Goal: Task Accomplishment & Management: Use online tool/utility

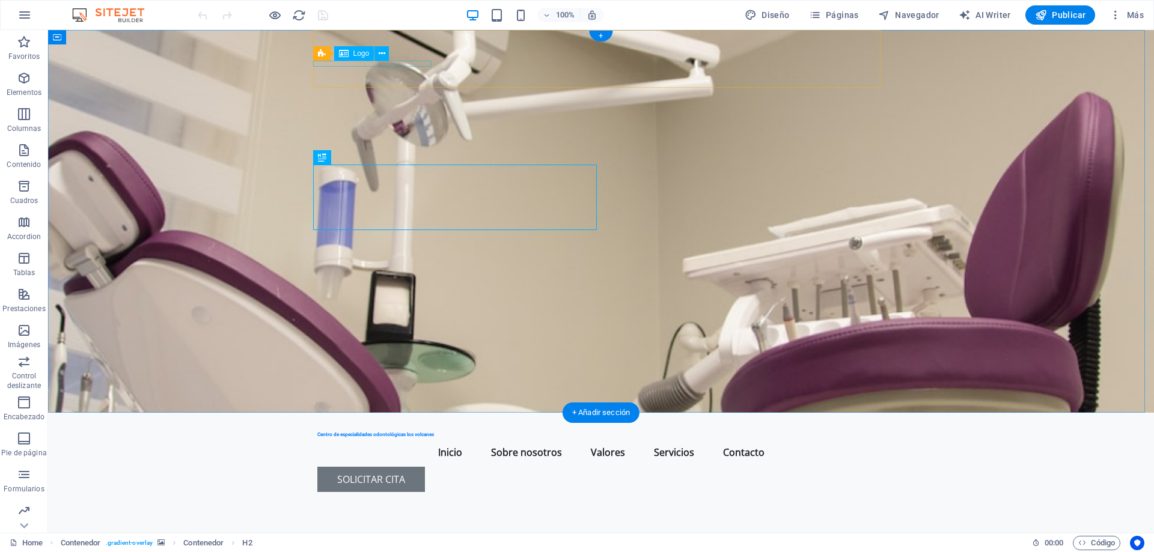
click at [391, 432] on div "Centro de especialidades odontológicas los volcanes" at bounding box center [600, 435] width 567 height 6
click at [359, 52] on span "Logo" at bounding box center [361, 53] width 16 height 7
click at [377, 53] on button at bounding box center [381, 53] width 14 height 14
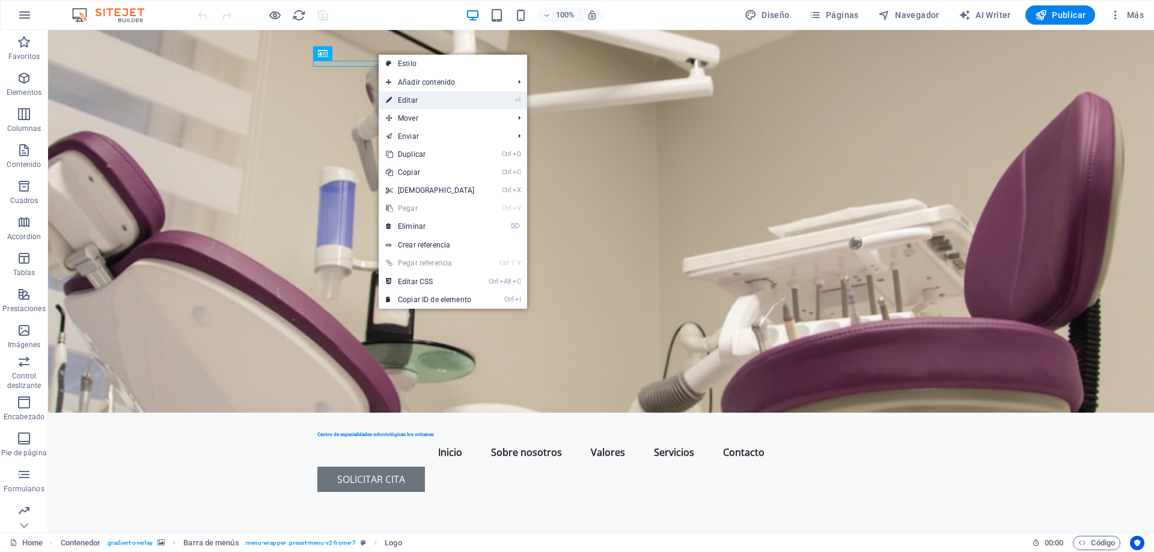
click at [459, 100] on link "⏎ Editar" at bounding box center [430, 100] width 103 height 18
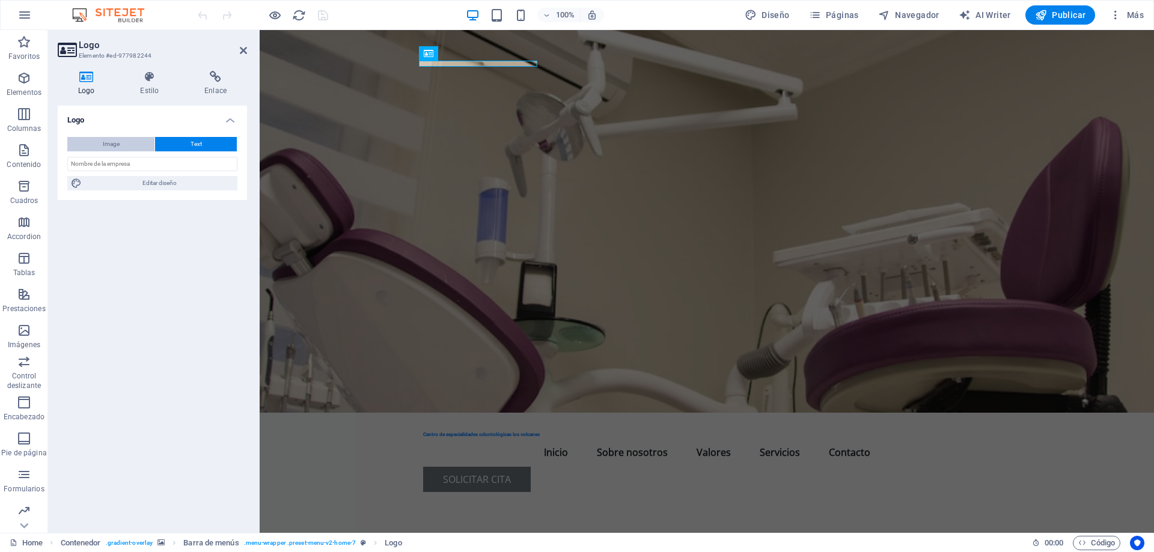
click at [112, 146] on span "Image" at bounding box center [111, 144] width 17 height 14
select select "DISABLED_OPTION_VALUE"
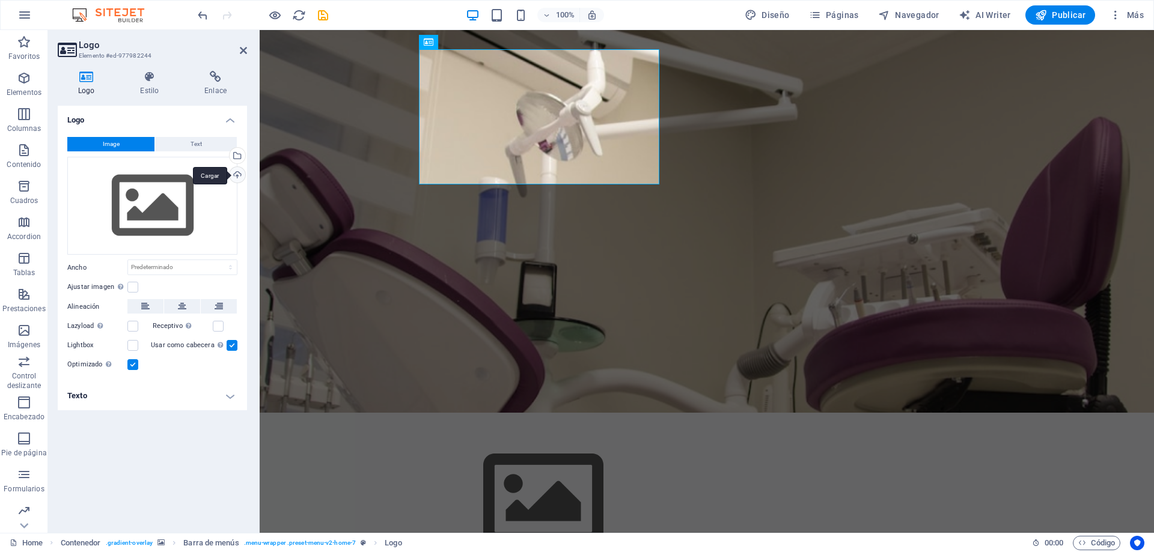
click at [241, 174] on div "Cargar" at bounding box center [236, 176] width 18 height 18
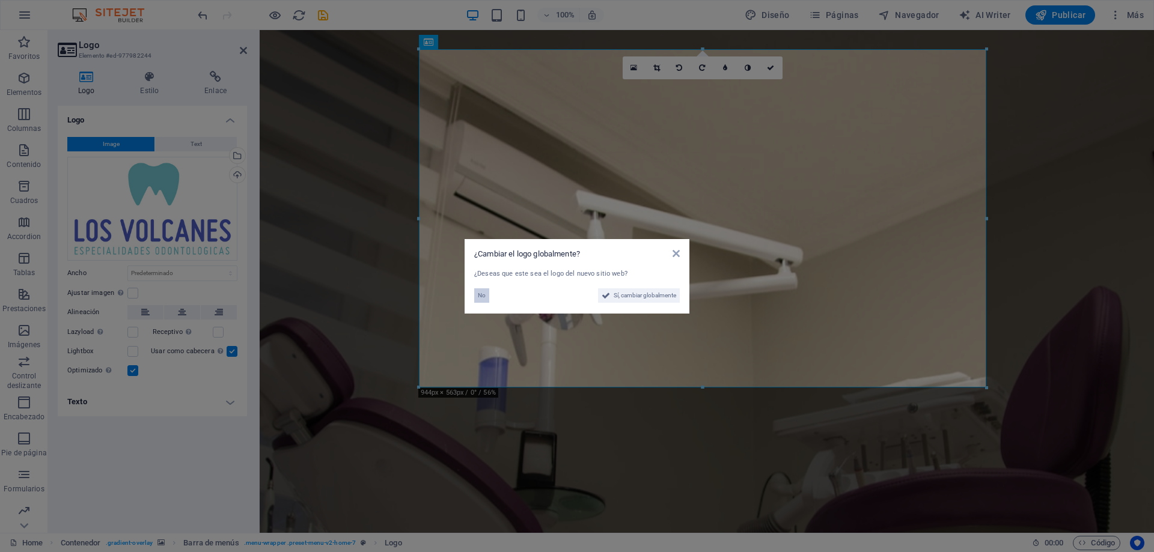
click at [481, 299] on span "No" at bounding box center [482, 295] width 8 height 14
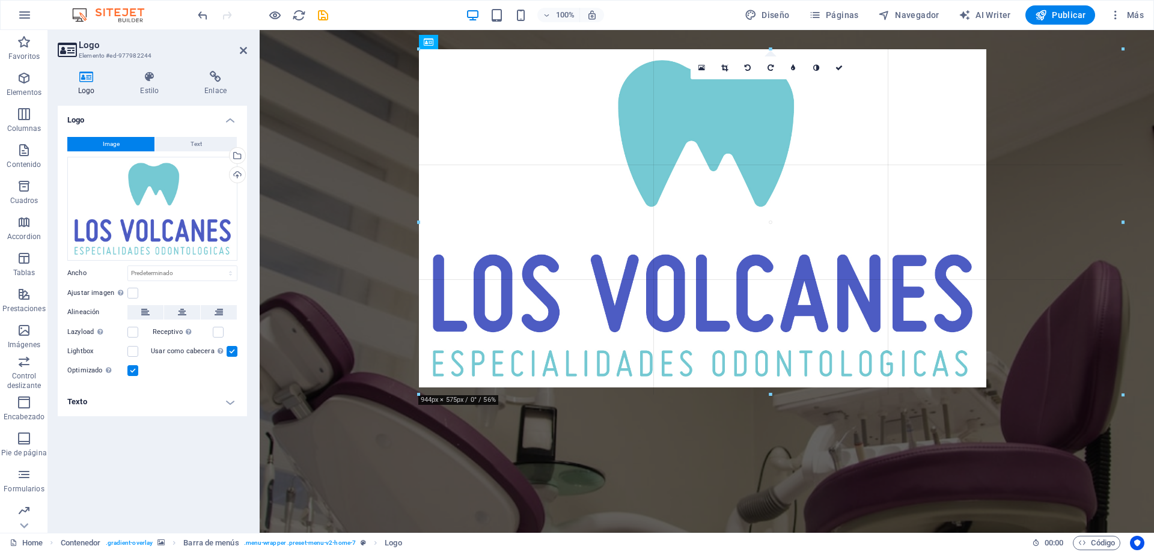
drag, startPoint x: 987, startPoint y: 388, endPoint x: 395, endPoint y: 376, distance: 592.0
click at [654, 406] on div "Arrastra aquí para reemplazar el contenido existente. Si quieres crear un eleme…" at bounding box center [707, 281] width 894 height 503
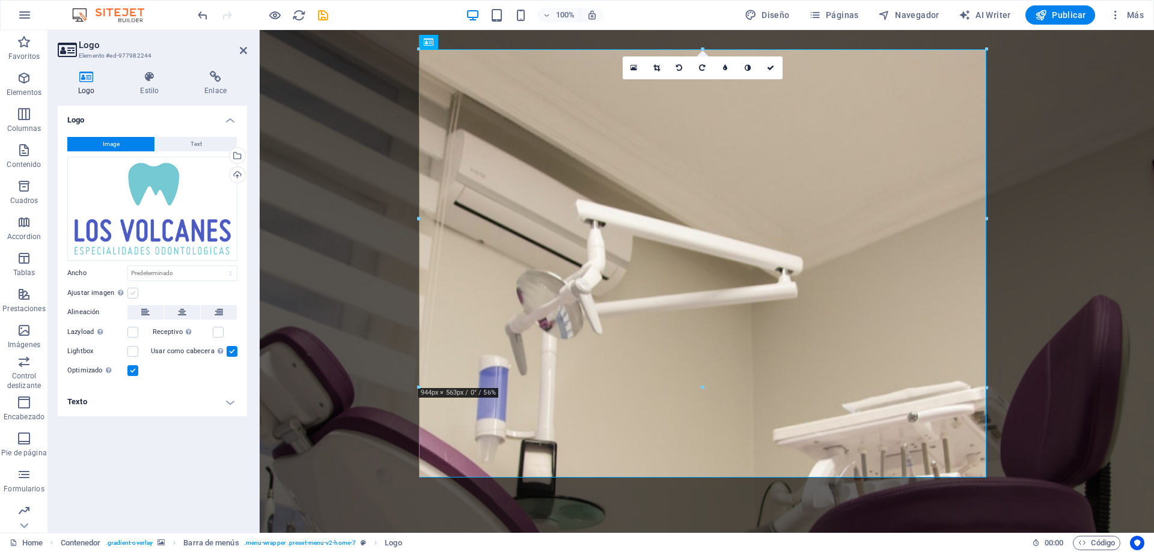
click at [133, 289] on label at bounding box center [132, 293] width 11 height 11
click at [0, 0] on input "Ajustar imagen Ajustar imagen automáticamente a un ancho y alto fijo" at bounding box center [0, 0] width 0 height 0
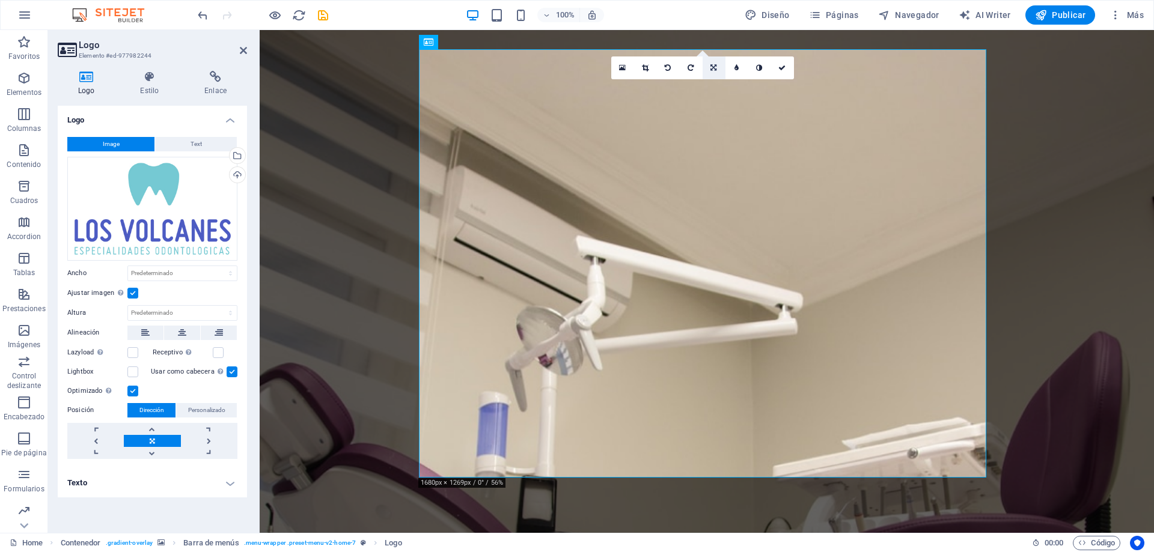
click at [714, 64] on icon at bounding box center [713, 67] width 6 height 7
click at [689, 64] on icon at bounding box center [691, 63] width 10 height 10
click at [689, 64] on link at bounding box center [691, 67] width 23 height 23
click at [716, 68] on icon at bounding box center [713, 67] width 6 height 7
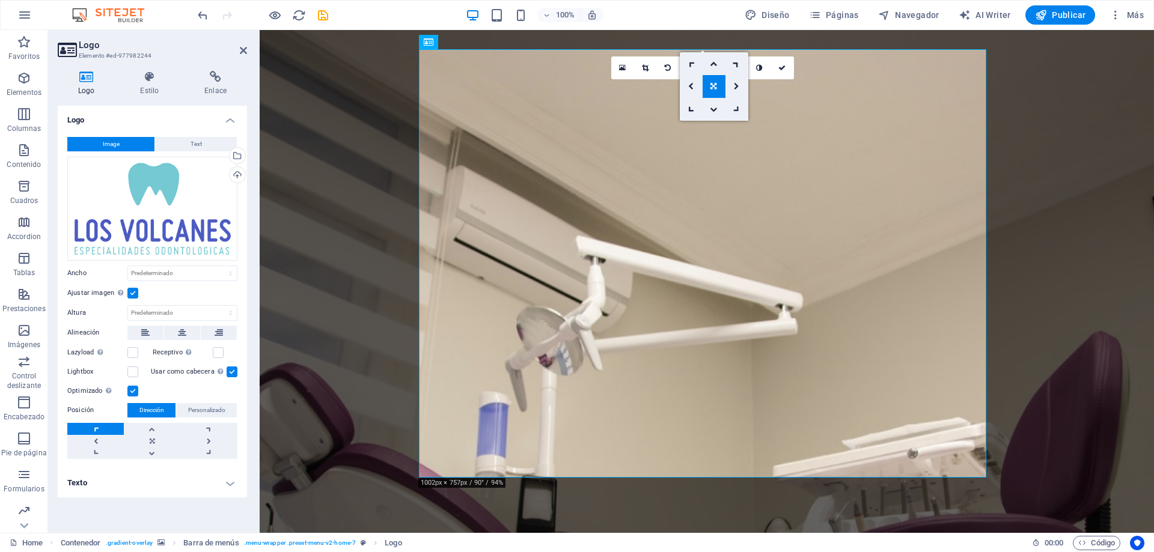
click at [734, 106] on icon at bounding box center [736, 109] width 10 height 10
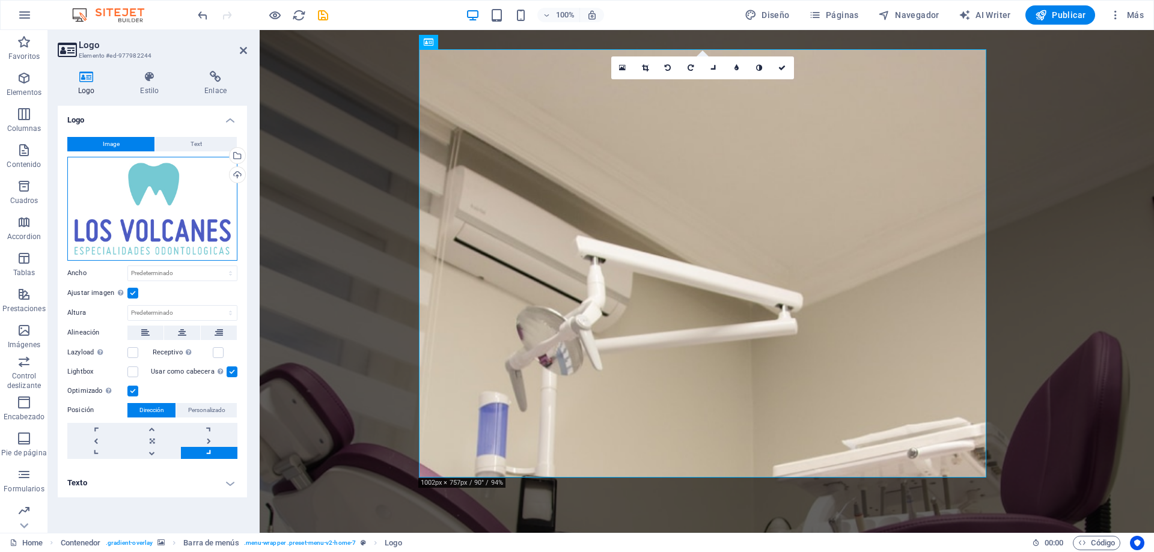
click at [162, 215] on div "Arrastra archivos aquí, haz clic para escoger archivos o selecciona archivos de…" at bounding box center [152, 209] width 170 height 104
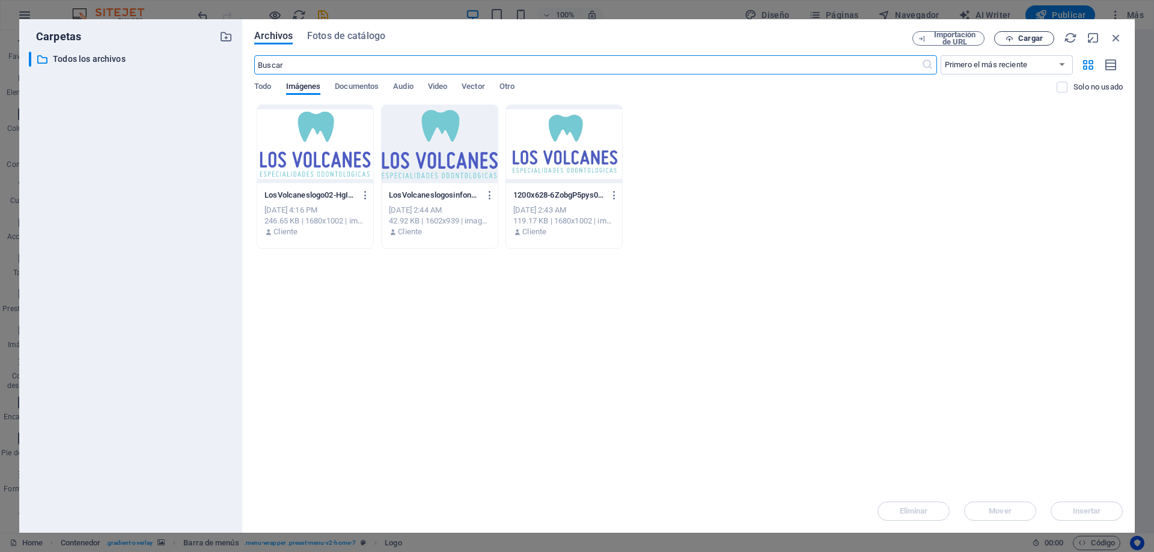
click at [1032, 37] on span "Cargar" at bounding box center [1030, 38] width 25 height 7
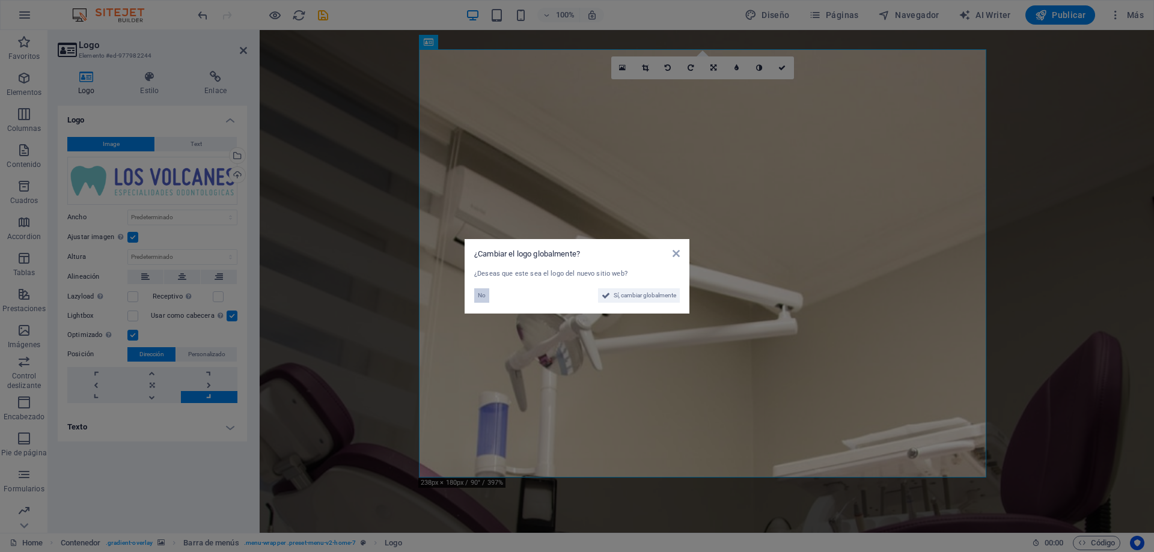
click at [480, 300] on span "No" at bounding box center [482, 295] width 8 height 14
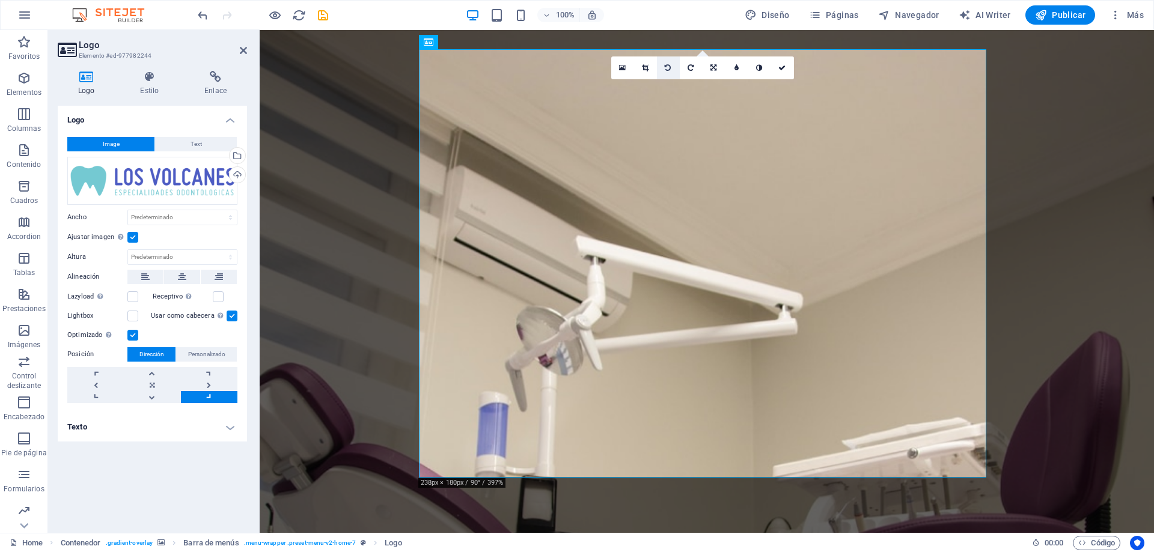
click at [671, 67] on link at bounding box center [668, 67] width 23 height 23
click at [229, 261] on select "Predeterminado automático px" at bounding box center [182, 257] width 109 height 14
click at [128, 250] on select "Predeterminado automático px" at bounding box center [182, 257] width 109 height 14
select select "DISABLED_OPTION_VALUE"
click at [210, 221] on select "Predeterminado automático px rem % em vh vw" at bounding box center [182, 217] width 109 height 14
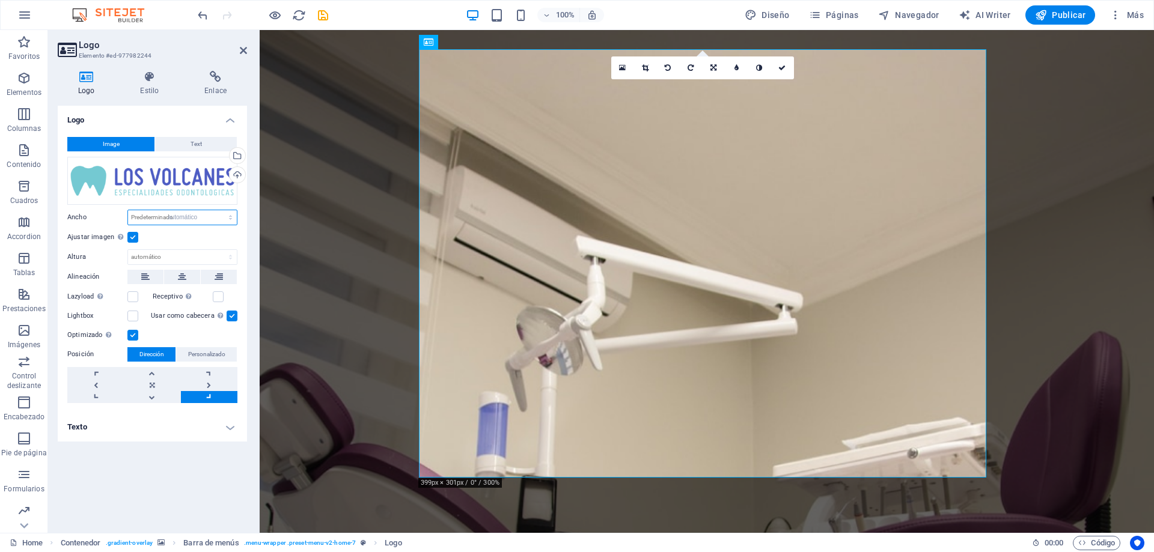
click at [128, 210] on select "Predeterminado automático px rem % em vh vw" at bounding box center [182, 217] width 109 height 14
select select "DISABLED_OPTION_VALUE"
click at [142, 383] on link at bounding box center [152, 385] width 56 height 12
click at [642, 70] on icon at bounding box center [645, 67] width 7 height 7
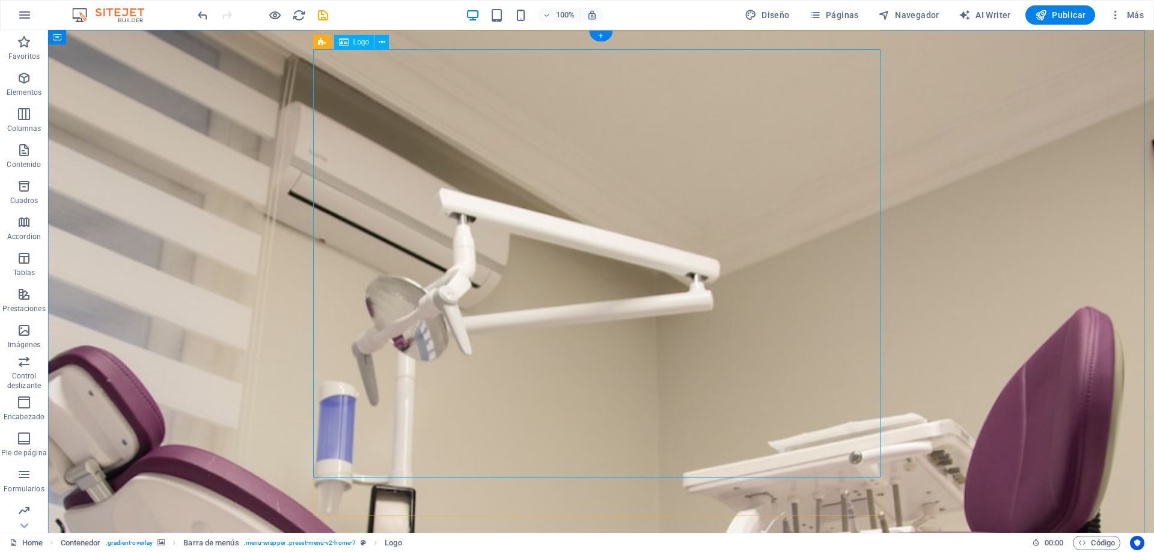
select select "%"
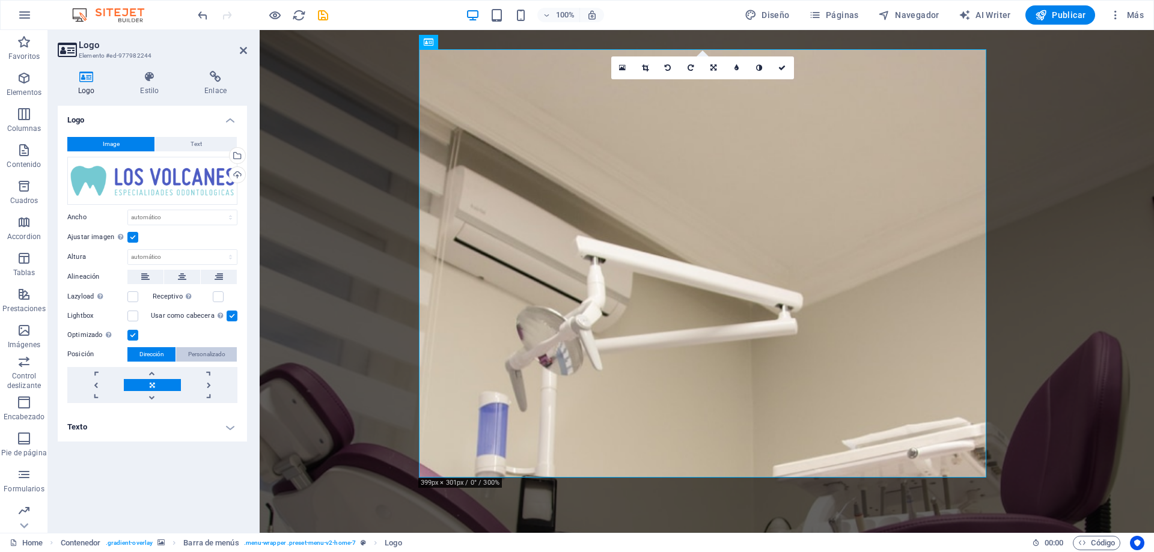
click at [200, 357] on span "Personalizado" at bounding box center [206, 354] width 37 height 14
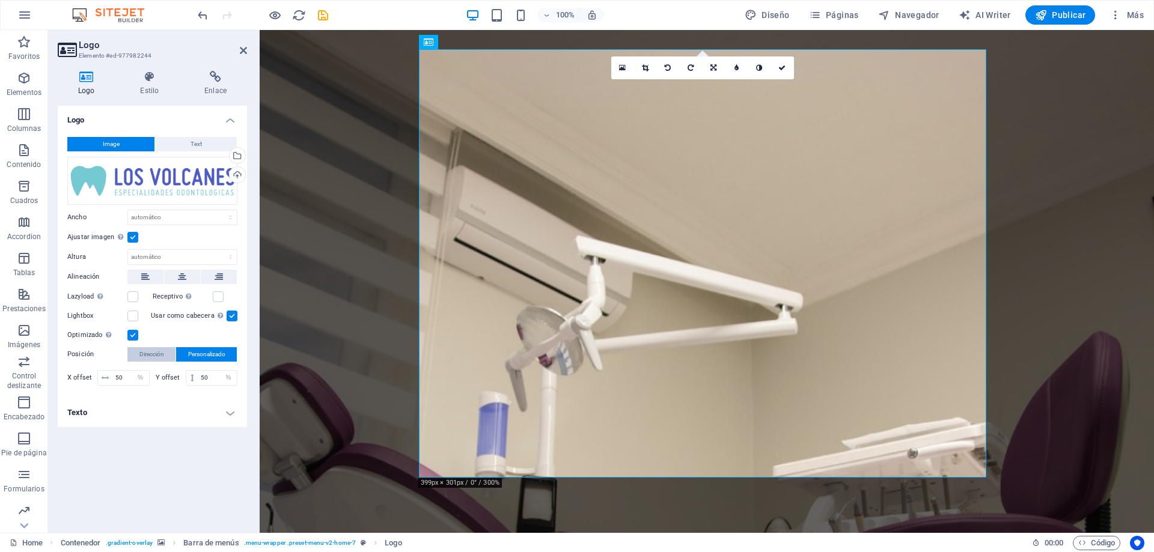
click at [161, 350] on span "Dirección" at bounding box center [151, 354] width 25 height 14
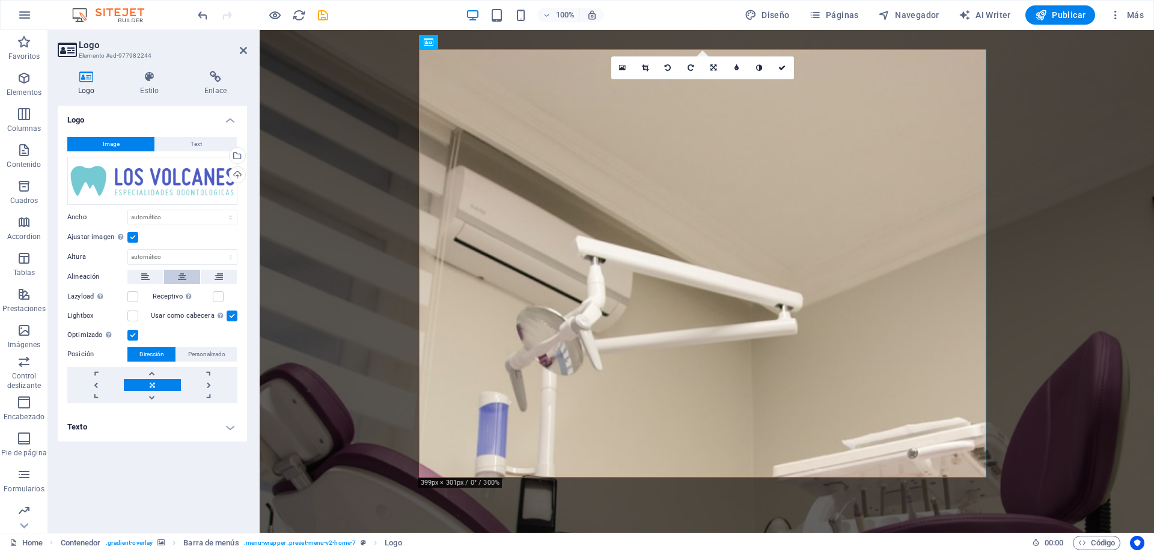
click at [182, 278] on icon at bounding box center [182, 277] width 8 height 14
click at [211, 216] on select "Predeterminado automático px rem % em vh vw" at bounding box center [182, 217] width 109 height 14
click at [128, 210] on select "Predeterminado automático px rem % em vh vw" at bounding box center [182, 217] width 109 height 14
select select "DISABLED_OPTION_VALUE"
click at [210, 257] on select "Predeterminado automático px" at bounding box center [182, 257] width 109 height 14
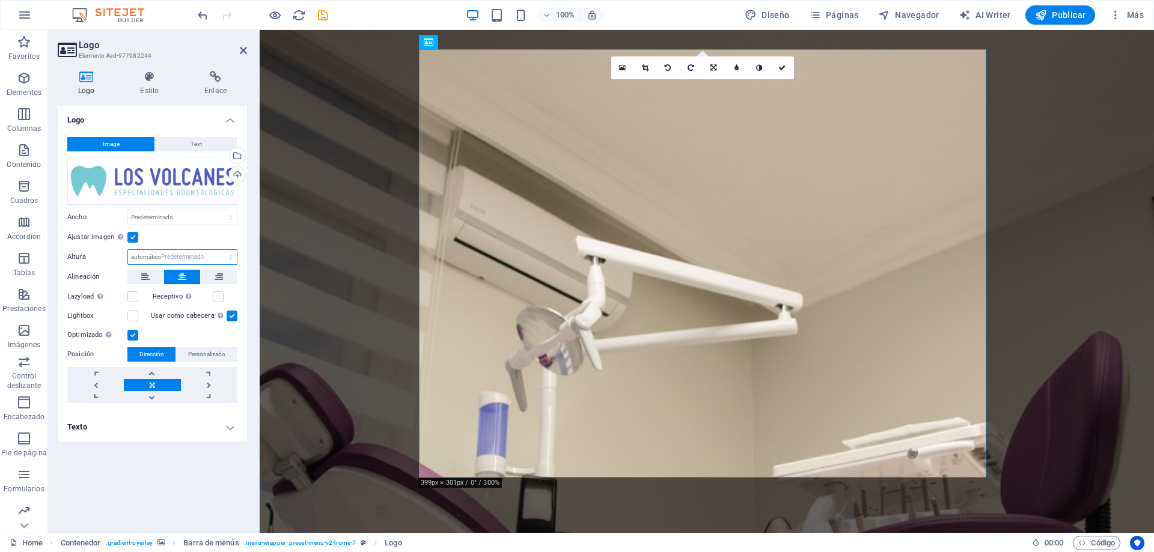
click at [128, 250] on select "Predeterminado automático px" at bounding box center [182, 257] width 109 height 14
select select "DISABLED_OPTION_VALUE"
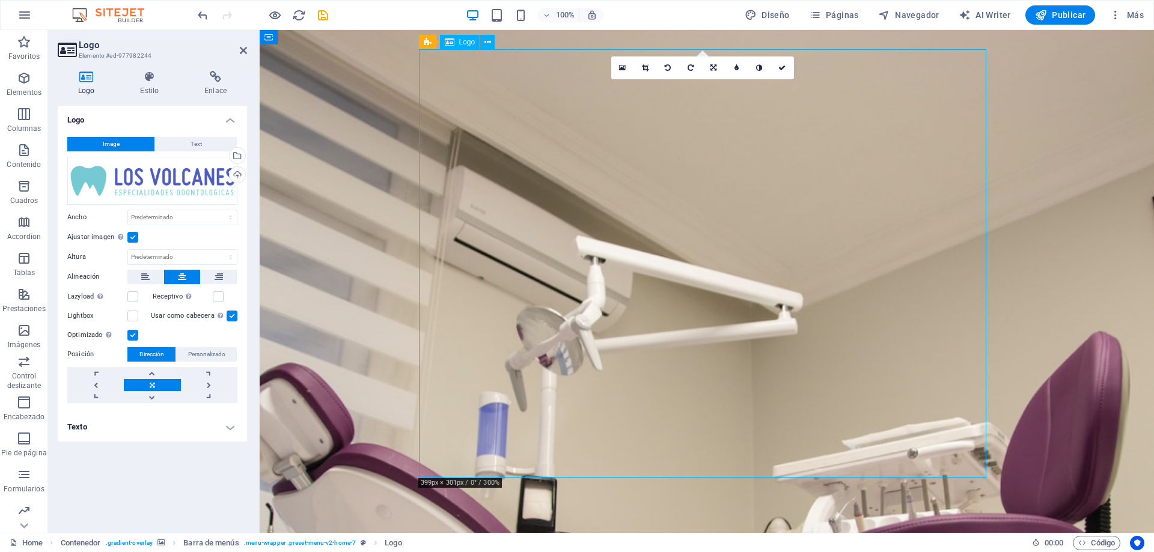
drag, startPoint x: 419, startPoint y: 50, endPoint x: 550, endPoint y: 152, distance: 165.6
click at [1119, 216] on figure at bounding box center [707, 436] width 894 height 812
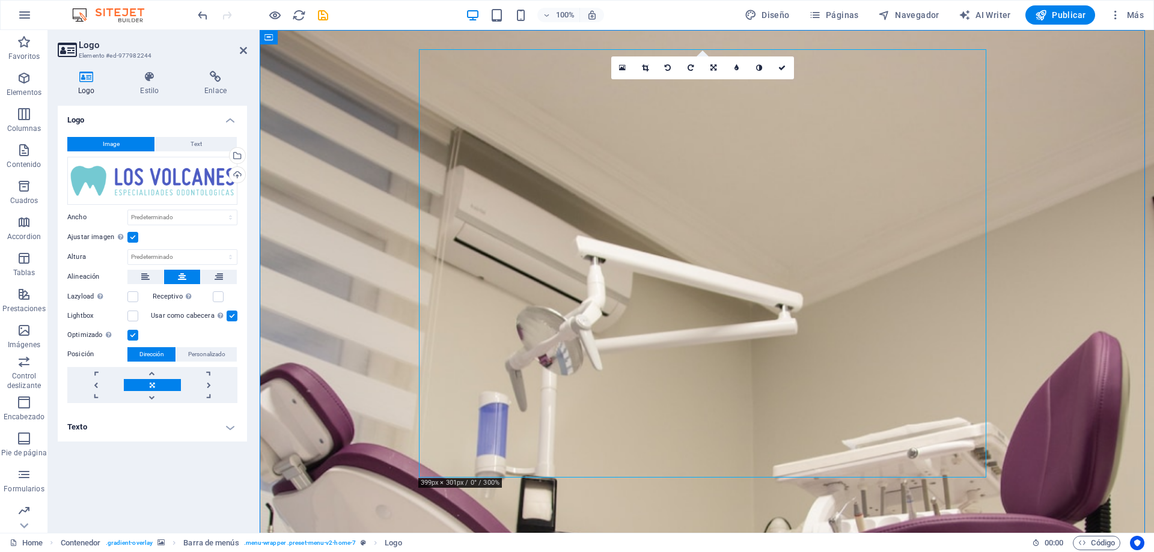
click at [1119, 216] on figure at bounding box center [707, 436] width 894 height 812
select select "header"
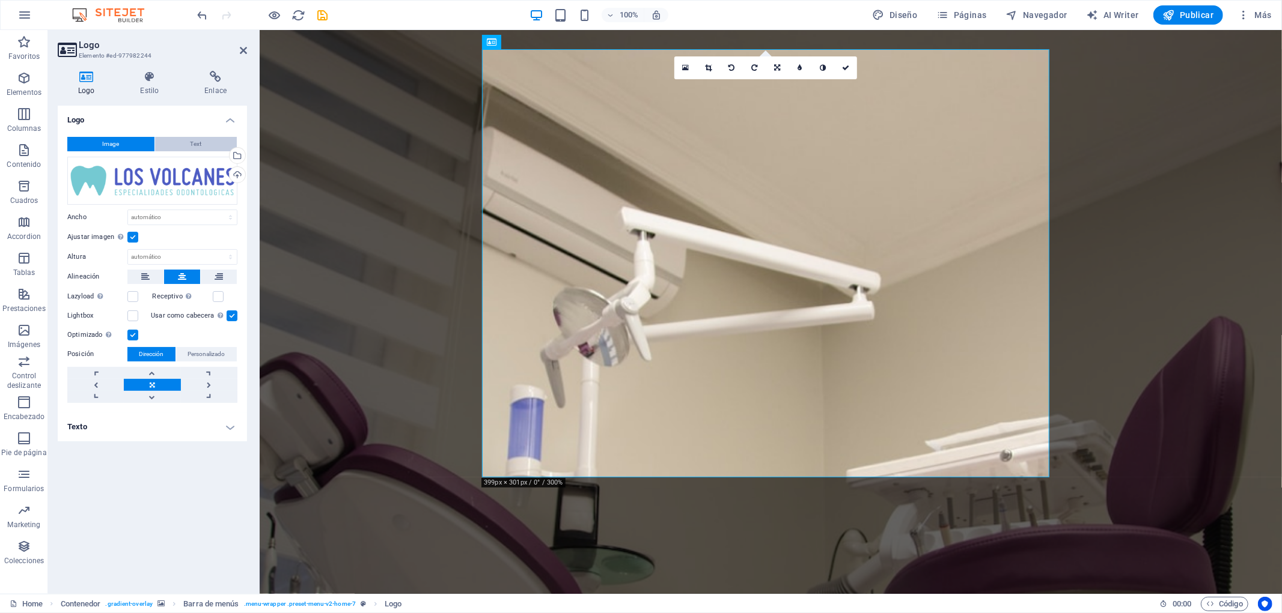
click at [195, 146] on span "Text" at bounding box center [195, 144] width 11 height 14
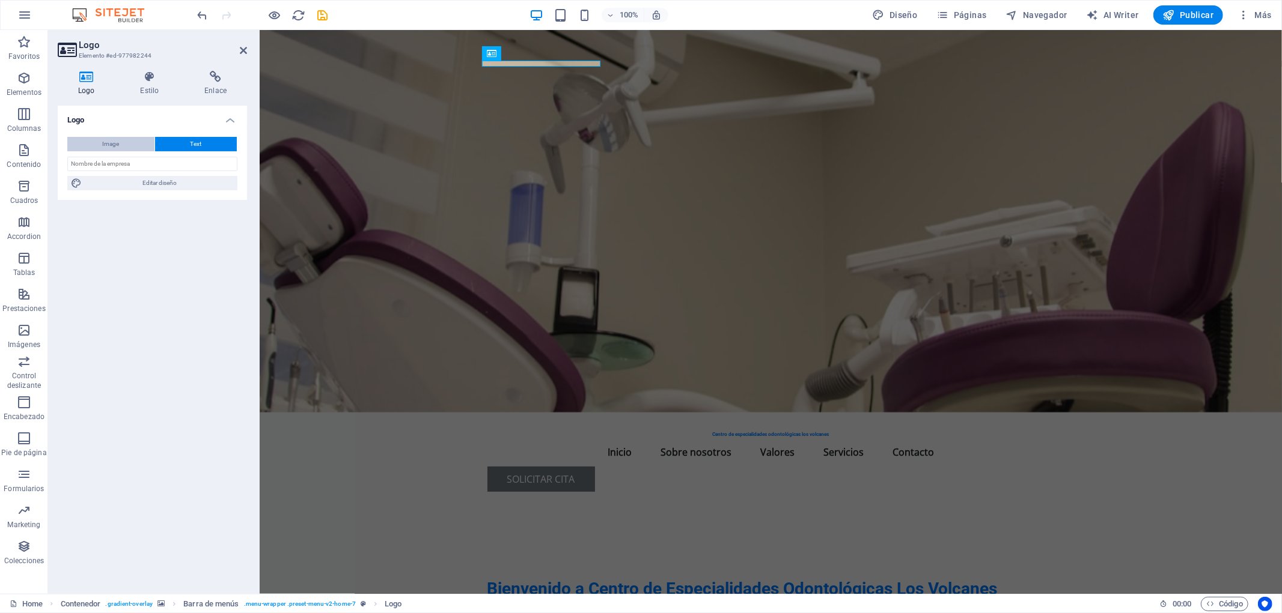
click at [116, 145] on span "Image" at bounding box center [111, 144] width 17 height 14
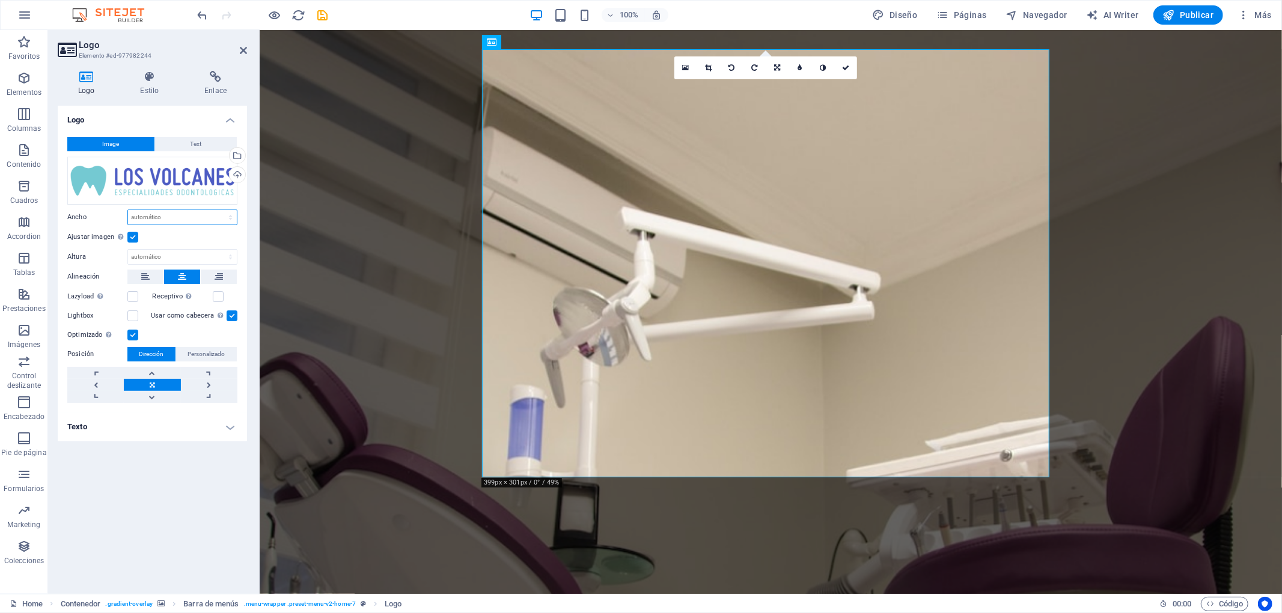
drag, startPoint x: 170, startPoint y: 215, endPoint x: 88, endPoint y: 215, distance: 81.7
click at [88, 215] on div "Ancho Predeterminado automático px rem % em vh vw" at bounding box center [152, 218] width 170 height 16
select select "px"
click at [219, 210] on select "Predeterminado automático px rem % em vh vw" at bounding box center [182, 217] width 109 height 14
type input "15"
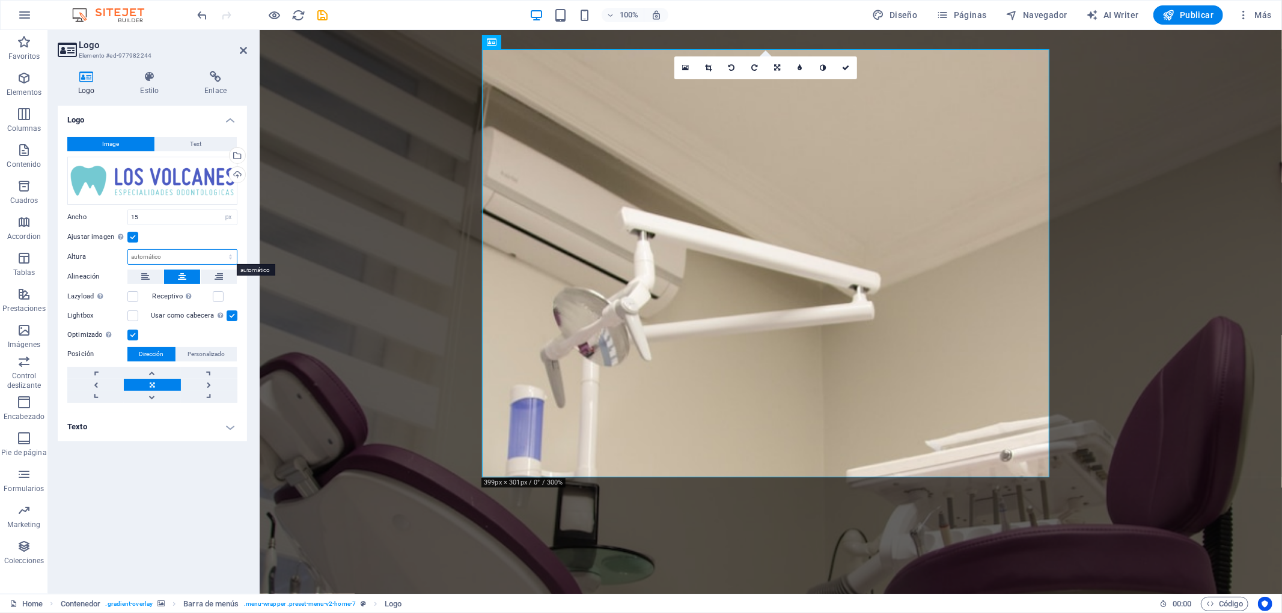
click at [171, 254] on select "Predeterminado automático px" at bounding box center [182, 257] width 109 height 14
select select "px"
click at [219, 250] on select "Predeterminado automático px" at bounding box center [182, 257] width 109 height 14
click at [151, 257] on input "713" at bounding box center [182, 257] width 109 height 14
type input "7"
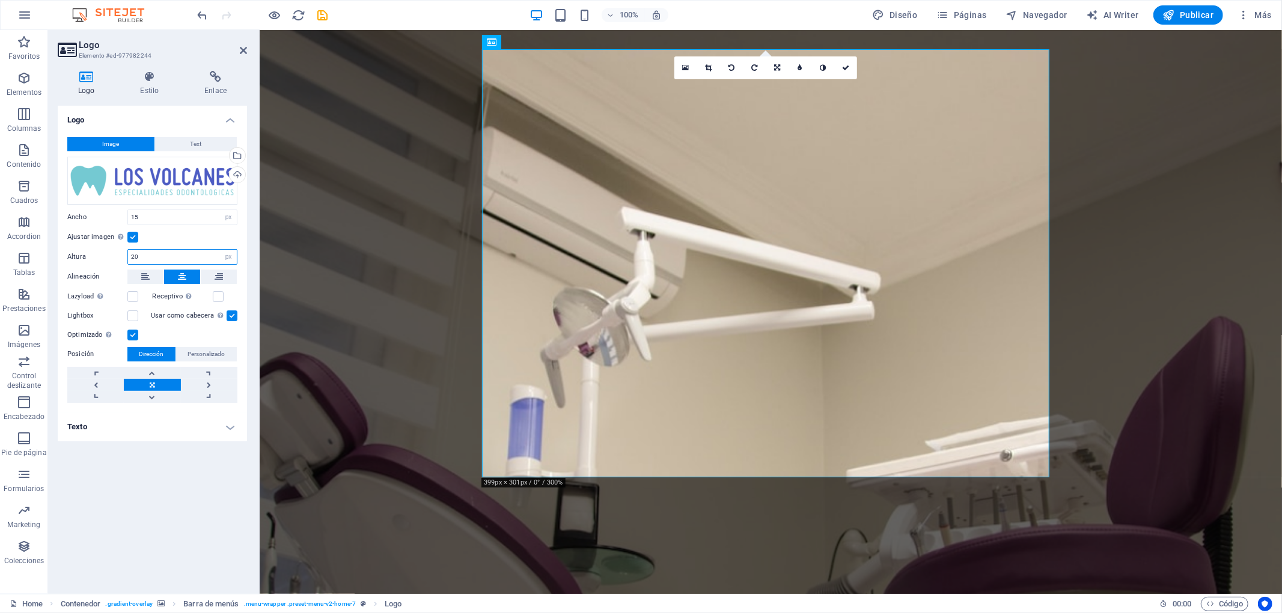
type input "20"
click at [224, 491] on div "Logo Image Text Arrastra archivos aquí, haz clic para escoger archivos o selecc…" at bounding box center [152, 345] width 189 height 479
click at [230, 431] on h4 "Texto" at bounding box center [152, 427] width 189 height 29
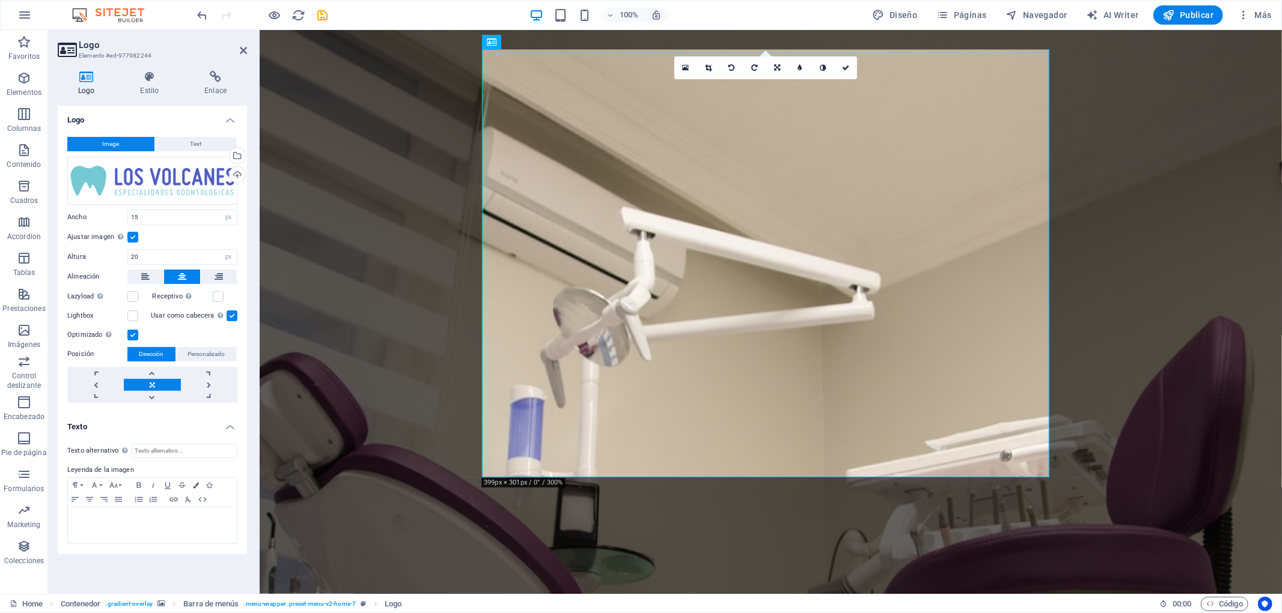
click at [230, 431] on h4 "Texto" at bounding box center [152, 424] width 189 height 22
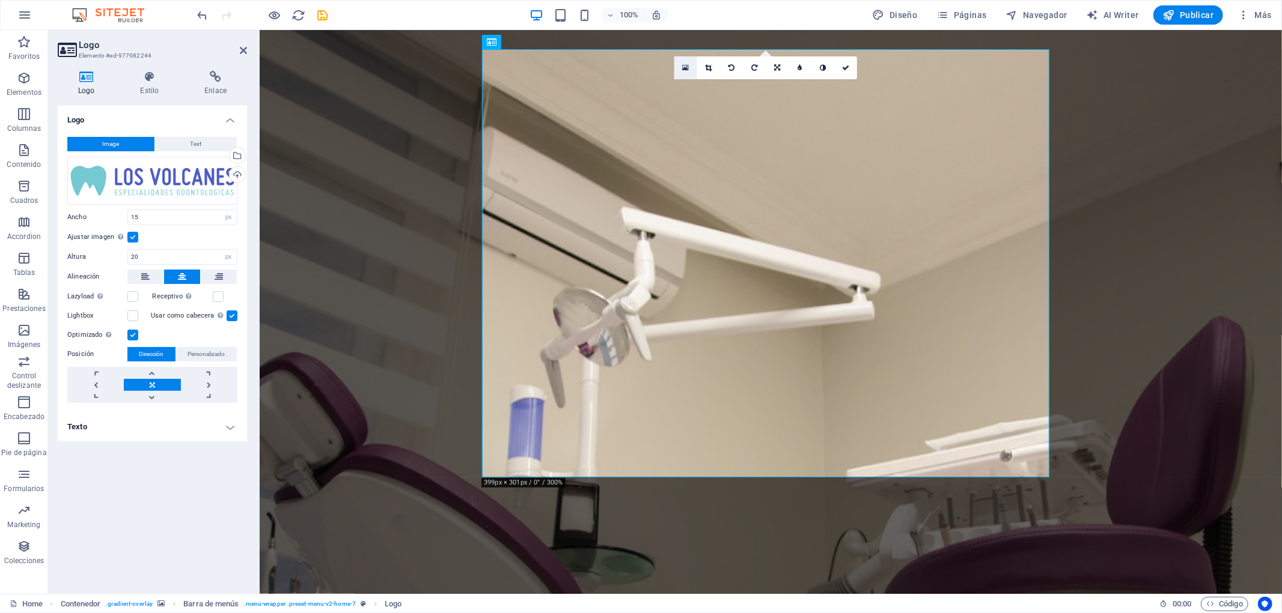
click at [689, 67] on icon at bounding box center [686, 68] width 7 height 8
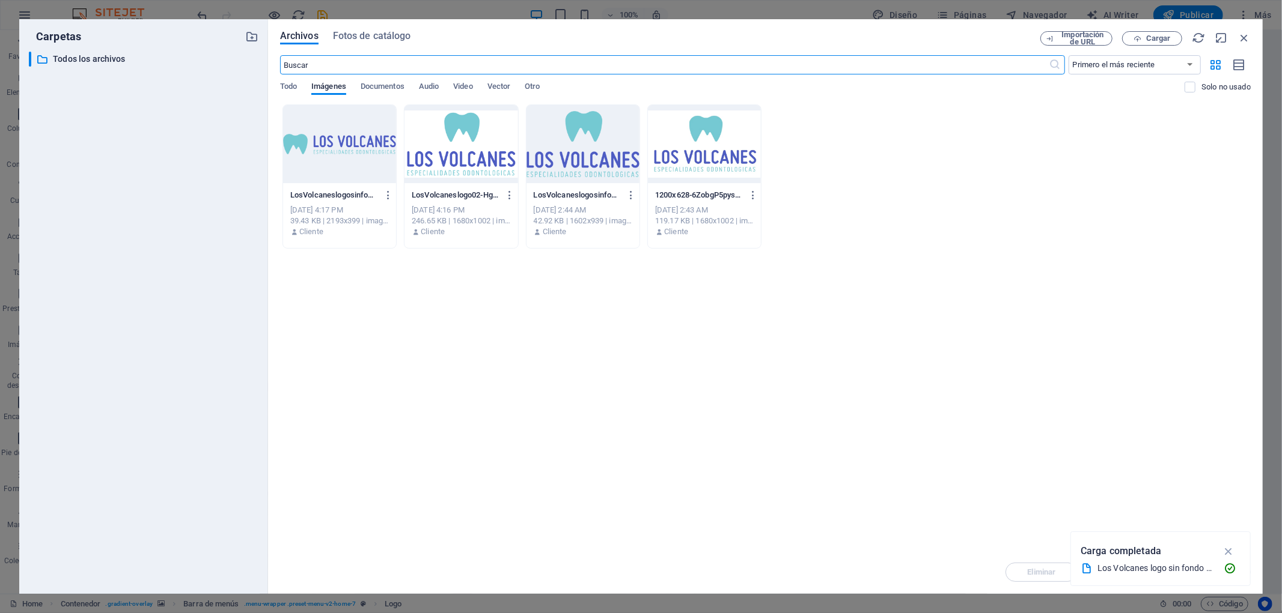
click at [329, 141] on div at bounding box center [339, 144] width 113 height 78
click at [329, 141] on div "1" at bounding box center [339, 144] width 113 height 78
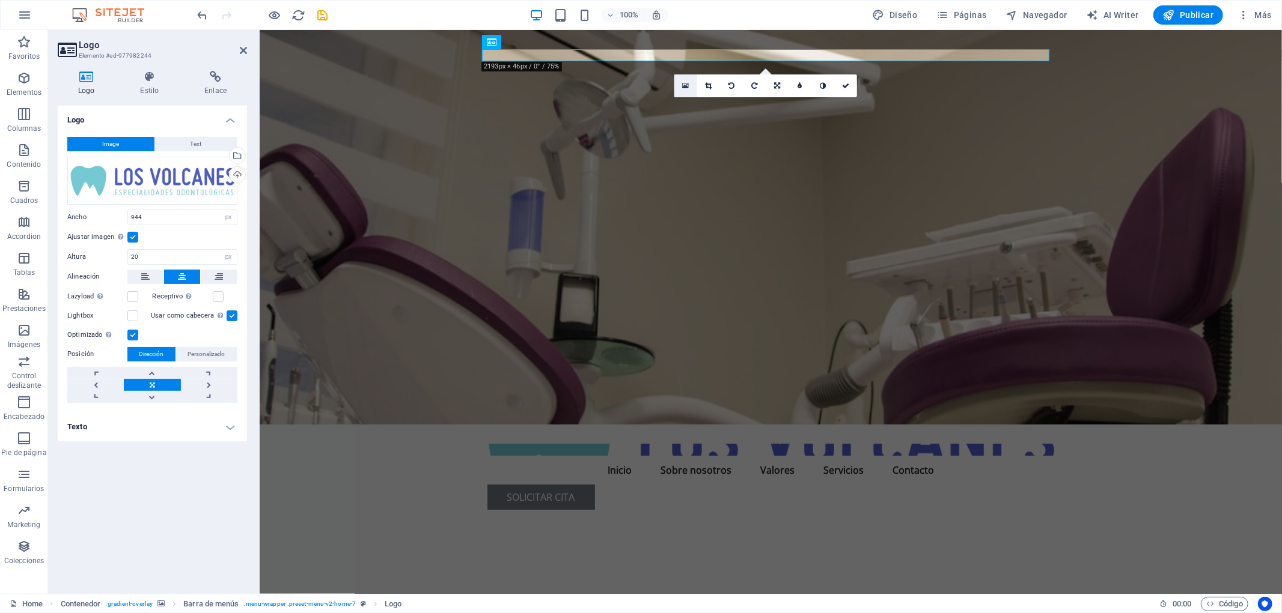
click at [687, 85] on icon at bounding box center [686, 86] width 7 height 8
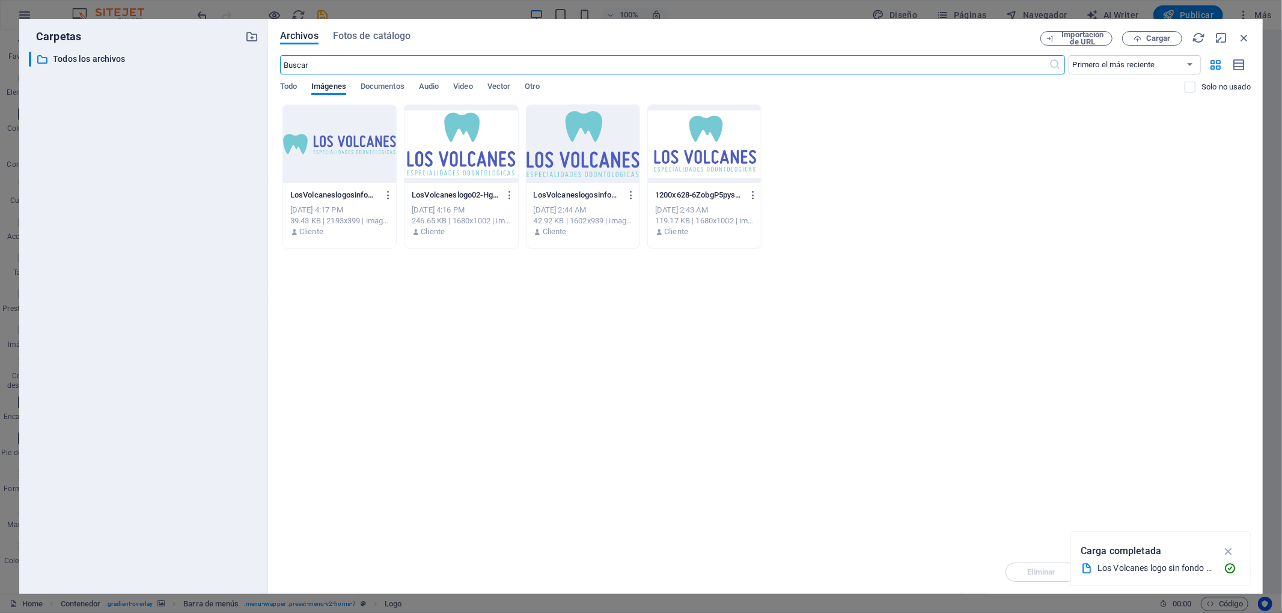
click at [675, 148] on div at bounding box center [704, 144] width 113 height 78
click at [675, 148] on div "1" at bounding box center [704, 144] width 113 height 78
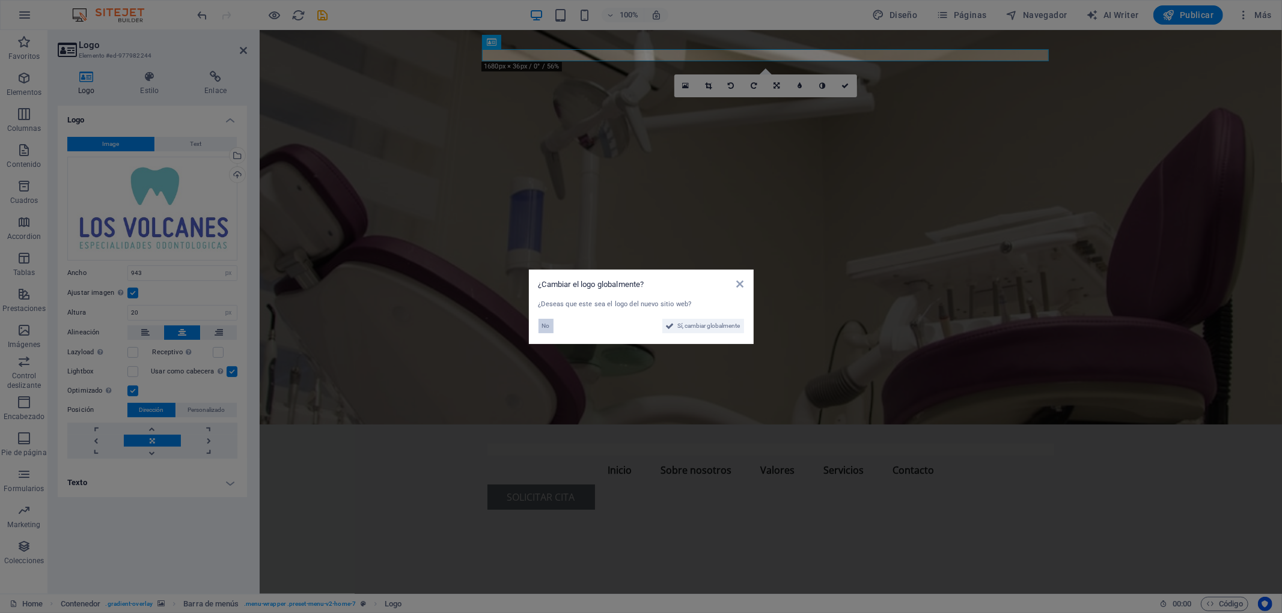
click at [544, 326] on span "No" at bounding box center [546, 326] width 8 height 14
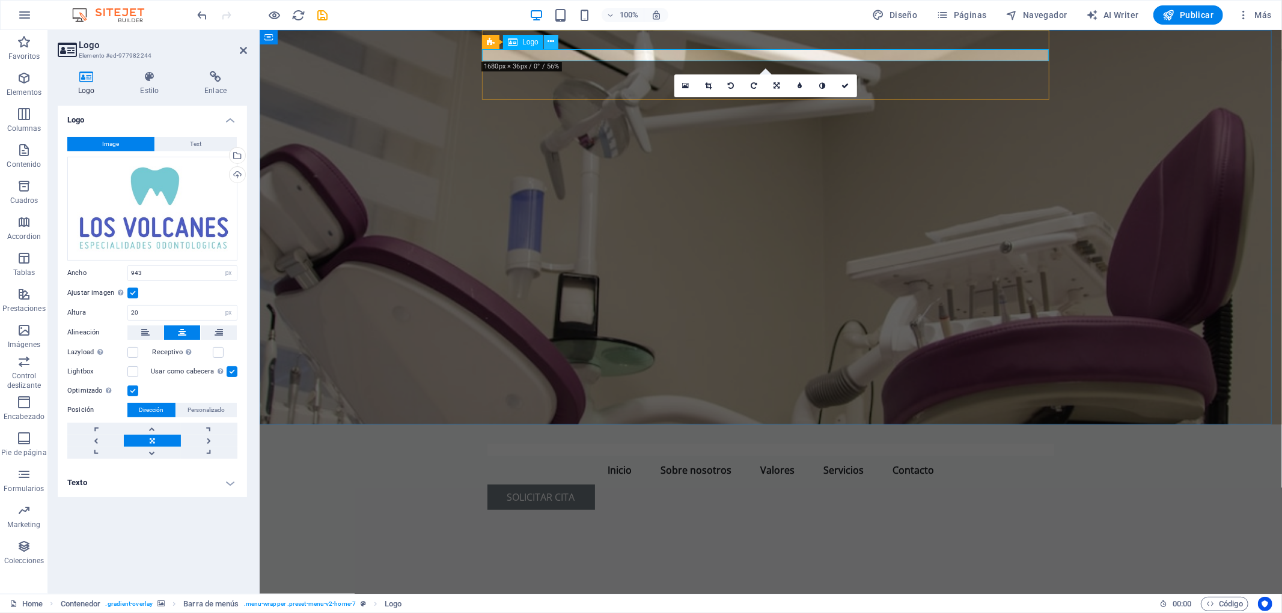
click at [554, 41] on icon at bounding box center [550, 41] width 7 height 13
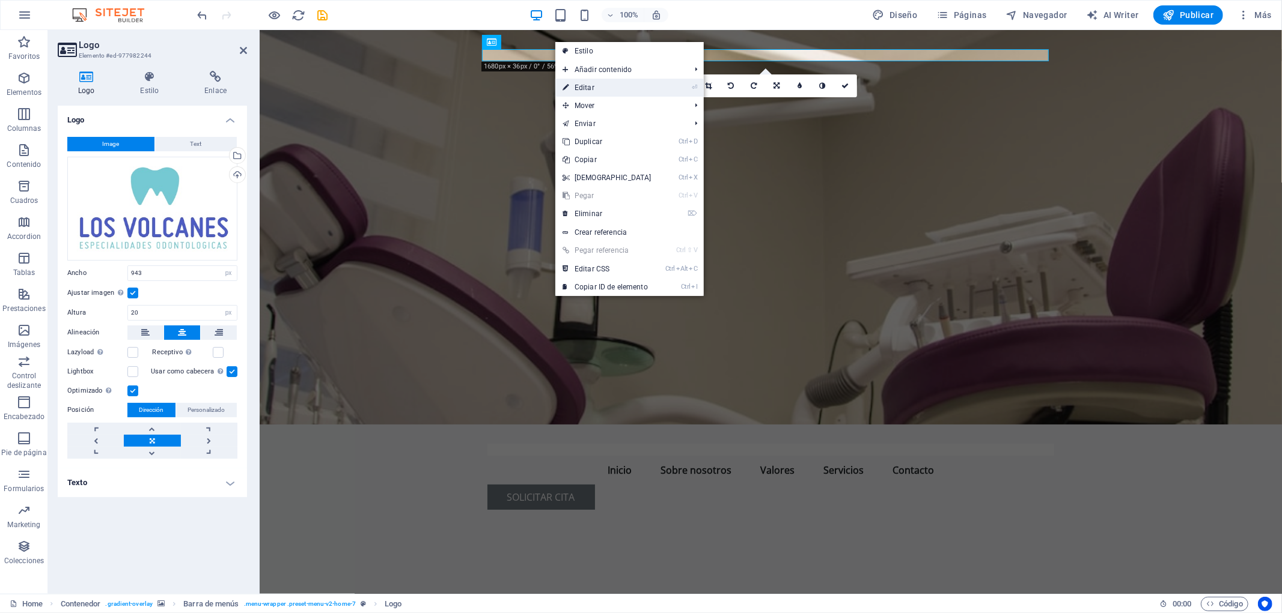
click at [603, 91] on link "⏎ Editar" at bounding box center [606, 88] width 103 height 18
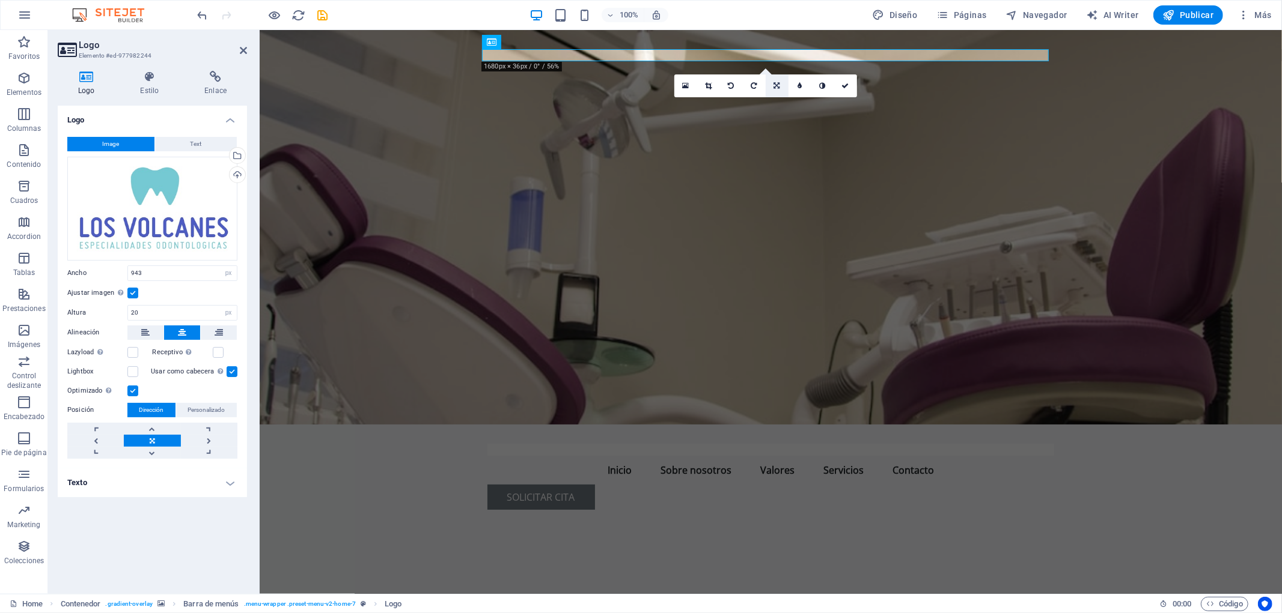
click at [781, 85] on link at bounding box center [776, 86] width 23 height 23
click at [778, 98] on link at bounding box center [776, 104] width 23 height 23
click at [778, 97] on div "16:10 16:9 4:3 1:1 1:2 0" at bounding box center [765, 86] width 183 height 23
click at [770, 443] on div at bounding box center [770, 449] width 567 height 12
drag, startPoint x: 1047, startPoint y: 58, endPoint x: 1055, endPoint y: 97, distance: 39.8
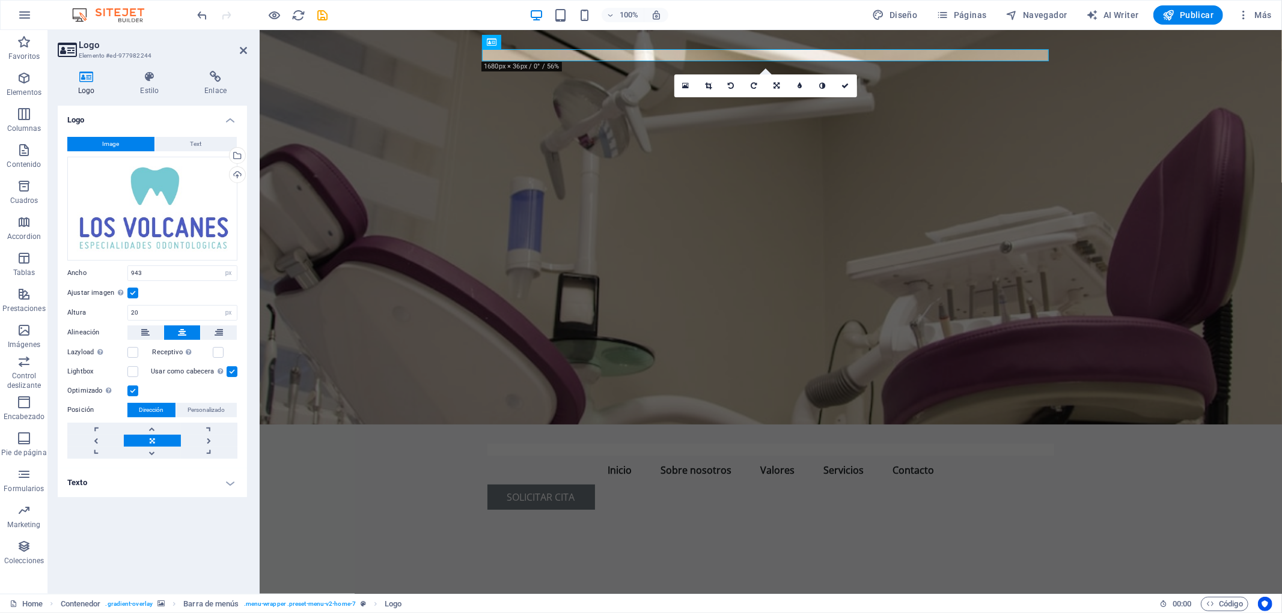
click at [1055, 97] on div "Menu Inicio Sobre nosotros Valores Servicios Contacto Solicitar Cita Bienvenido…" at bounding box center [770, 407] width 1022 height 756
click at [704, 83] on link at bounding box center [708, 86] width 23 height 23
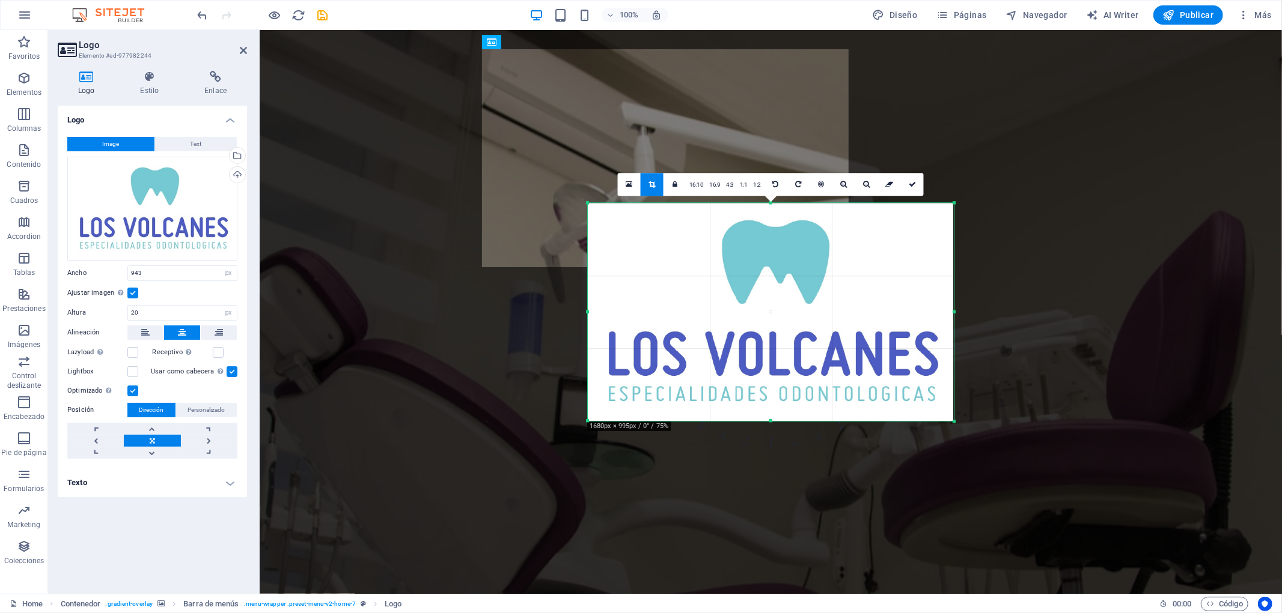
drag, startPoint x: 1148, startPoint y: 539, endPoint x: 757, endPoint y: 304, distance: 456.3
click at [757, 304] on div "180 170 160 150 140 130 120 110 100 90 80 70 60 50 40 30 20 10 0 -10 -20 -30 -4…" at bounding box center [771, 312] width 367 height 218
click at [909, 181] on icon at bounding box center [912, 184] width 7 height 7
type input "609"
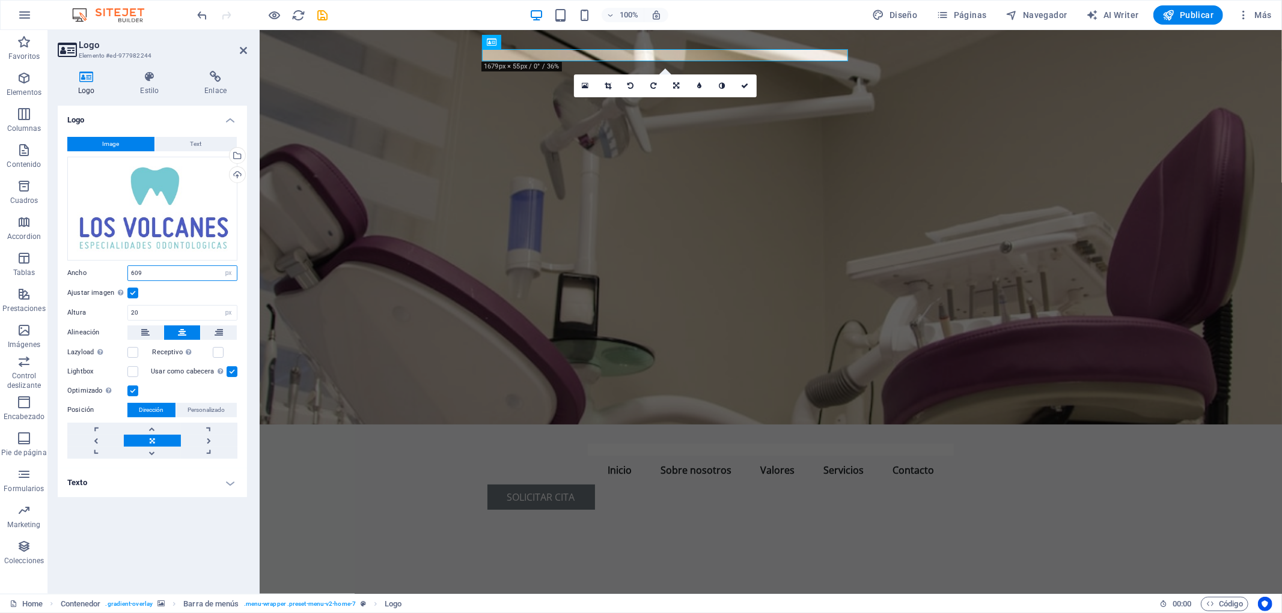
click at [184, 270] on input "609" at bounding box center [182, 273] width 109 height 14
click at [221, 275] on select "Predeterminado automático px rem % em vh vw" at bounding box center [228, 273] width 17 height 14
select select "default"
click at [220, 266] on select "Predeterminado automático px rem % em vh vw" at bounding box center [228, 273] width 17 height 14
select select "DISABLED_OPTION_VALUE"
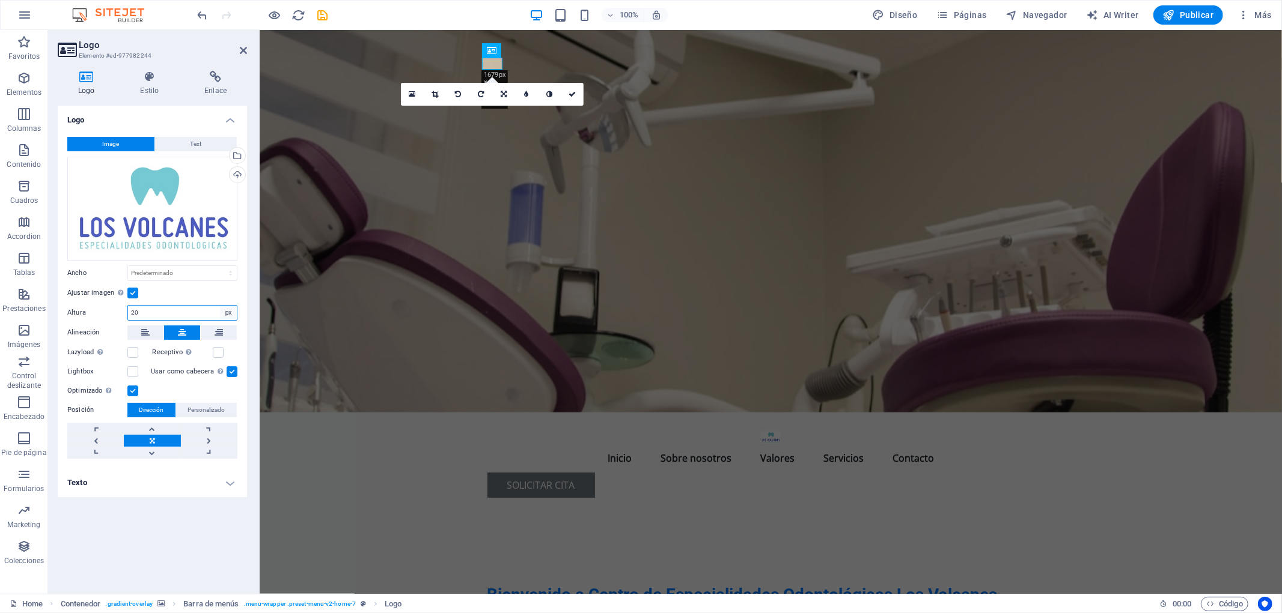
click at [225, 311] on select "Predeterminado automático px" at bounding box center [228, 313] width 17 height 14
select select "default"
click at [220, 306] on select "Predeterminado automático px" at bounding box center [228, 313] width 17 height 14
select select "DISABLED_OPTION_VALUE"
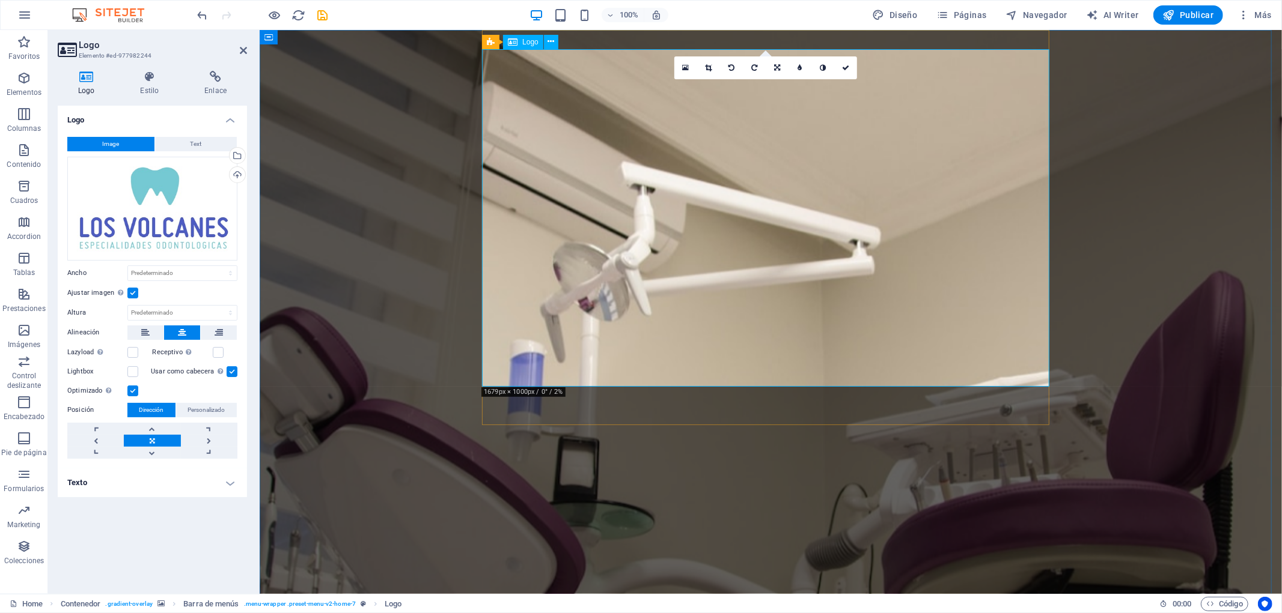
click at [705, 69] on icon at bounding box center [708, 67] width 7 height 7
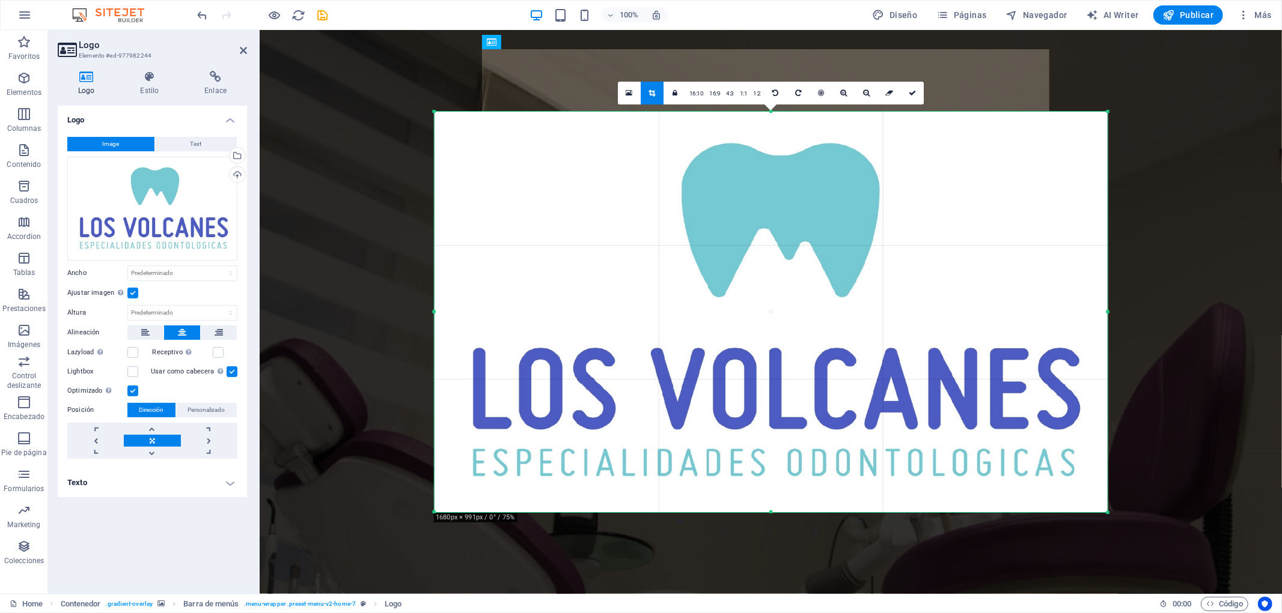
drag, startPoint x: 1149, startPoint y: 537, endPoint x: 1067, endPoint y: 483, distance: 98.5
click at [1067, 483] on div "180 170 160 150 140 130 120 110 100 90 80 70 60 50 40 30 20 10 0 -10 -20 -30 -4…" at bounding box center [771, 312] width 674 height 401
click at [863, 90] on icon at bounding box center [866, 93] width 7 height 7
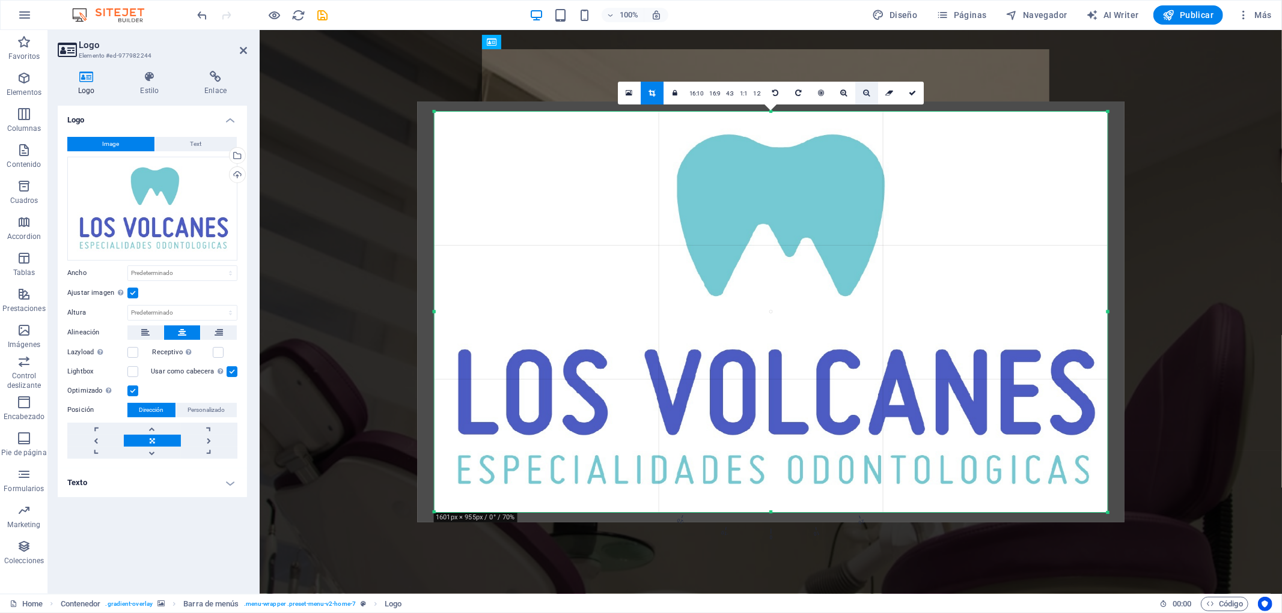
click at [863, 90] on icon at bounding box center [866, 93] width 7 height 7
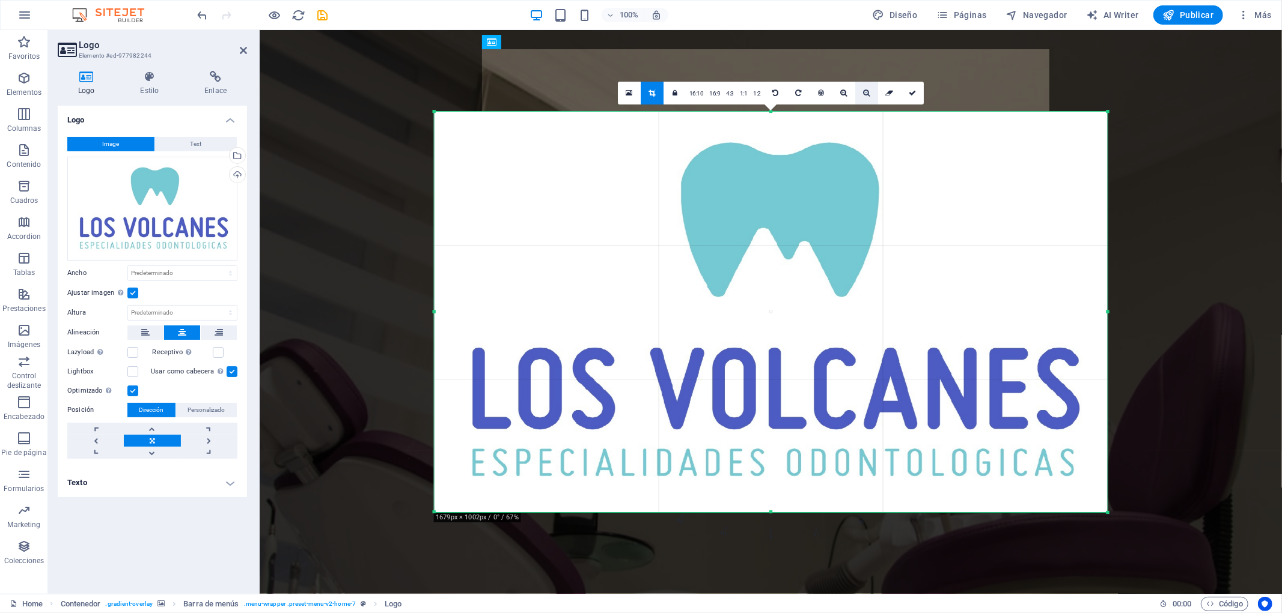
click at [863, 90] on icon at bounding box center [866, 93] width 7 height 7
click at [841, 91] on icon at bounding box center [843, 93] width 7 height 7
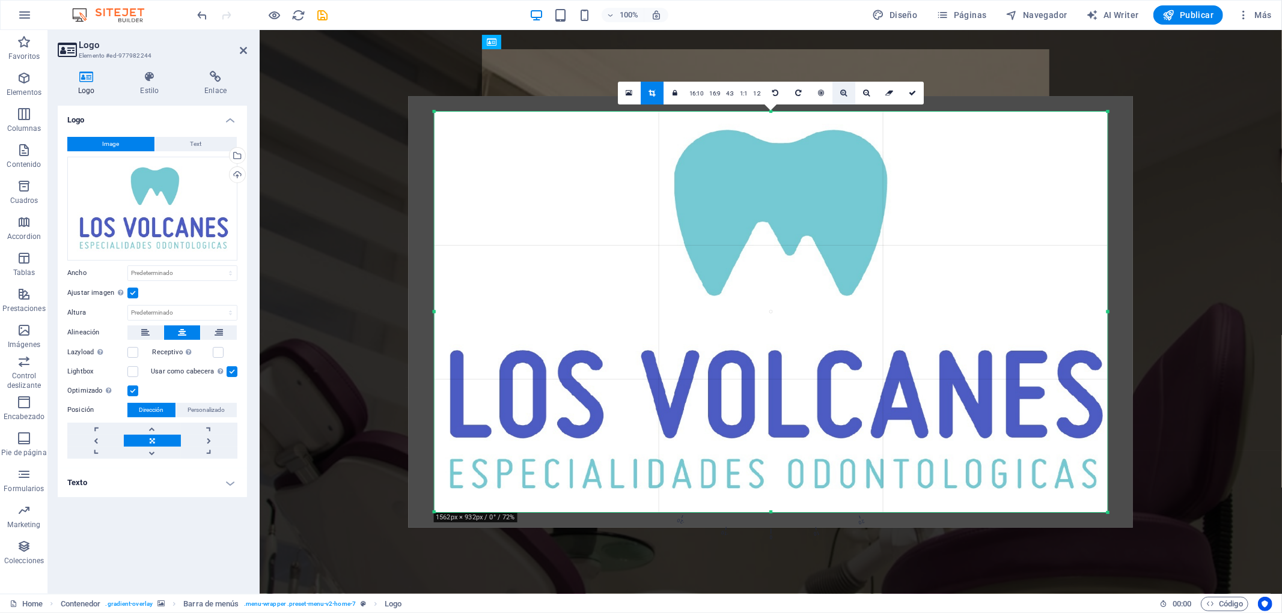
click at [841, 91] on icon at bounding box center [843, 93] width 7 height 7
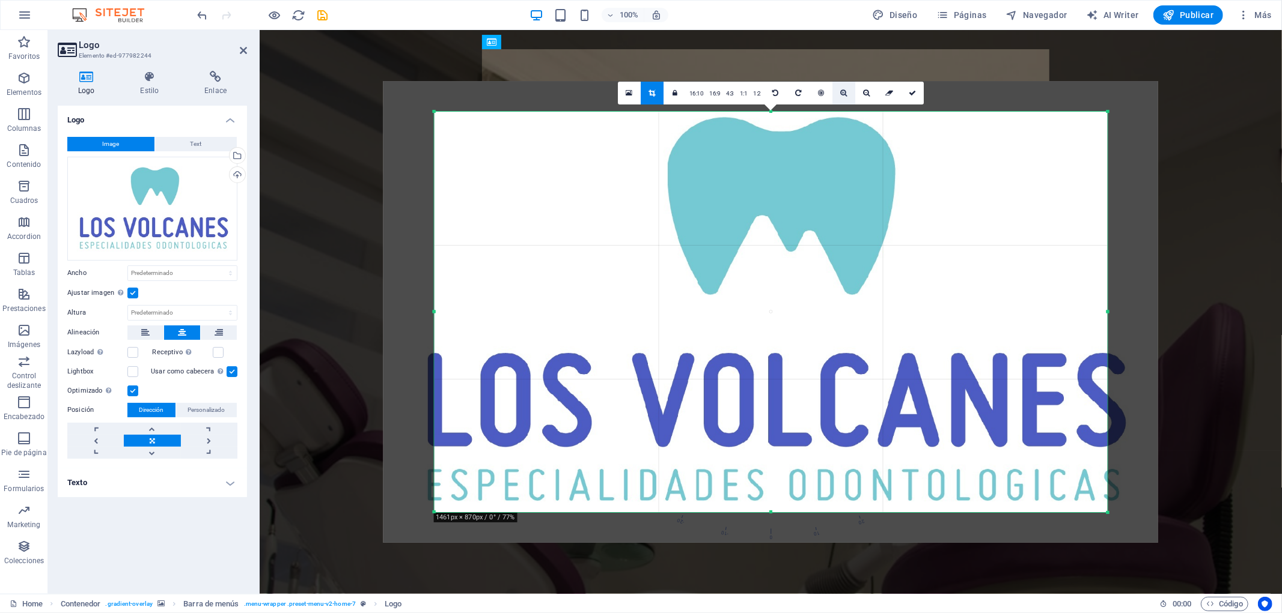
click at [841, 91] on icon at bounding box center [843, 93] width 7 height 7
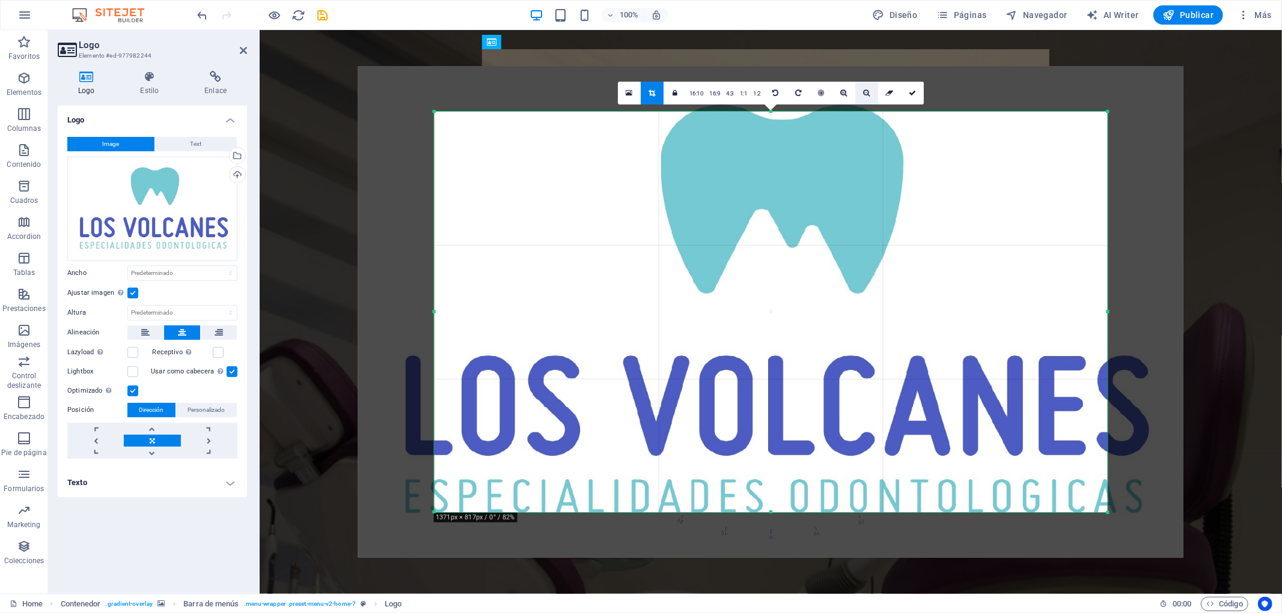
click at [864, 92] on icon at bounding box center [866, 93] width 7 height 7
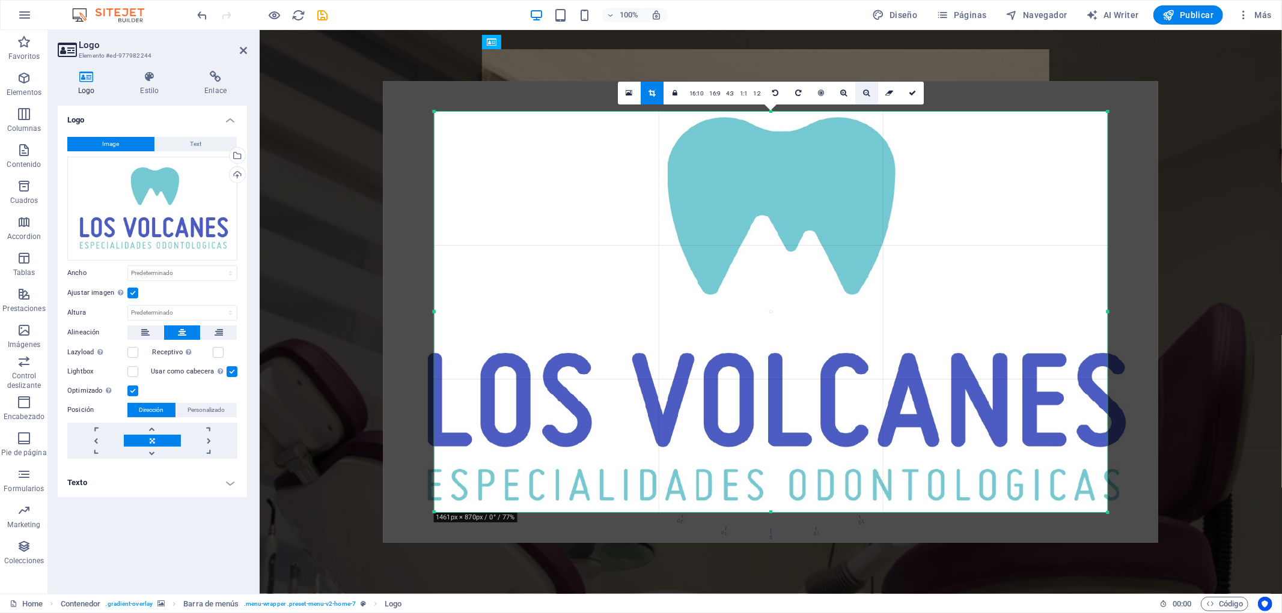
click at [864, 92] on icon at bounding box center [866, 93] width 7 height 7
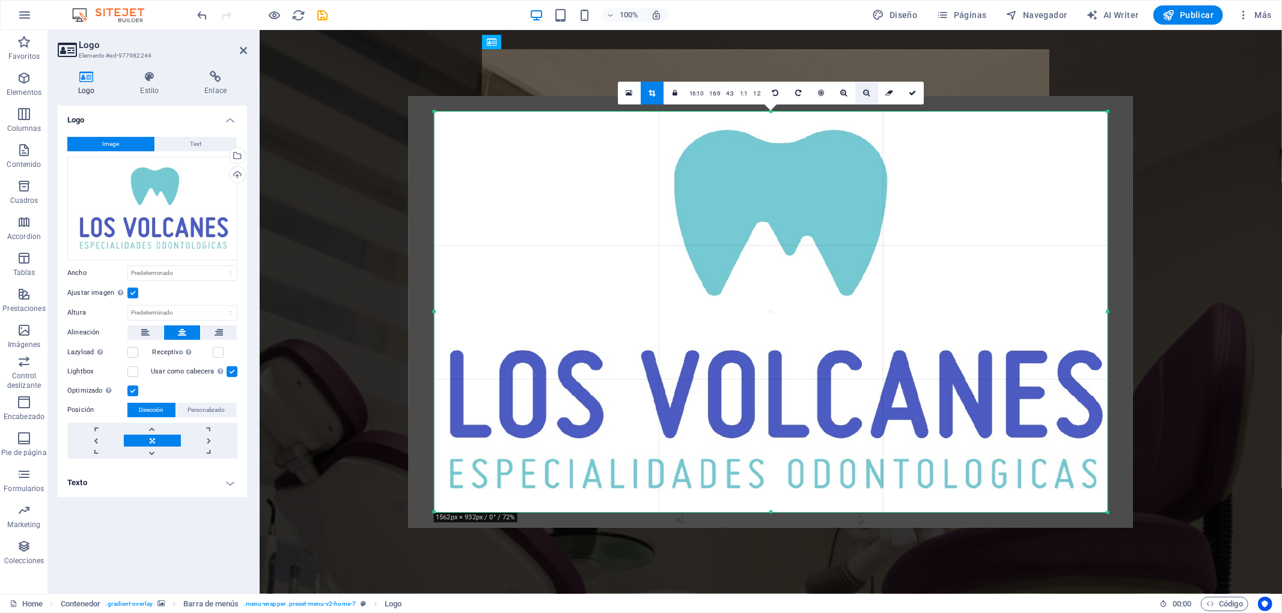
click at [864, 92] on icon at bounding box center [866, 93] width 7 height 7
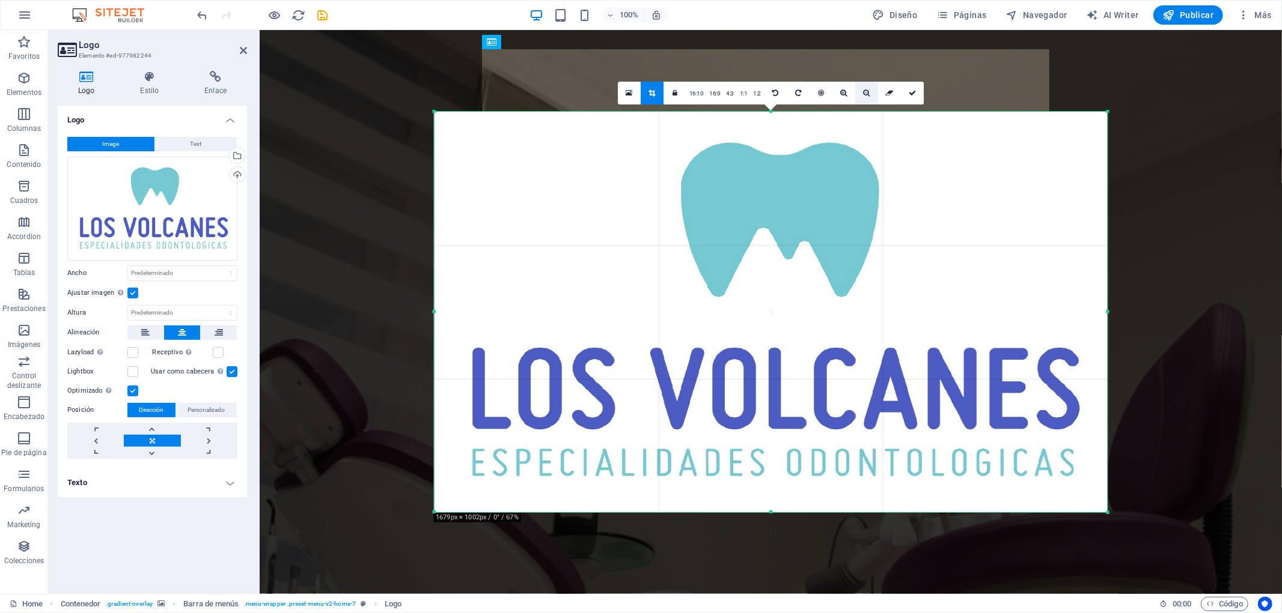
click at [864, 92] on icon at bounding box center [866, 93] width 7 height 7
click at [746, 95] on link "1:1" at bounding box center [744, 93] width 14 height 23
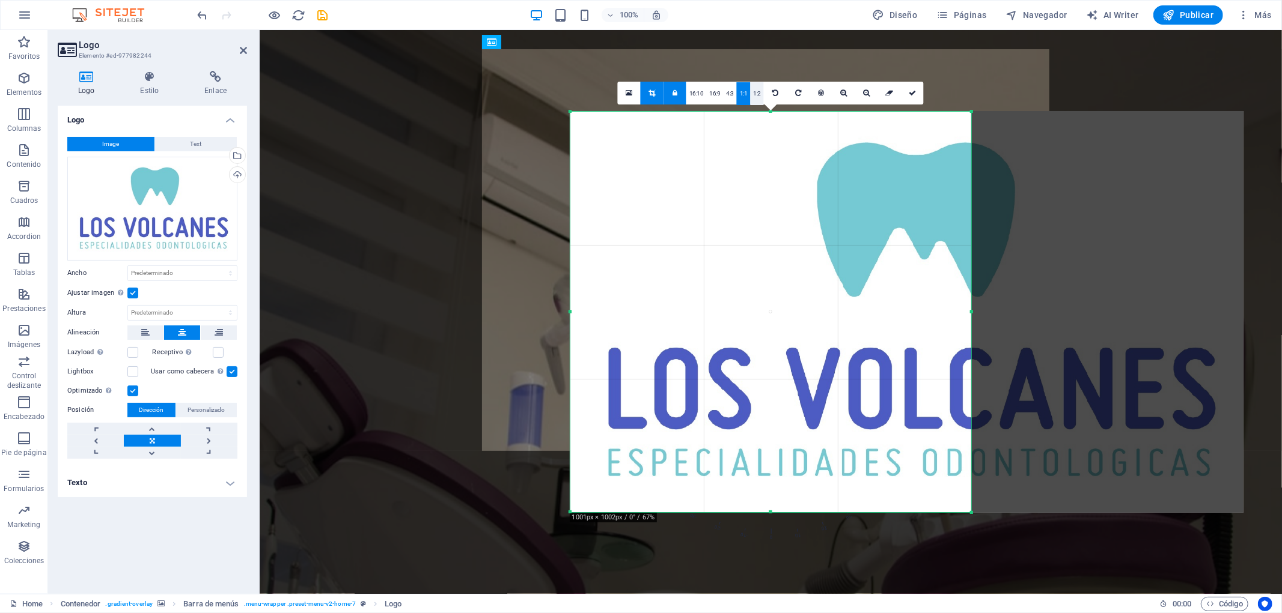
click at [757, 94] on link "1:2" at bounding box center [757, 93] width 14 height 23
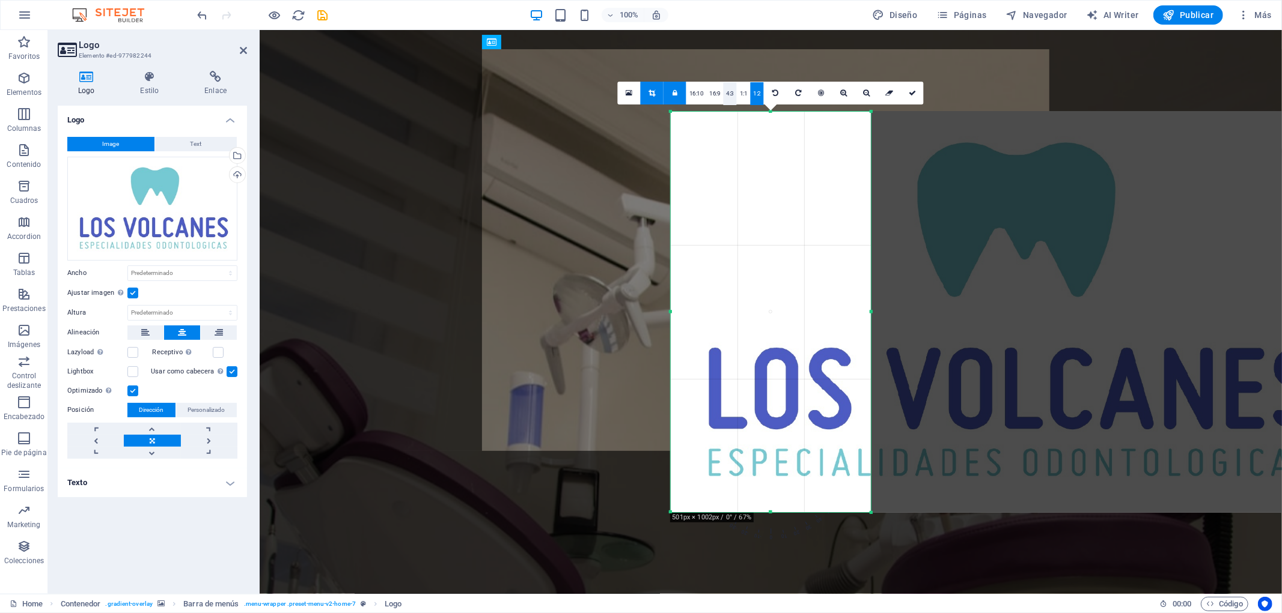
click at [730, 95] on link "4:3" at bounding box center [730, 93] width 14 height 23
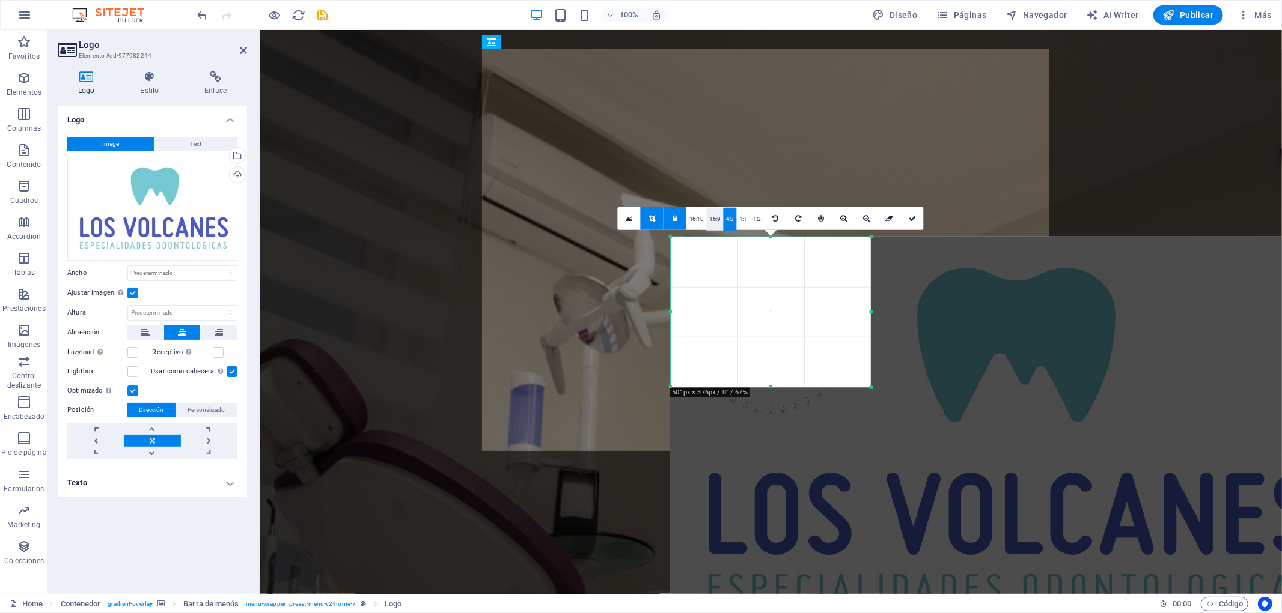
click at [716, 221] on link "16:9" at bounding box center [715, 218] width 17 height 23
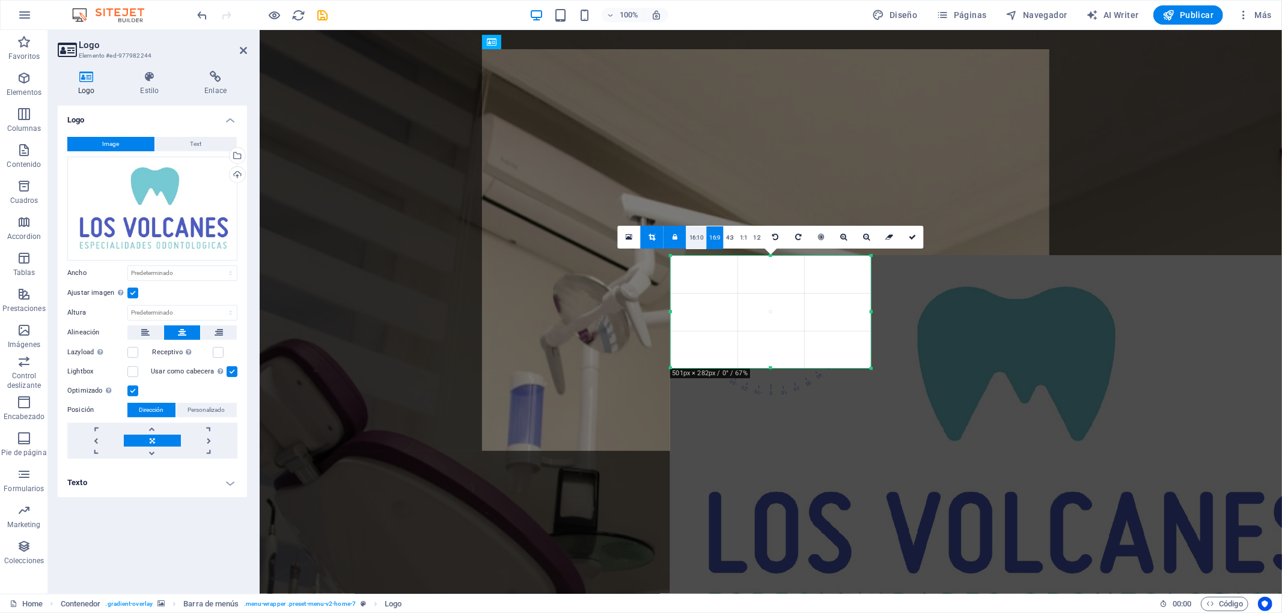
click at [699, 239] on link "16:10" at bounding box center [696, 238] width 20 height 23
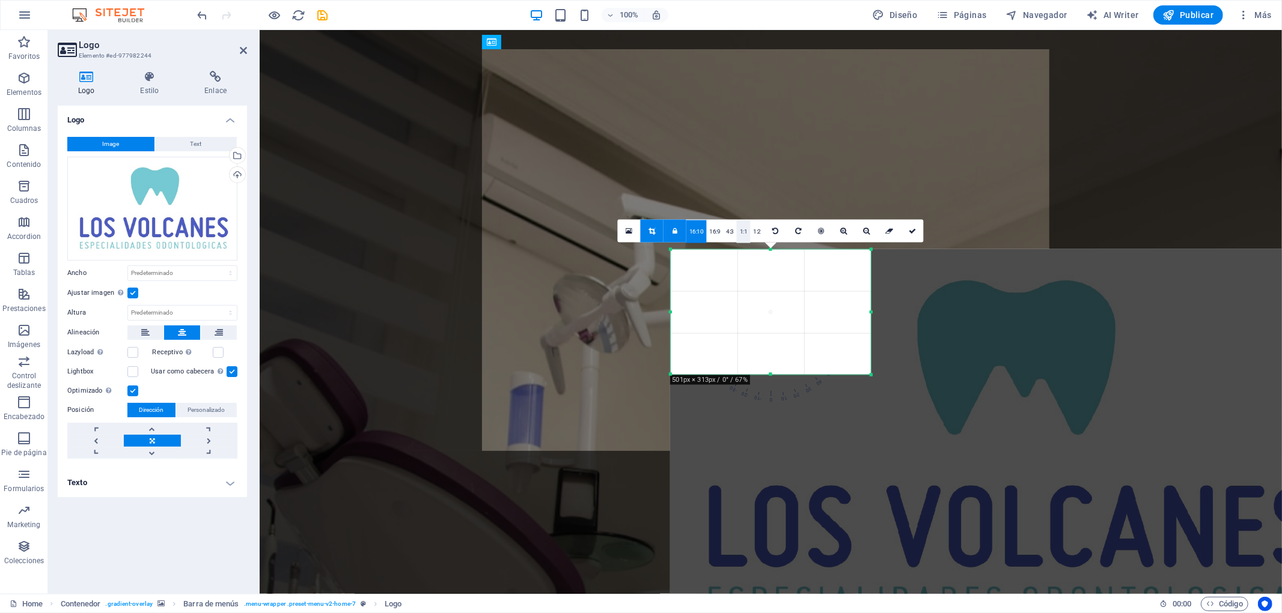
click at [742, 231] on link "1:1" at bounding box center [744, 231] width 14 height 23
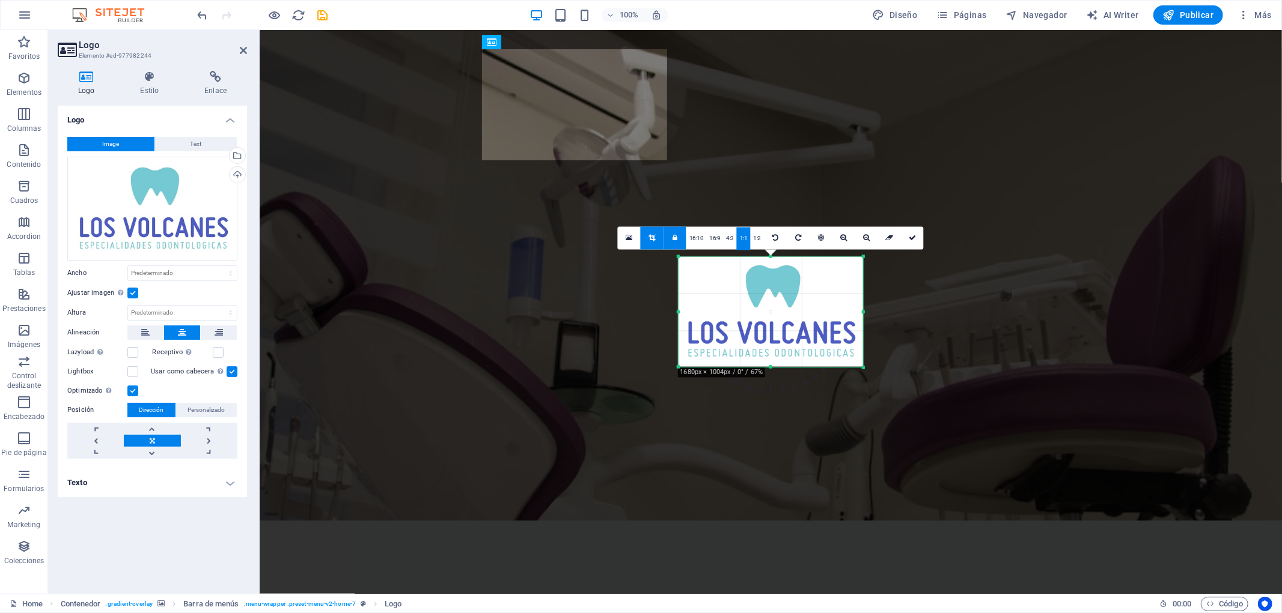
drag, startPoint x: 870, startPoint y: 412, endPoint x: 854, endPoint y: 321, distance: 91.5
click at [854, 321] on div "180 170 160 150 140 130 120 110 100 90 80 70 60 50 40 30 20 10 0 -10 -20 -30 -4…" at bounding box center [770, 312] width 185 height 111
click at [910, 238] on icon at bounding box center [912, 238] width 7 height 7
type input "305"
select select "px"
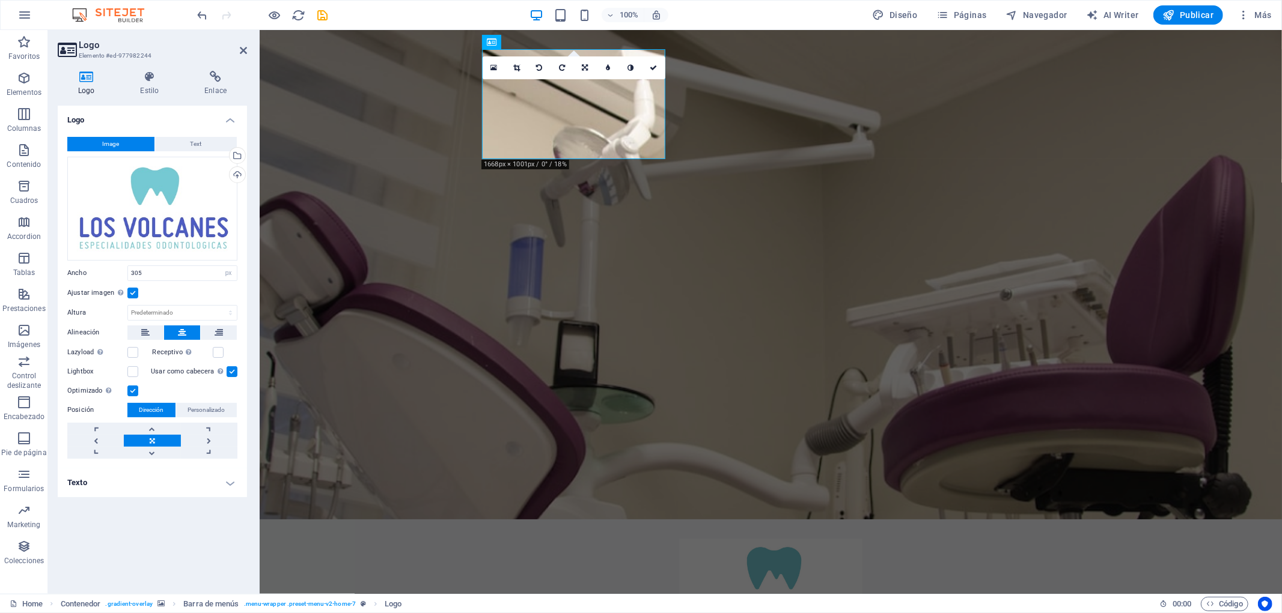
click at [392, 257] on figure at bounding box center [770, 274] width 1022 height 490
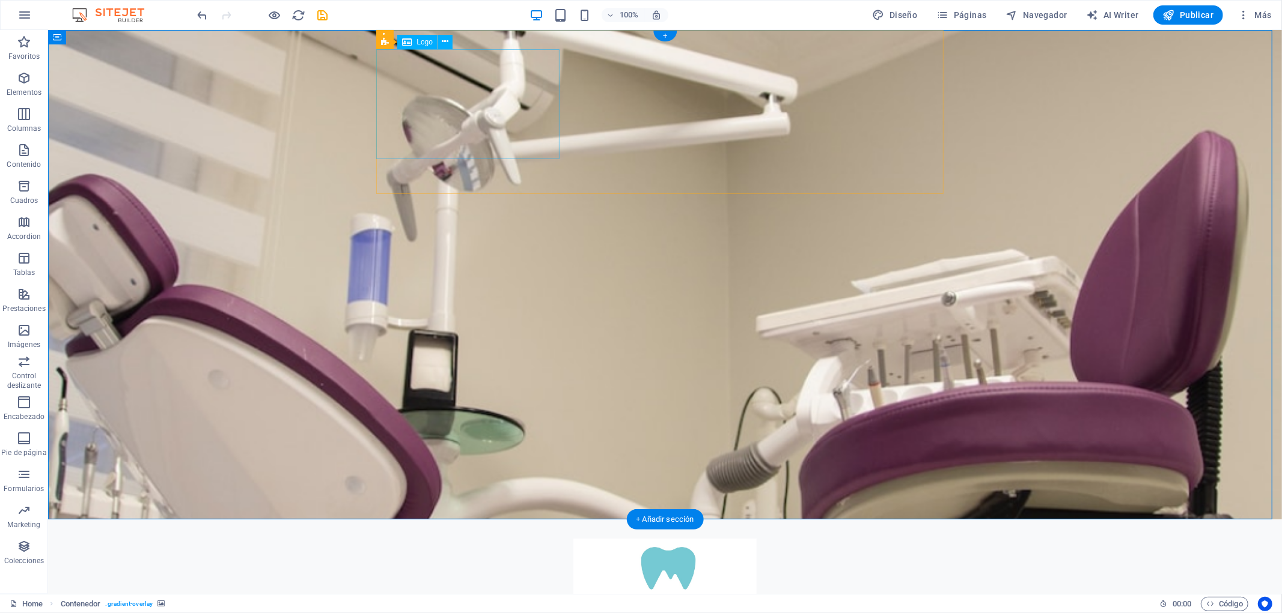
click at [506, 538] on div at bounding box center [664, 593] width 567 height 110
select select "px"
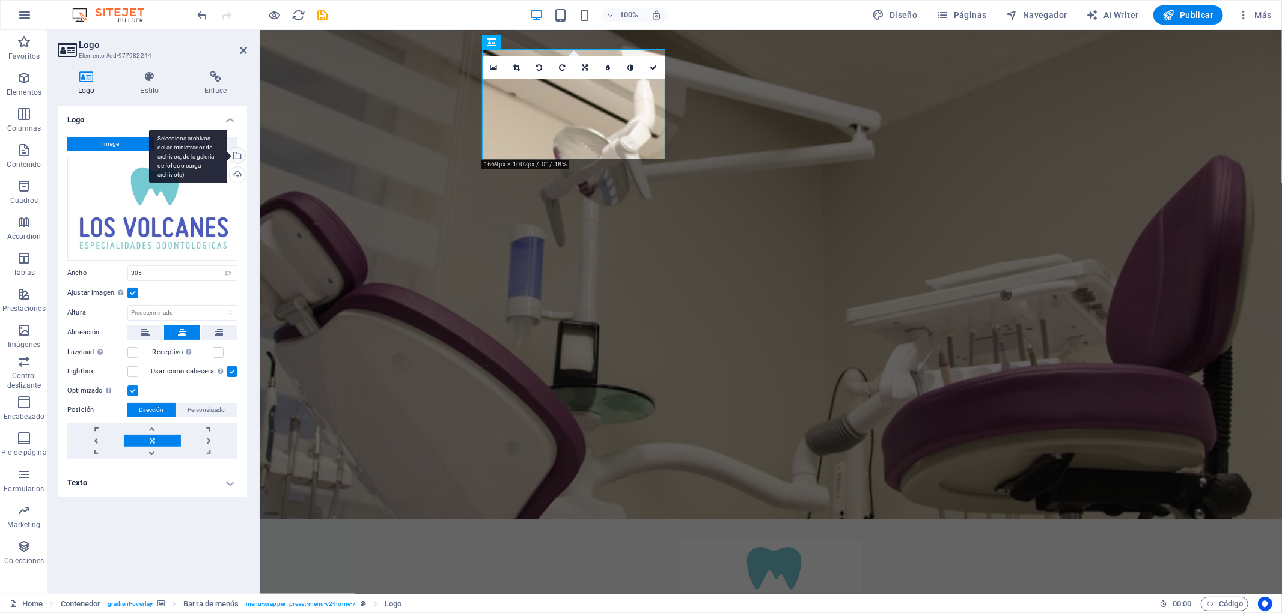
click at [227, 157] on div "Selecciona archivos del administrador de archivos, de la galería de fotos o car…" at bounding box center [188, 157] width 78 height 54
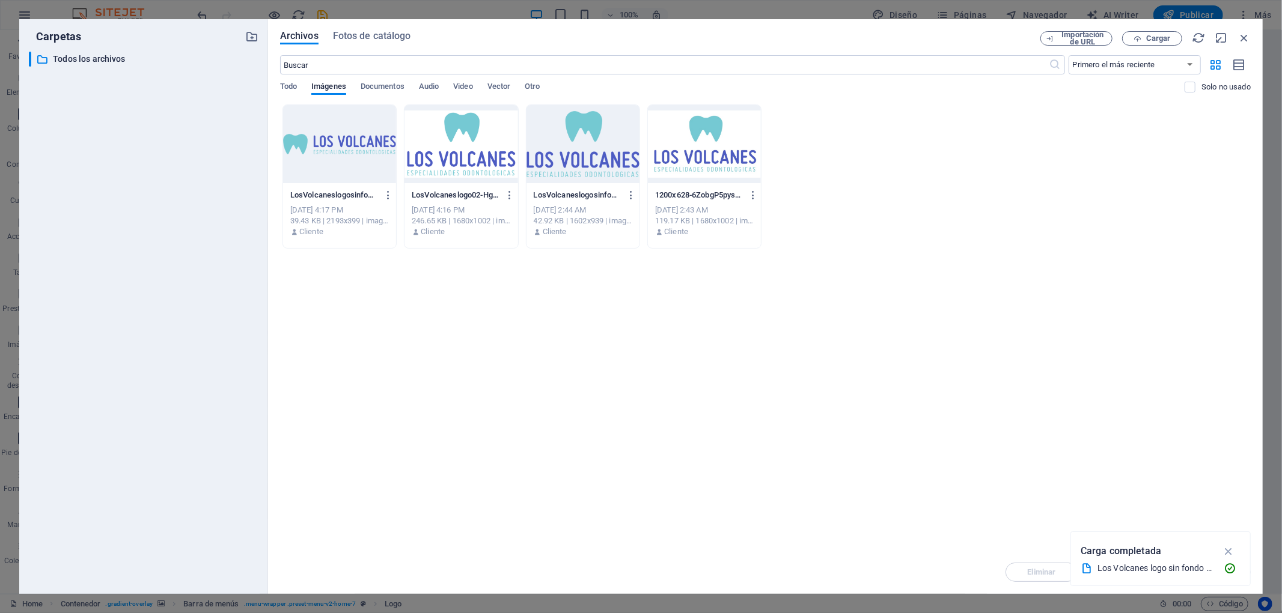
click at [738, 127] on div at bounding box center [704, 144] width 113 height 78
click at [1153, 546] on icon "button" at bounding box center [1229, 551] width 14 height 13
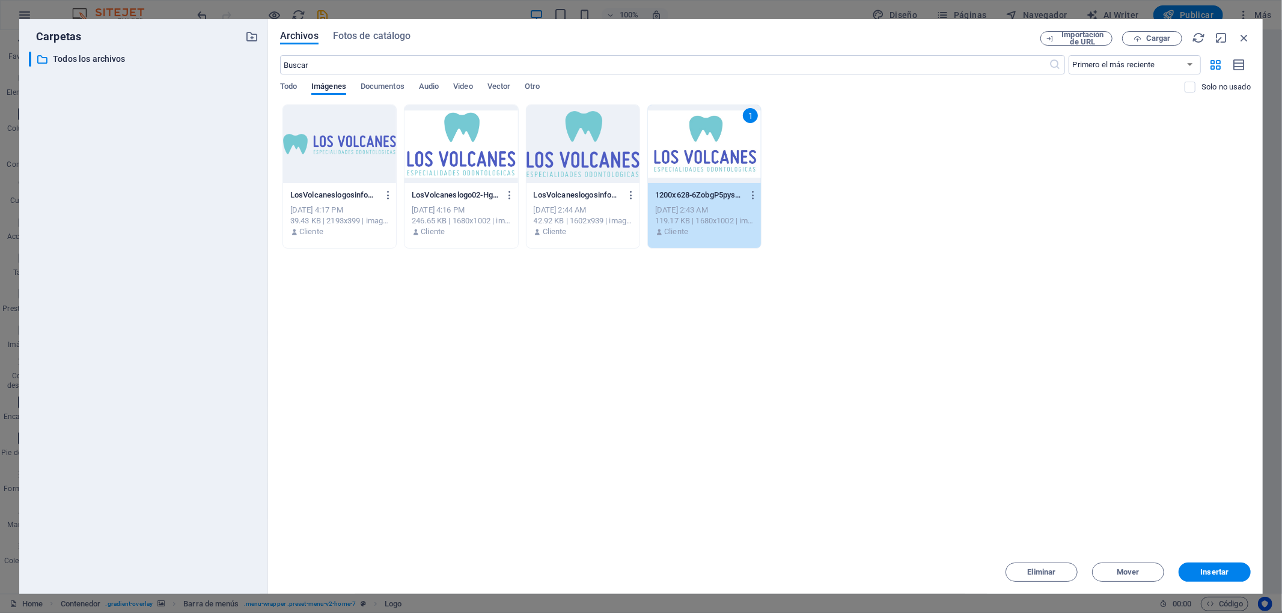
click at [333, 157] on div at bounding box center [339, 144] width 113 height 78
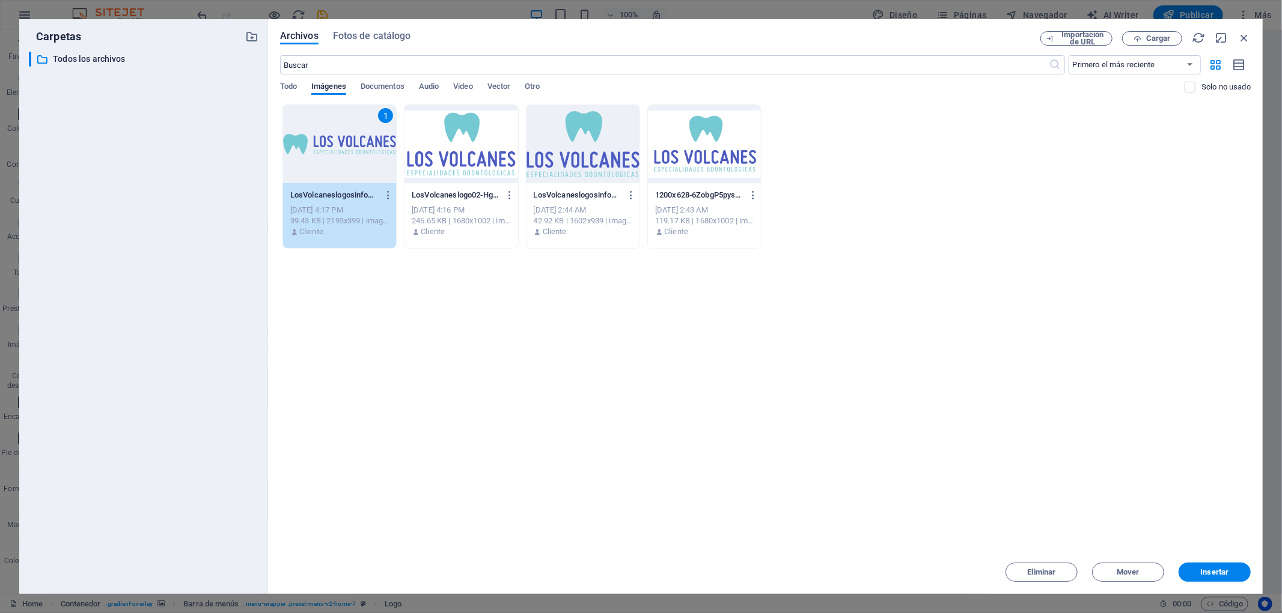
click at [333, 157] on div "1" at bounding box center [339, 144] width 113 height 78
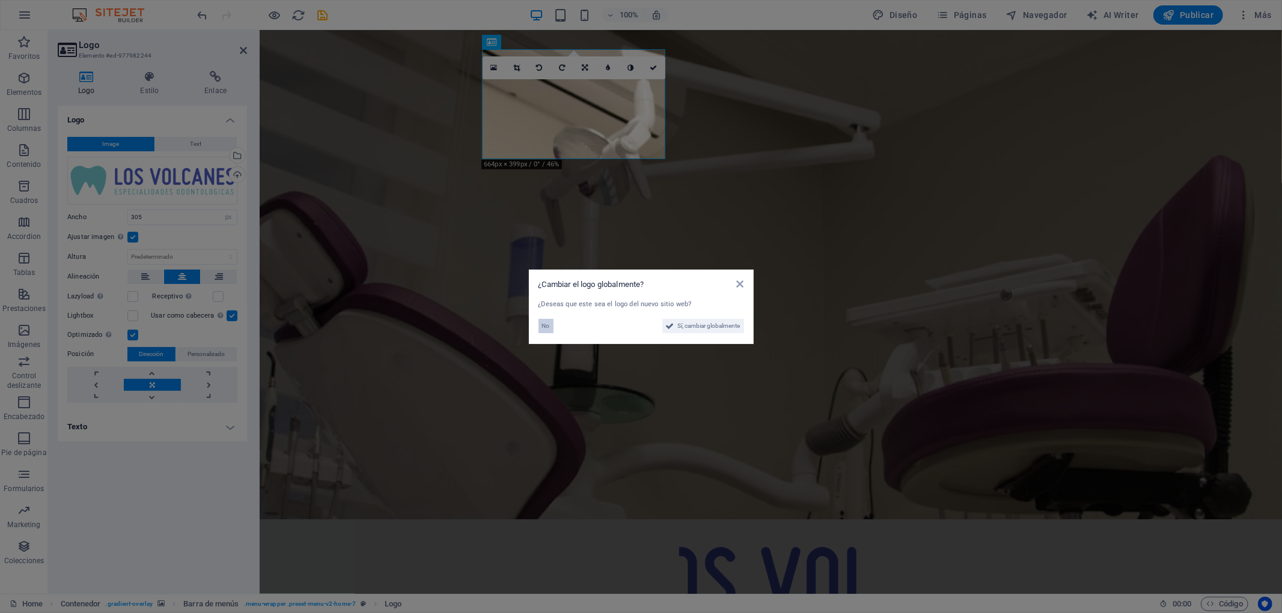
click at [547, 327] on span "No" at bounding box center [546, 326] width 8 height 14
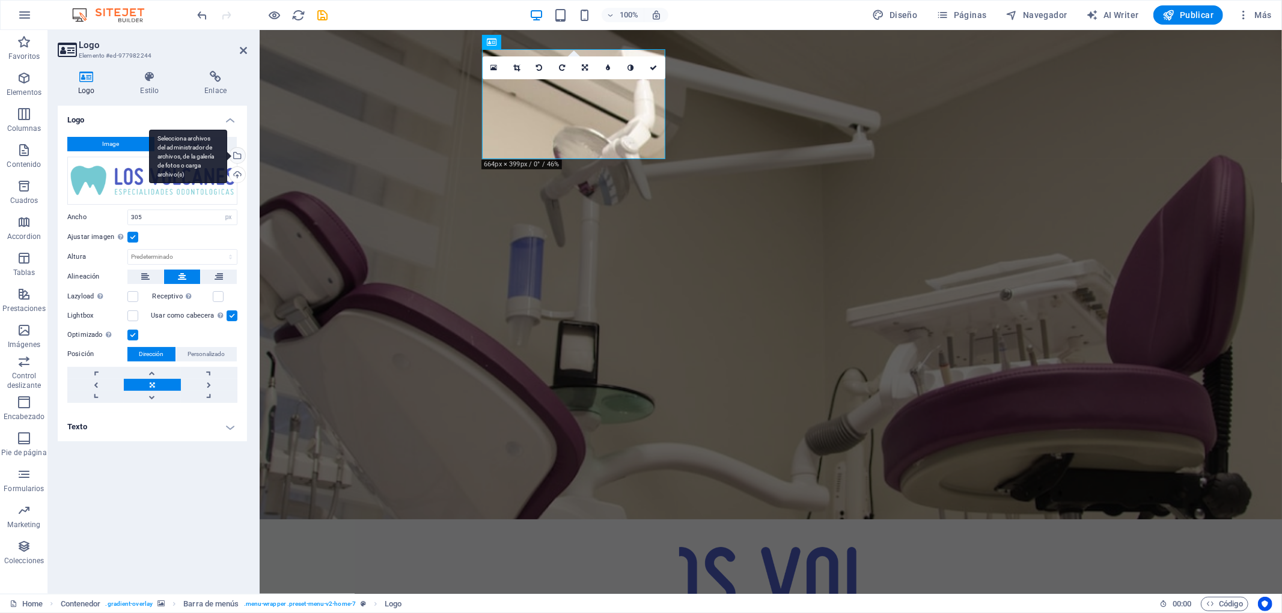
click at [227, 154] on div "Selecciona archivos del administrador de archivos, de la galería de fotos o car…" at bounding box center [188, 157] width 78 height 54
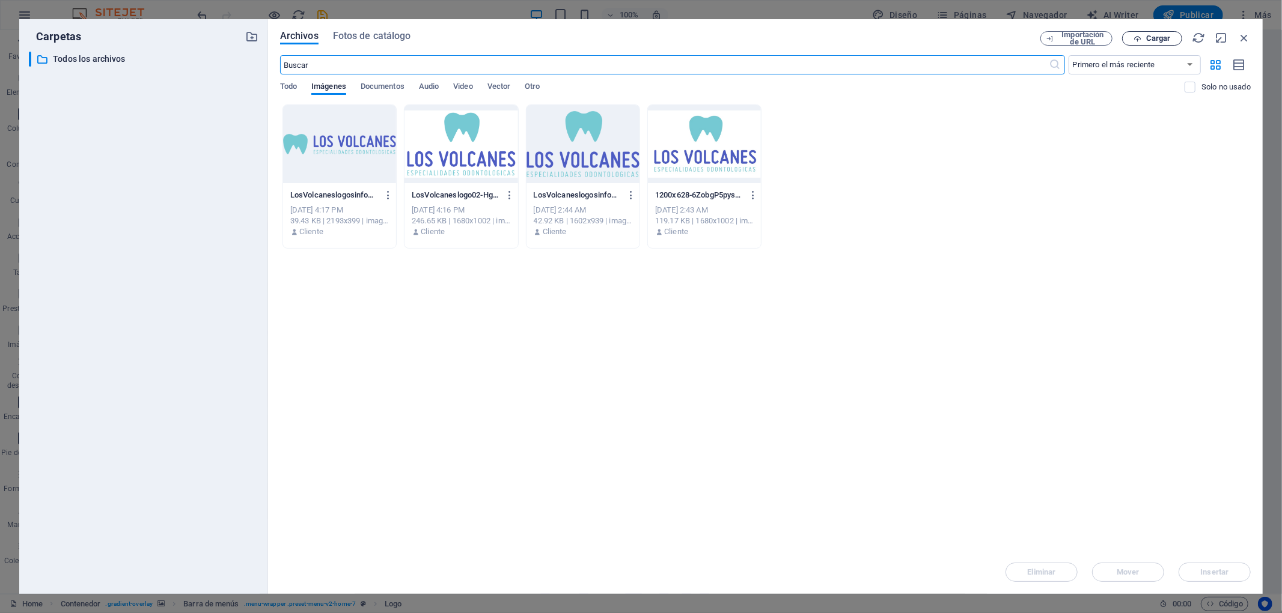
click at [1153, 39] on span "Cargar" at bounding box center [1158, 38] width 25 height 7
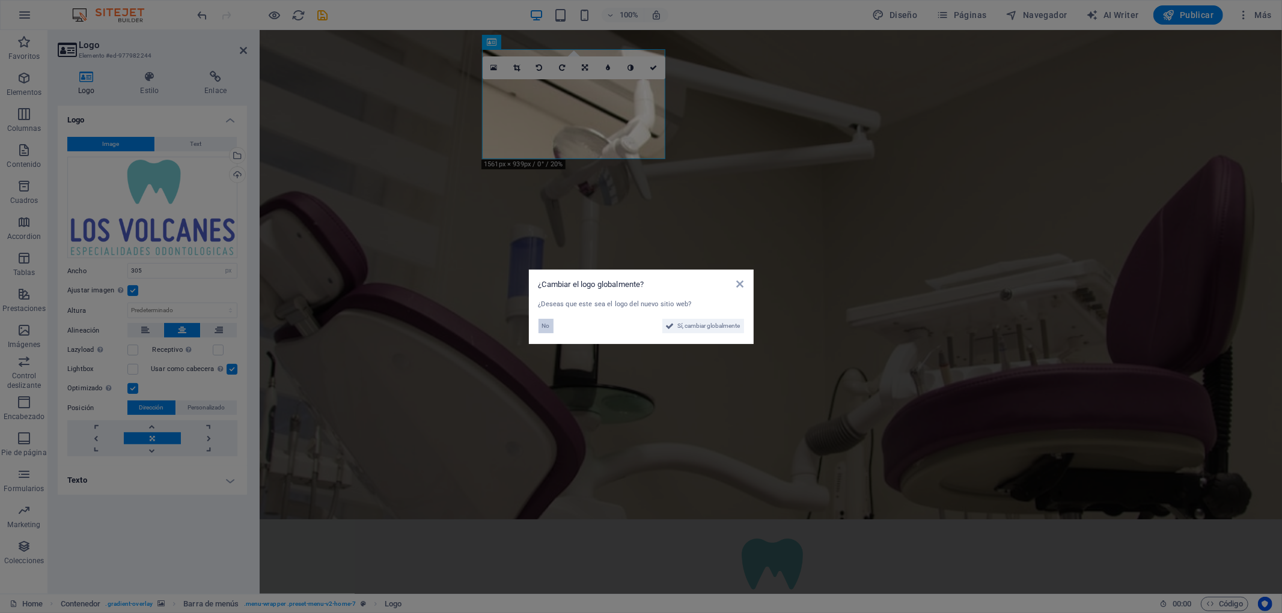
click at [546, 332] on span "No" at bounding box center [546, 326] width 8 height 14
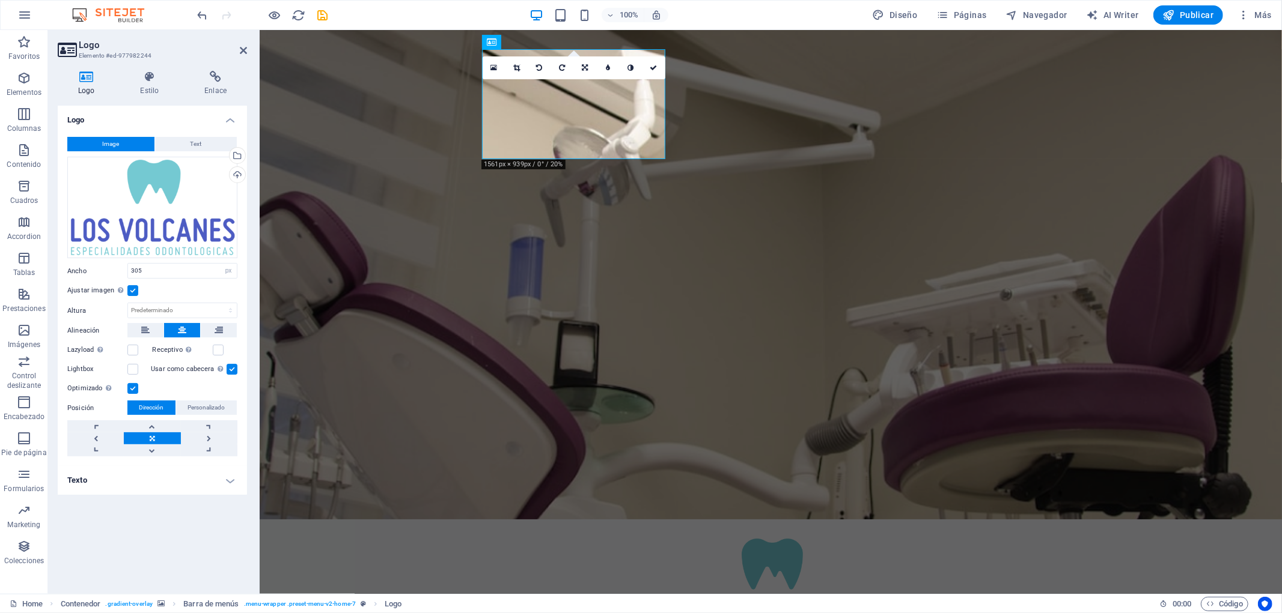
click at [385, 237] on figure at bounding box center [770, 274] width 1022 height 490
select select "header"
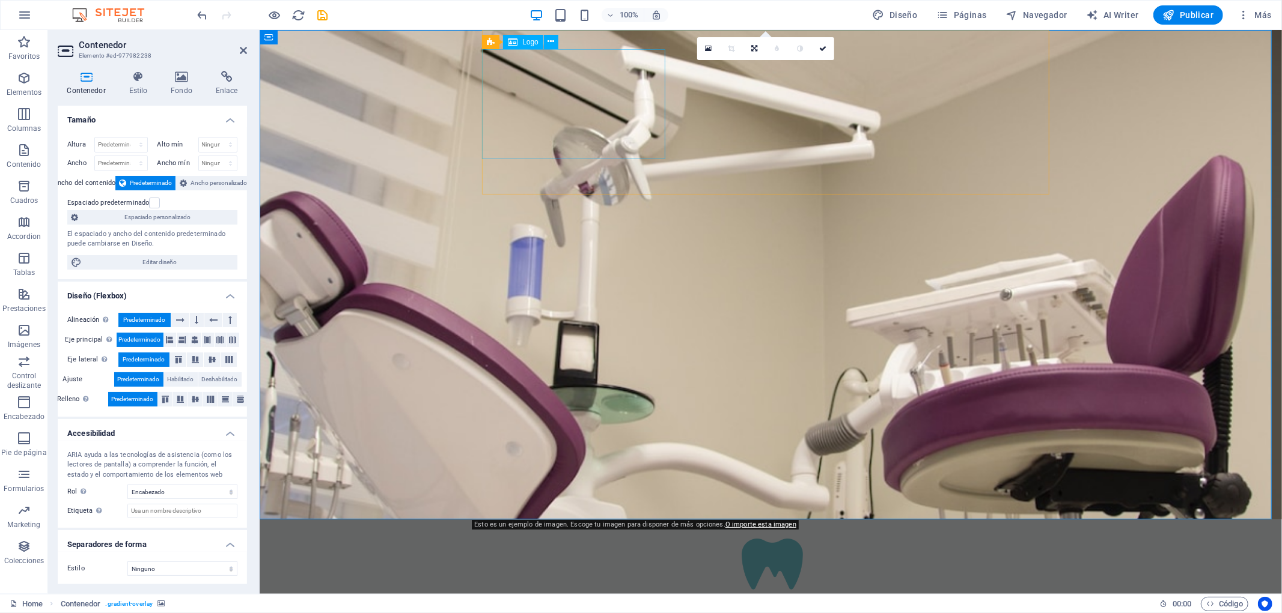
click at [559, 538] on div at bounding box center [770, 593] width 567 height 110
select select "px"
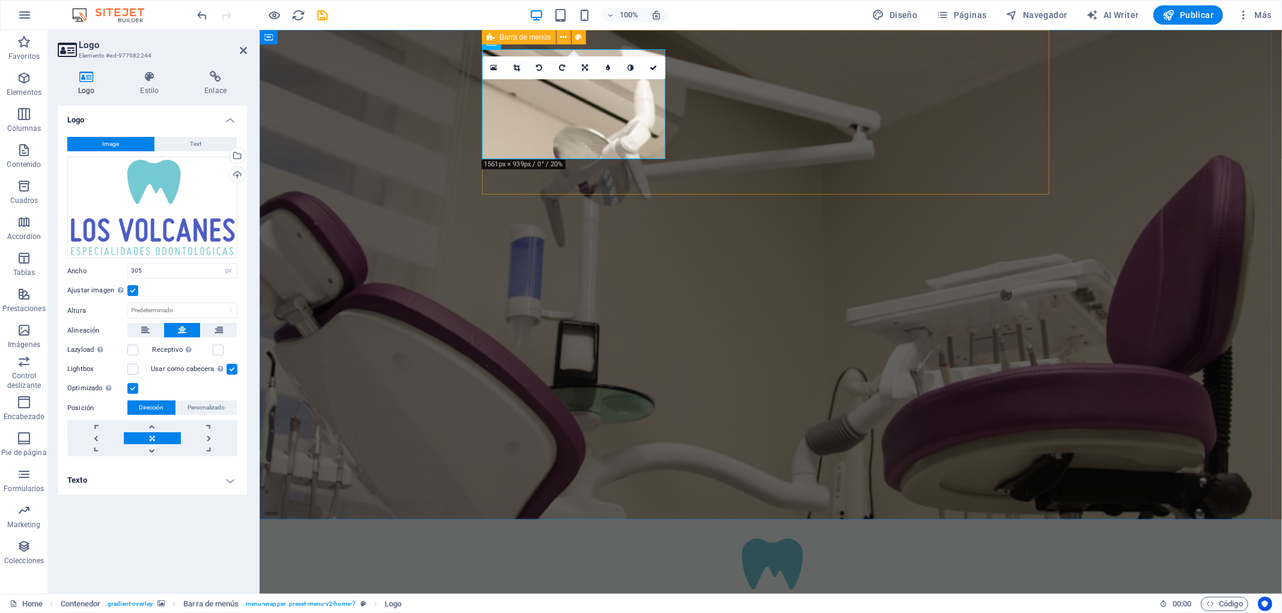
click at [666, 519] on div "Menu Inicio Sobre nosotros Valores Servicios Contacto Solicitar Cita" at bounding box center [770, 615] width 567 height 193
click at [575, 538] on div at bounding box center [770, 593] width 567 height 110
click at [514, 62] on link at bounding box center [516, 67] width 23 height 23
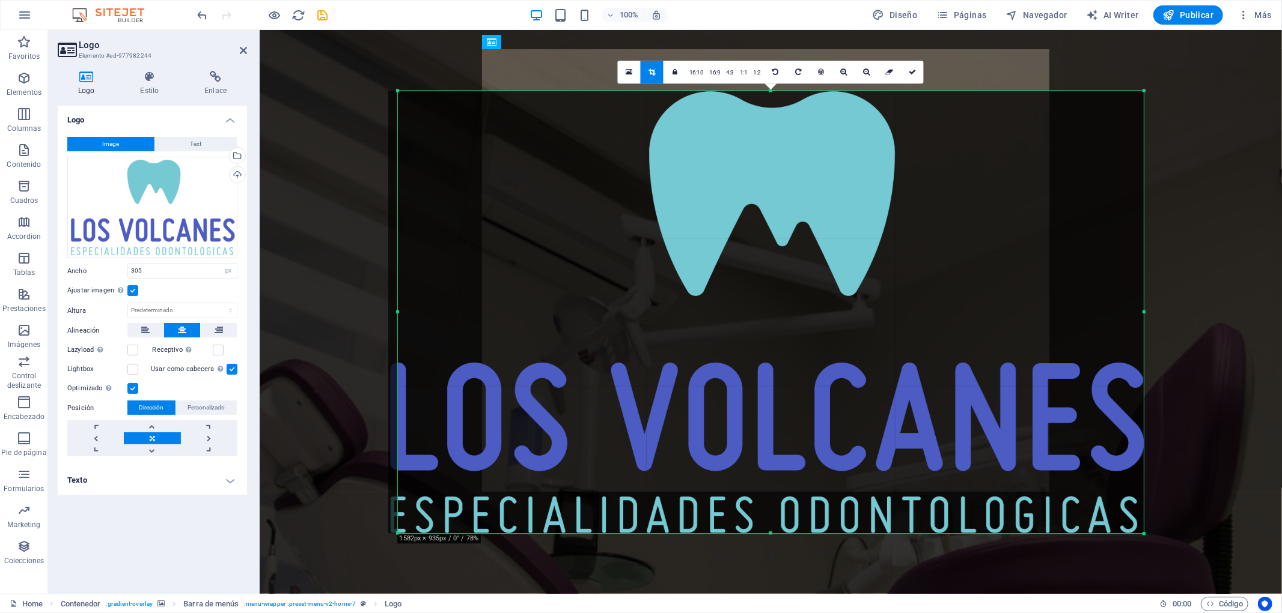
drag, startPoint x: 1136, startPoint y: 535, endPoint x: 1151, endPoint y: 537, distance: 14.5
click at [1144, 534] on div "180 170 160 150 140 130 120 110 100 90 80 70 60 50 40 30 20 10 0 -10 -20 -30 -4…" at bounding box center [771, 312] width 746 height 443
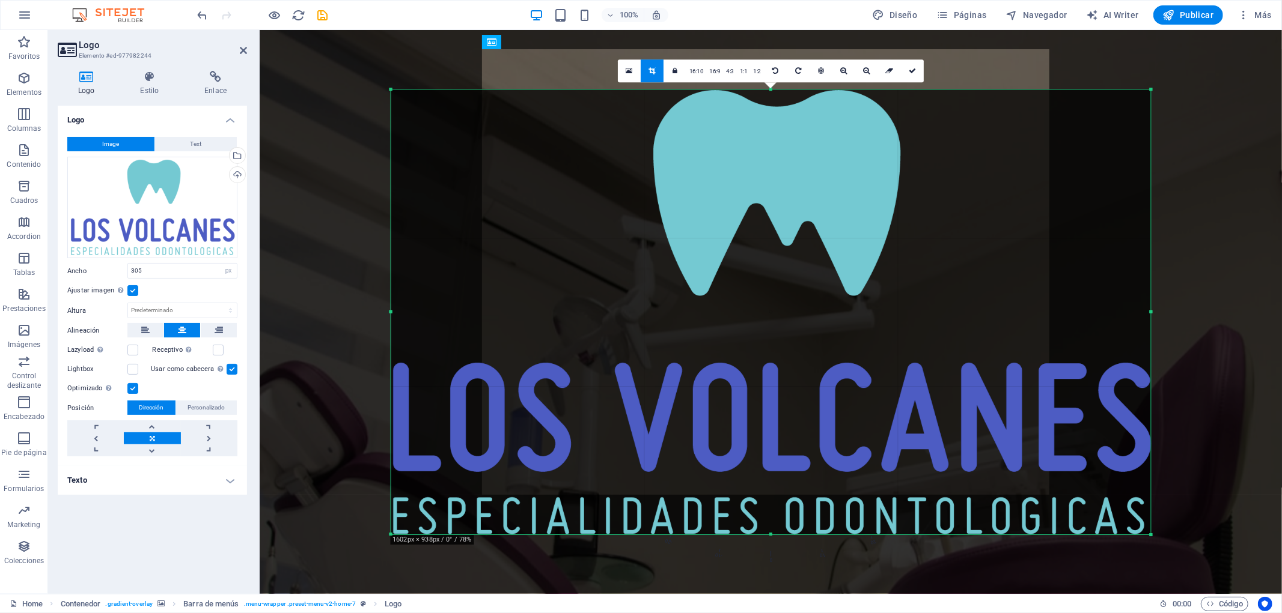
drag, startPoint x: 395, startPoint y: 313, endPoint x: 380, endPoint y: 311, distance: 14.6
click at [391, 311] on div "180 170 160 150 140 130 120 110 100 90 80 70 60 50 40 30 20 10 0 -10 -20 -30 -4…" at bounding box center [771, 313] width 760 height 446
click at [911, 74] on icon at bounding box center [912, 70] width 7 height 7
type input "1265"
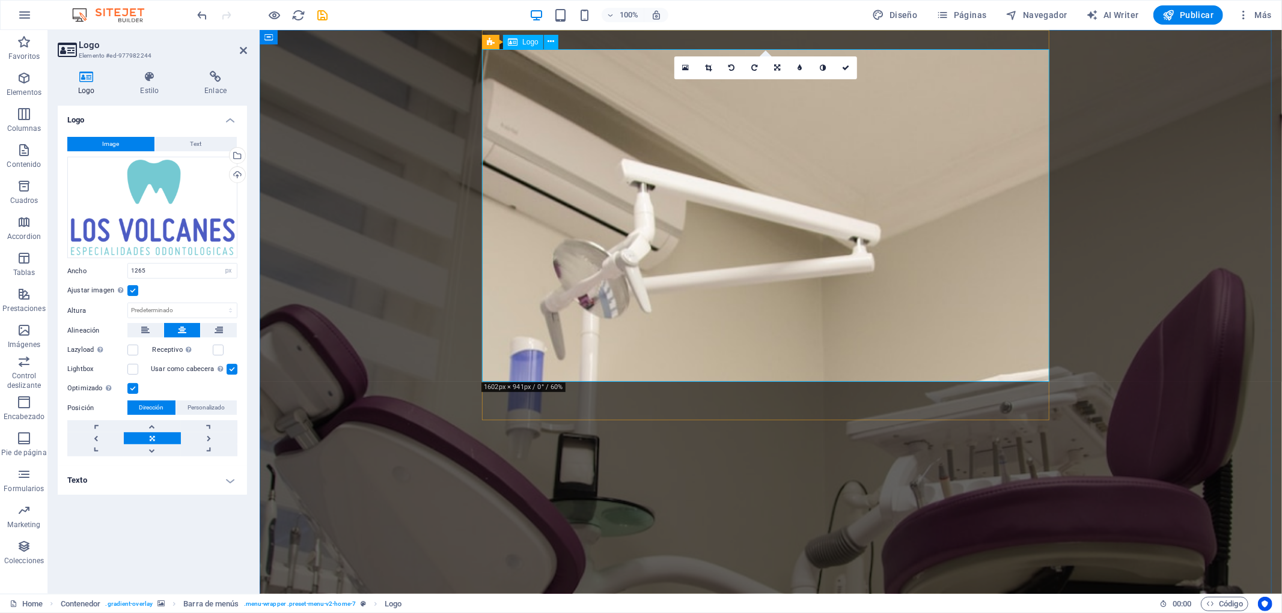
click at [226, 272] on select "Predeterminado automático px rem % em vh vw" at bounding box center [228, 271] width 17 height 14
select select "auto"
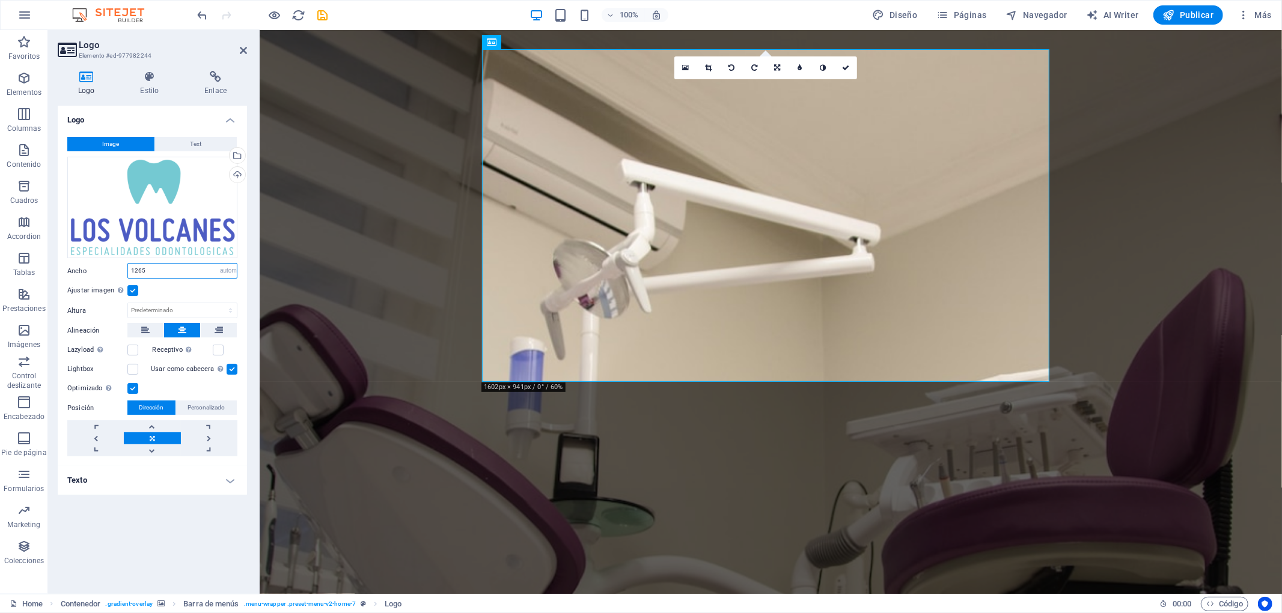
click at [220, 264] on select "Predeterminado automático px rem % em vh vw" at bounding box center [228, 271] width 17 height 14
select select "DISABLED_OPTION_VALUE"
click at [211, 314] on select "Predeterminado automático px" at bounding box center [182, 310] width 109 height 14
click at [128, 303] on select "Predeterminado automático px" at bounding box center [182, 310] width 109 height 14
select select "DISABLED_OPTION_VALUE"
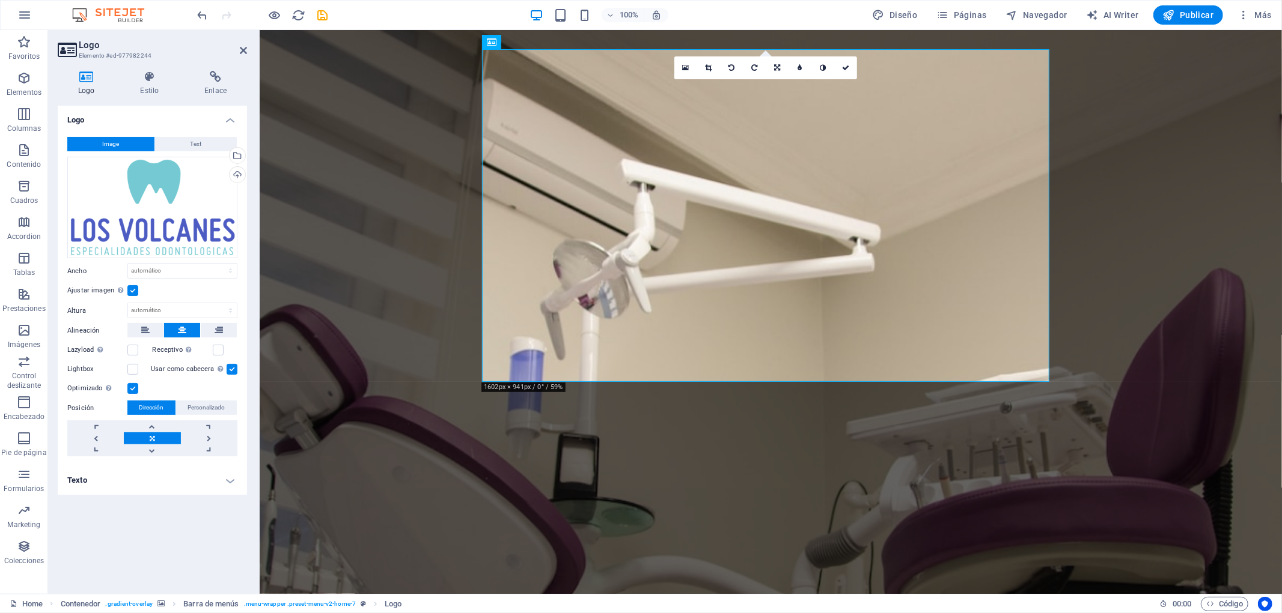
click at [1120, 247] on figure at bounding box center [770, 387] width 1022 height 716
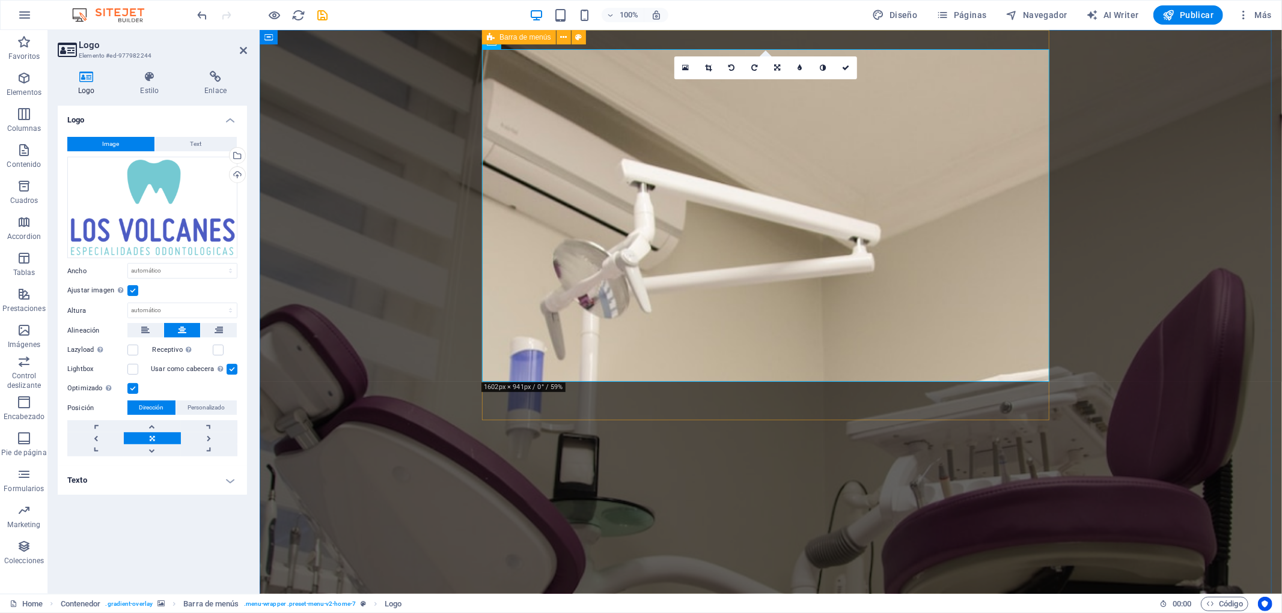
click at [493, 40] on icon at bounding box center [491, 37] width 8 height 14
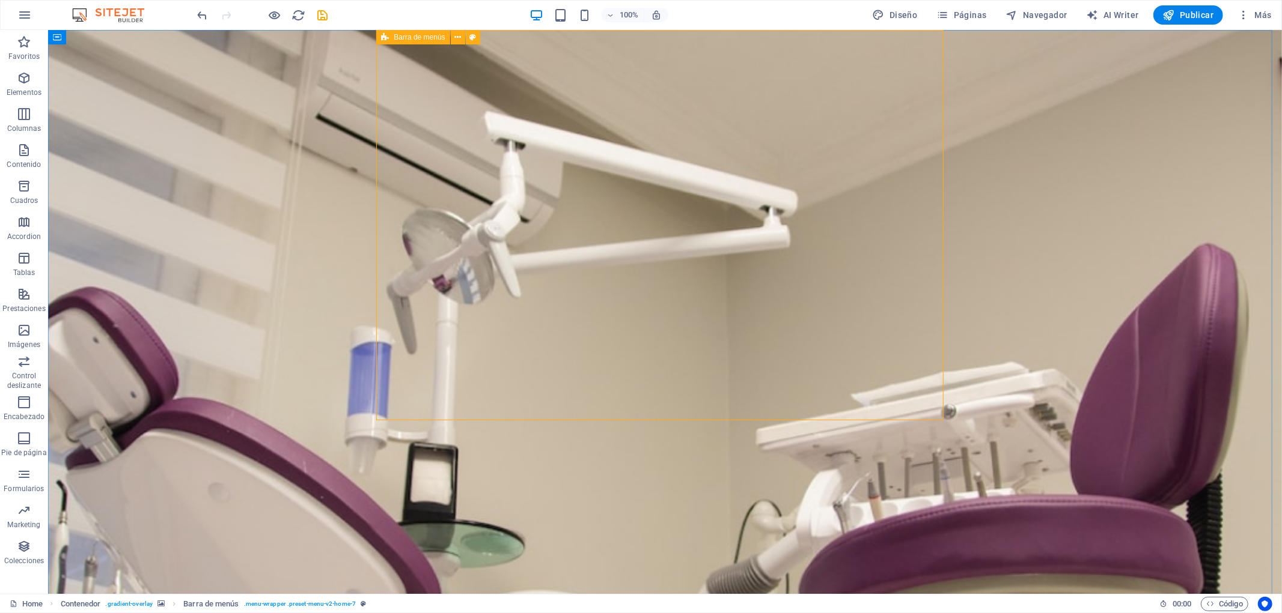
click at [383, 41] on icon at bounding box center [385, 37] width 8 height 14
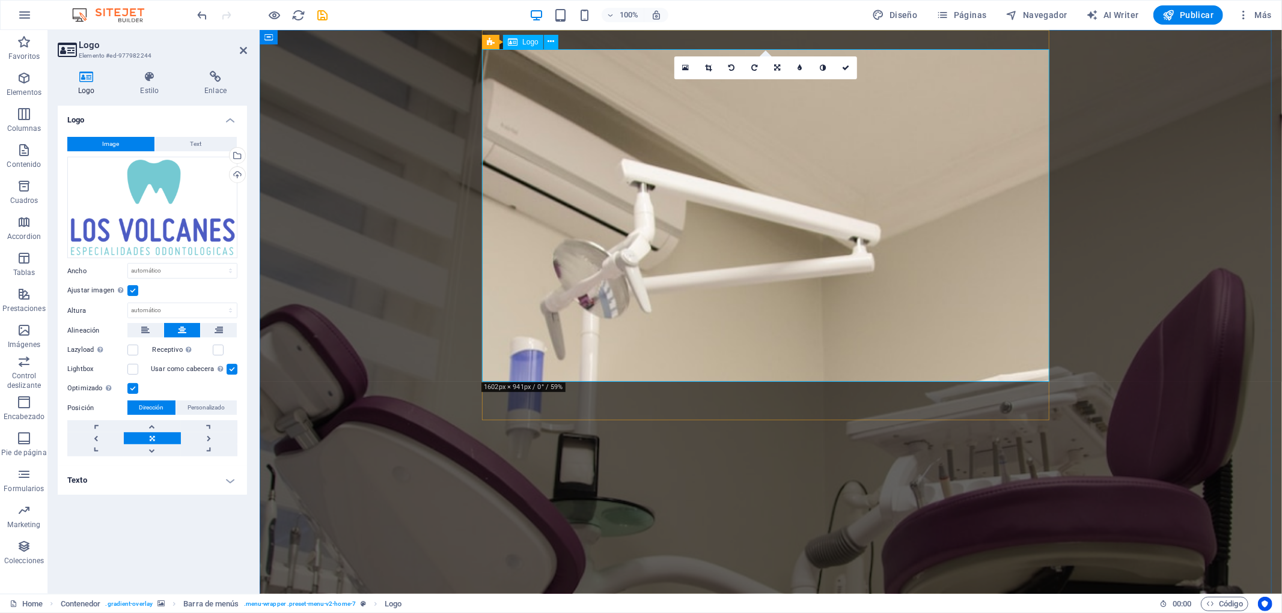
click at [714, 74] on link at bounding box center [708, 67] width 23 height 23
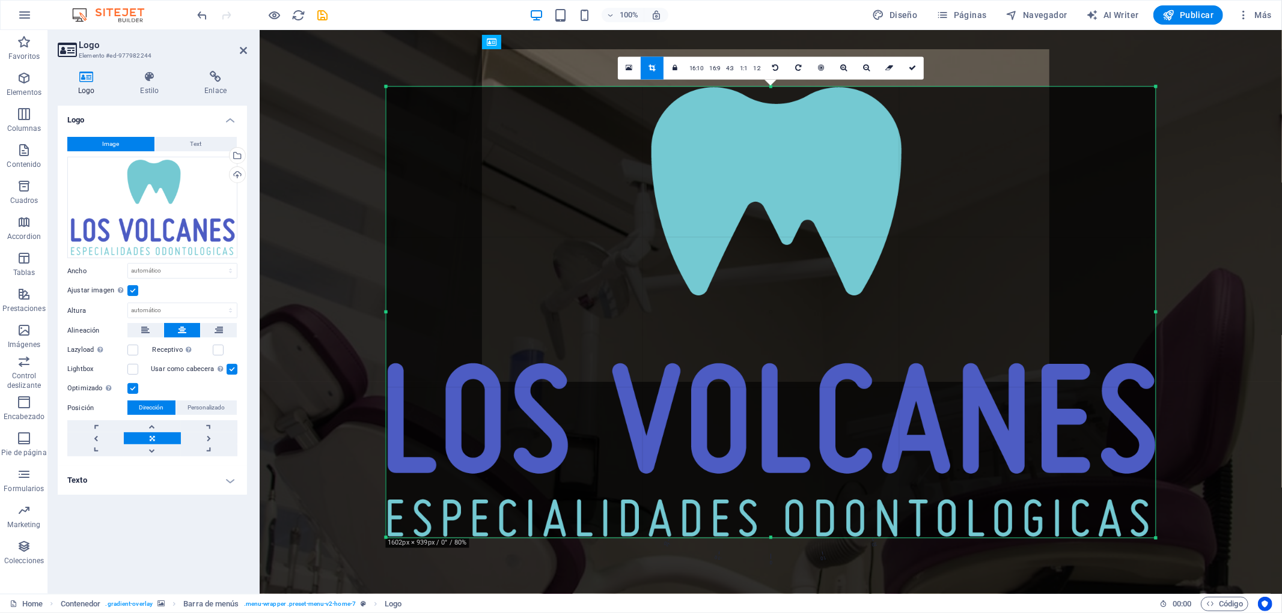
click at [867, 287] on div at bounding box center [771, 312] width 770 height 451
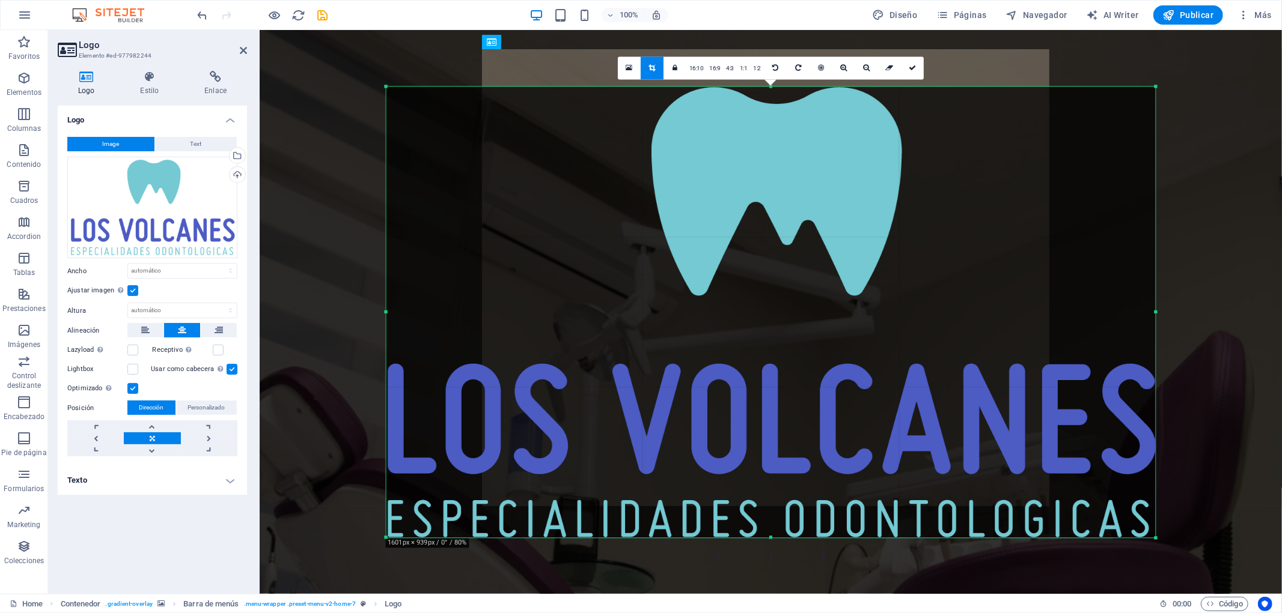
drag, startPoint x: 770, startPoint y: 538, endPoint x: 780, endPoint y: 544, distance: 11.9
click at [780, 538] on div "180 170 160 150 140 130 120 110 100 90 80 70 60 50 40 30 20 10 0 -10 -20 -30 -4…" at bounding box center [771, 312] width 770 height 451
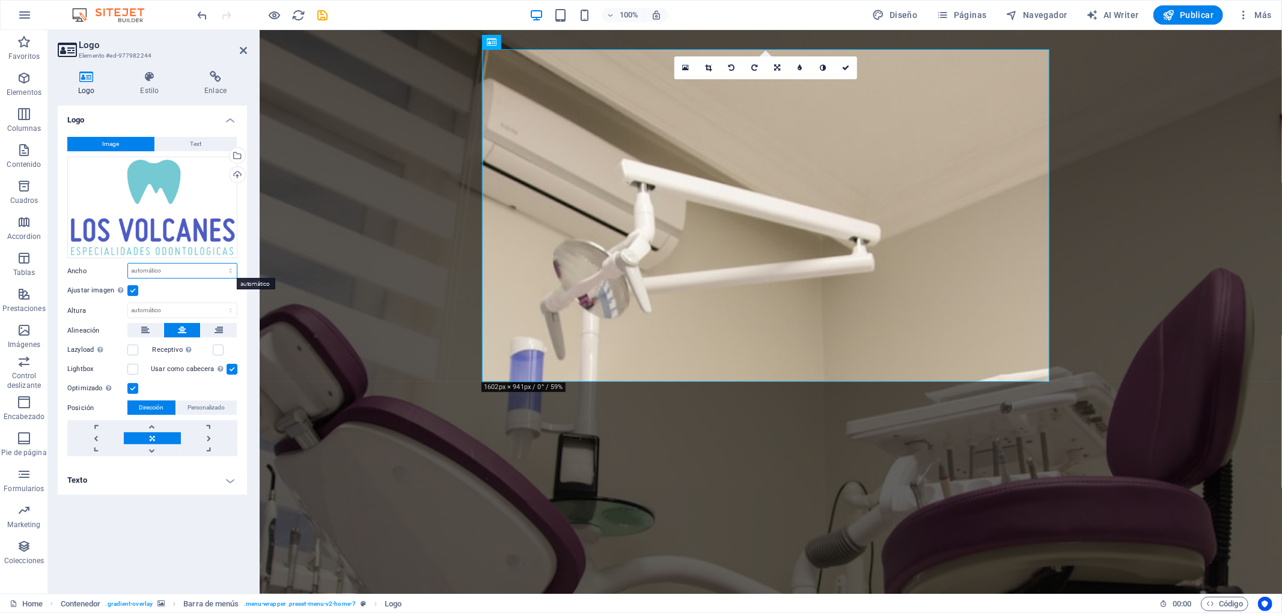
click at [141, 267] on select "Predeterminado automático px rem % em vh vw" at bounding box center [182, 271] width 109 height 14
click at [147, 269] on select "Predeterminado automático px rem % em vh vw" at bounding box center [182, 271] width 109 height 14
select select "%"
click at [219, 264] on select "Predeterminado automático px rem % em vh vw" at bounding box center [182, 271] width 109 height 14
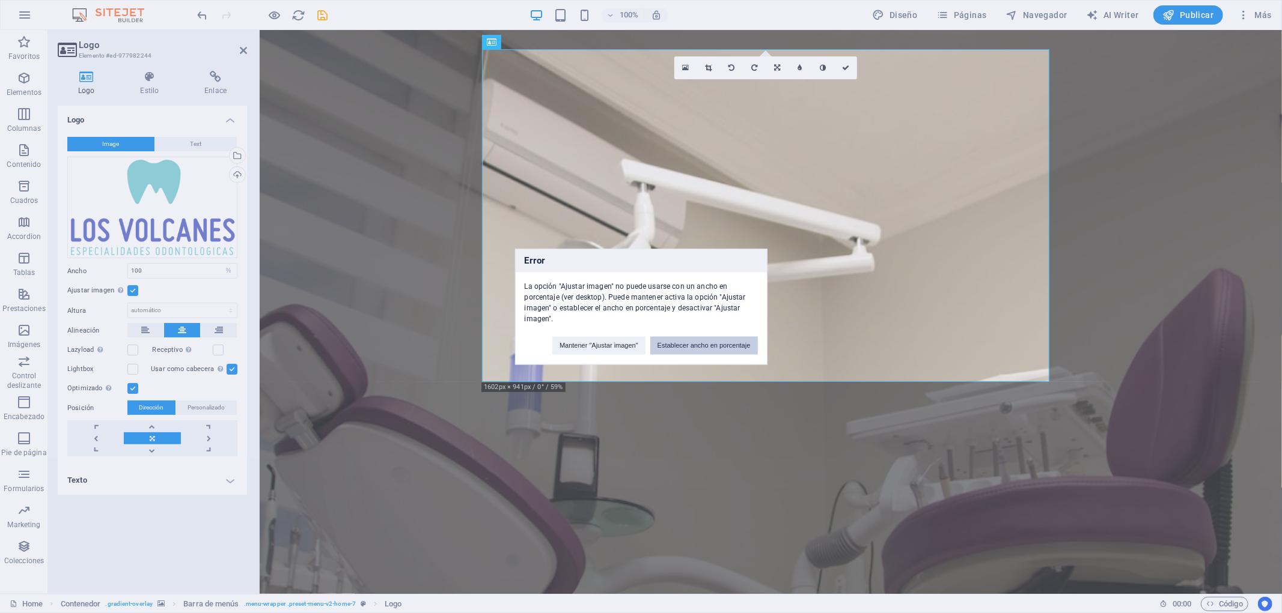
click at [687, 349] on button "Establecer ancho en porcentaje" at bounding box center [704, 345] width 108 height 18
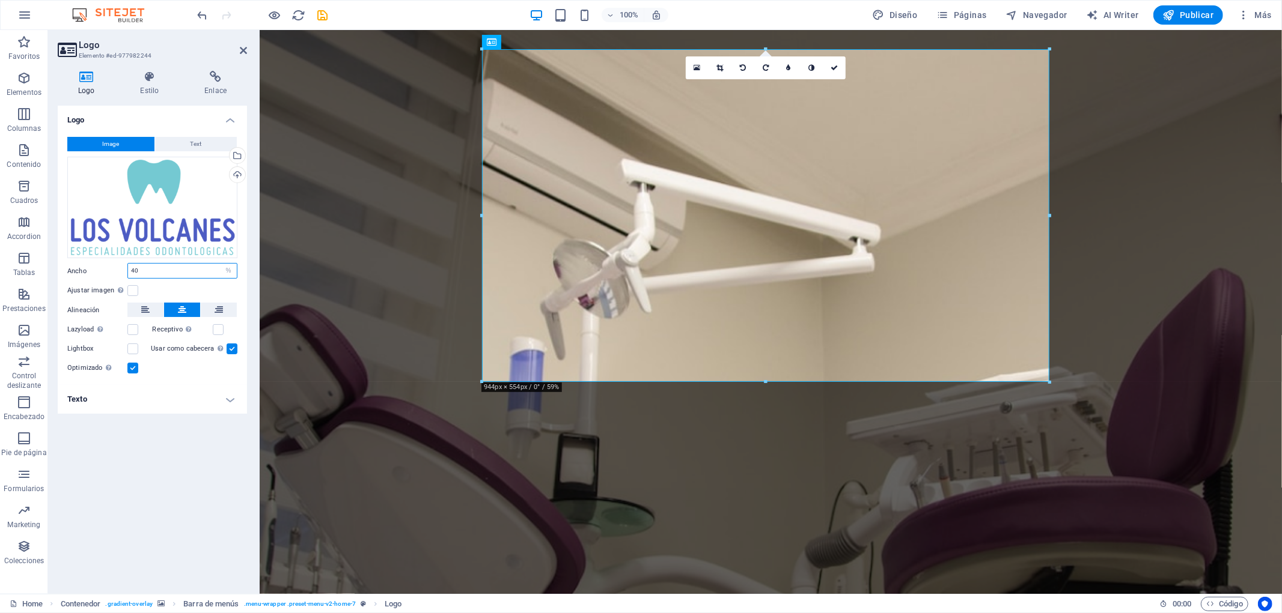
type input "40"
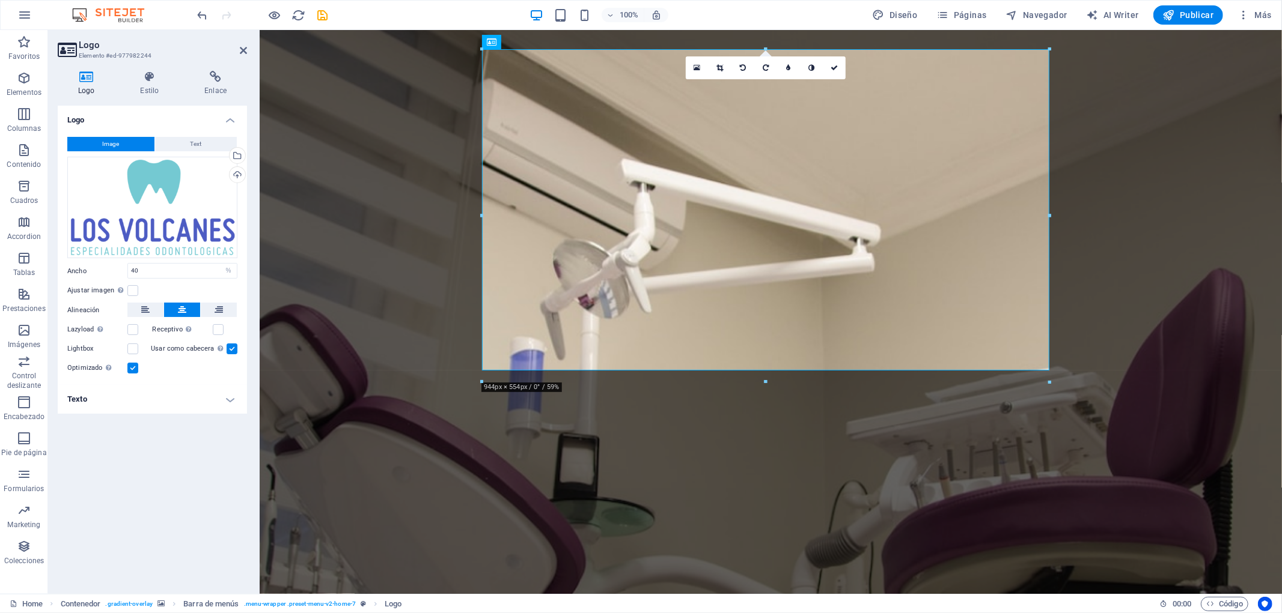
click at [173, 385] on div "Image Text Arrastra archivos aquí, haz clic para escoger archivos o selecciona …" at bounding box center [152, 256] width 189 height 258
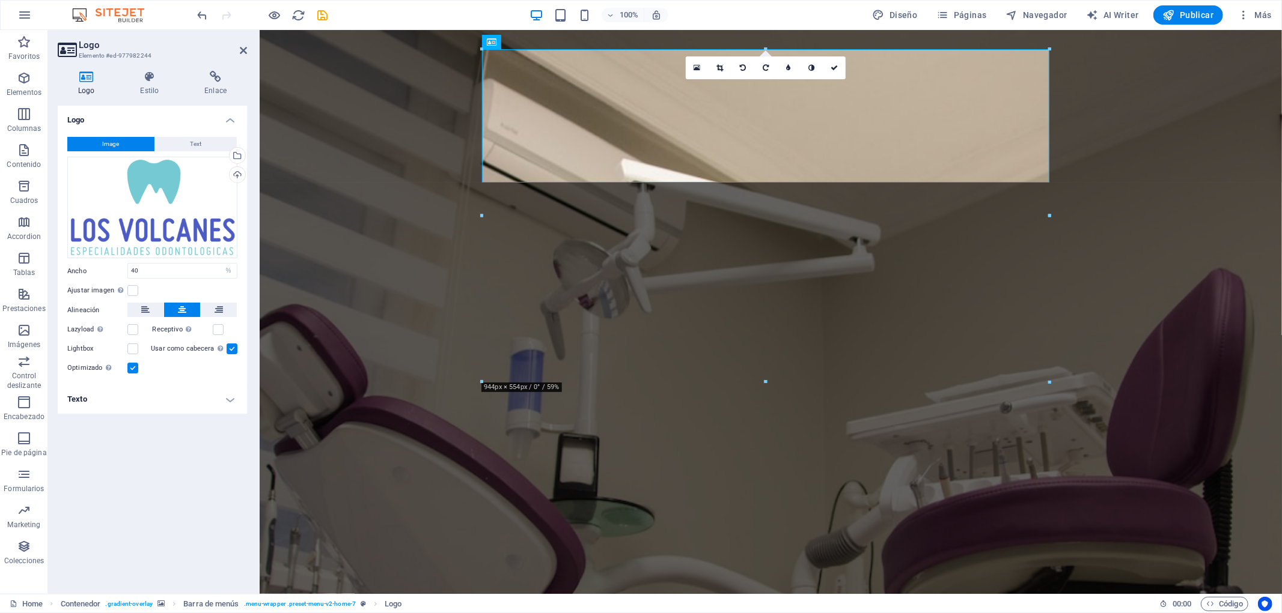
click at [195, 399] on h4 "Texto" at bounding box center [152, 399] width 189 height 29
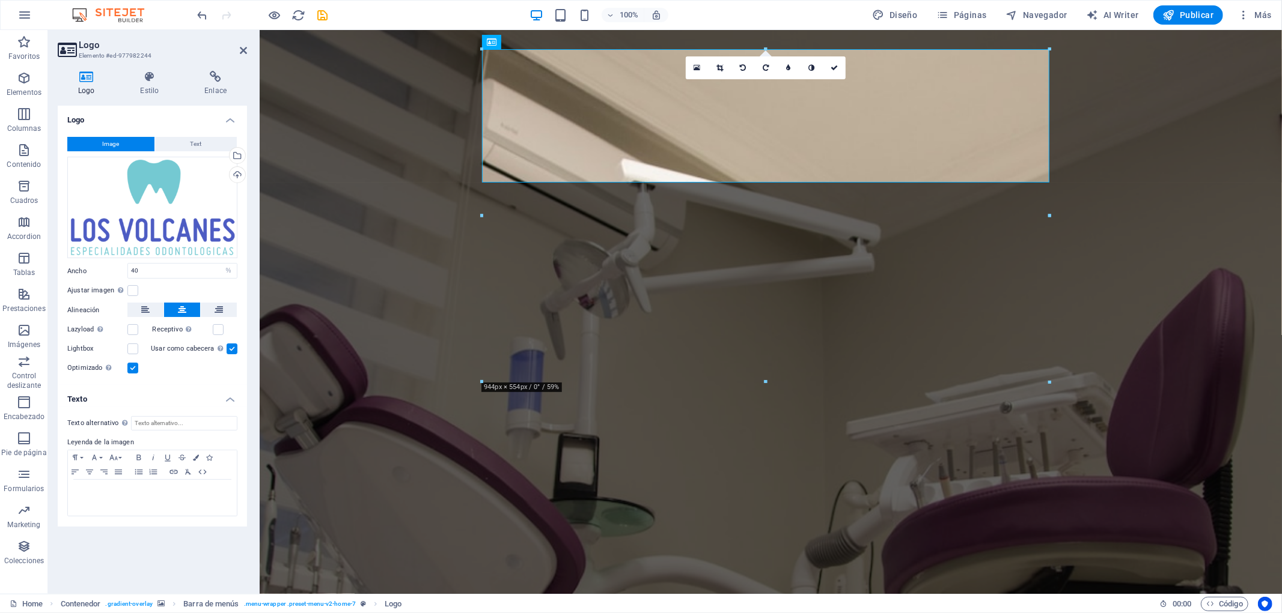
click at [195, 399] on h4 "Texto" at bounding box center [152, 396] width 189 height 22
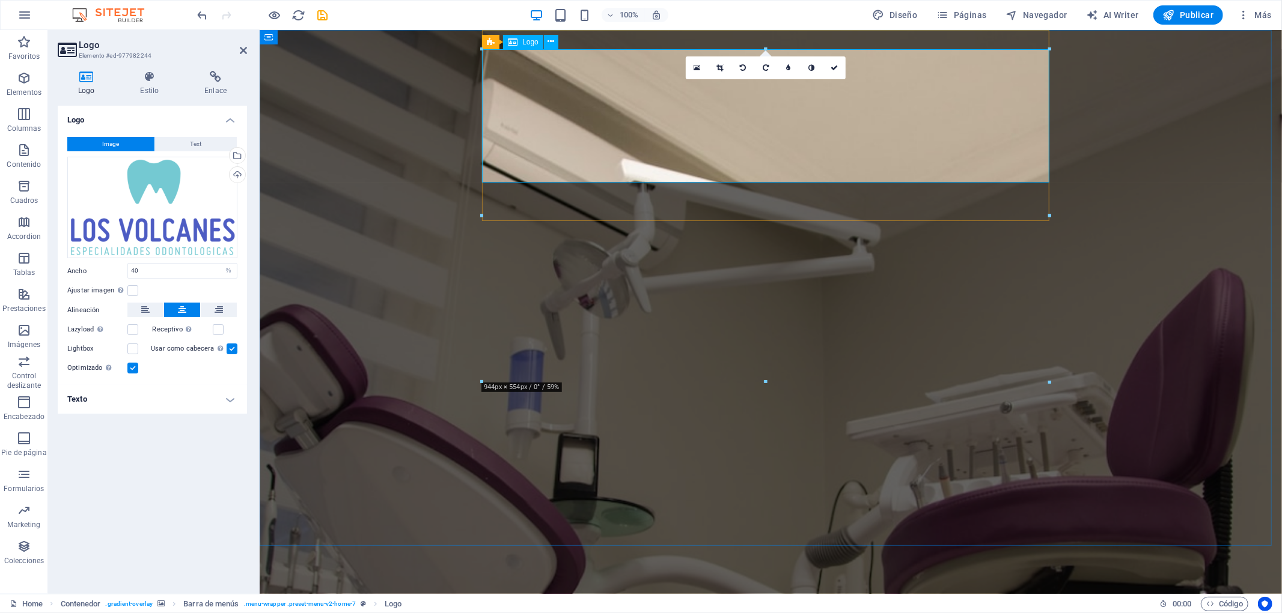
click at [717, 67] on icon at bounding box center [720, 67] width 7 height 7
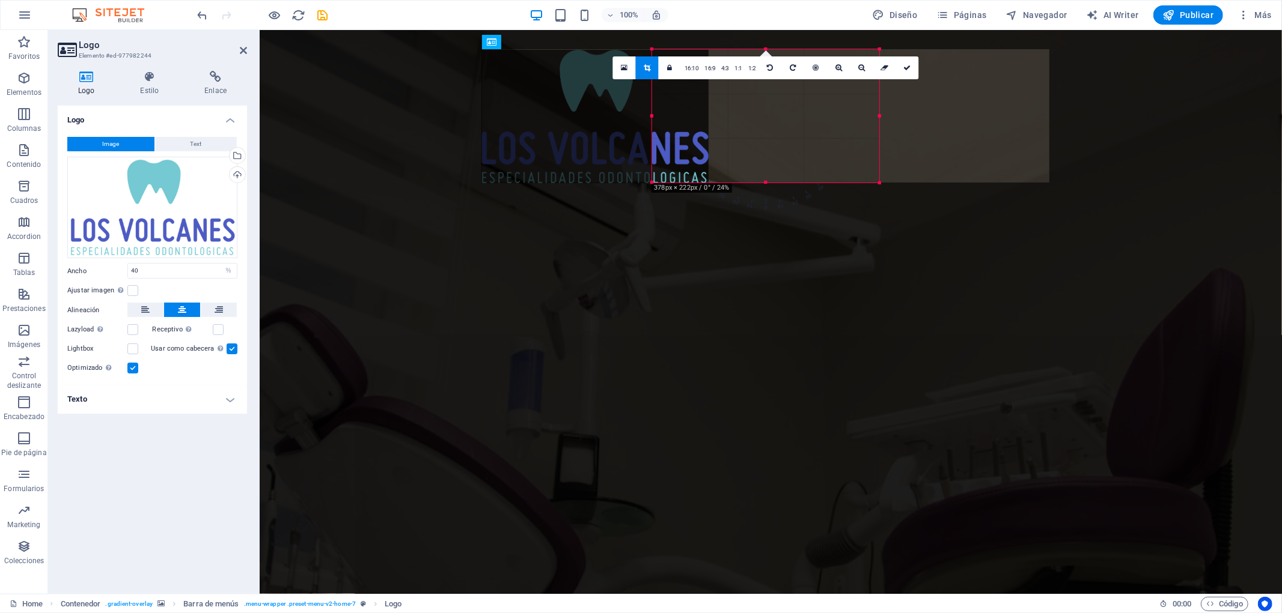
drag, startPoint x: 818, startPoint y: 132, endPoint x: 647, endPoint y: 132, distance: 170.6
click at [647, 132] on div at bounding box center [594, 116] width 227 height 133
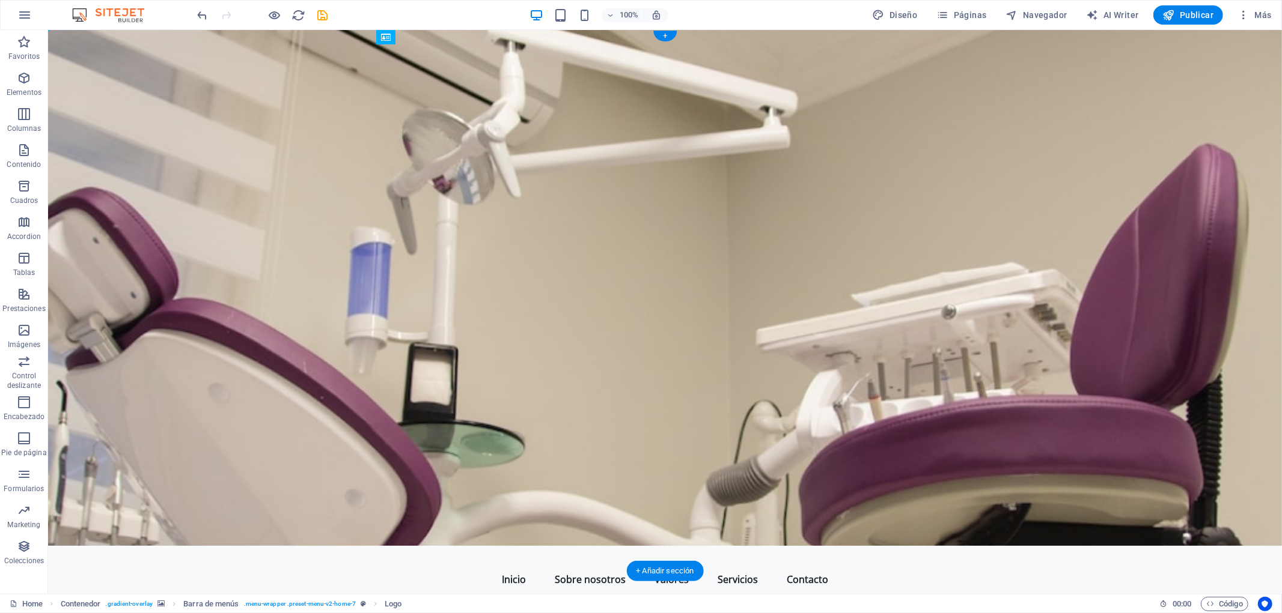
drag, startPoint x: 653, startPoint y: 100, endPoint x: 430, endPoint y: 175, distance: 235.2
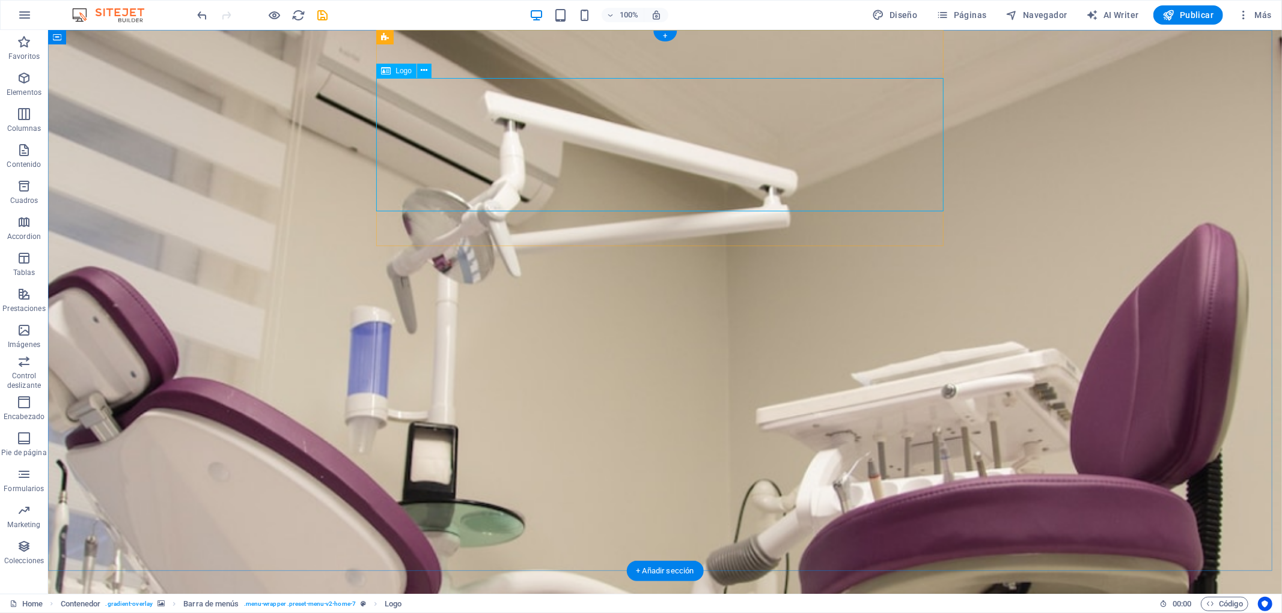
select select "%"
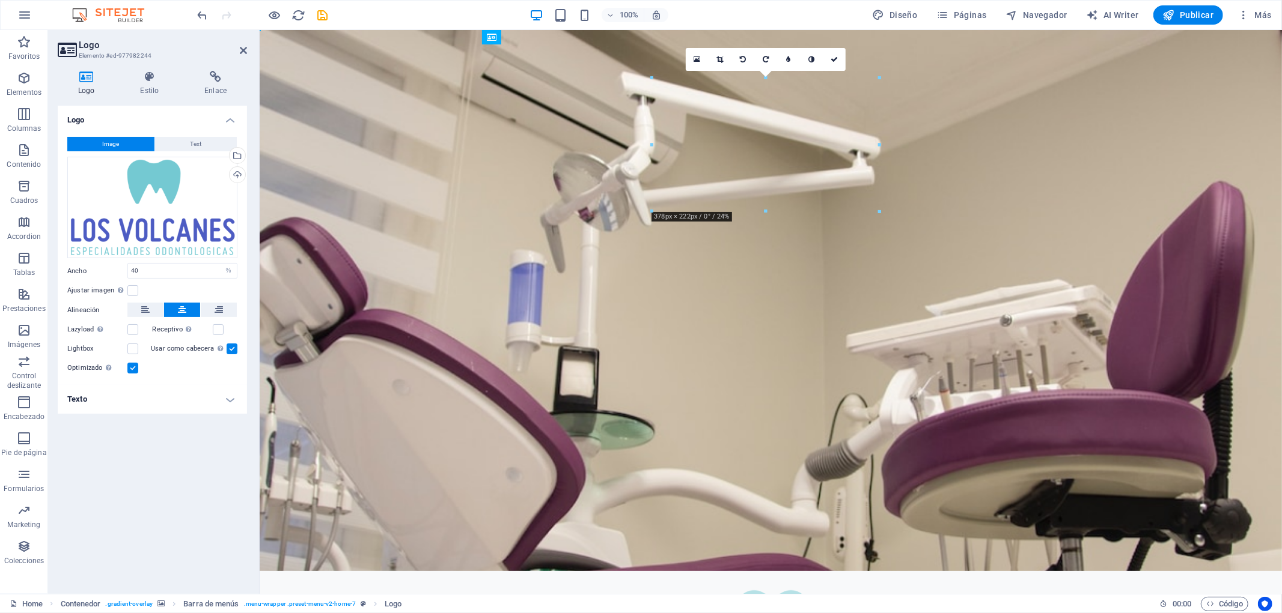
drag, startPoint x: 708, startPoint y: 133, endPoint x: 502, endPoint y: 58, distance: 219.9
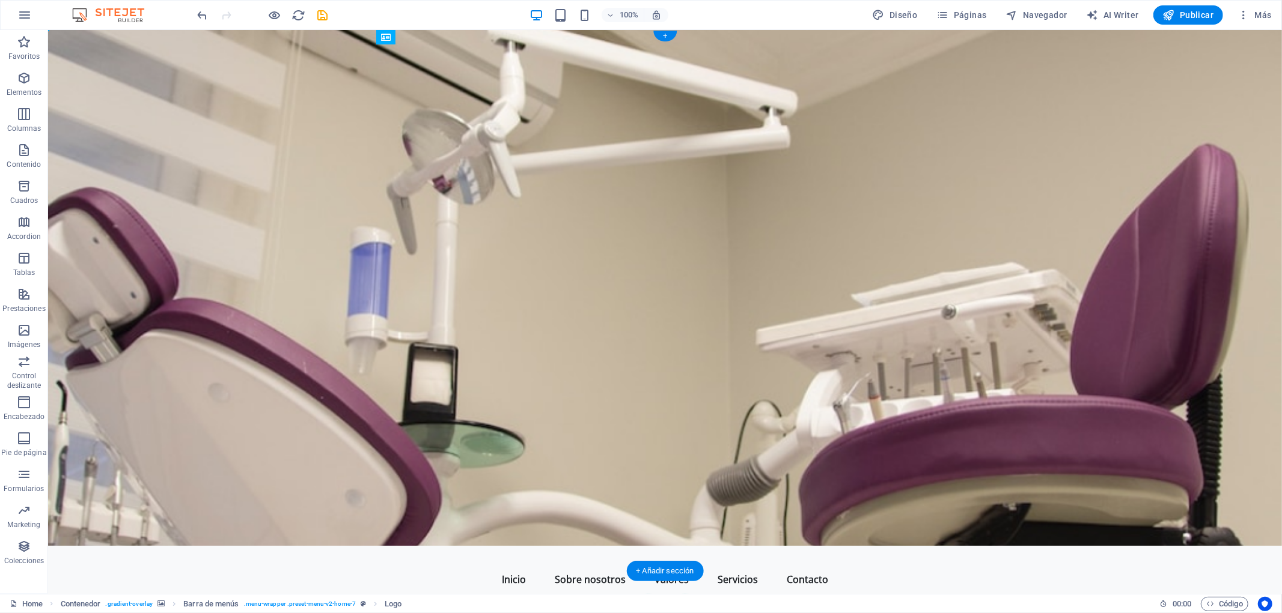
drag, startPoint x: 663, startPoint y: 133, endPoint x: 447, endPoint y: 62, distance: 227.6
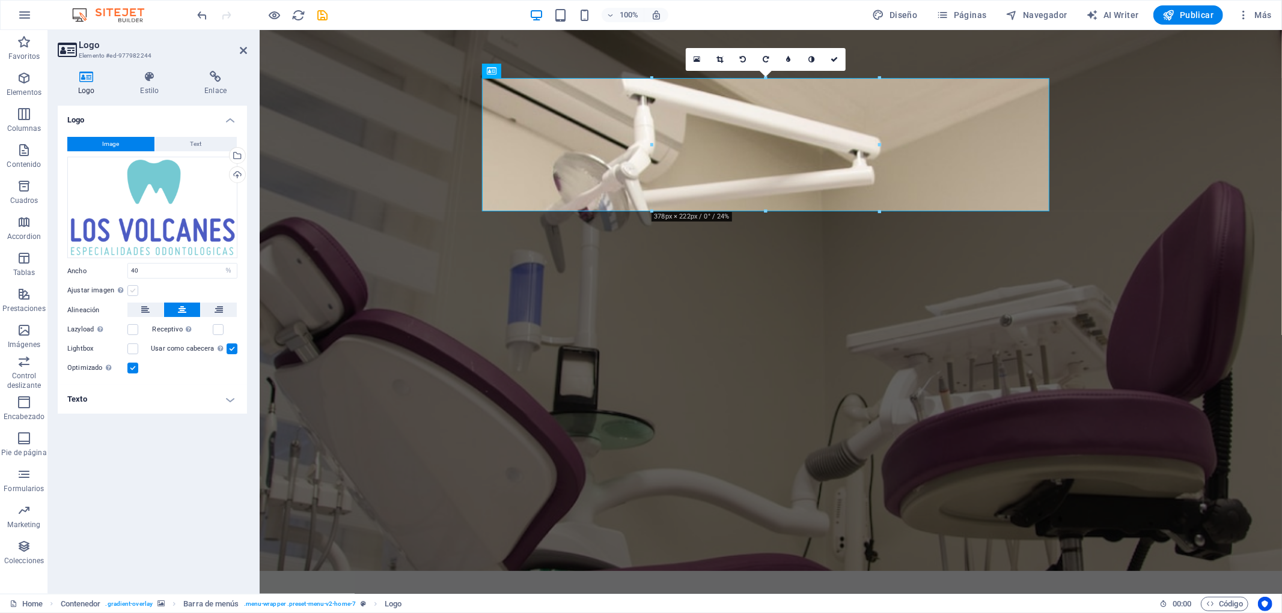
click at [132, 290] on label at bounding box center [132, 290] width 11 height 11
click at [0, 0] on input "Ajustar imagen Ajustar imagen automáticamente a un ancho y alto fijo" at bounding box center [0, 0] width 0 height 0
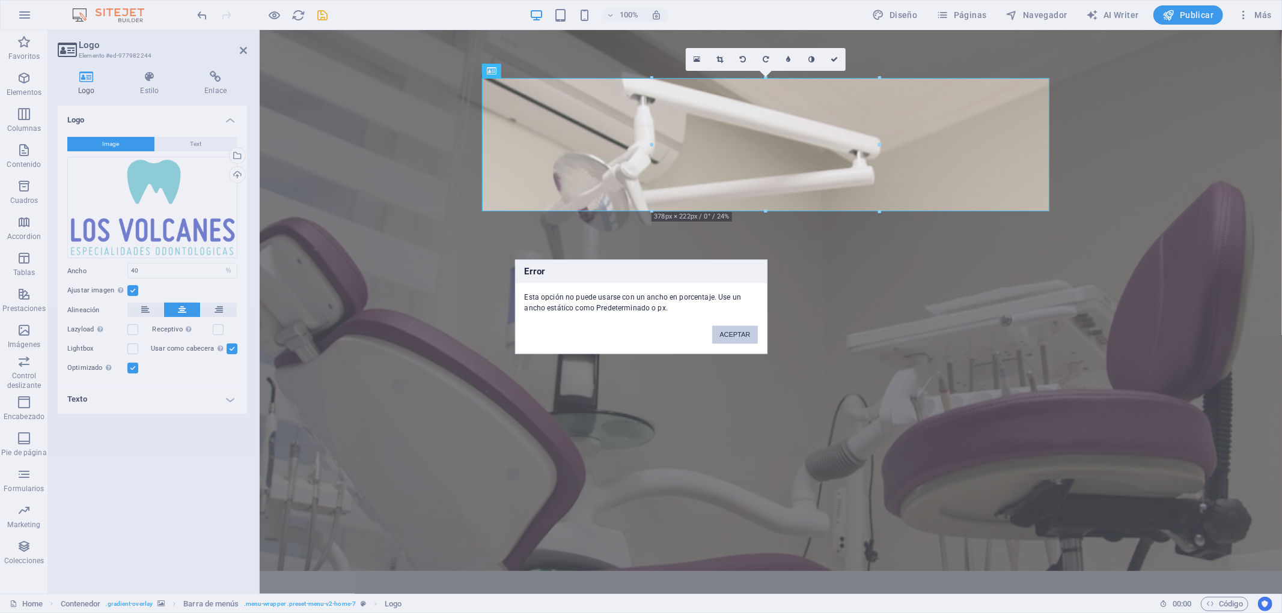
drag, startPoint x: 463, startPoint y: 305, endPoint x: 723, endPoint y: 335, distance: 261.3
click at [723, 335] on button "ACEPTAR" at bounding box center [734, 335] width 45 height 18
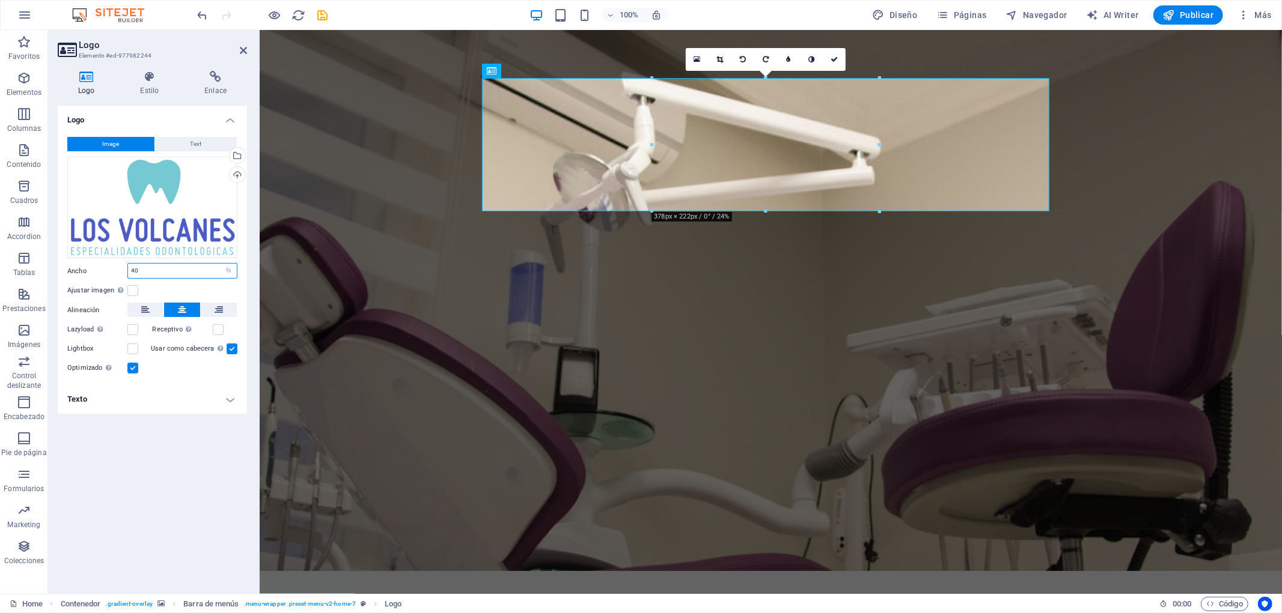
click at [178, 266] on input "40" at bounding box center [182, 271] width 109 height 14
click at [230, 275] on select "Predeterminado automático px rem % em vh vw" at bounding box center [228, 271] width 17 height 14
select select "default"
click at [220, 264] on select "Predeterminado automático px rem % em vh vw" at bounding box center [228, 271] width 17 height 14
select select "DISABLED_OPTION_VALUE"
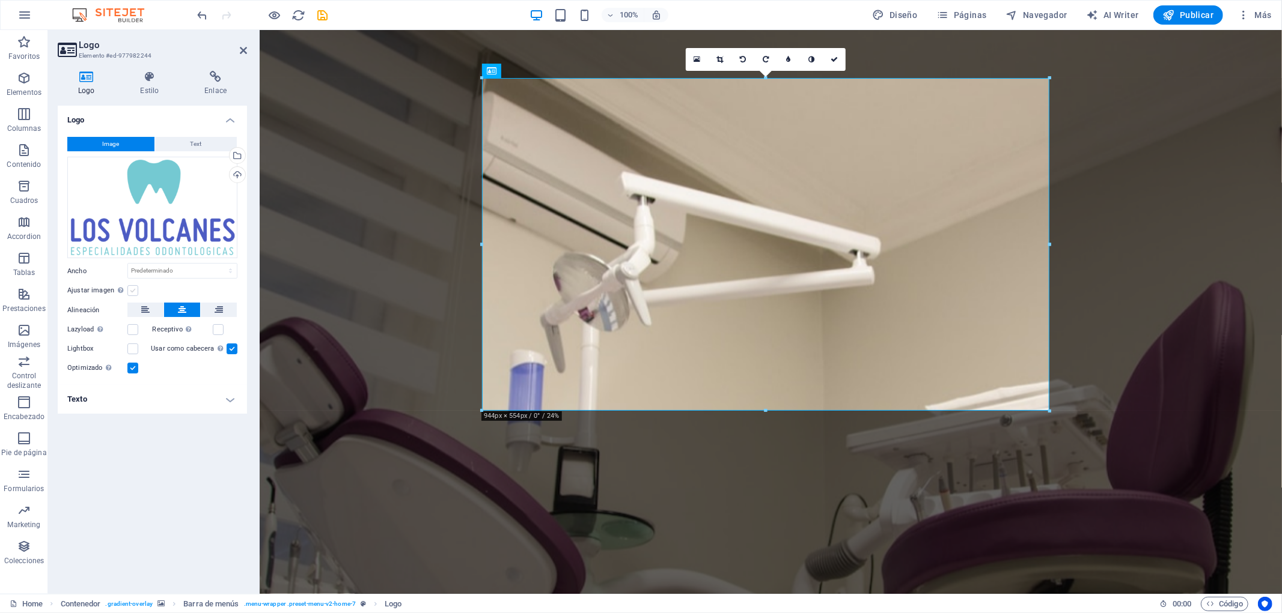
click at [133, 295] on label at bounding box center [132, 290] width 11 height 11
click at [0, 0] on input "Ajustar imagen Ajustar imagen automáticamente a un ancho y alto fijo" at bounding box center [0, 0] width 0 height 0
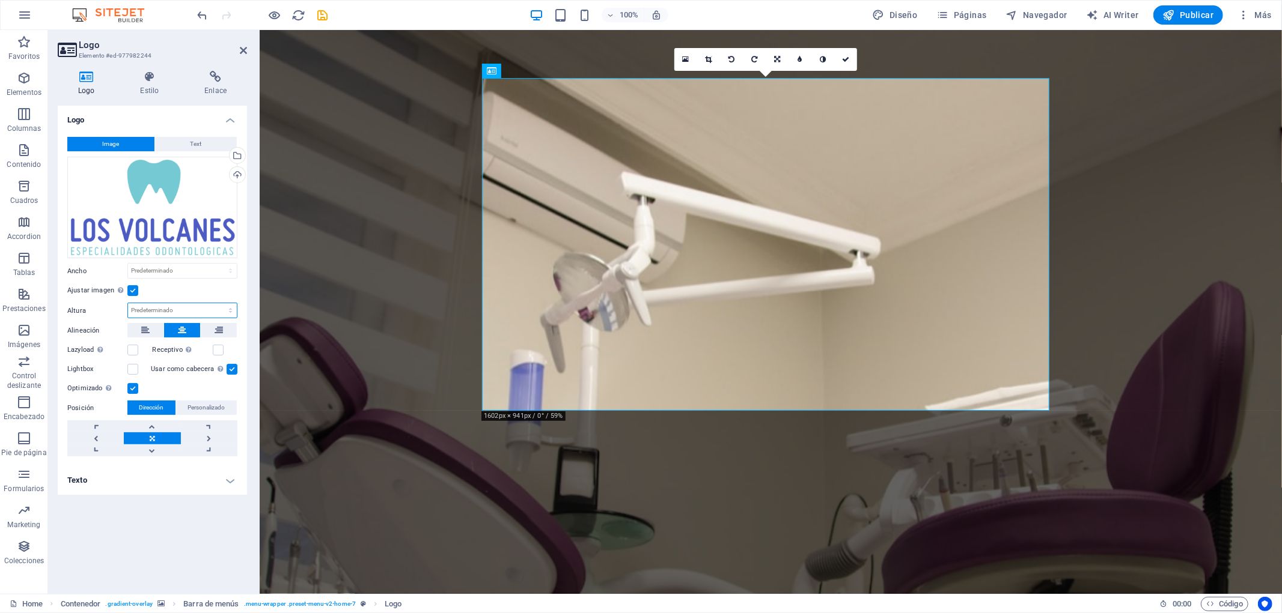
click at [219, 314] on select "Predeterminado automático px" at bounding box center [182, 310] width 109 height 14
click at [128, 303] on select "Predeterminado automático px" at bounding box center [182, 310] width 109 height 14
select select "DISABLED_OPTION_VALUE"
click at [196, 277] on select "Predeterminado automático px rem % em vh vw" at bounding box center [182, 271] width 109 height 14
select select "%"
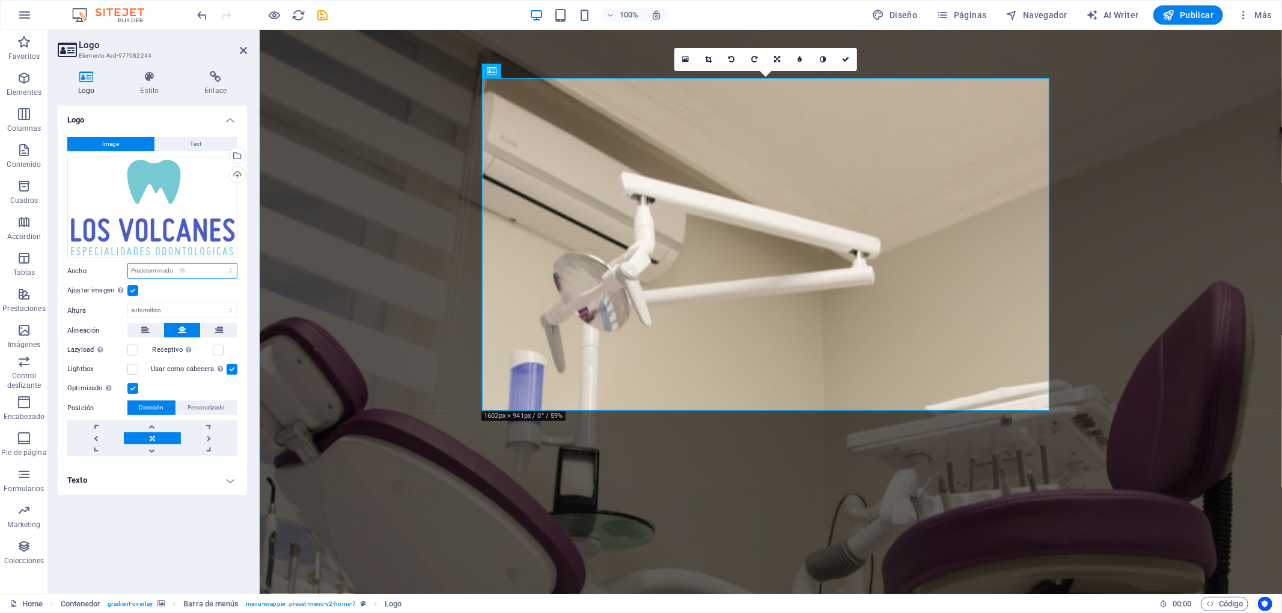
click at [219, 264] on select "Predeterminado automático px rem % em vh vw" at bounding box center [182, 271] width 109 height 14
type input "100"
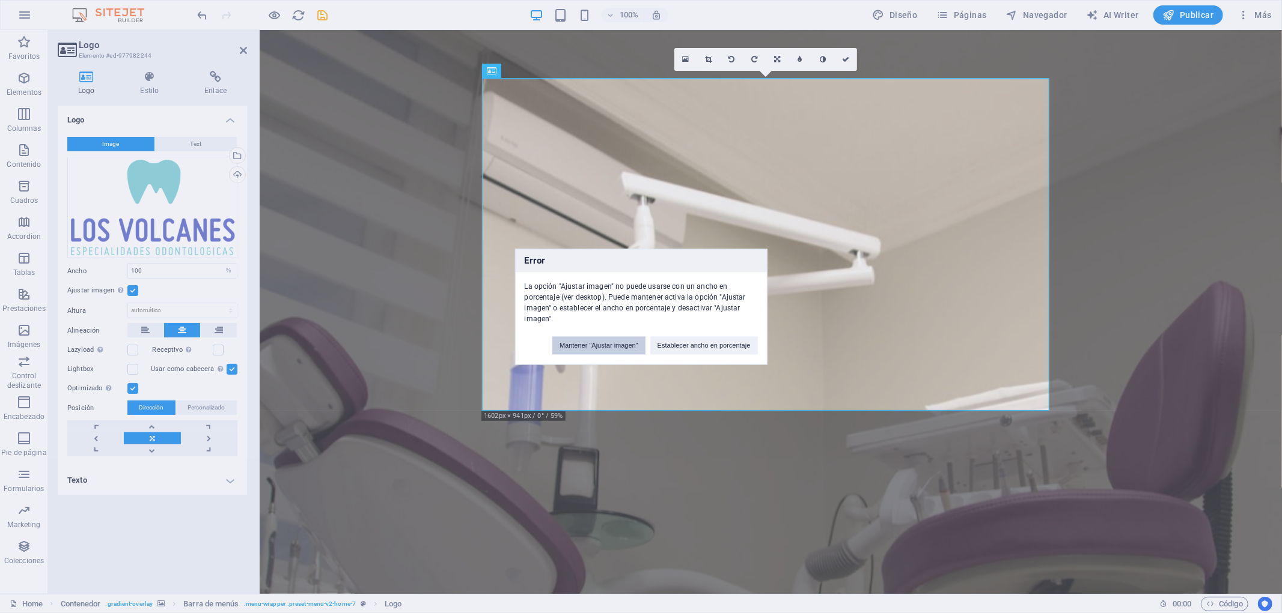
click at [633, 341] on button "Mantener "Ajustar imagen"" at bounding box center [598, 345] width 93 height 18
select select "DISABLED_OPTION_VALUE"
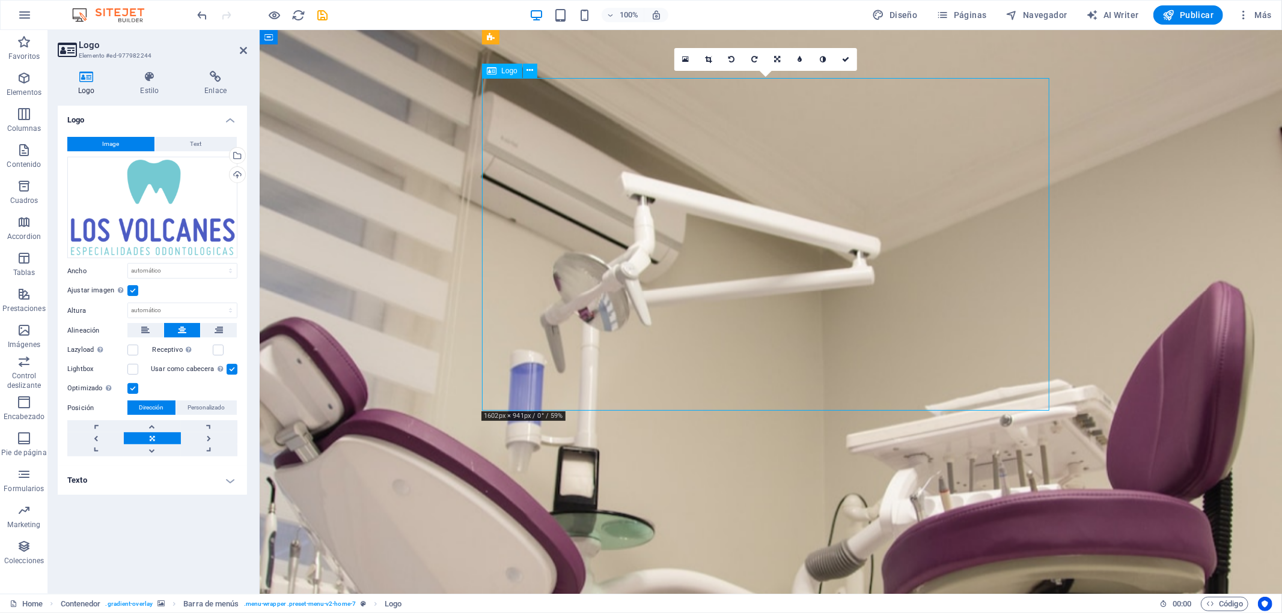
drag, startPoint x: 1046, startPoint y: 410, endPoint x: 1018, endPoint y: 375, distance: 44.5
click at [701, 51] on link at bounding box center [708, 59] width 23 height 23
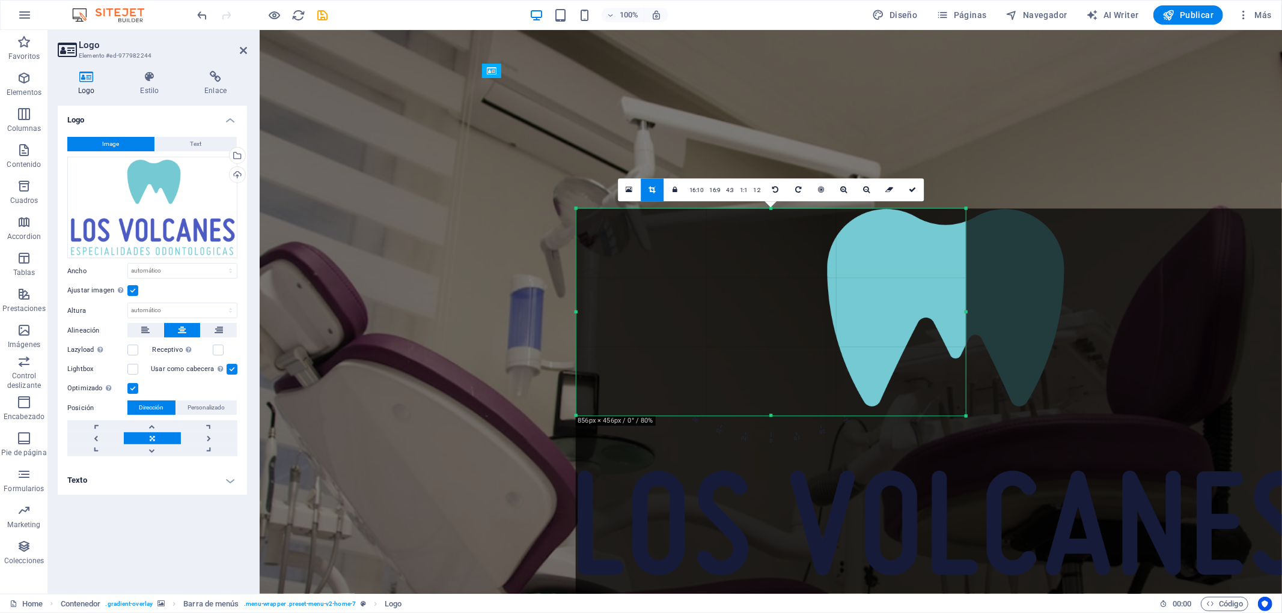
drag, startPoint x: 1158, startPoint y: 541, endPoint x: 777, endPoint y: 297, distance: 452.9
click at [777, 297] on div "180 170 160 150 140 130 120 110 100 90 80 70 60 50 40 30 20 10 0 -10 -20 -30 -4…" at bounding box center [770, 311] width 389 height 207
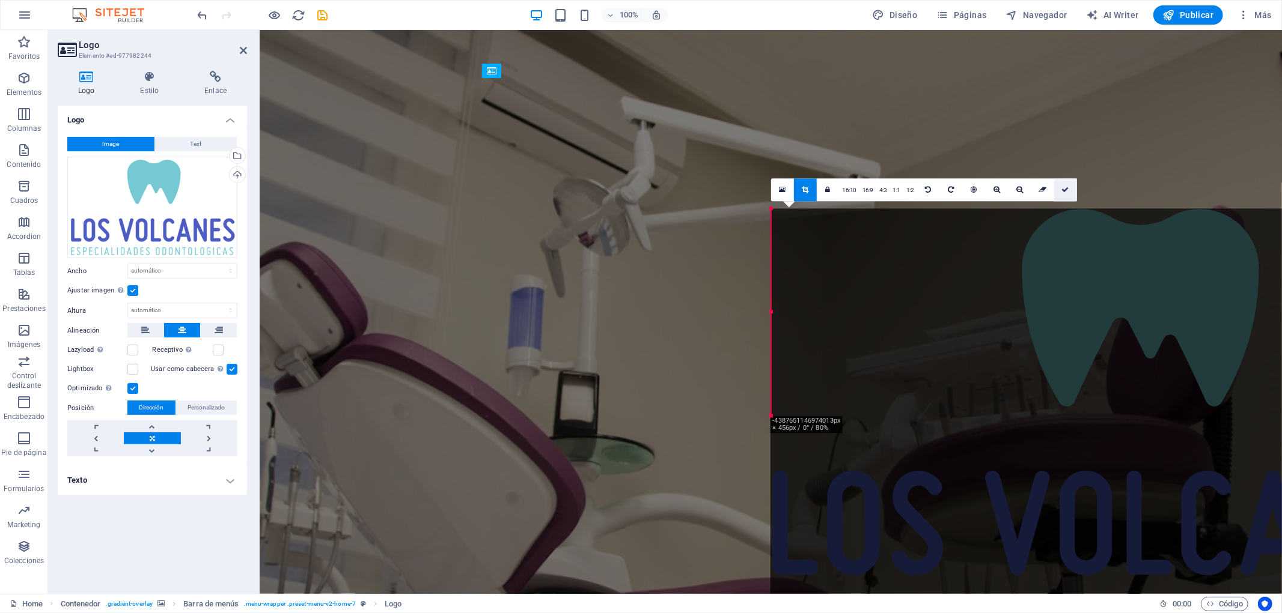
click at [1067, 184] on link at bounding box center [1065, 189] width 23 height 23
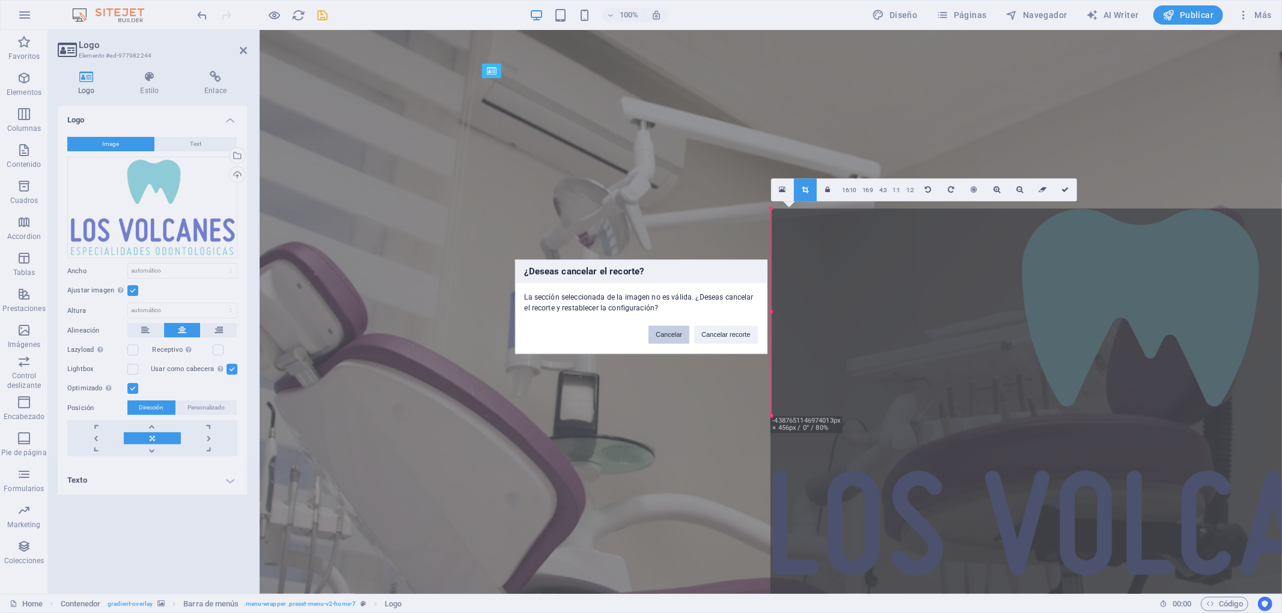
click at [678, 340] on button "Cancelar" at bounding box center [668, 335] width 41 height 18
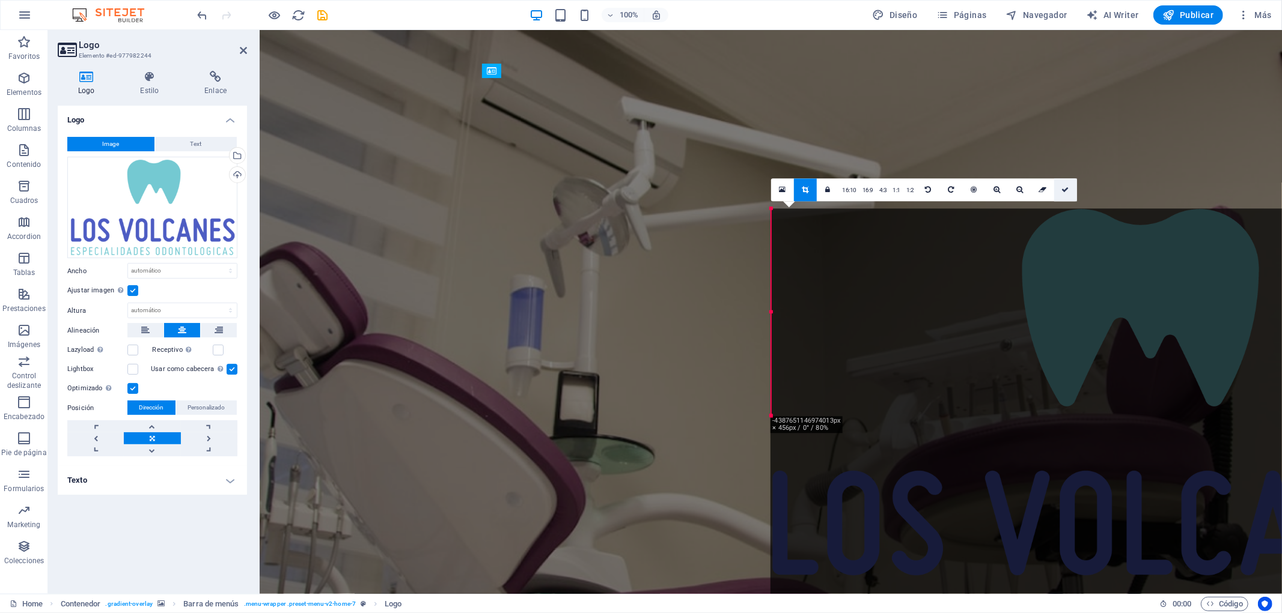
click at [1064, 198] on link at bounding box center [1065, 189] width 23 height 23
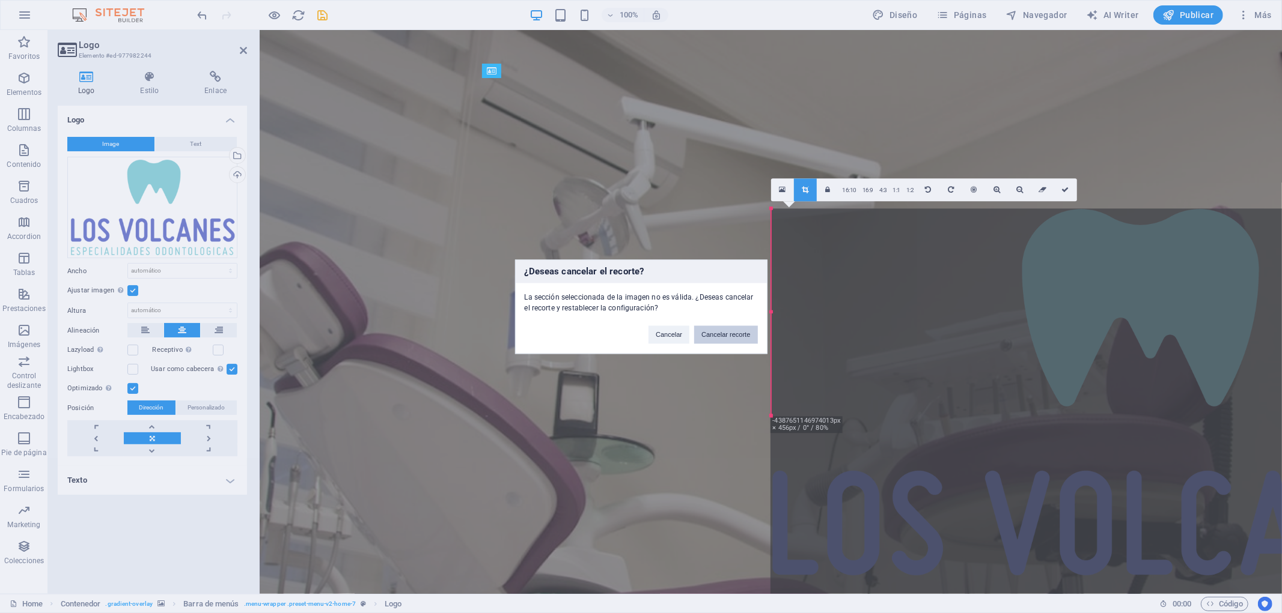
click at [741, 335] on button "Cancelar recorte" at bounding box center [725, 335] width 63 height 18
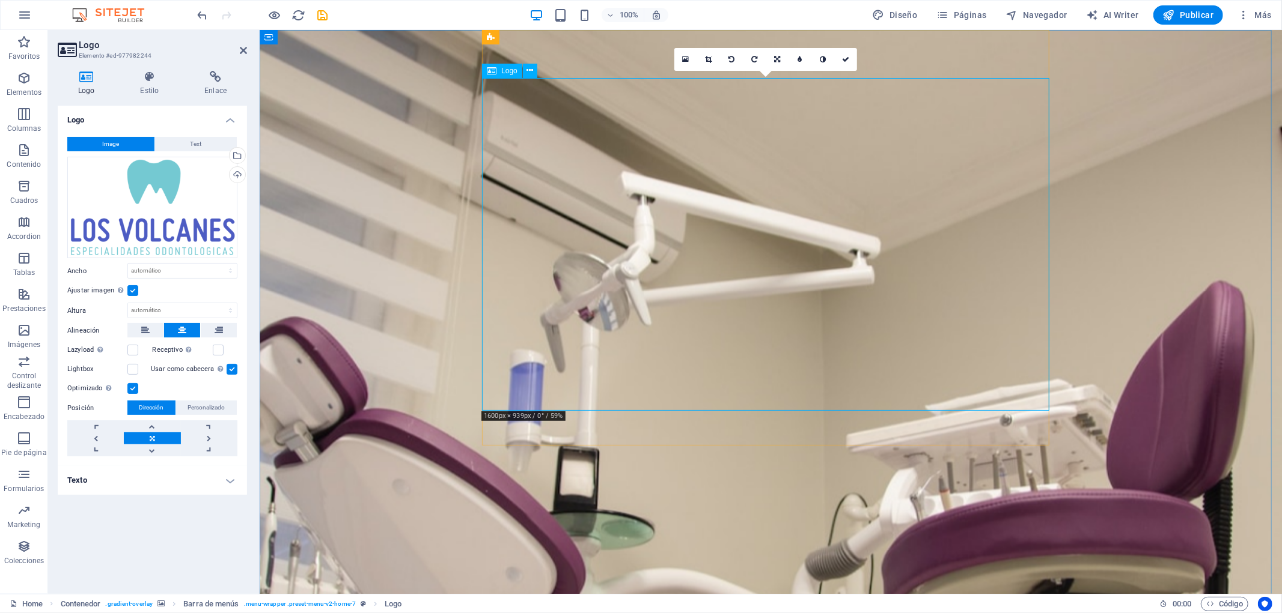
click at [527, 71] on icon at bounding box center [529, 70] width 7 height 13
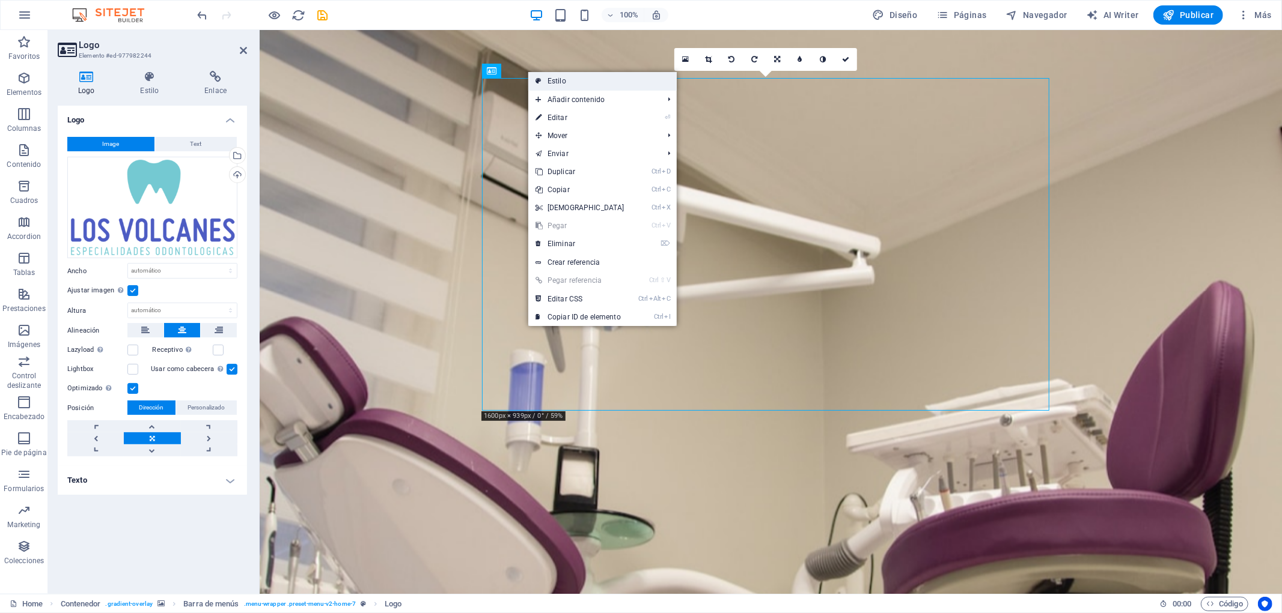
click at [614, 85] on link "Estilo" at bounding box center [602, 81] width 148 height 18
select select "rem"
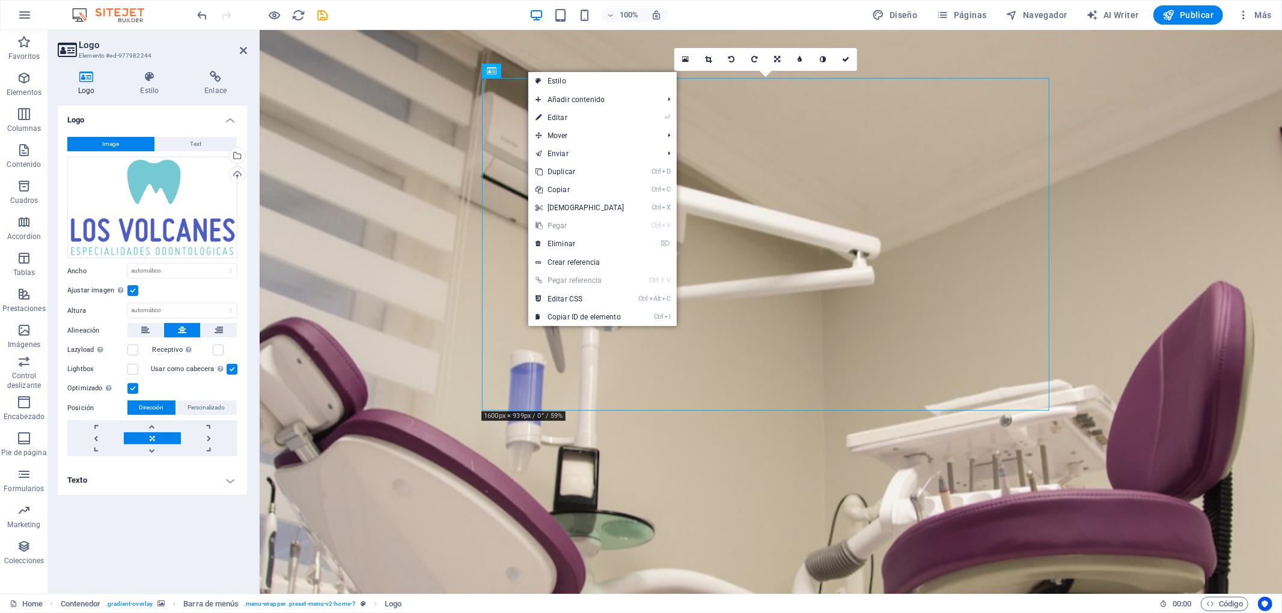
select select "preset-menu-v2-home-7"
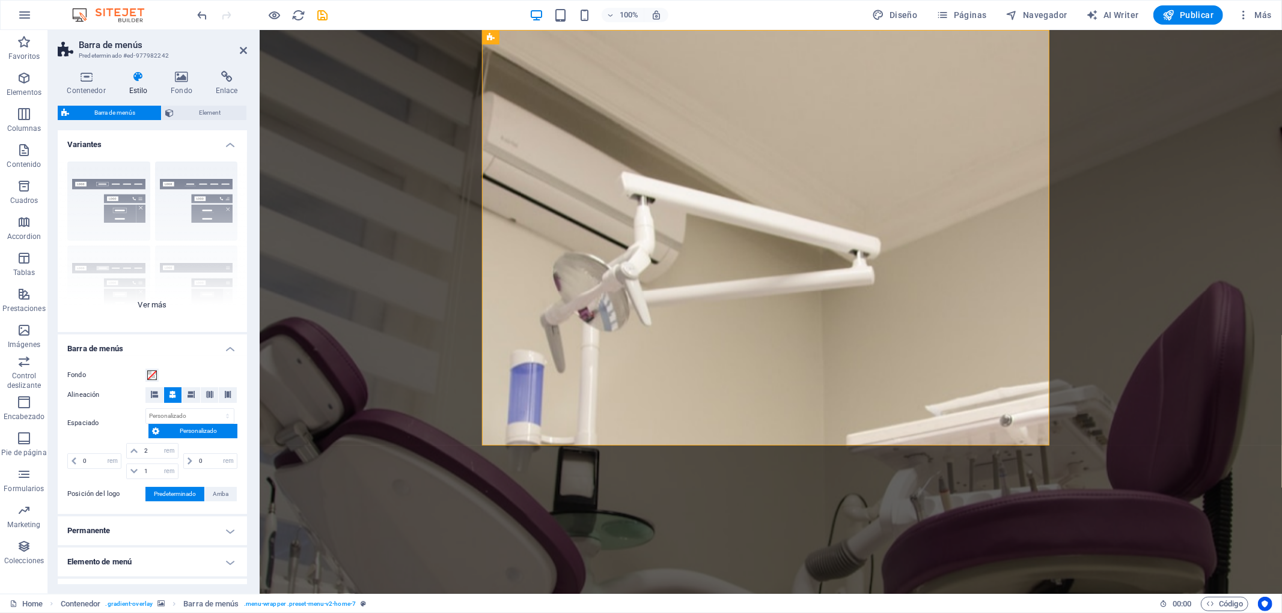
click at [93, 182] on div "Borde Centrado Predeterminado Fijo Loki Desencadenador Ancho XXL" at bounding box center [152, 242] width 189 height 180
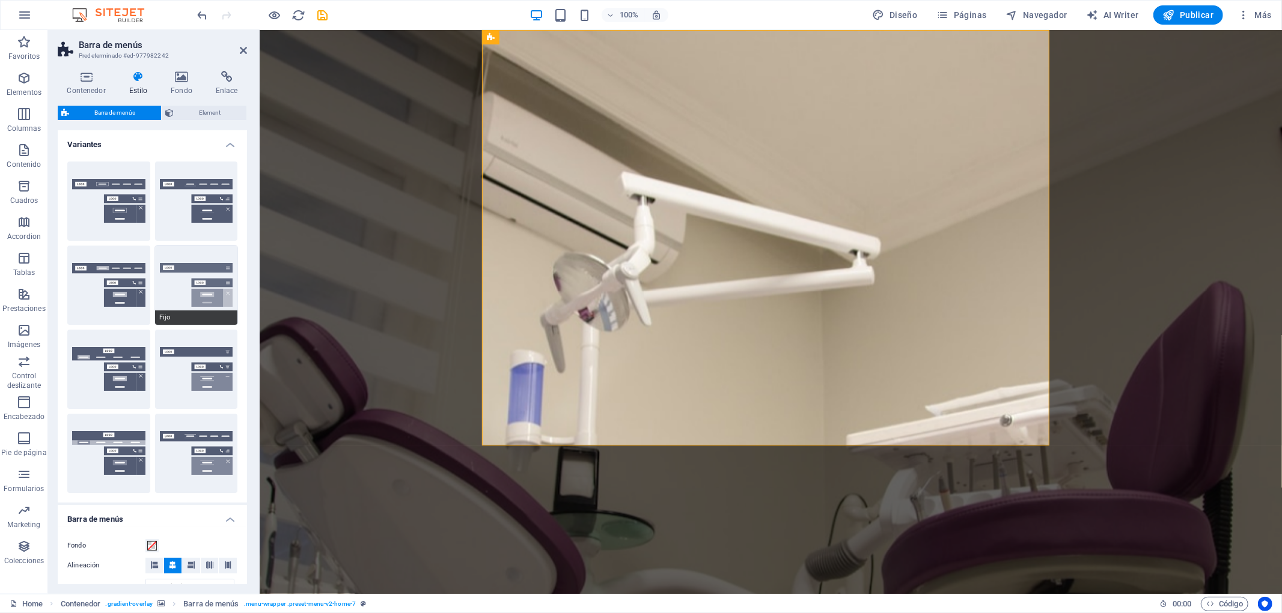
click at [198, 281] on button "Fijo" at bounding box center [196, 285] width 83 height 79
type input "1"
select select "rem"
type input "1"
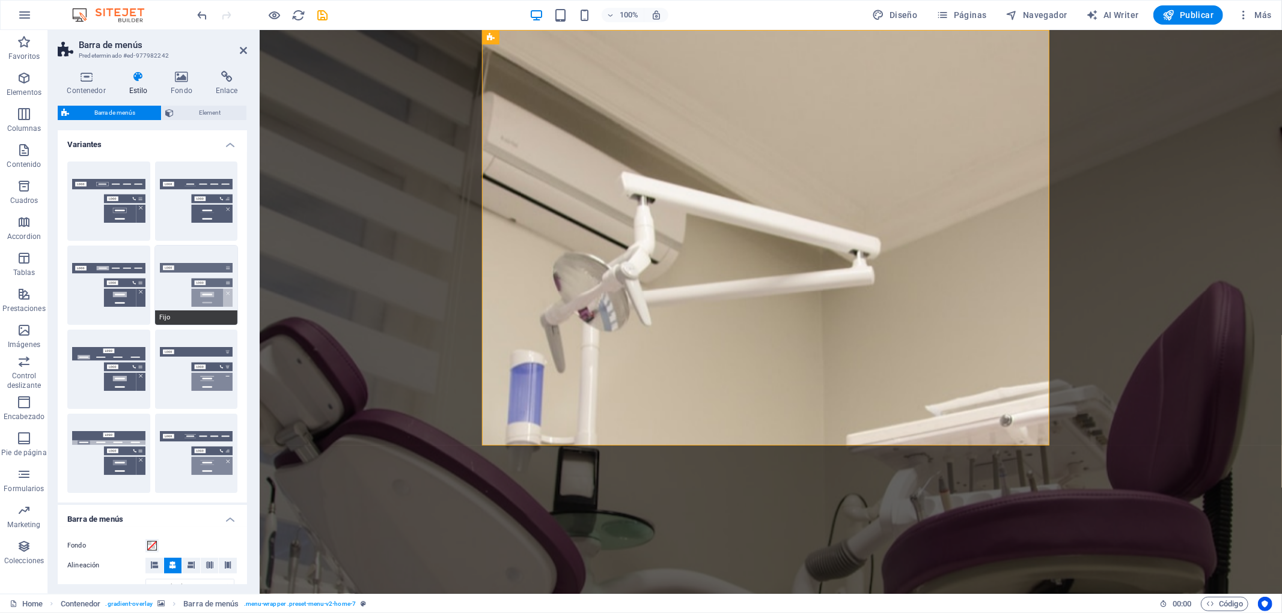
type input "1"
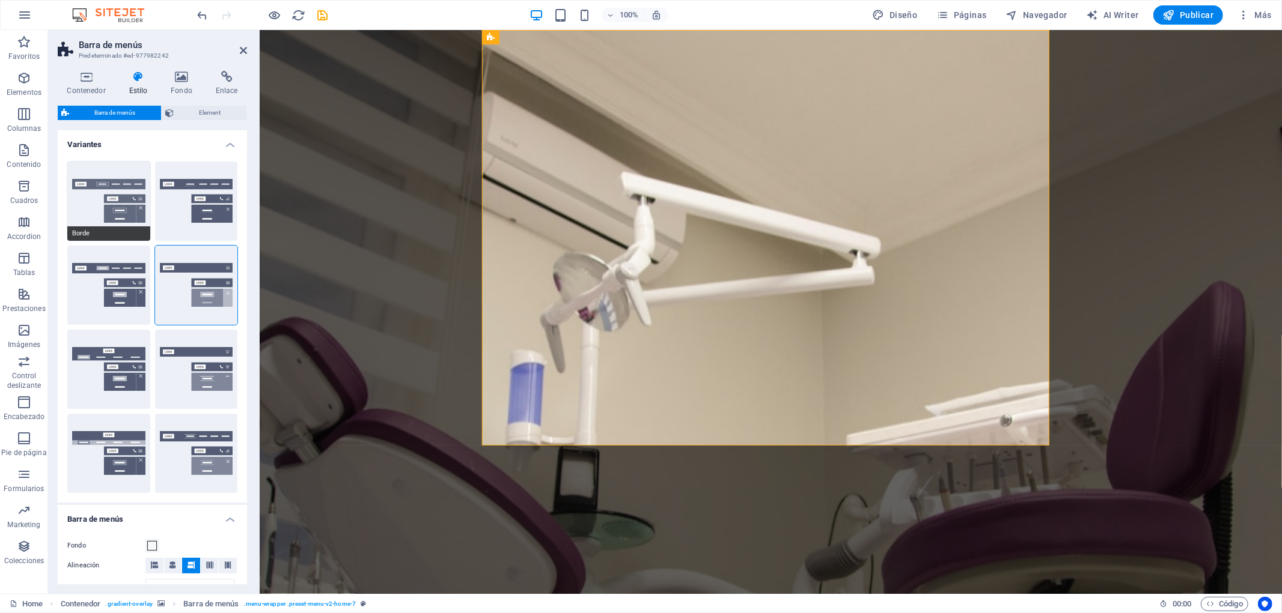
click at [117, 189] on button "Borde" at bounding box center [108, 201] width 83 height 79
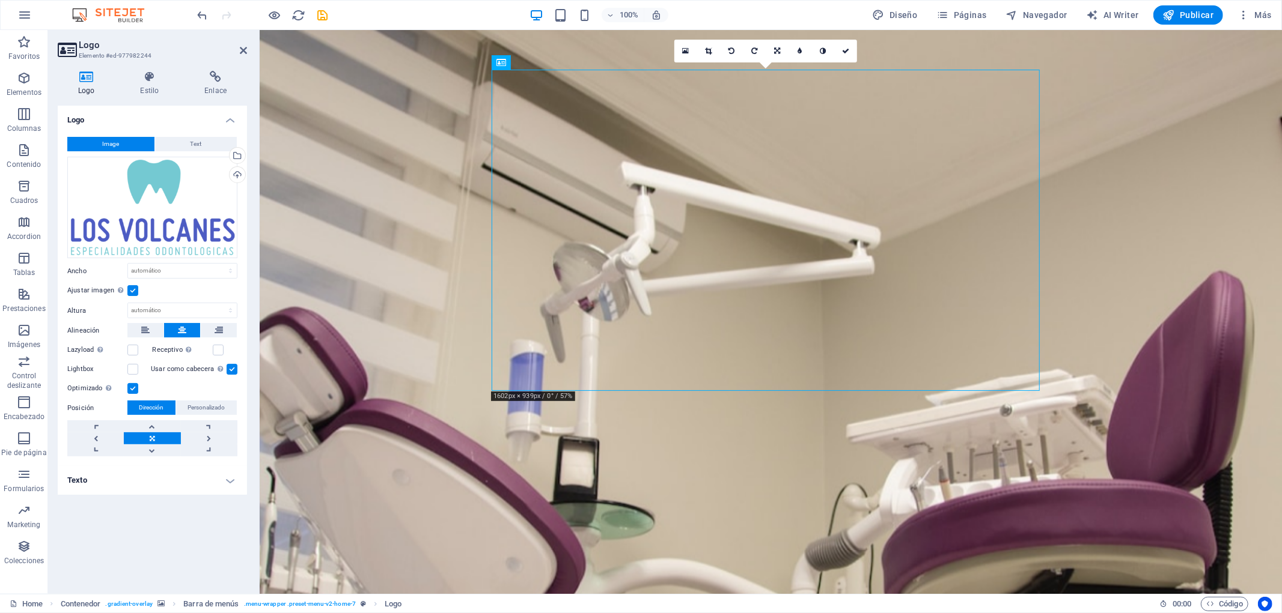
drag, startPoint x: 756, startPoint y: 94, endPoint x: 519, endPoint y: 90, distance: 238.0
click at [501, 63] on icon at bounding box center [501, 62] width 10 height 14
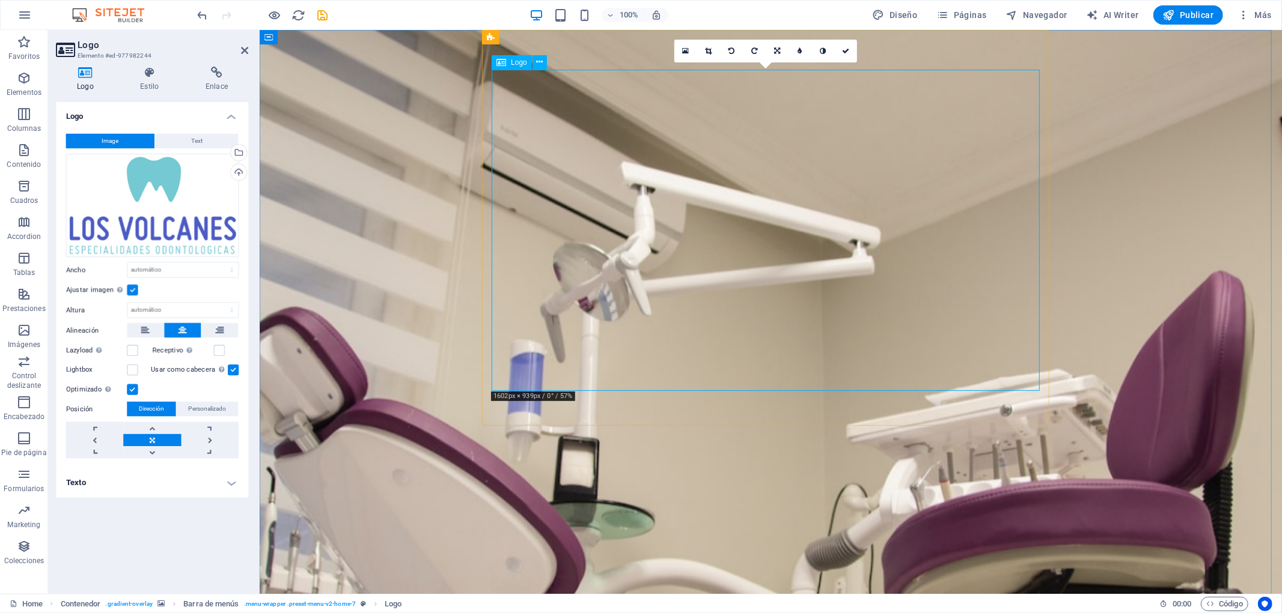
click at [501, 63] on icon at bounding box center [501, 62] width 10 height 14
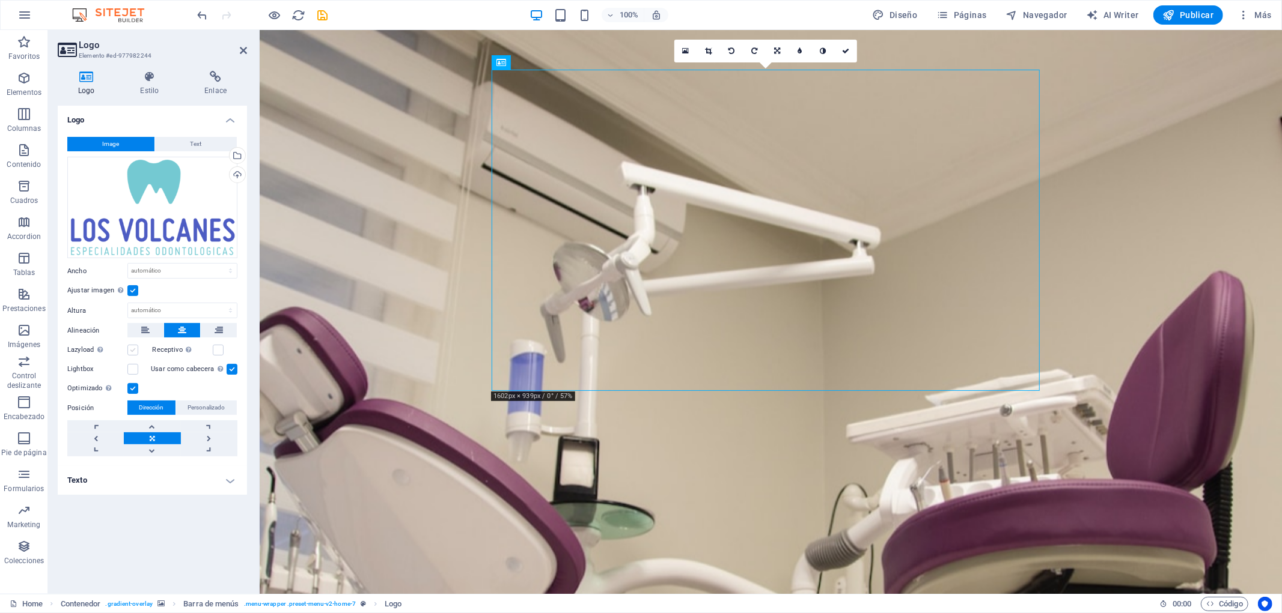
click at [133, 350] on label at bounding box center [132, 350] width 11 height 11
click at [0, 0] on input "Lazyload La carga de imágenes tras la carga de la página mejora la velocidad de…" at bounding box center [0, 0] width 0 height 0
click at [133, 351] on label at bounding box center [132, 350] width 11 height 11
click at [0, 0] on input "Lazyload La carga de imágenes tras la carga de la página mejora la velocidad de…" at bounding box center [0, 0] width 0 height 0
click at [133, 365] on label at bounding box center [132, 369] width 11 height 11
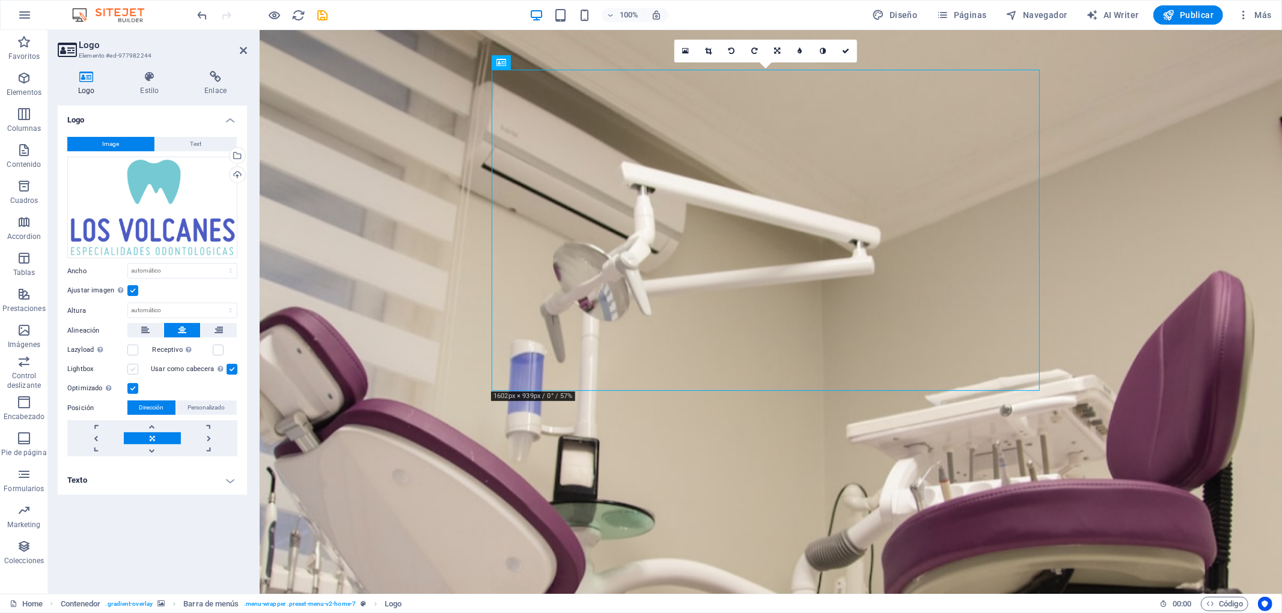
click at [0, 0] on input "Lightbox" at bounding box center [0, 0] width 0 height 0
click at [133, 367] on label at bounding box center [132, 369] width 11 height 11
click at [0, 0] on input "Lightbox" at bounding box center [0, 0] width 0 height 0
click at [225, 275] on select "Predeterminado automático px rem % em vh vw" at bounding box center [182, 271] width 109 height 14
click at [128, 264] on select "Predeterminado automático px rem % em vh vw" at bounding box center [182, 271] width 109 height 14
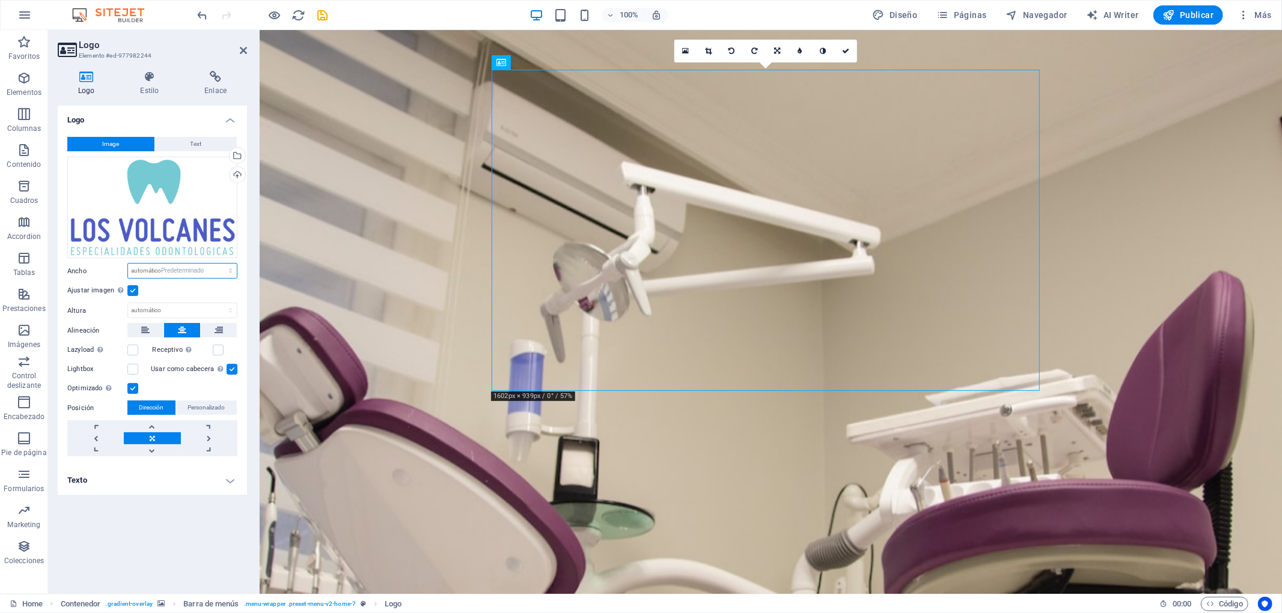
select select "DISABLED_OPTION_VALUE"
click at [711, 52] on icon at bounding box center [708, 50] width 7 height 7
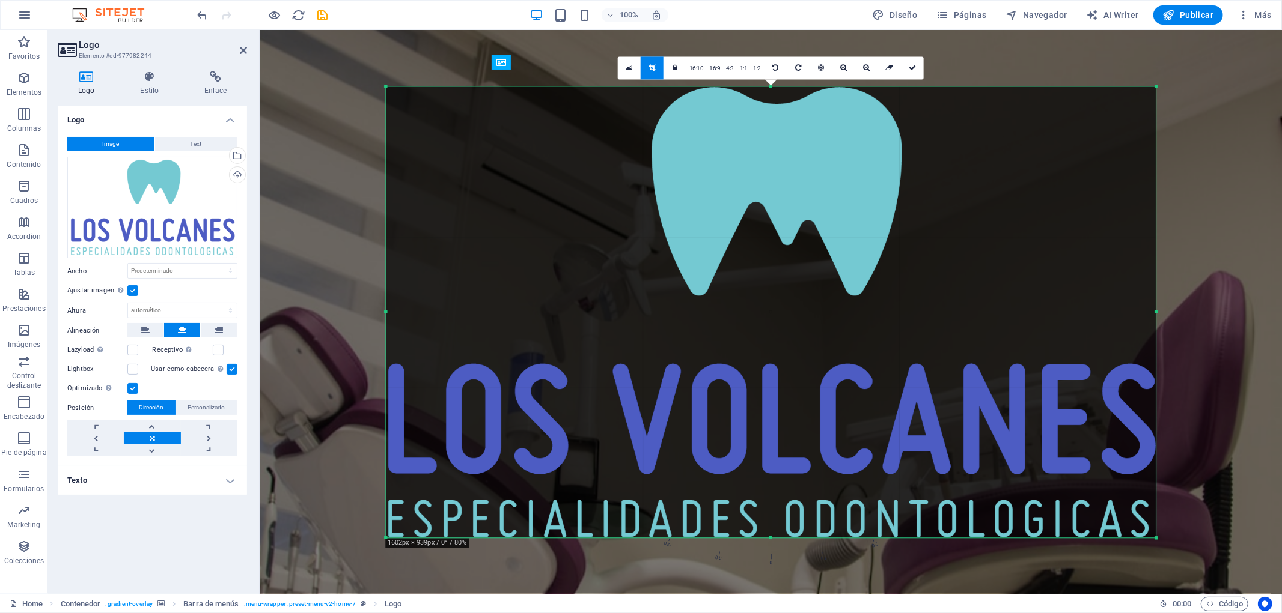
click at [1143, 528] on div at bounding box center [771, 312] width 770 height 451
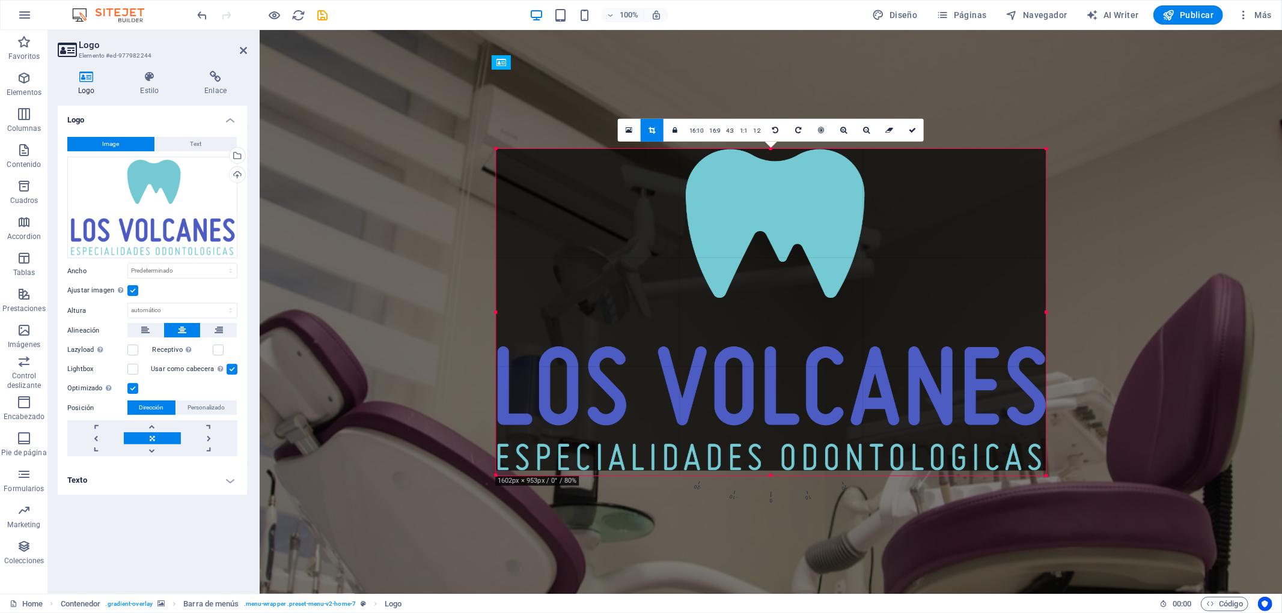
drag, startPoint x: 1156, startPoint y: 541, endPoint x: 936, endPoint y: 417, distance: 252.7
click at [936, 417] on div "180 170 160 150 140 130 120 110 100 90 80 70 60 50 40 30 20 10 0 -10 -20 -30 -4…" at bounding box center [771, 311] width 550 height 327
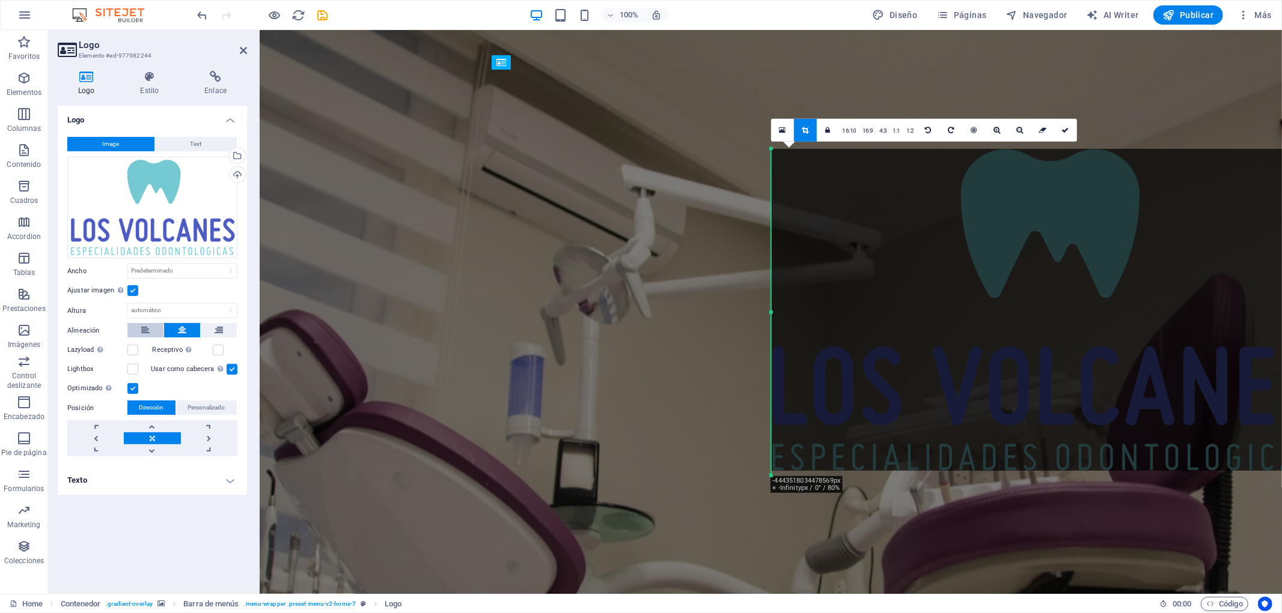
click at [144, 328] on icon at bounding box center [145, 330] width 8 height 14
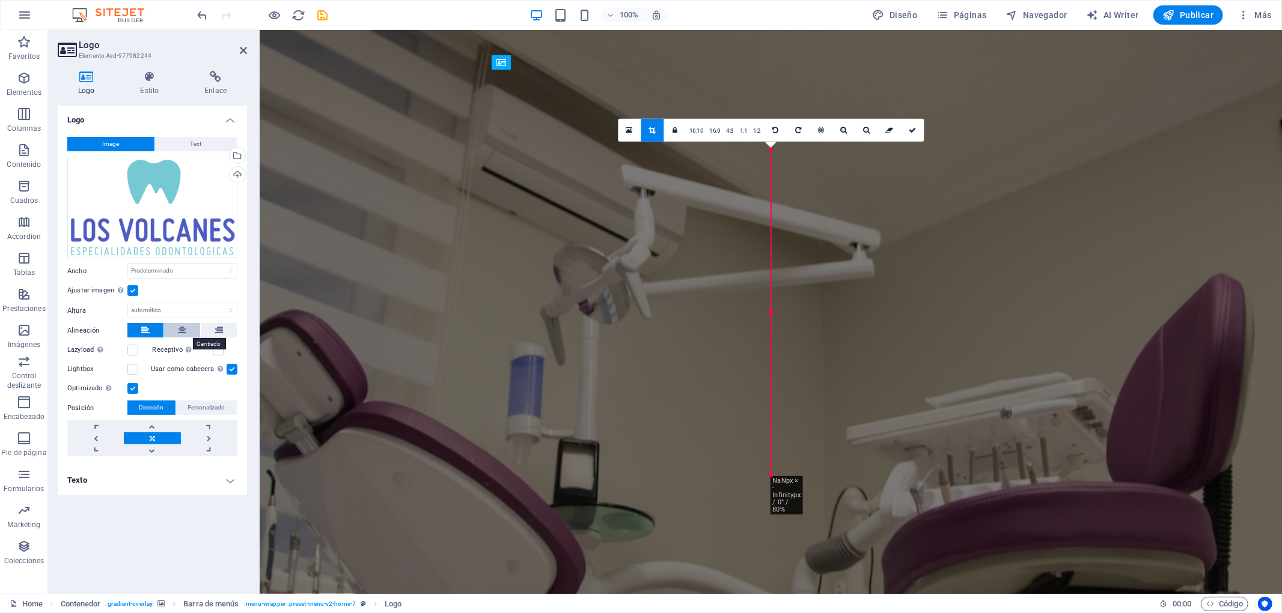
click at [181, 333] on icon at bounding box center [182, 330] width 8 height 14
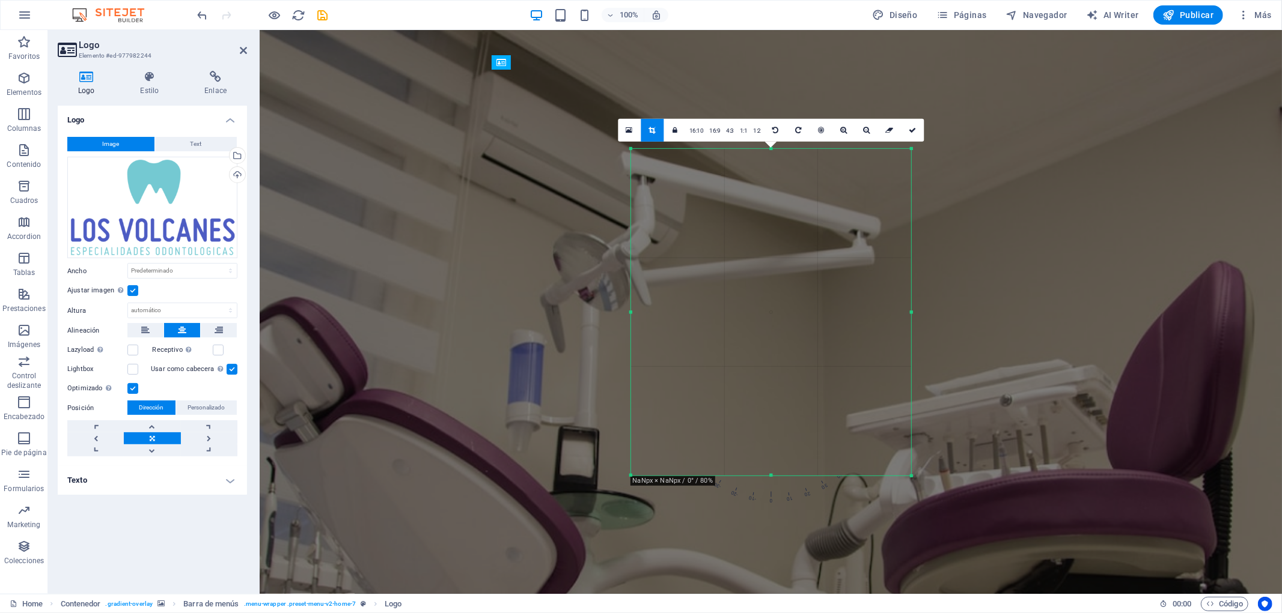
drag, startPoint x: 772, startPoint y: 312, endPoint x: 492, endPoint y: 269, distance: 283.3
click at [492, 269] on div "Arrastra aquí para reemplazar el contenido existente. Si quieres crear un eleme…" at bounding box center [771, 312] width 1022 height 564
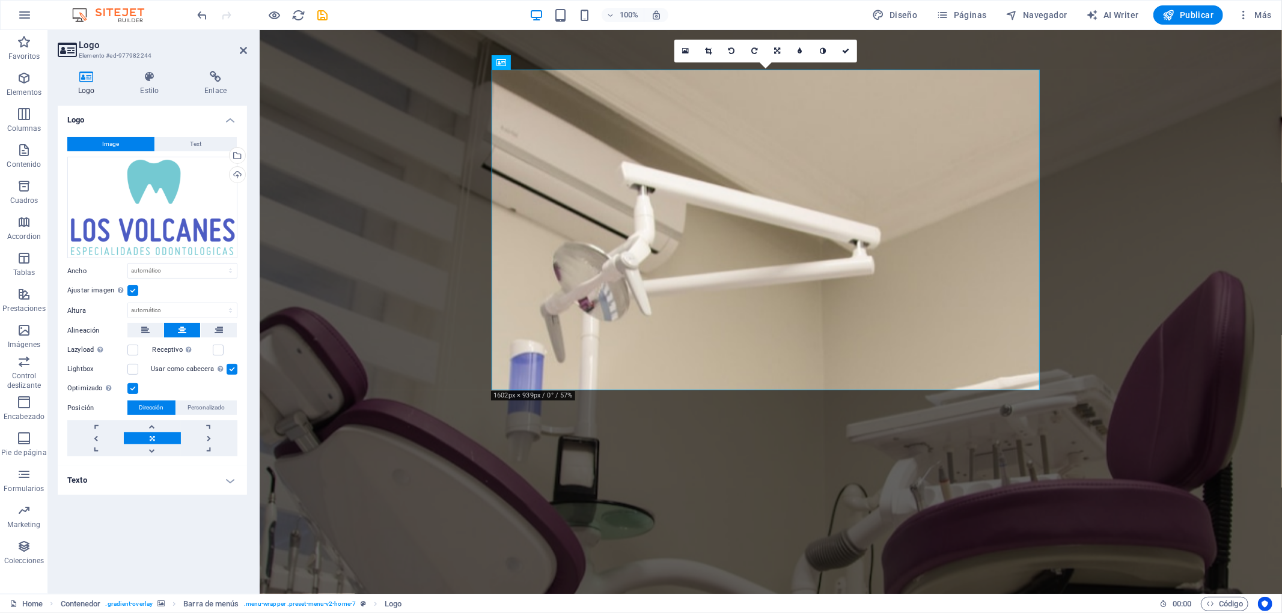
click at [710, 49] on icon at bounding box center [708, 50] width 7 height 7
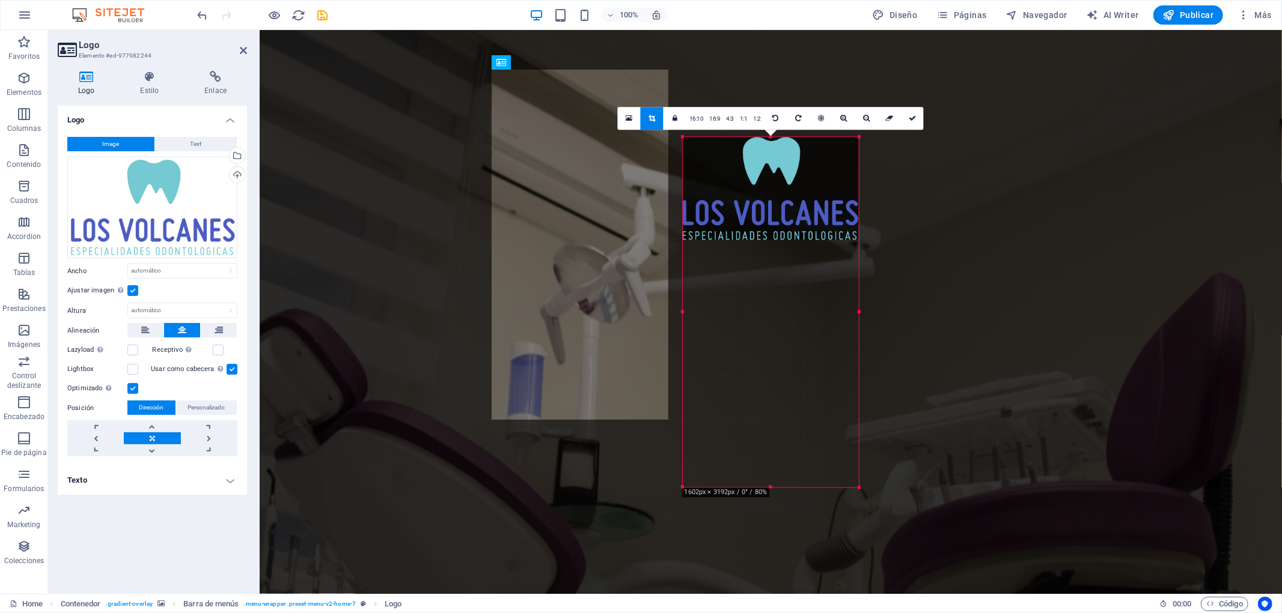
drag, startPoint x: 1157, startPoint y: 540, endPoint x: 563, endPoint y: 439, distance: 602.8
click at [563, 439] on div "H2 Contenedor Contenedor Barra de menús Menú Logo Botón Botón Separador Texto S…" at bounding box center [771, 312] width 1022 height 564
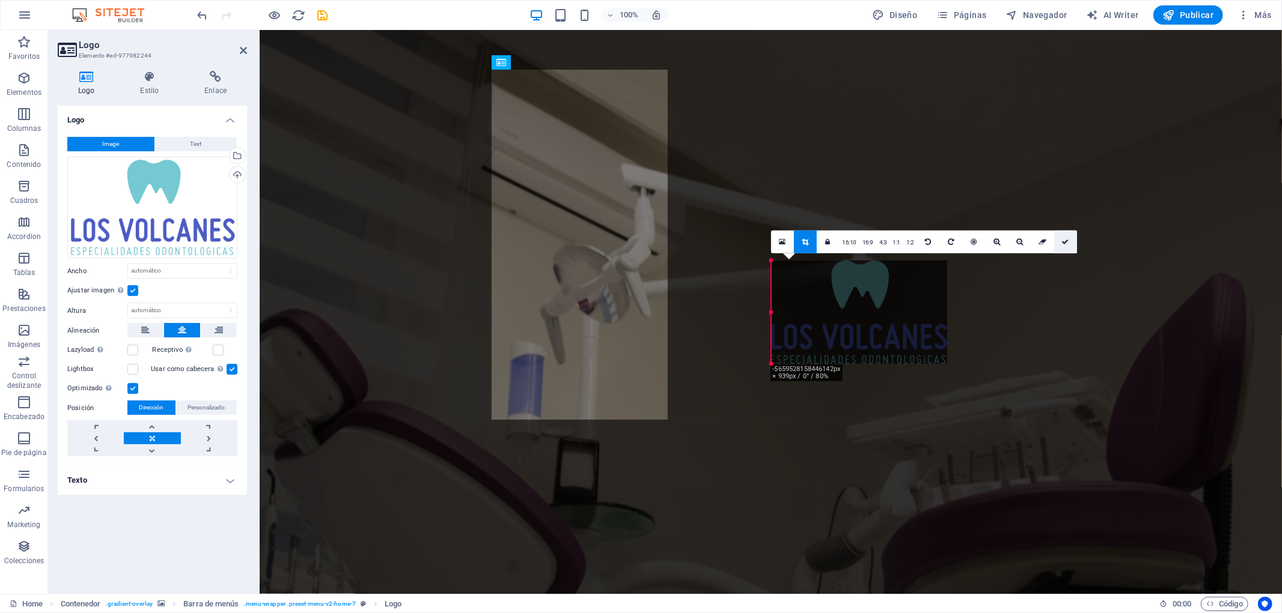
click at [1061, 243] on icon at bounding box center [1064, 241] width 7 height 7
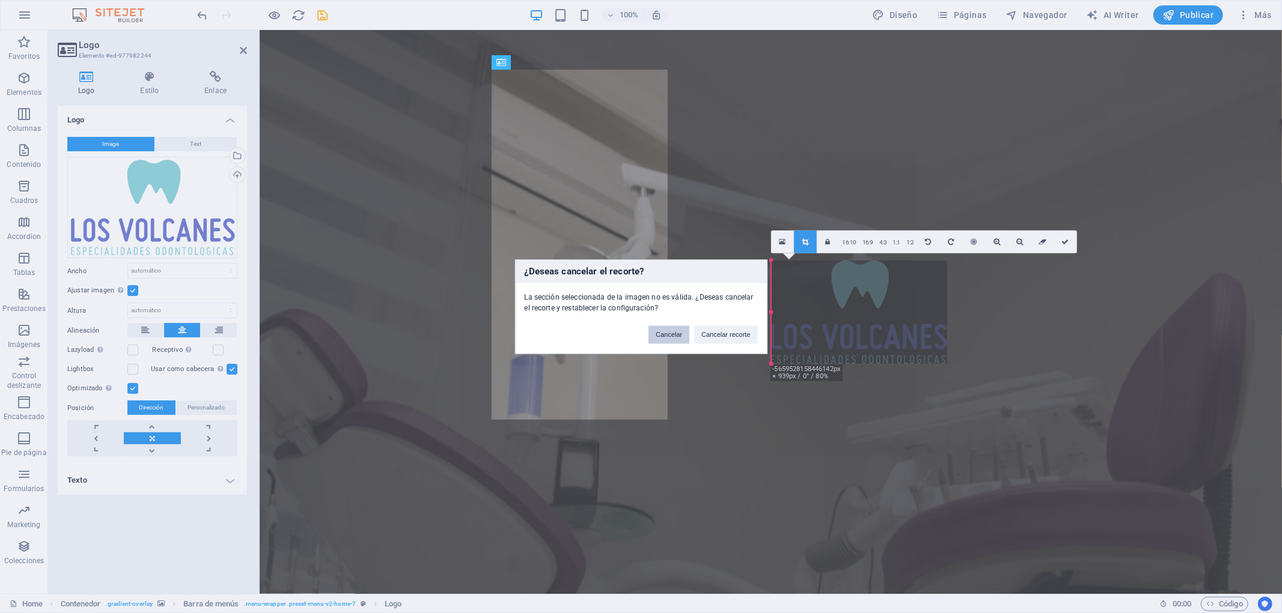
click at [662, 338] on button "Cancelar" at bounding box center [668, 335] width 41 height 18
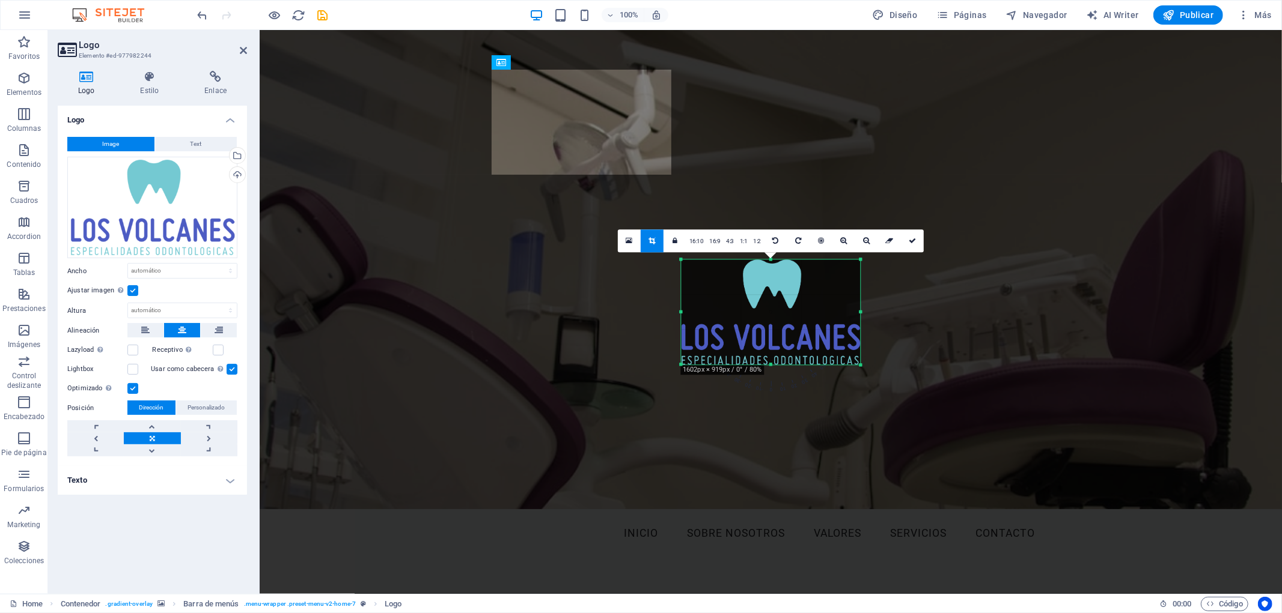
drag, startPoint x: 771, startPoint y: 313, endPoint x: 591, endPoint y: 315, distance: 179.7
click at [591, 315] on div "H2 Contenedor Contenedor Barra de menús Menú Logo Botón Botón Separador Texto S…" at bounding box center [771, 312] width 1022 height 564
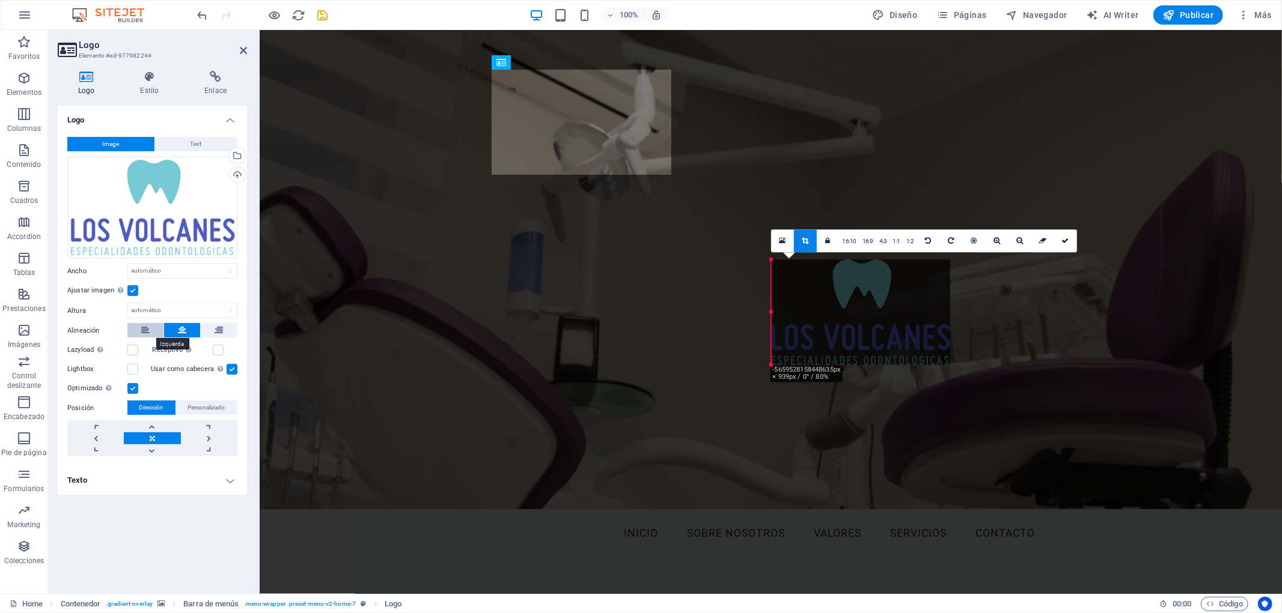
click at [138, 335] on button at bounding box center [145, 330] width 36 height 14
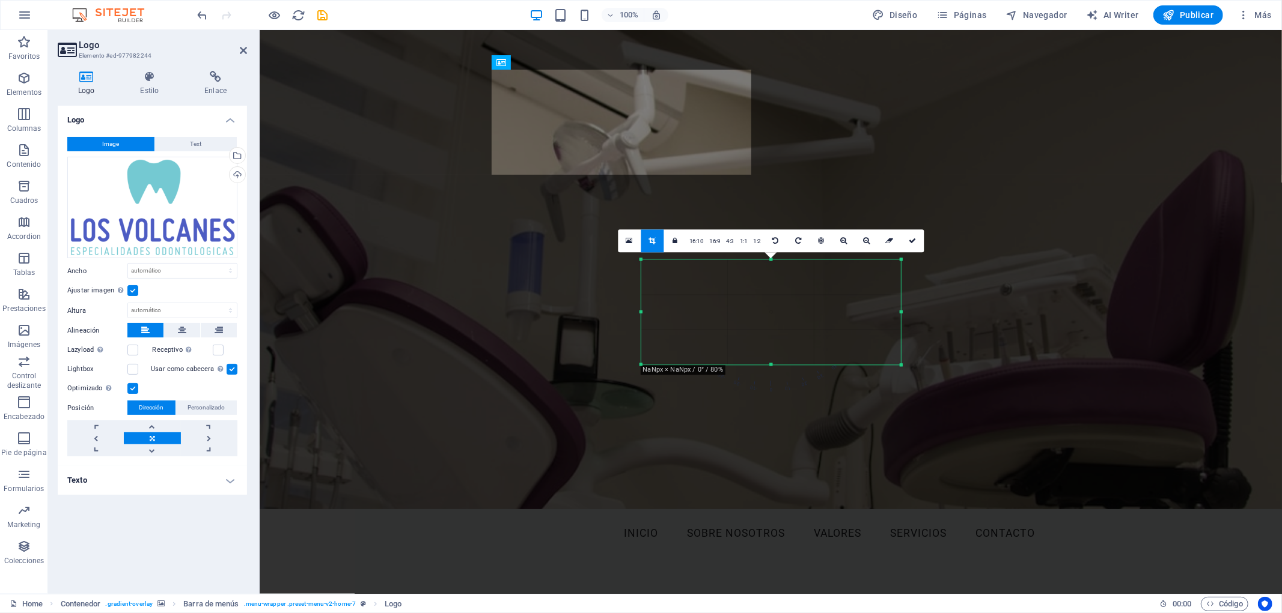
drag, startPoint x: 771, startPoint y: 311, endPoint x: 511, endPoint y: 309, distance: 259.6
click at [511, 309] on div "Arrastra aquí para reemplazar el contenido existente. Si quieres crear un eleme…" at bounding box center [771, 312] width 1022 height 564
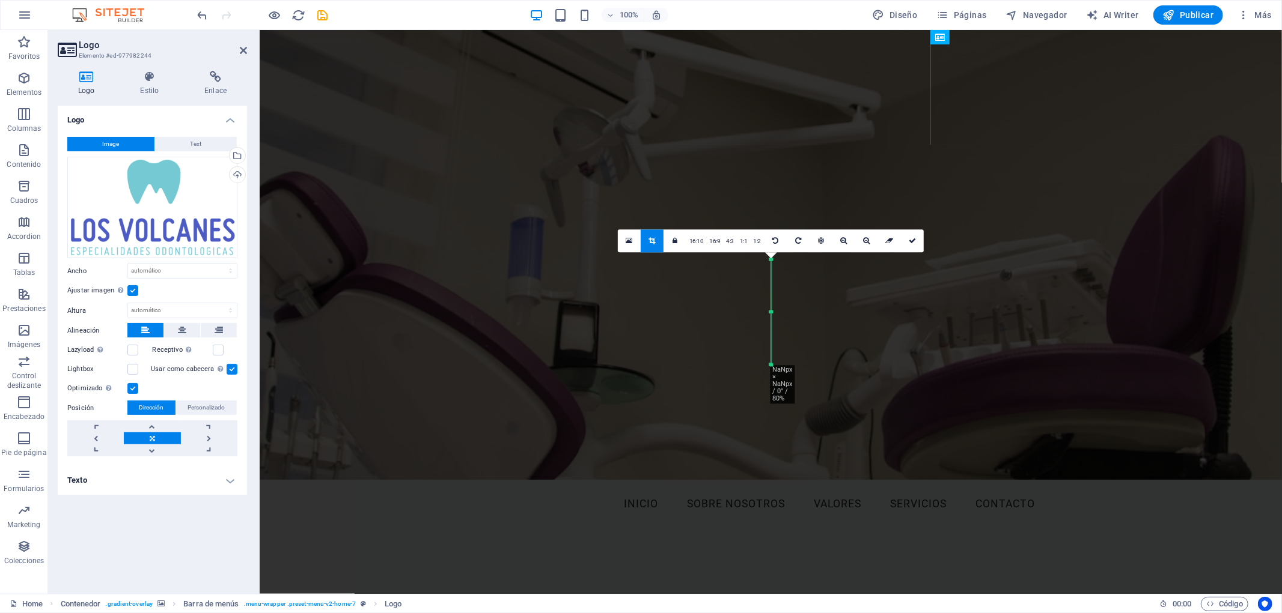
drag, startPoint x: 641, startPoint y: 311, endPoint x: 1102, endPoint y: 343, distance: 462.0
click at [1106, 344] on div "H2 Contenedor Contenedor Barra de menús Menú Logo Botón Botón Separador Texto S…" at bounding box center [771, 312] width 1022 height 564
drag, startPoint x: 772, startPoint y: 310, endPoint x: 912, endPoint y: 319, distance: 140.3
click at [912, 319] on div "H2 Contenedor Contenedor Barra de menús Menú Logo Botón Botón Separador Texto S…" at bounding box center [771, 312] width 1022 height 564
click at [178, 329] on icon at bounding box center [182, 330] width 8 height 14
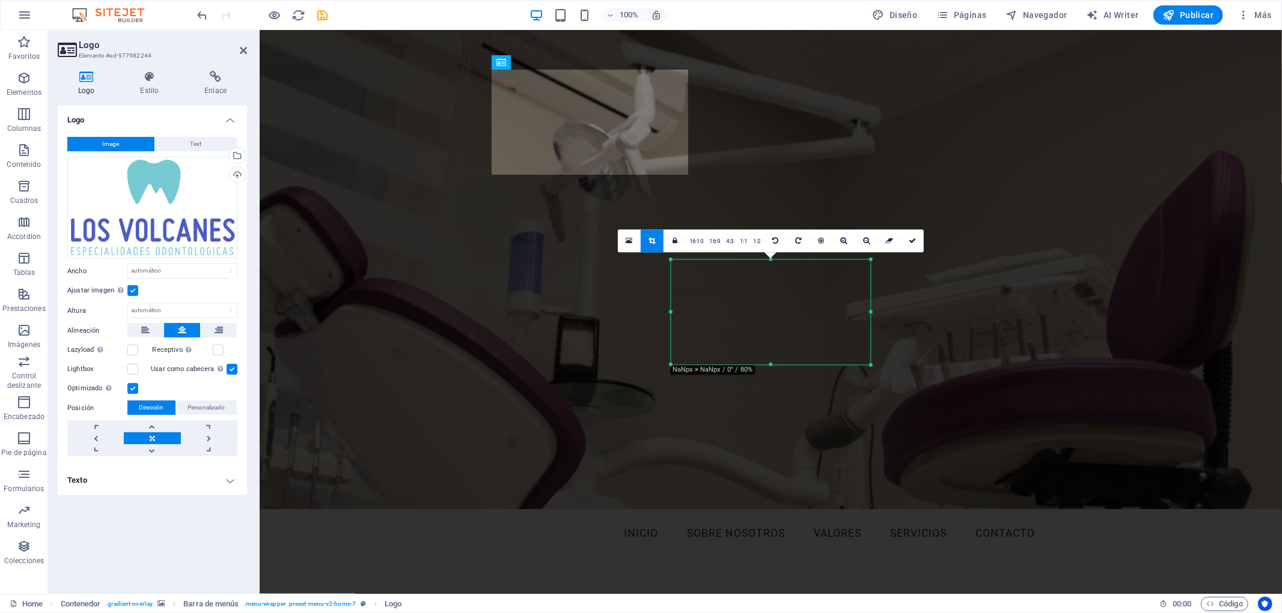
drag, startPoint x: 769, startPoint y: 311, endPoint x: 579, endPoint y: 347, distance: 193.4
click at [568, 355] on div "Arrastra aquí para reemplazar el contenido existente. Si quieres crear un eleme…" at bounding box center [771, 312] width 1022 height 564
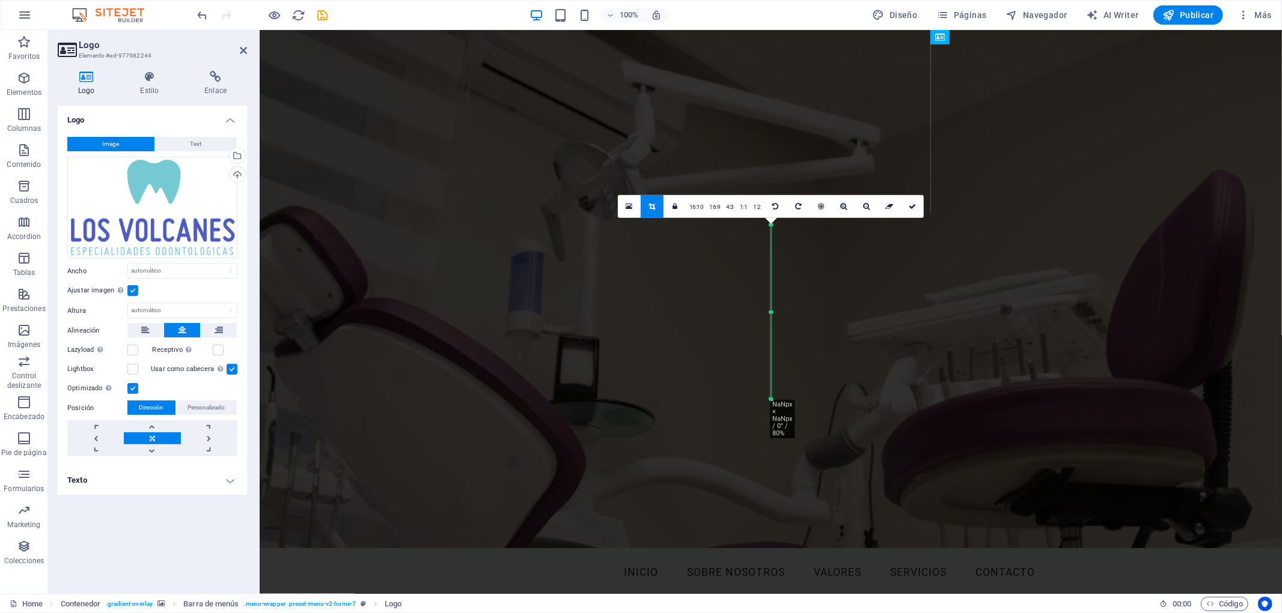
drag, startPoint x: 872, startPoint y: 365, endPoint x: 315, endPoint y: 434, distance: 561.8
click at [315, 434] on div "H2 Contenedor Contenedor Barra de menús Menú Logo Botón Botón Separador Texto S…" at bounding box center [771, 312] width 1022 height 564
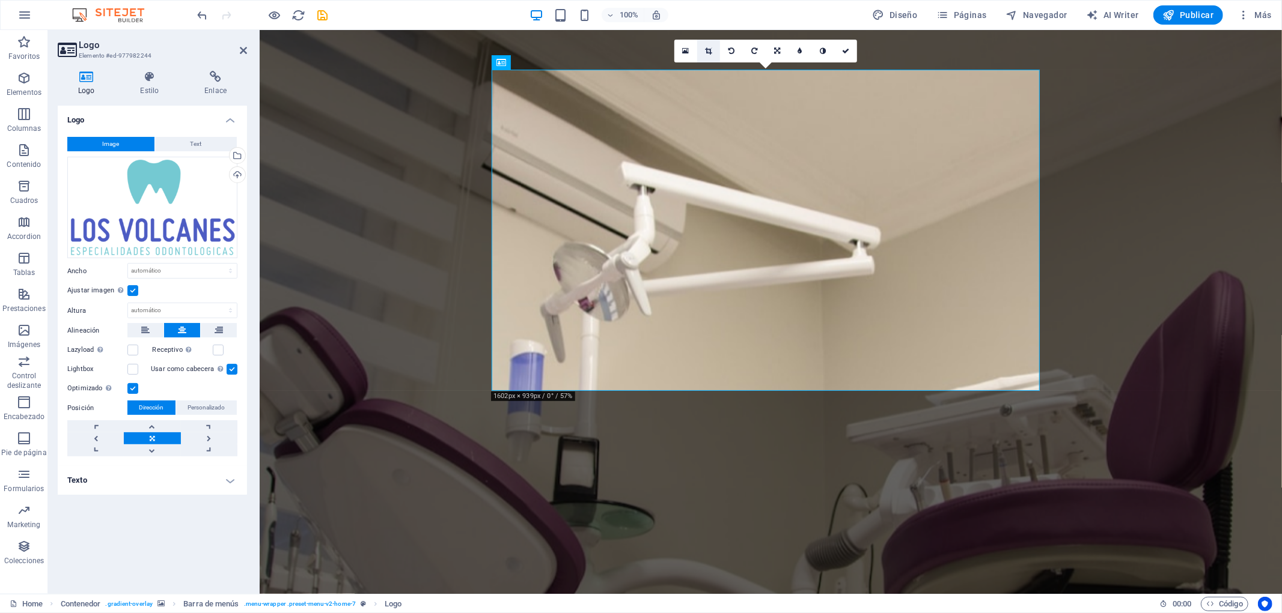
click at [711, 56] on link at bounding box center [708, 51] width 23 height 23
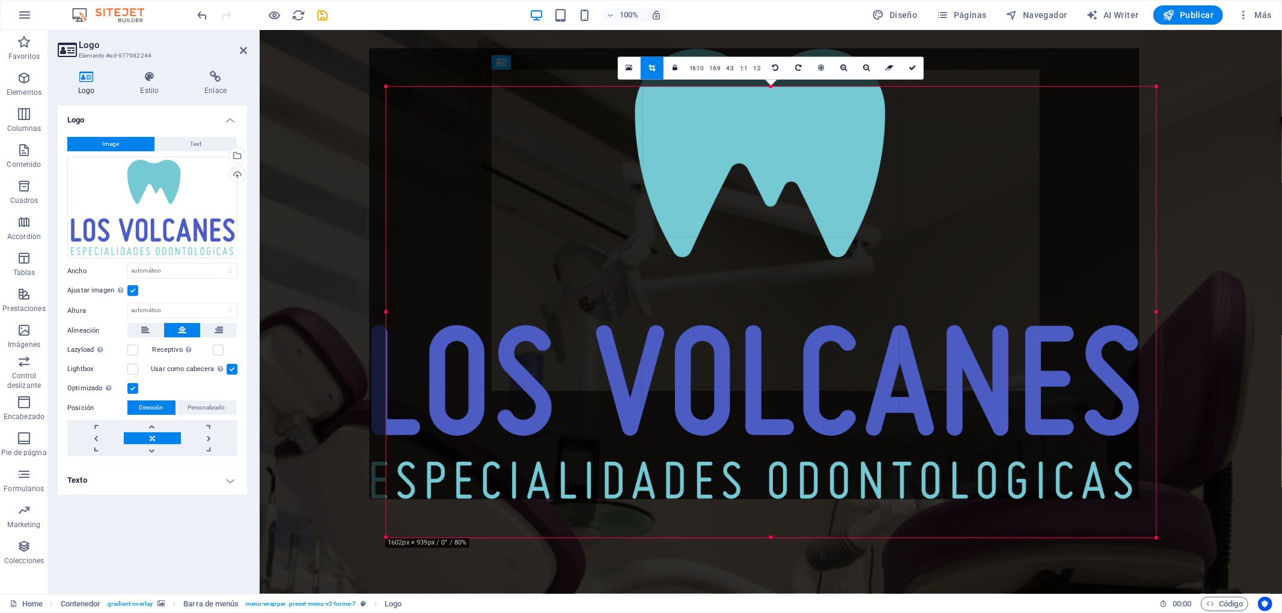
drag, startPoint x: 1137, startPoint y: 476, endPoint x: 1121, endPoint y: 437, distance: 41.7
click at [1121, 437] on div at bounding box center [755, 273] width 770 height 451
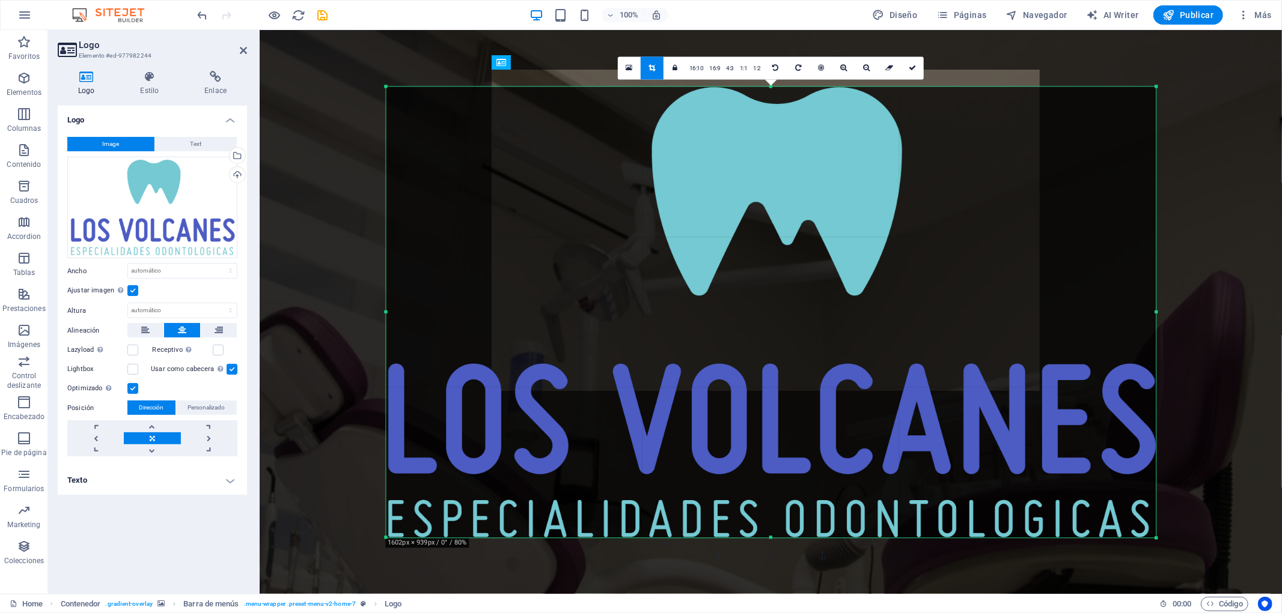
click at [1121, 437] on div at bounding box center [771, 312] width 770 height 451
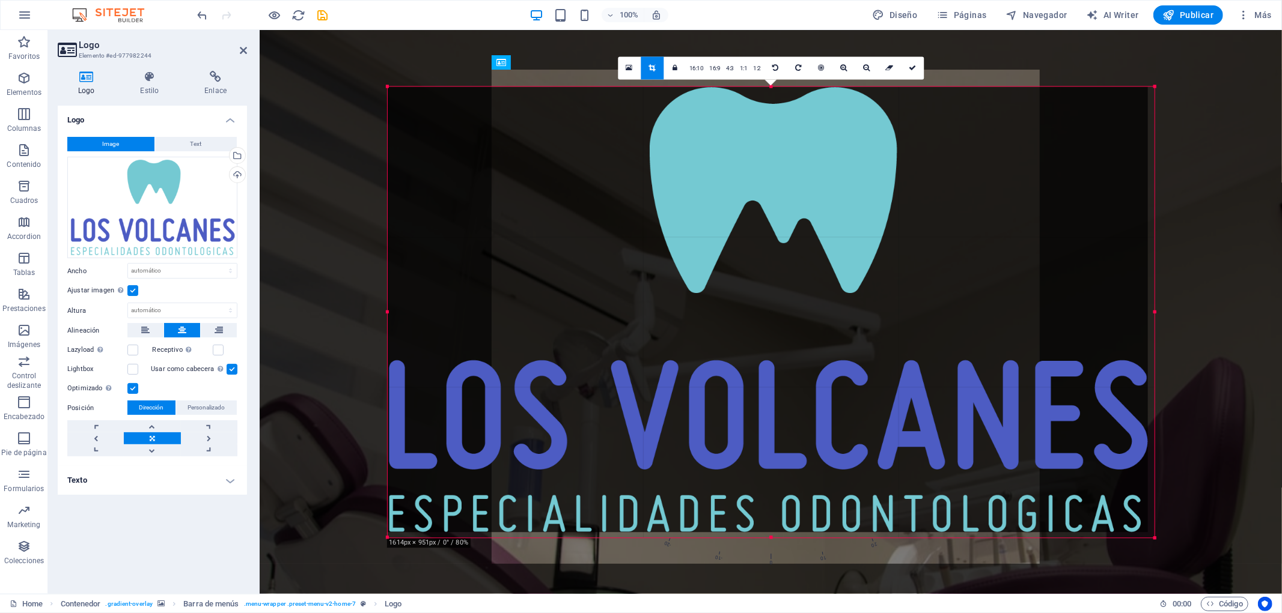
drag, startPoint x: 1155, startPoint y: 538, endPoint x: 1152, endPoint y: 582, distance: 43.4
click at [1152, 552] on div "Arrastra aquí para reemplazar el contenido existente. Si quieres crear un eleme…" at bounding box center [771, 312] width 1022 height 564
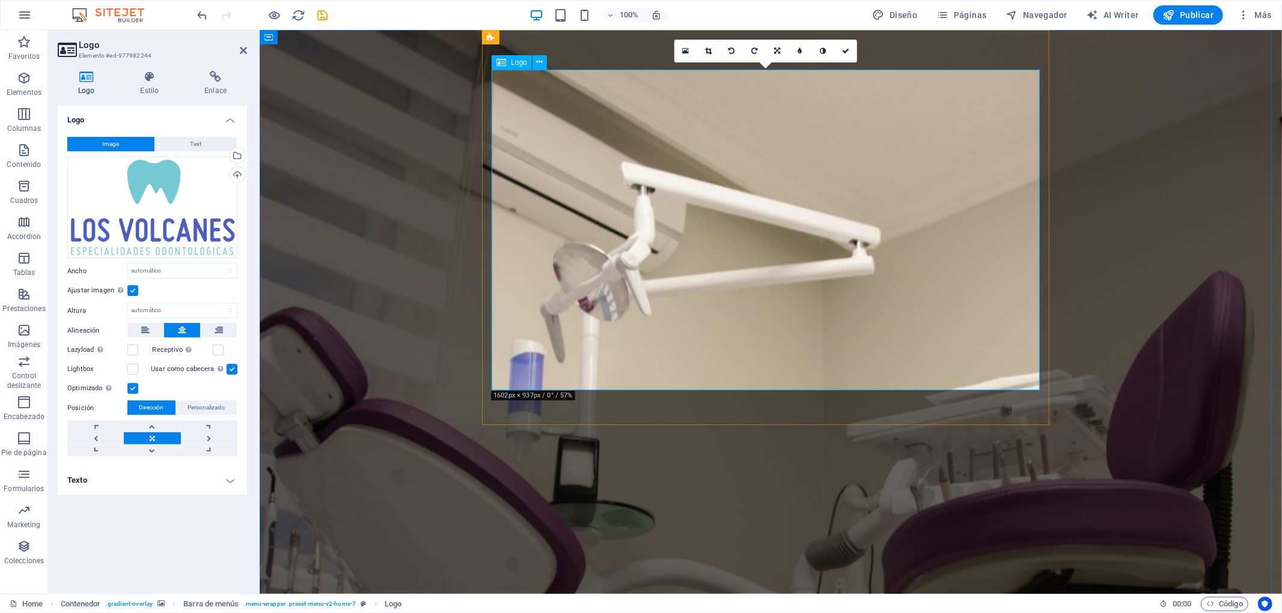
click at [158, 275] on select "Predeterminado automático px rem % em vh vw" at bounding box center [182, 271] width 109 height 14
click at [239, 259] on div "Image Text Arrastra archivos aquí, haz clic para escoger archivos o selecciona …" at bounding box center [152, 296] width 189 height 339
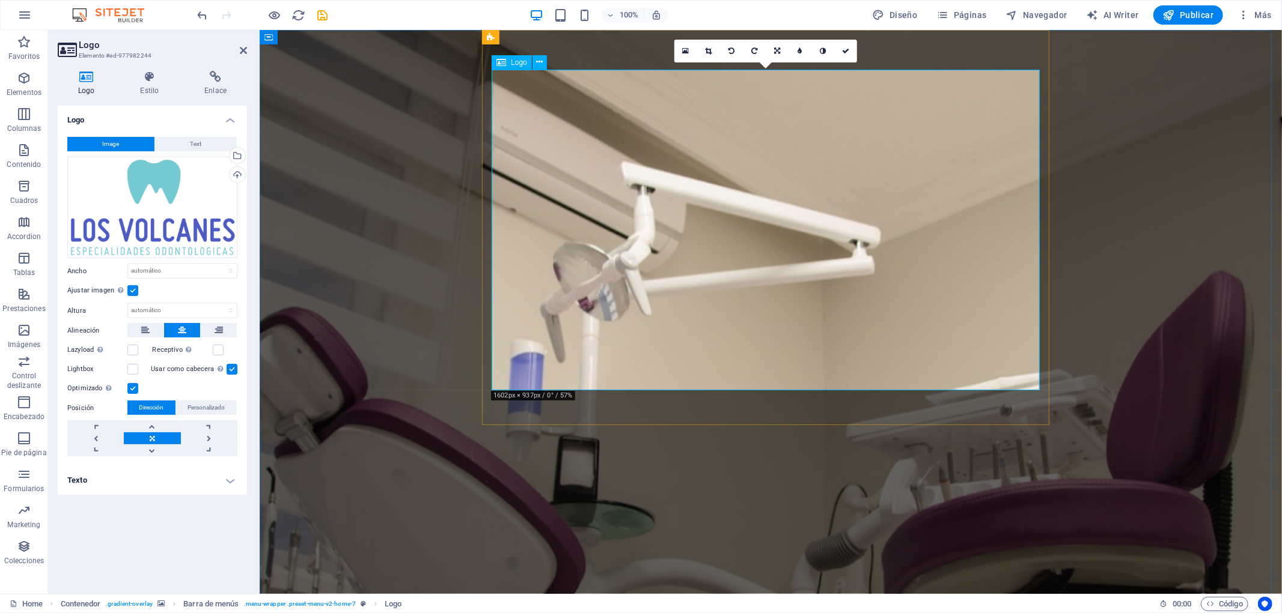
click at [691, 49] on link at bounding box center [685, 51] width 23 height 23
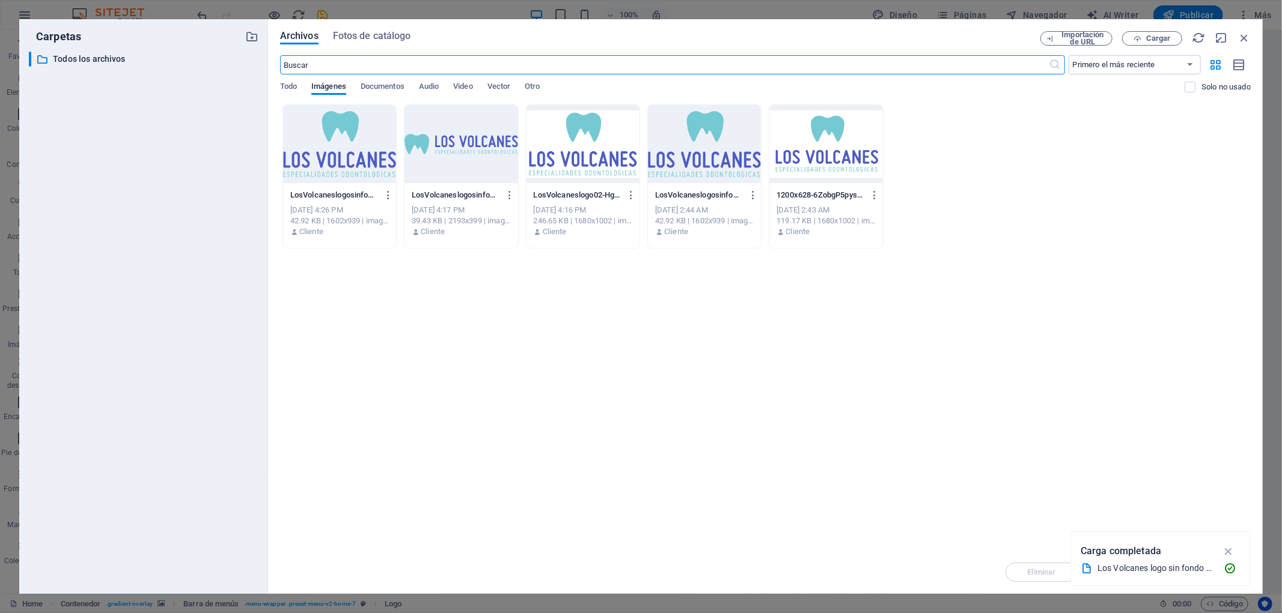
click at [706, 158] on div at bounding box center [704, 144] width 113 height 78
click at [1153, 551] on icon "button" at bounding box center [1229, 551] width 14 height 13
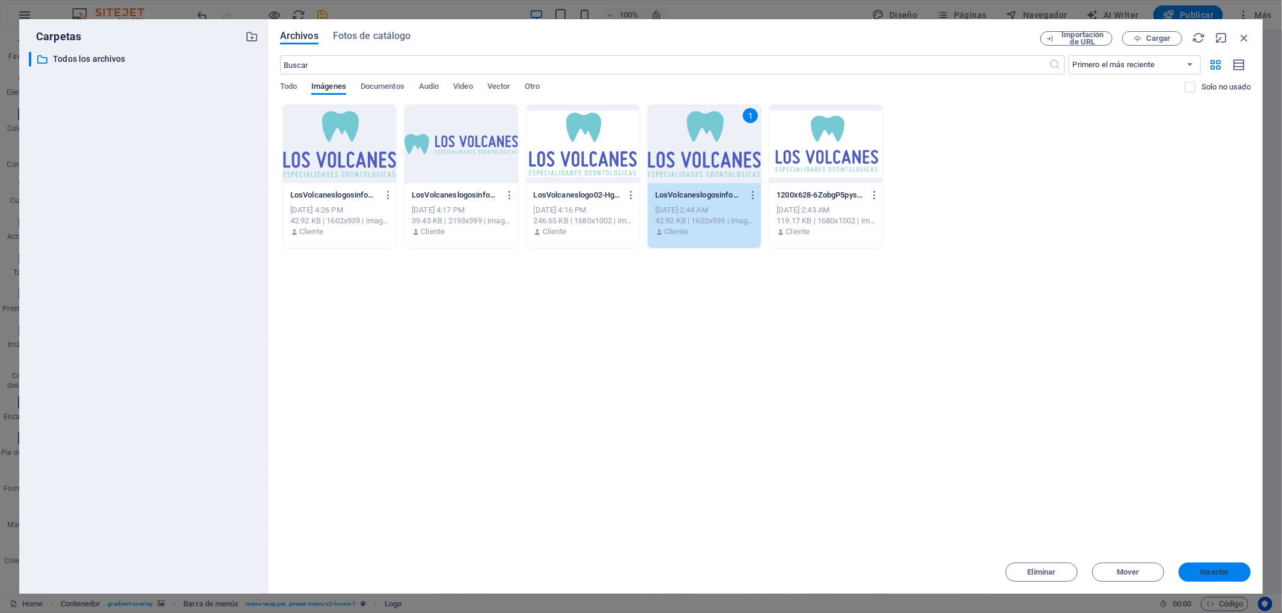
click at [1153, 552] on span "Insertar" at bounding box center [1215, 572] width 28 height 7
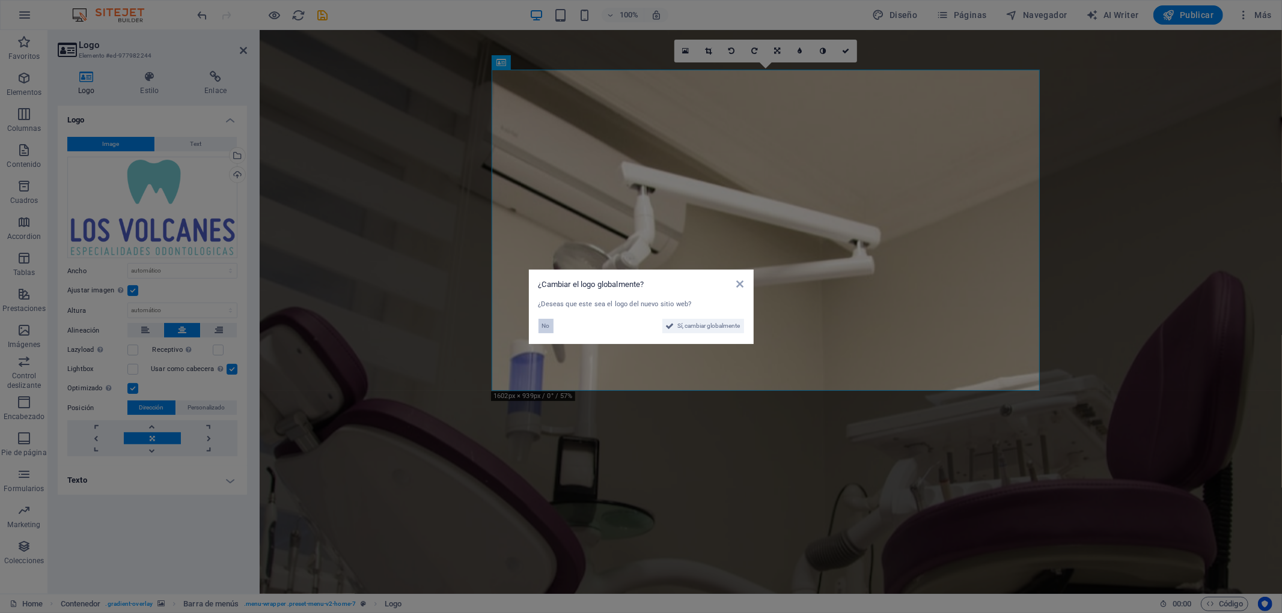
click at [544, 327] on span "No" at bounding box center [546, 326] width 8 height 14
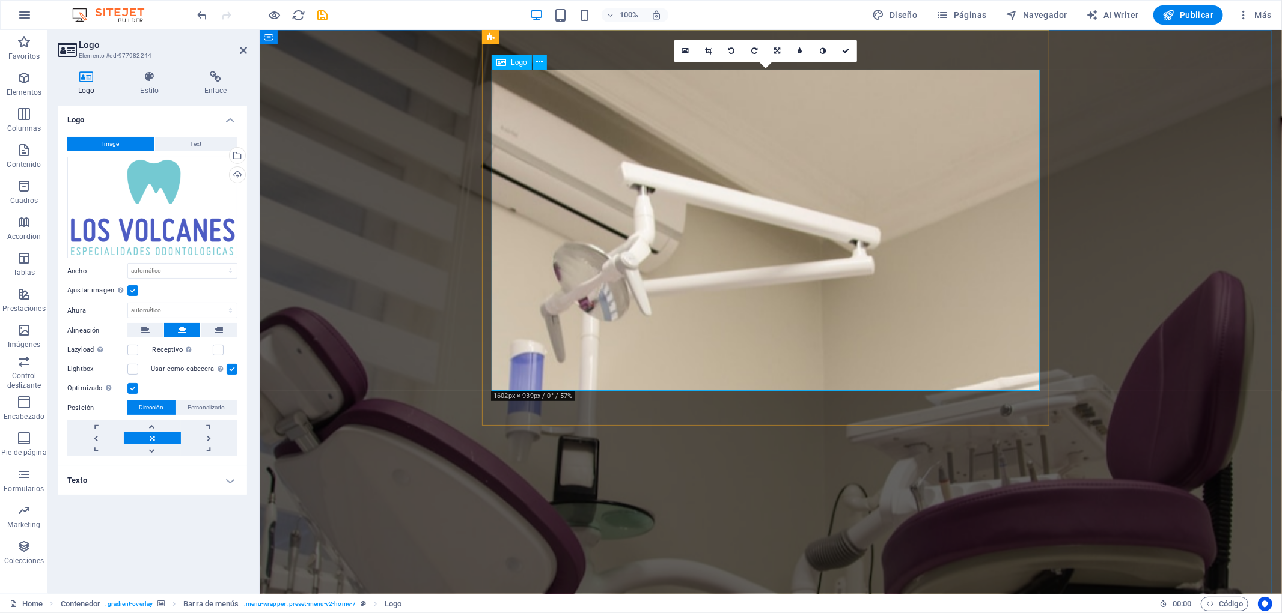
click at [701, 49] on link at bounding box center [708, 51] width 23 height 23
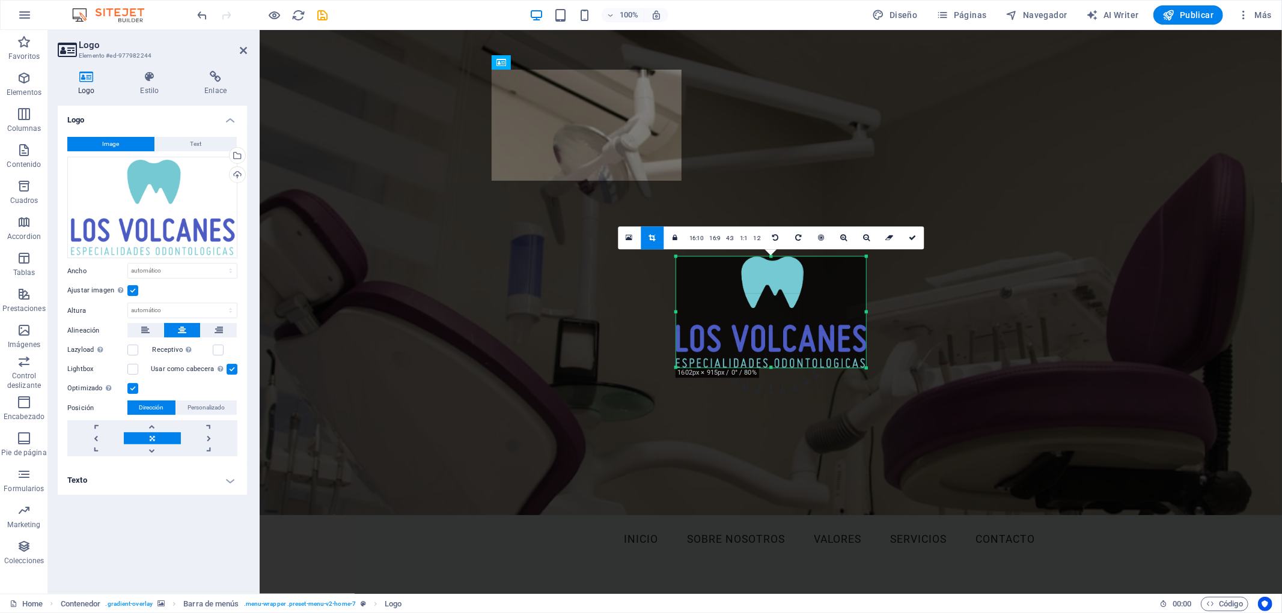
drag, startPoint x: 1154, startPoint y: 541, endPoint x: 574, endPoint y: 198, distance: 672.9
click at [574, 198] on div "Arrastra aquí para reemplazar el contenido existente. Si quieres crear un eleme…" at bounding box center [771, 312] width 1022 height 564
click at [785, 291] on div at bounding box center [770, 312] width 190 height 111
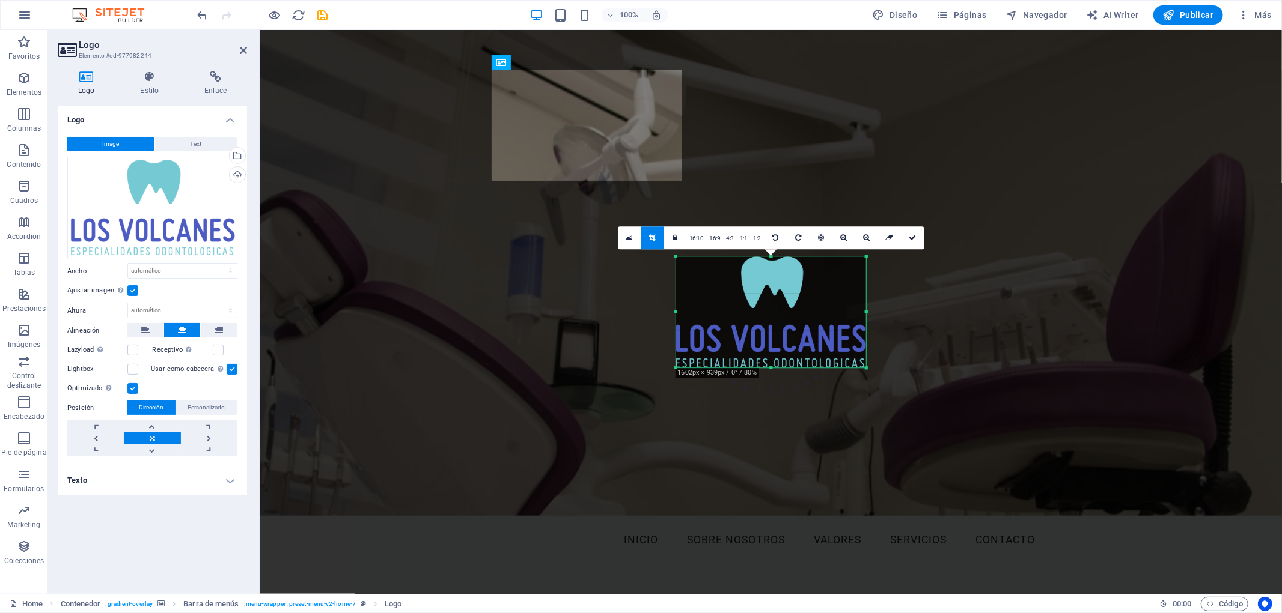
click at [913, 238] on icon at bounding box center [912, 237] width 7 height 7
type input "316"
select select "px"
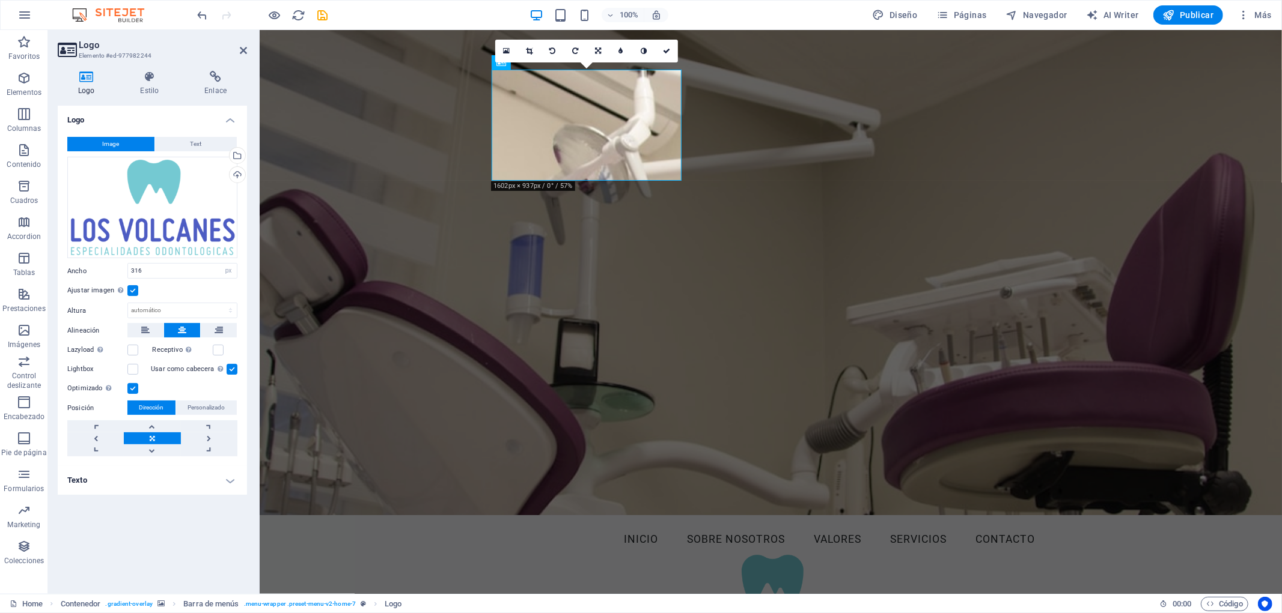
click at [392, 232] on figure at bounding box center [770, 271] width 1022 height 485
select select "header"
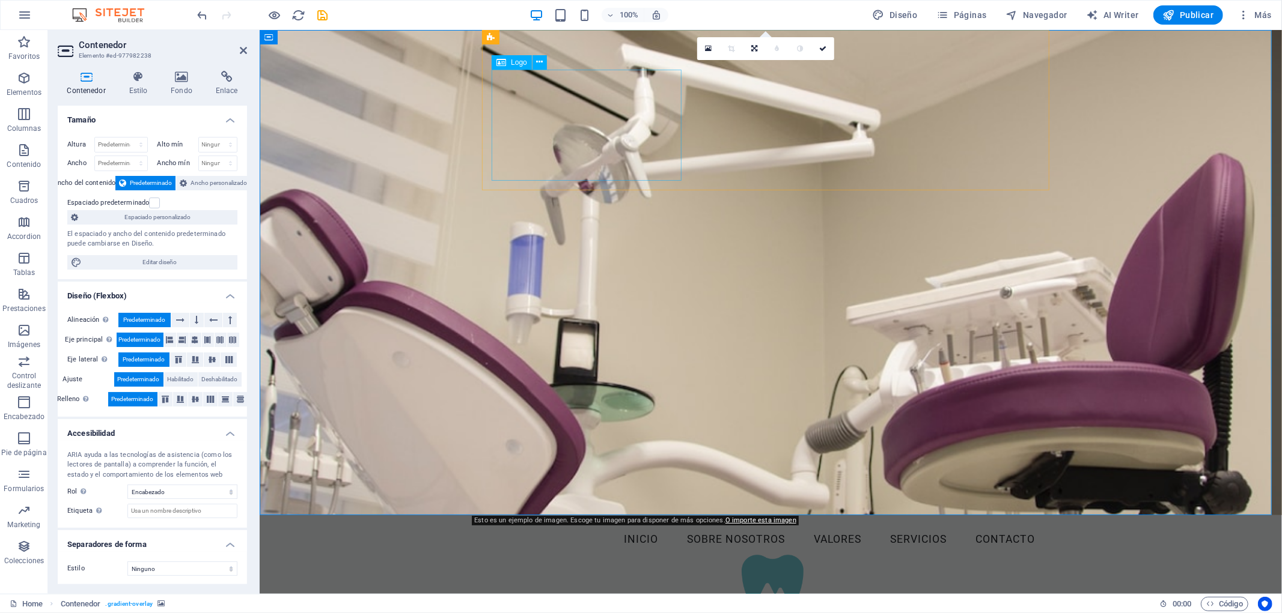
click at [601, 552] on div at bounding box center [770, 610] width 548 height 111
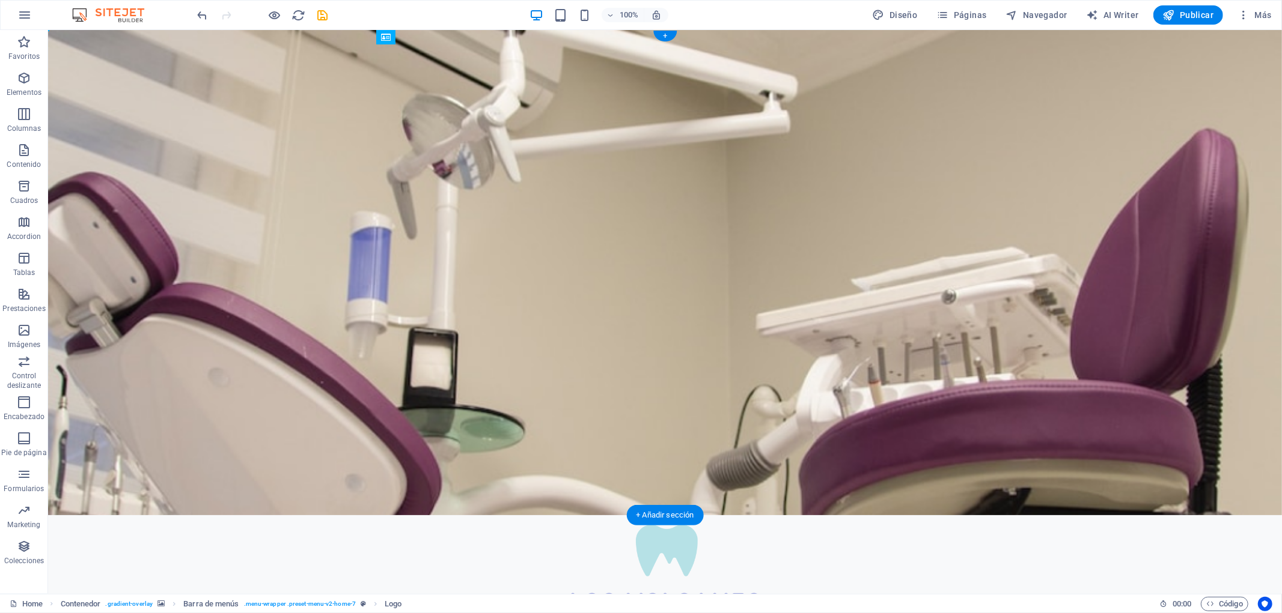
drag, startPoint x: 385, startPoint y: 122, endPoint x: 440, endPoint y: 114, distance: 56.5
drag, startPoint x: 535, startPoint y: 120, endPoint x: 446, endPoint y: 85, distance: 96.1
click at [446, 525] on div at bounding box center [665, 580] width 548 height 111
click at [381, 515] on div "Menu Inicio Sobre nosotros Valores Servicios Contacto Solicitar Cita" at bounding box center [664, 608] width 567 height 186
click at [818, 515] on div "Menu Inicio Sobre nosotros Valores Servicios Contacto Solicitar Cita" at bounding box center [664, 608] width 567 height 186
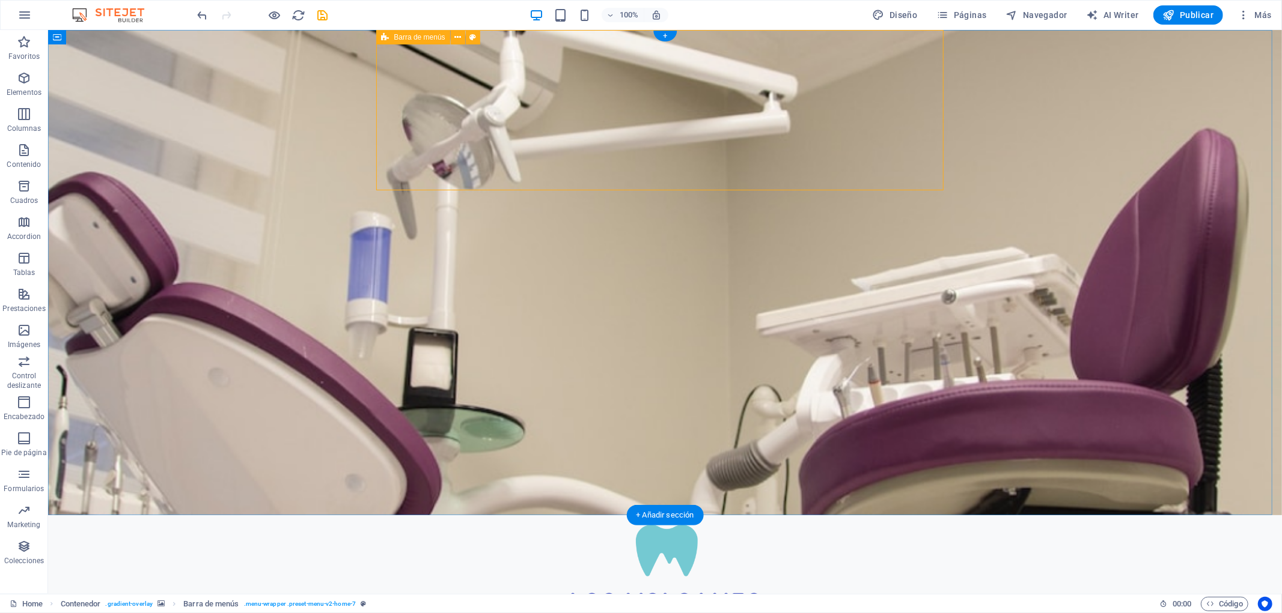
click at [818, 515] on div "Menu Inicio Sobre nosotros Valores Servicios Contacto Solicitar Cita" at bounding box center [664, 608] width 567 height 186
select select "rem"
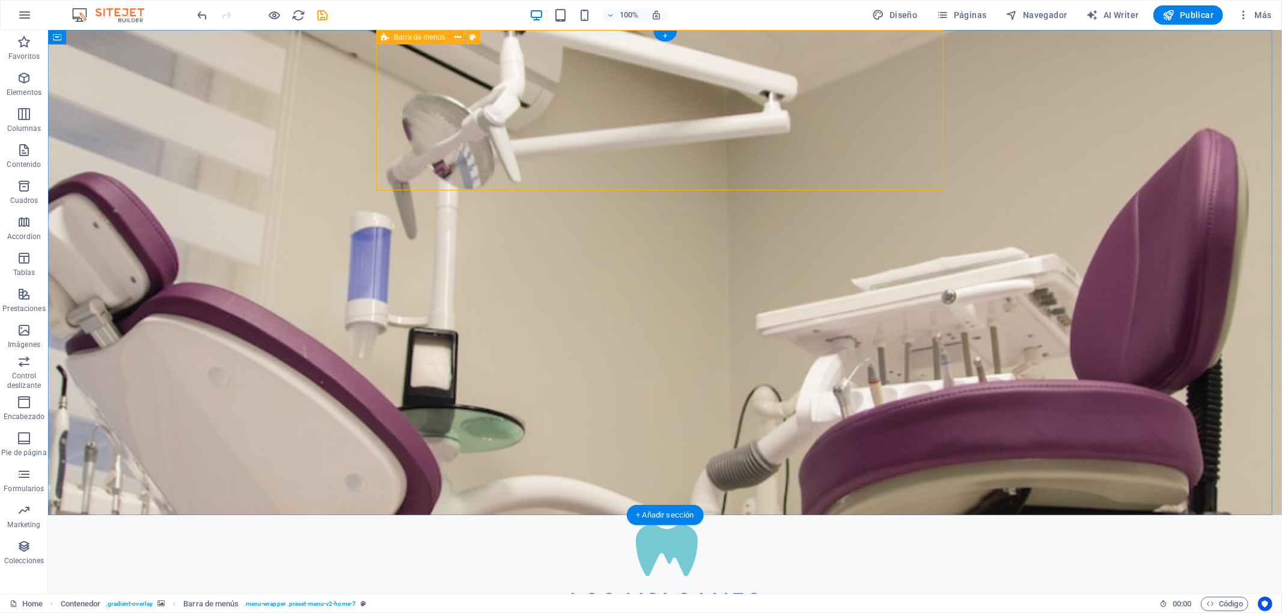
select select "rem"
select select "preset-menu-v2-home-7"
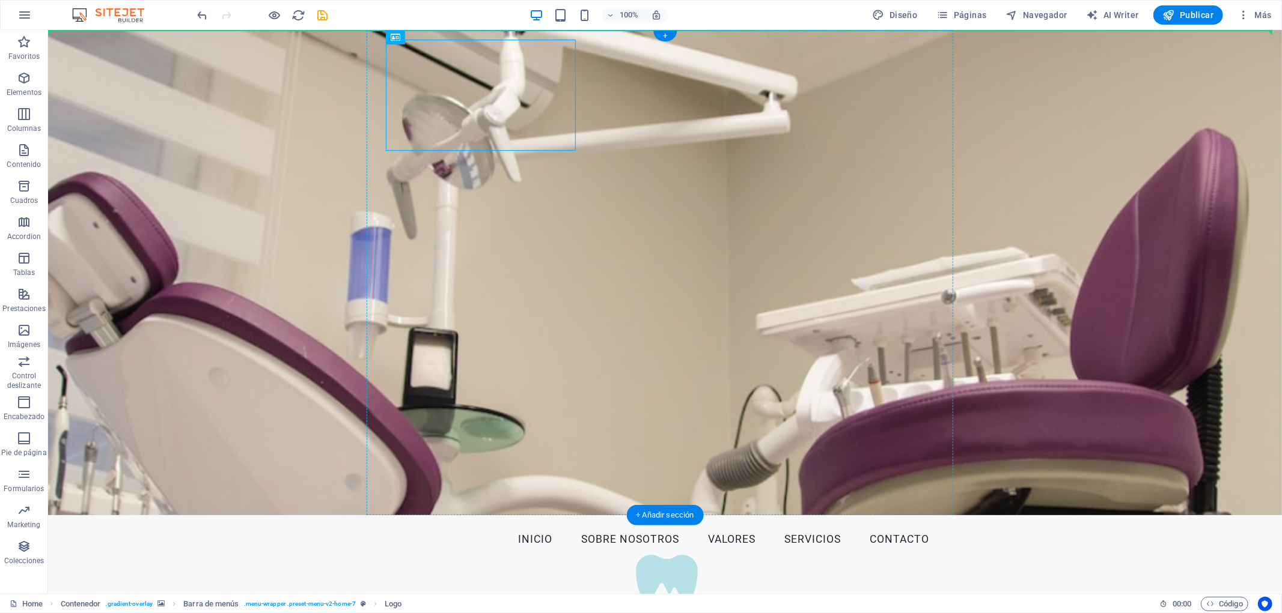
drag, startPoint x: 336, startPoint y: 100, endPoint x: 418, endPoint y: 38, distance: 103.4
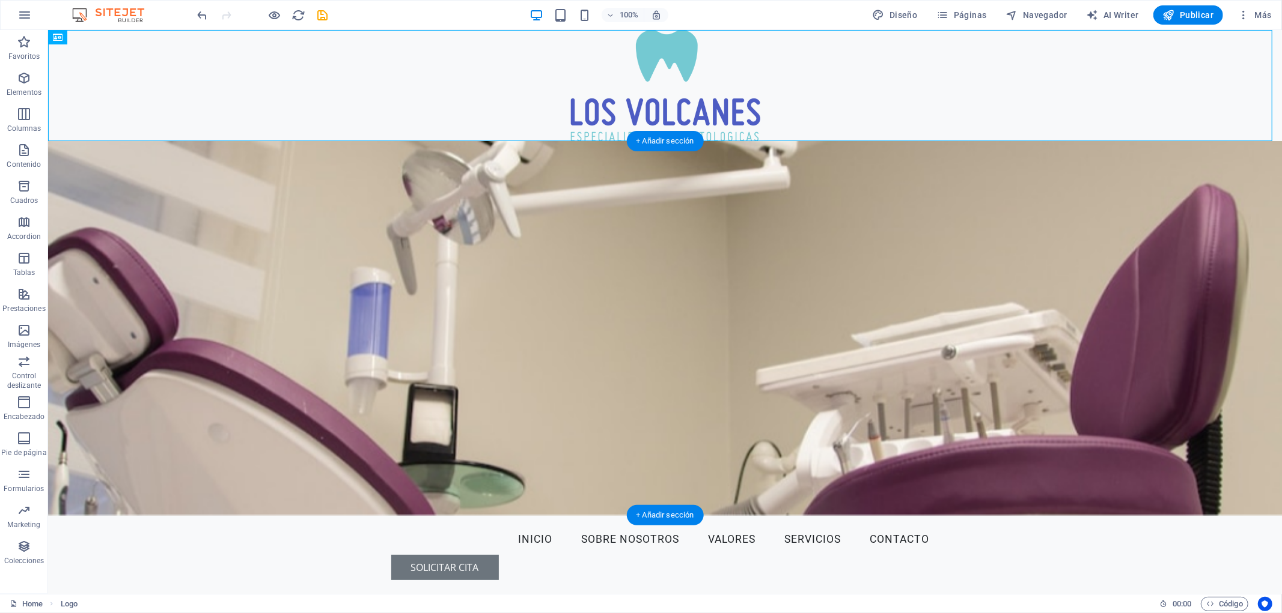
click at [927, 225] on figure at bounding box center [664, 328] width 1234 height 374
click at [715, 225] on figure at bounding box center [664, 328] width 1234 height 374
select select "header"
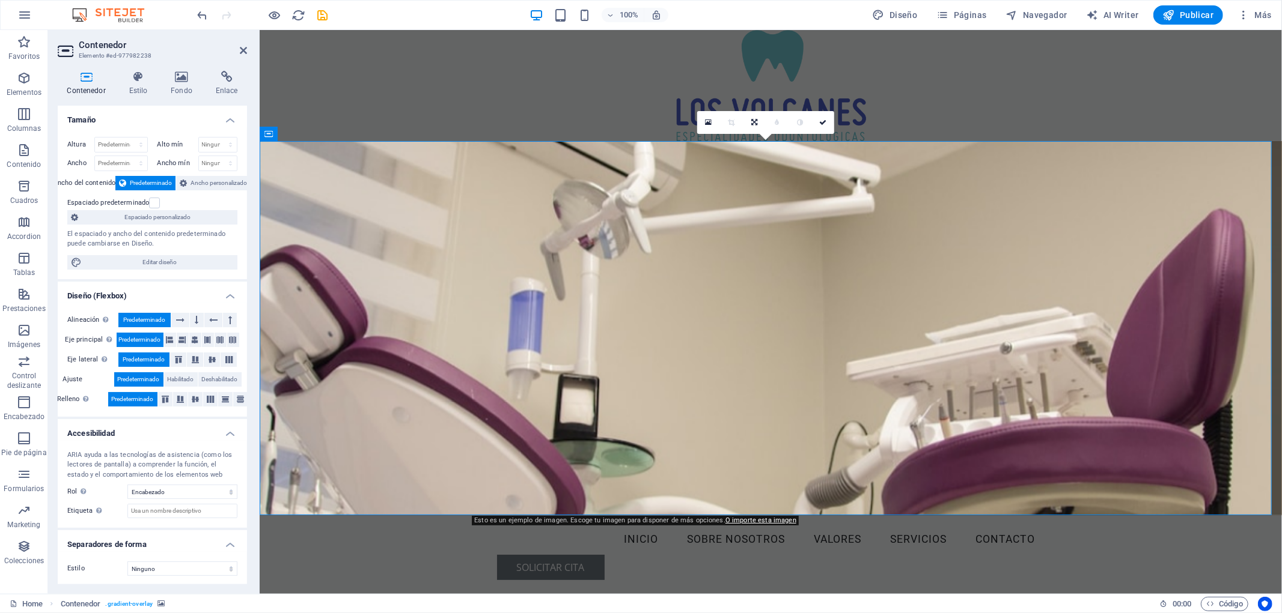
click at [416, 484] on figure at bounding box center [770, 328] width 1022 height 374
click at [434, 97] on div at bounding box center [770, 84] width 1022 height 111
click at [434, 96] on div at bounding box center [770, 84] width 1022 height 111
select select "px"
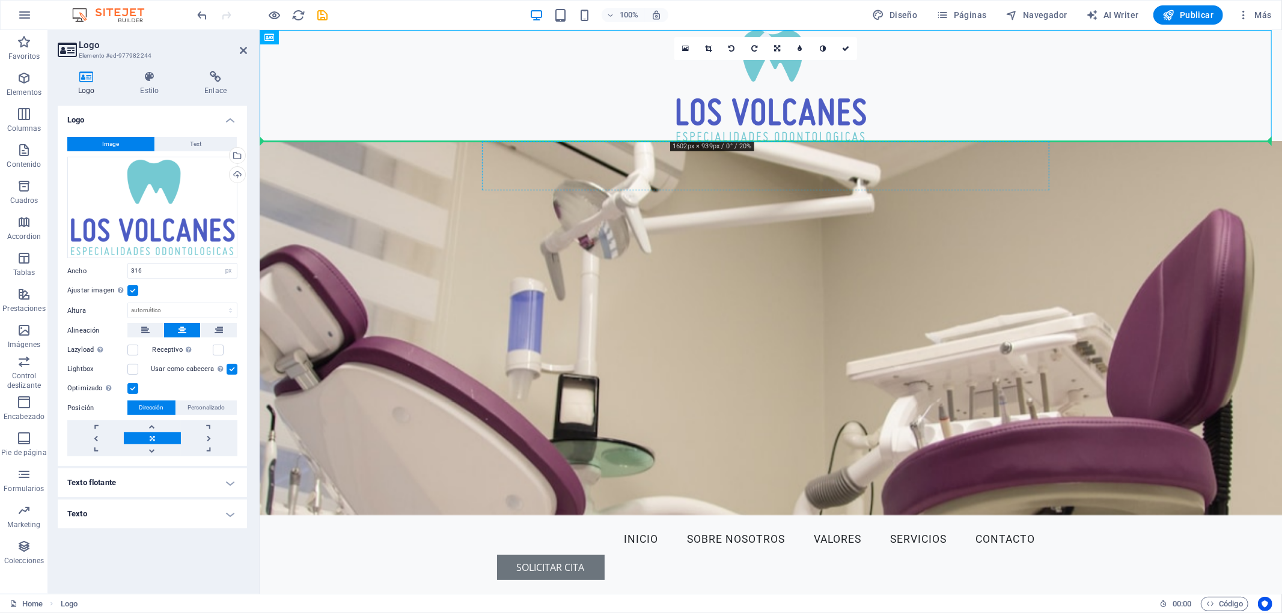
drag, startPoint x: 650, startPoint y: 94, endPoint x: 497, endPoint y: 158, distance: 165.4
drag, startPoint x: 530, startPoint y: 68, endPoint x: 519, endPoint y: 226, distance: 158.4
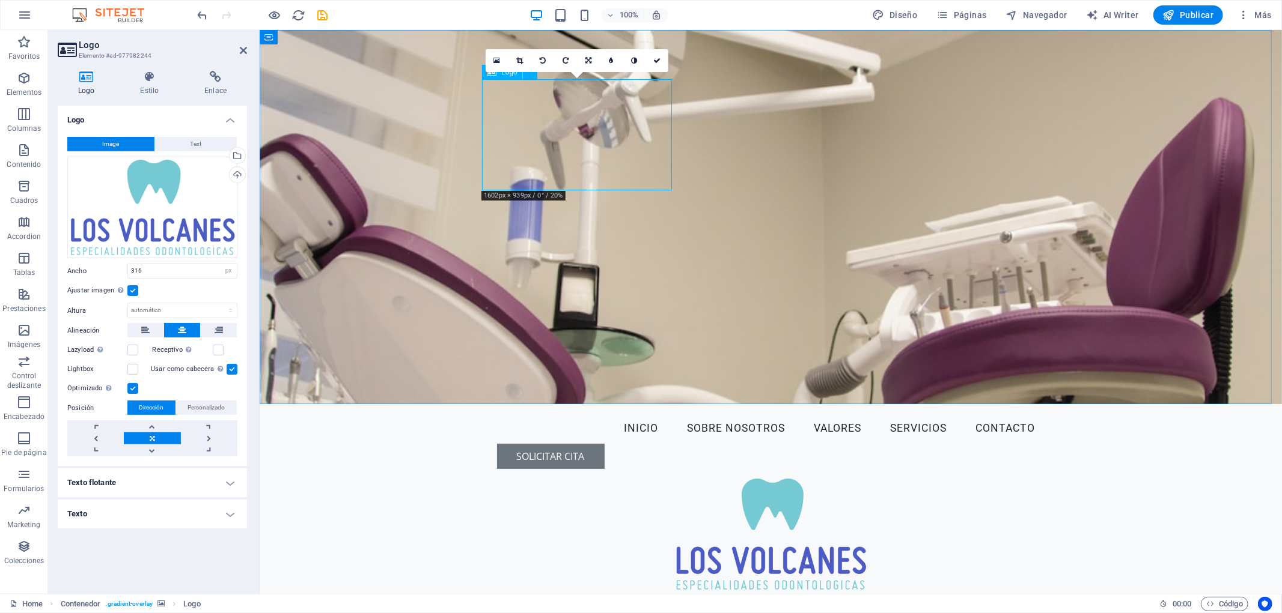
click at [638, 478] on div at bounding box center [770, 533] width 567 height 111
click at [523, 62] on icon at bounding box center [520, 60] width 7 height 7
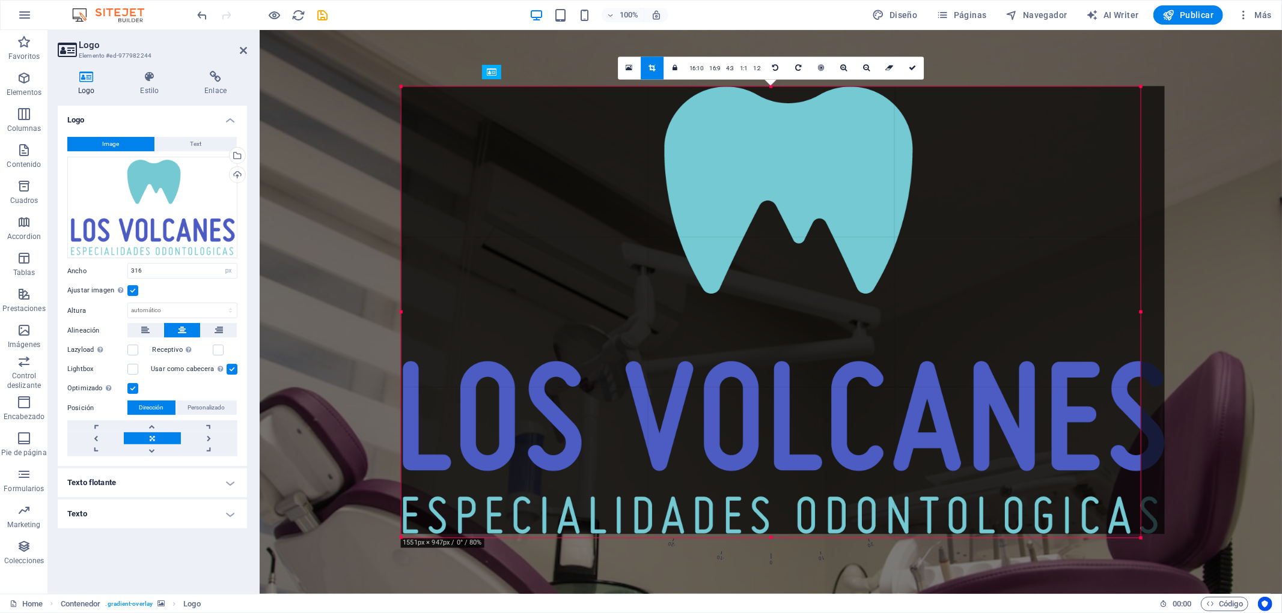
drag, startPoint x: 1155, startPoint y: 538, endPoint x: 1199, endPoint y: 595, distance: 71.9
click at [1153, 552] on section "Favoritos Elementos Columnas Contenido [PERSON_NAME] Accordion Tablas Prestacio…" at bounding box center [641, 312] width 1282 height 564
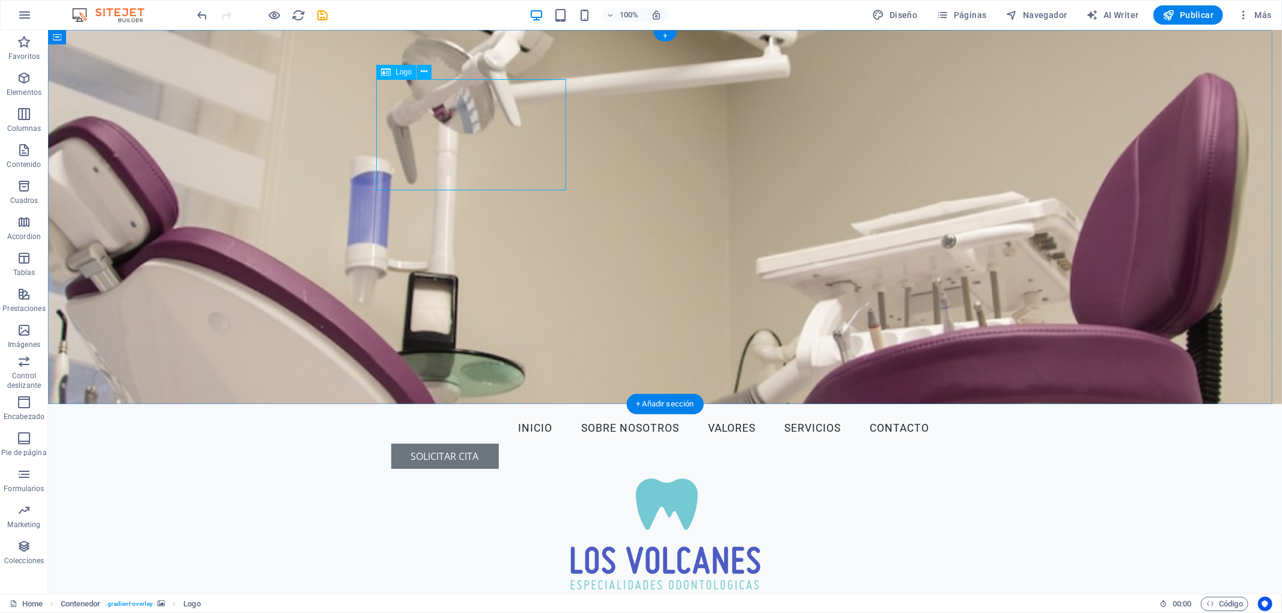
click at [484, 478] on div at bounding box center [664, 533] width 567 height 111
select select "px"
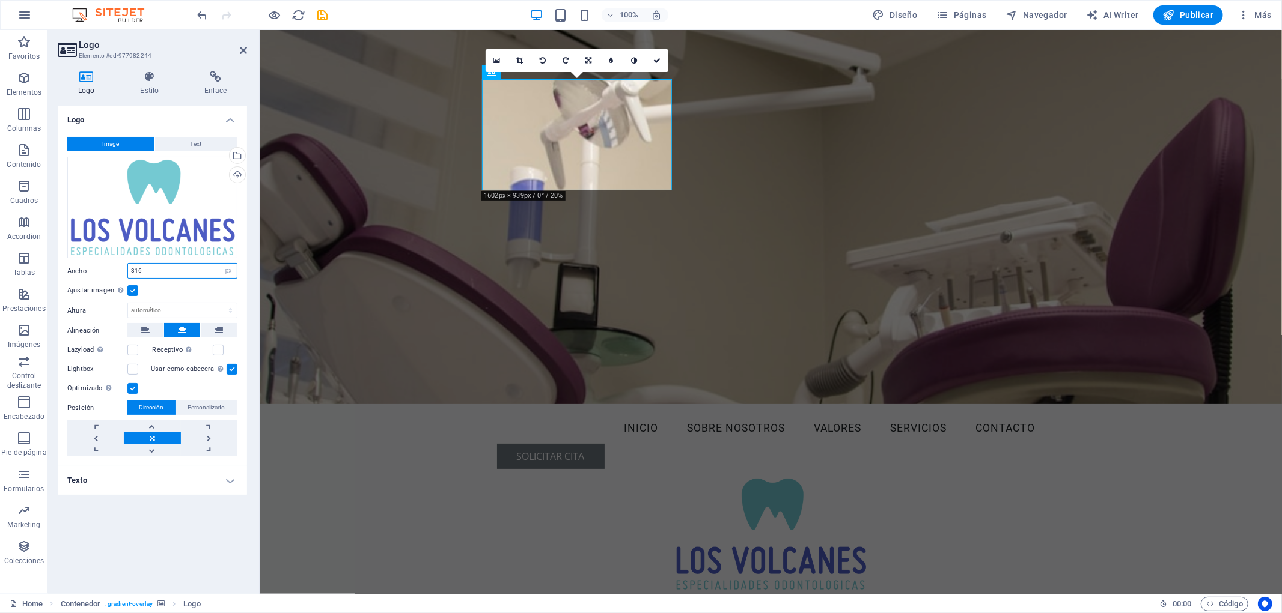
drag, startPoint x: 146, startPoint y: 274, endPoint x: 75, endPoint y: 270, distance: 71.6
click at [75, 270] on div "Ancho 316 Predeterminado automático px rem % em vh vw" at bounding box center [152, 271] width 170 height 16
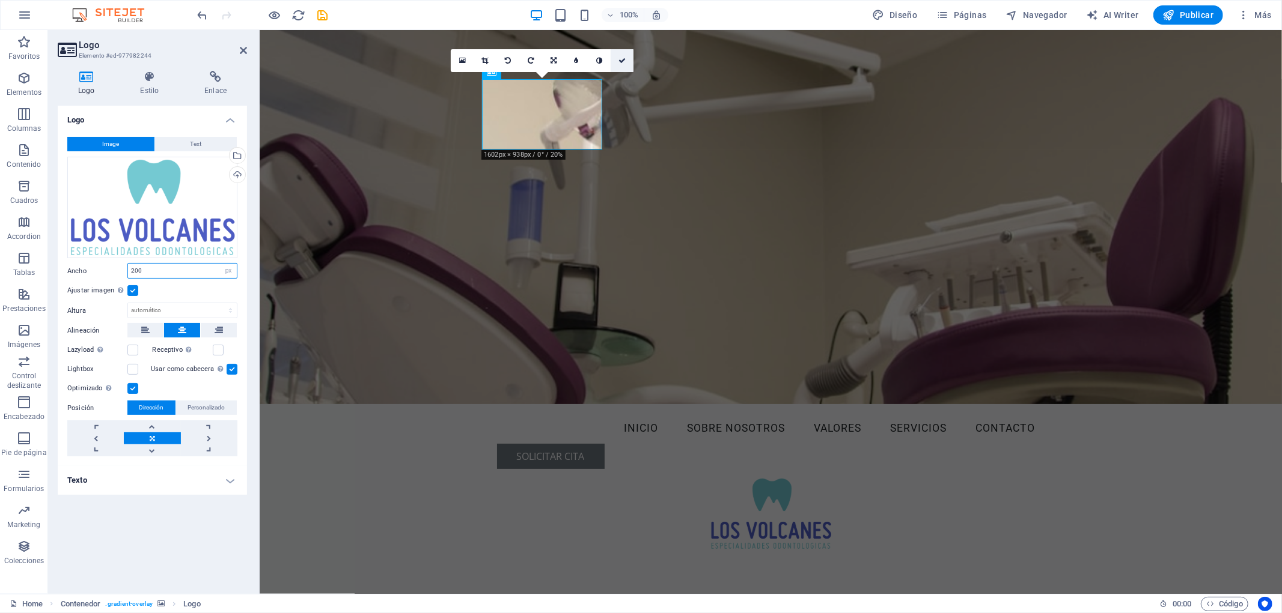
type input "200"
click at [625, 61] on icon at bounding box center [621, 60] width 7 height 7
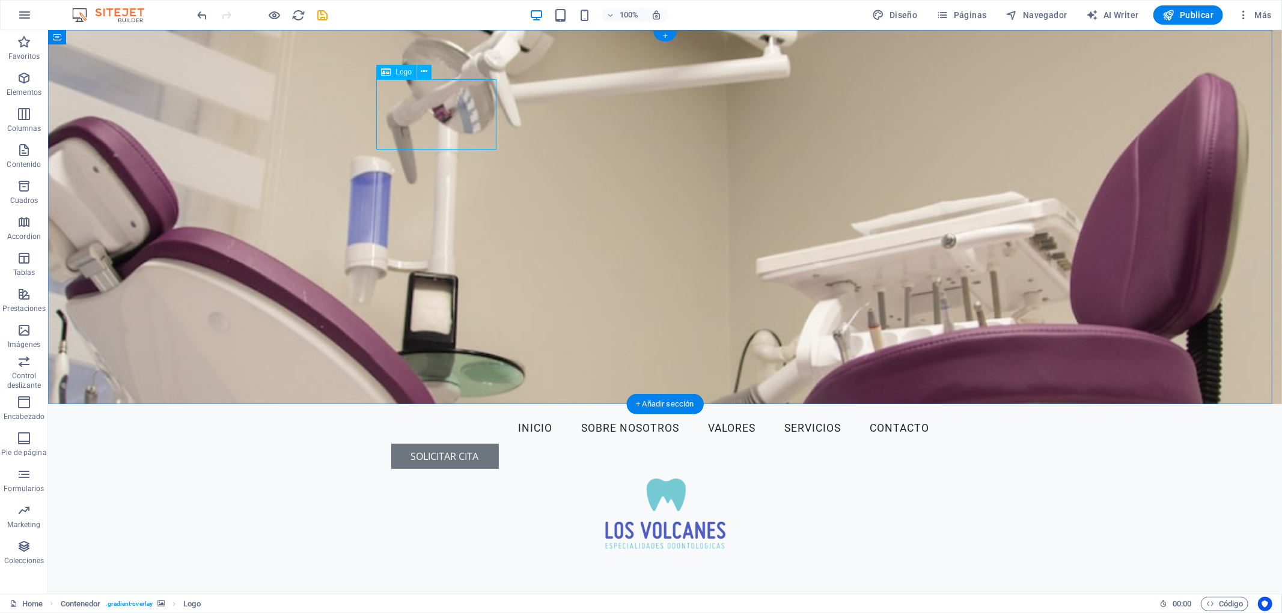
click at [455, 478] on div at bounding box center [664, 513] width 567 height 70
select select "px"
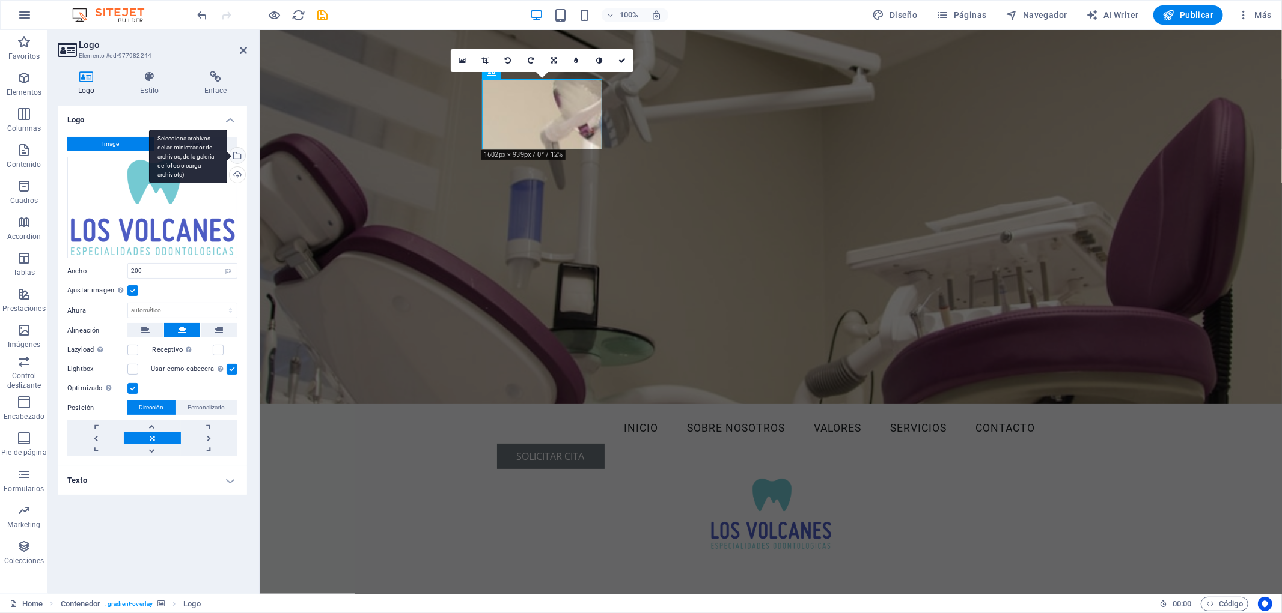
click at [236, 157] on div "Selecciona archivos del administrador de archivos, de la galería de fotos o car…" at bounding box center [236, 157] width 18 height 18
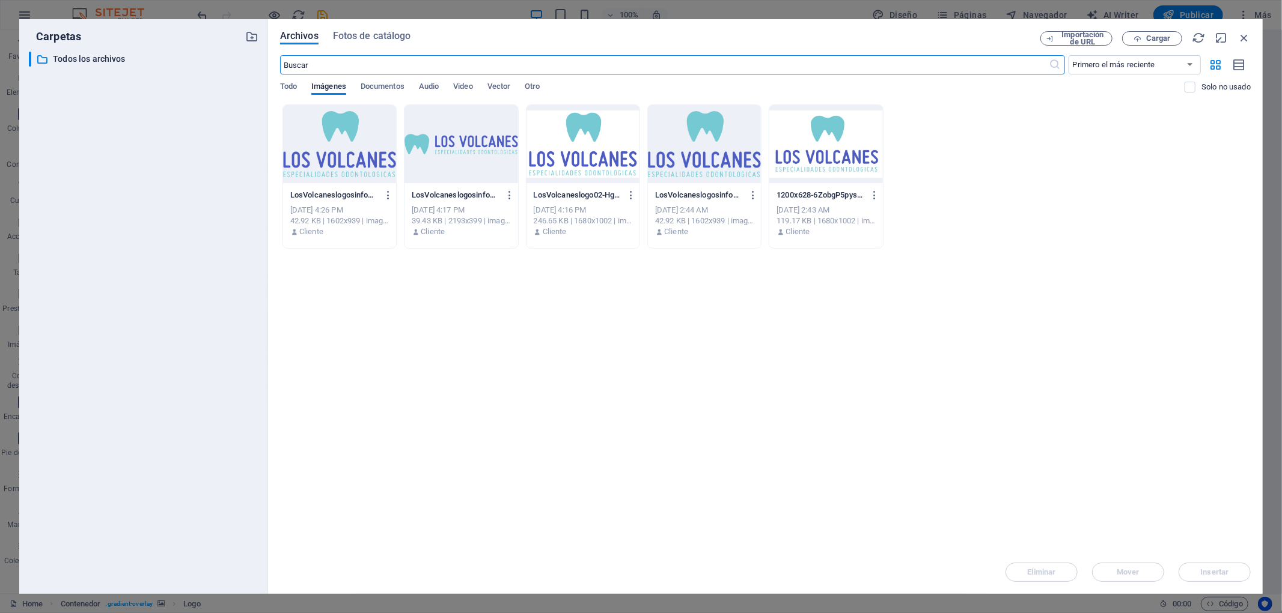
click at [465, 150] on div at bounding box center [460, 144] width 113 height 78
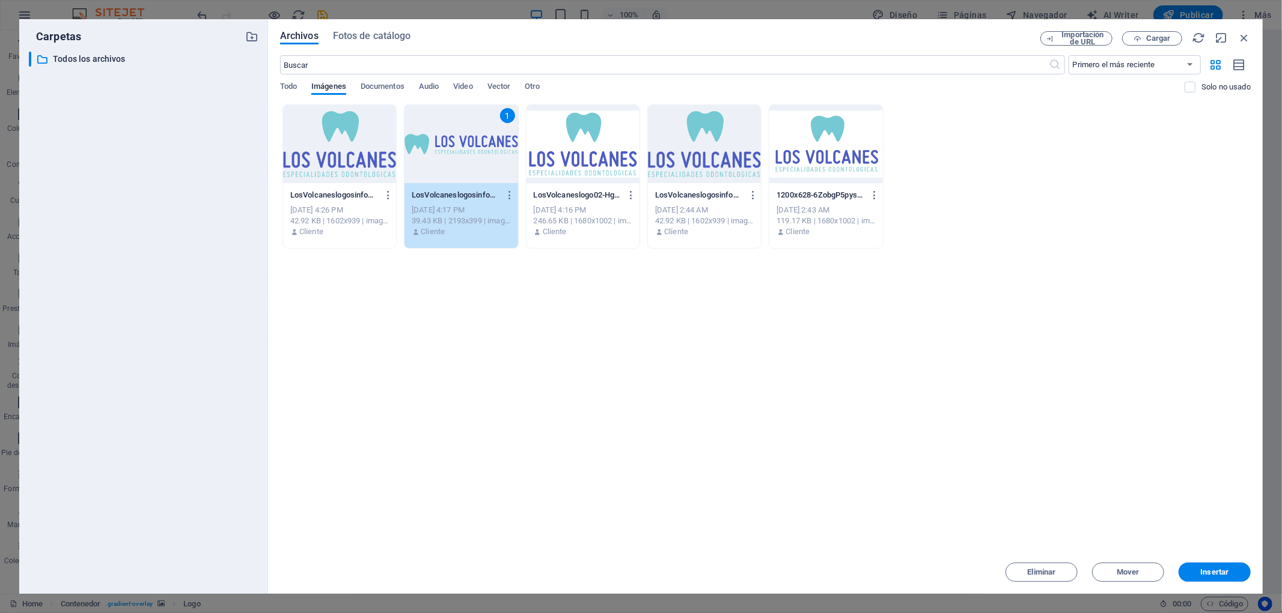
click at [465, 150] on div "1" at bounding box center [460, 144] width 113 height 78
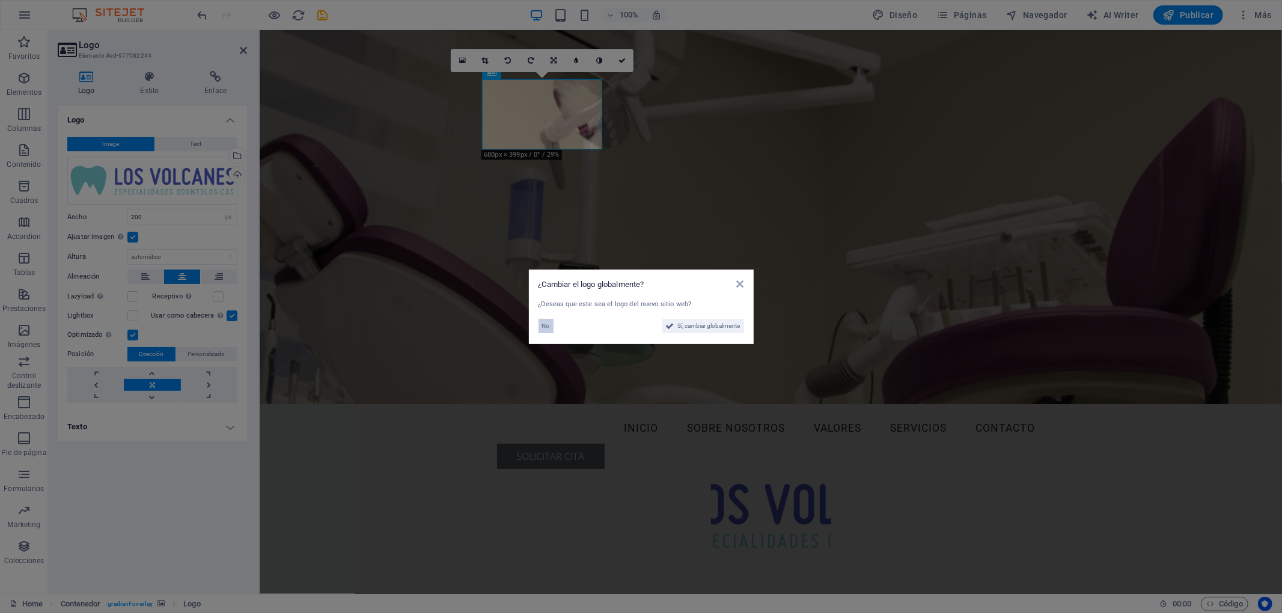
click at [550, 326] on button "No" at bounding box center [545, 326] width 15 height 14
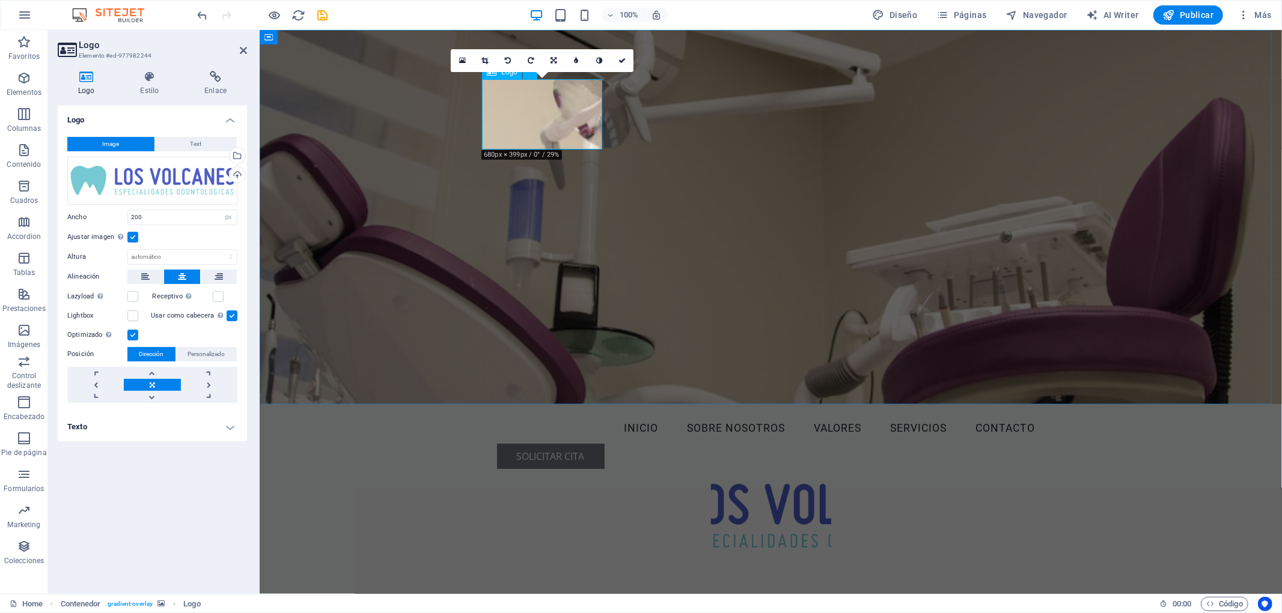
click at [562, 478] on div at bounding box center [770, 513] width 567 height 70
click at [482, 61] on icon at bounding box center [485, 60] width 7 height 7
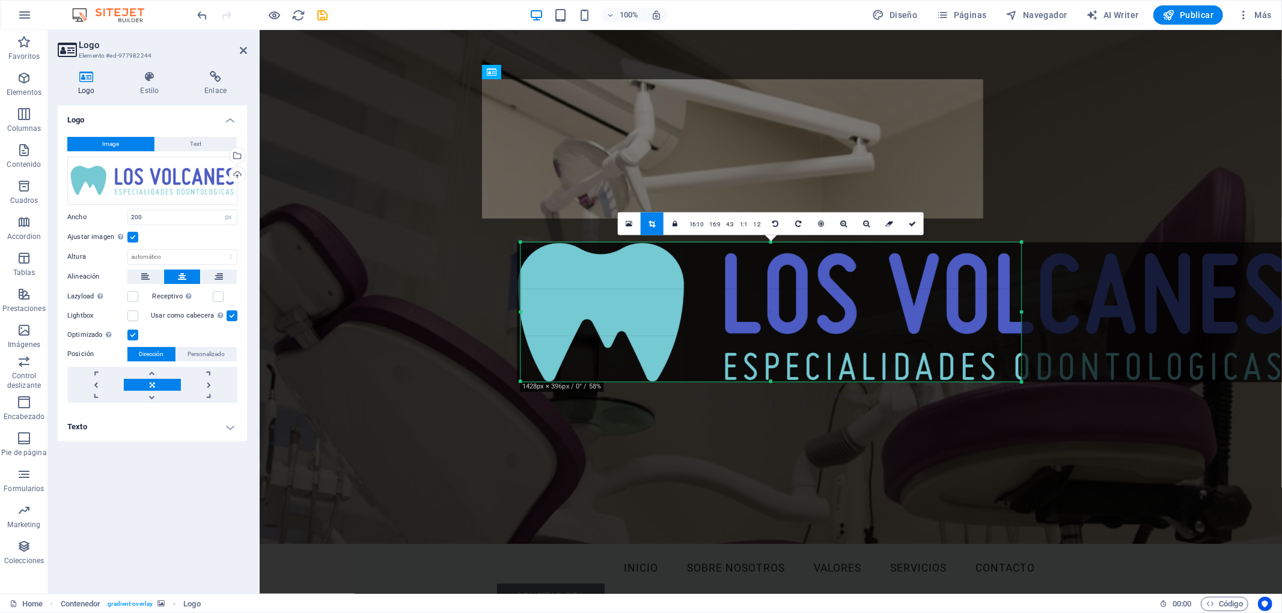
drag, startPoint x: 649, startPoint y: 385, endPoint x: 387, endPoint y: 383, distance: 262.0
click at [387, 383] on div "Arrastra aquí para reemplazar el contenido existente. Si quieres crear un eleme…" at bounding box center [771, 312] width 1022 height 564
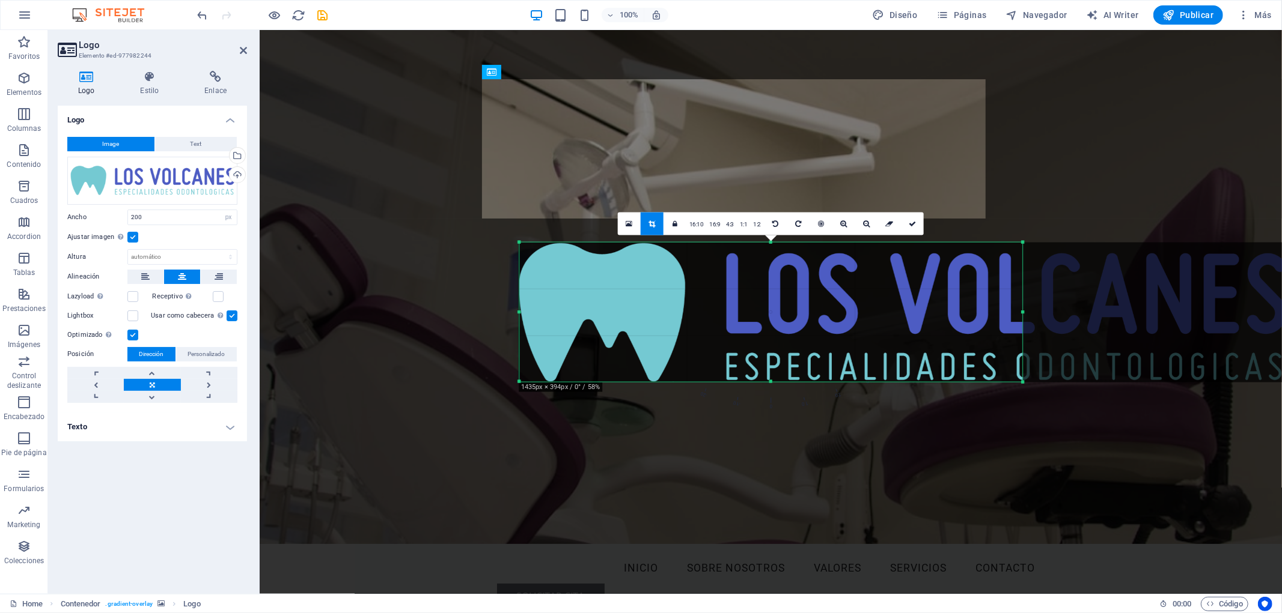
click at [517, 381] on div at bounding box center [519, 381] width 5 height 5
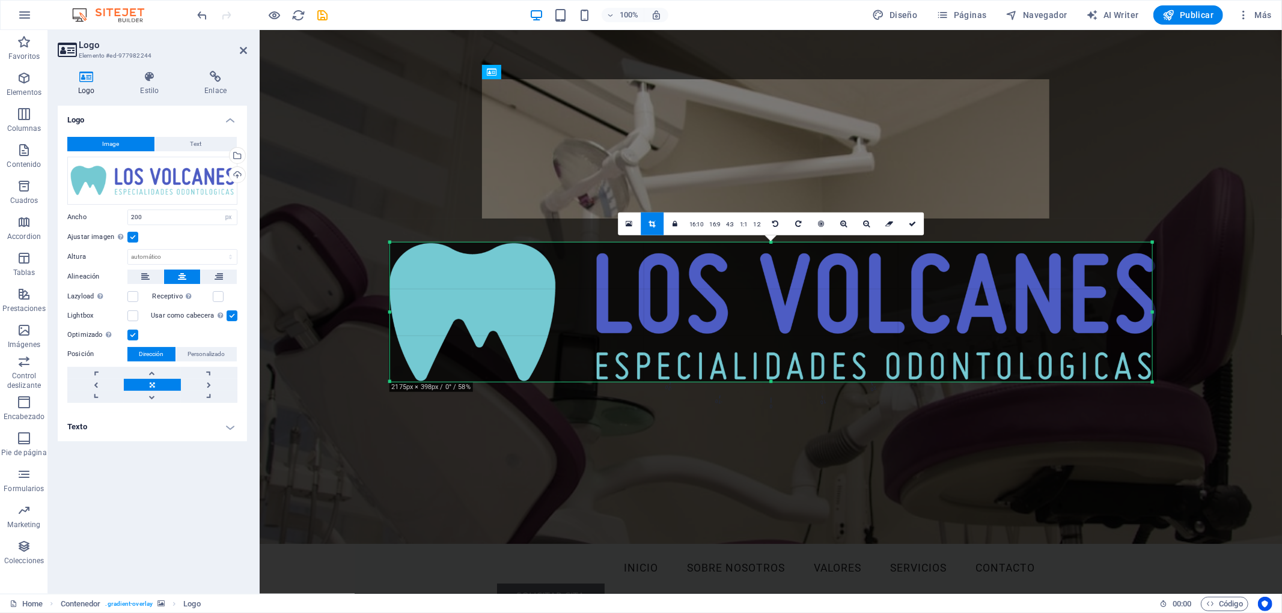
drag, startPoint x: 1022, startPoint y: 385, endPoint x: 1281, endPoint y: 385, distance: 259.0
click at [1153, 385] on div "Arrastra aquí para reemplazar el contenido existente. Si quieres crear un eleme…" at bounding box center [771, 312] width 1022 height 564
click at [912, 225] on icon at bounding box center [912, 223] width 7 height 7
type input "1268"
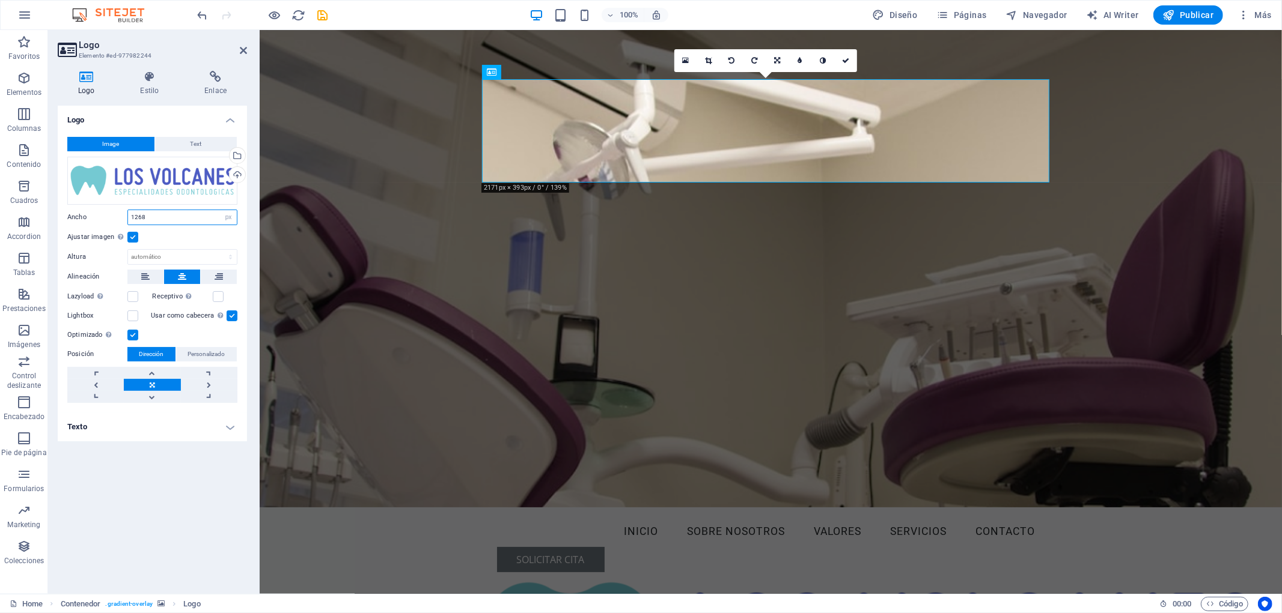
drag, startPoint x: 147, startPoint y: 215, endPoint x: 69, endPoint y: 206, distance: 78.0
click at [69, 206] on div "Image Text Arrastra archivos aquí, haz clic para escoger archivos o selecciona …" at bounding box center [152, 269] width 189 height 285
click at [230, 220] on select "Predeterminado automático px rem % em vh vw" at bounding box center [228, 217] width 17 height 14
select select "auto"
click at [220, 210] on select "Predeterminado automático px rem % em vh vw" at bounding box center [228, 217] width 17 height 14
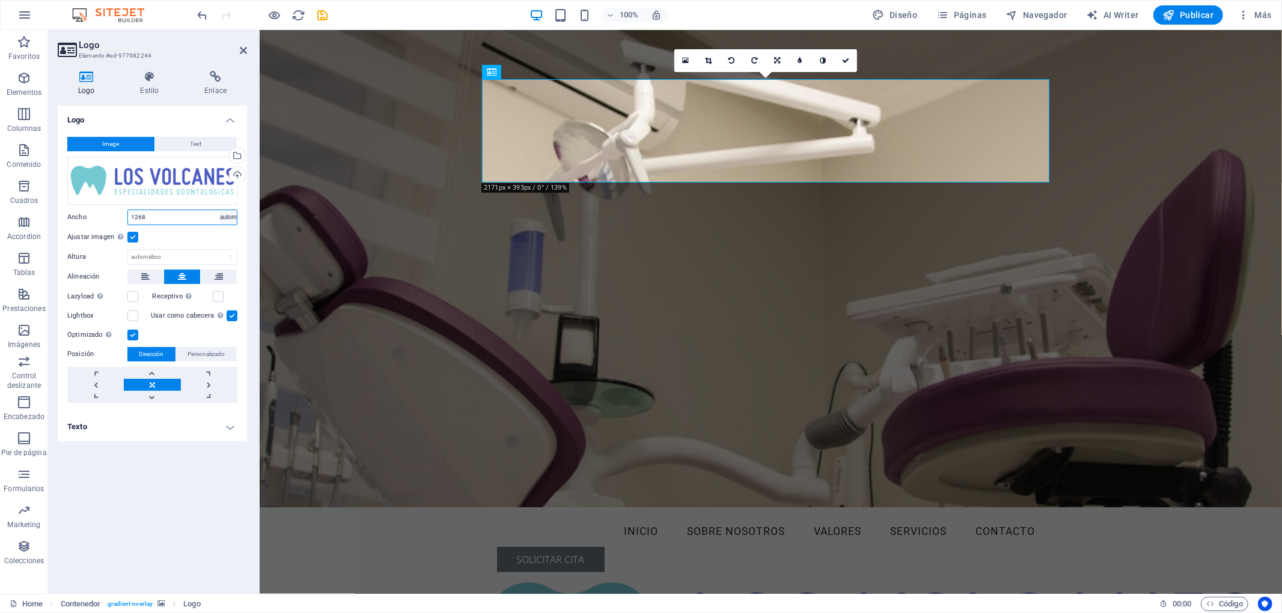
select select "DISABLED_OPTION_VALUE"
click at [165, 261] on select "Predeterminado automático px" at bounding box center [182, 257] width 109 height 14
click at [148, 257] on select "Predeterminado automático px" at bounding box center [182, 257] width 109 height 14
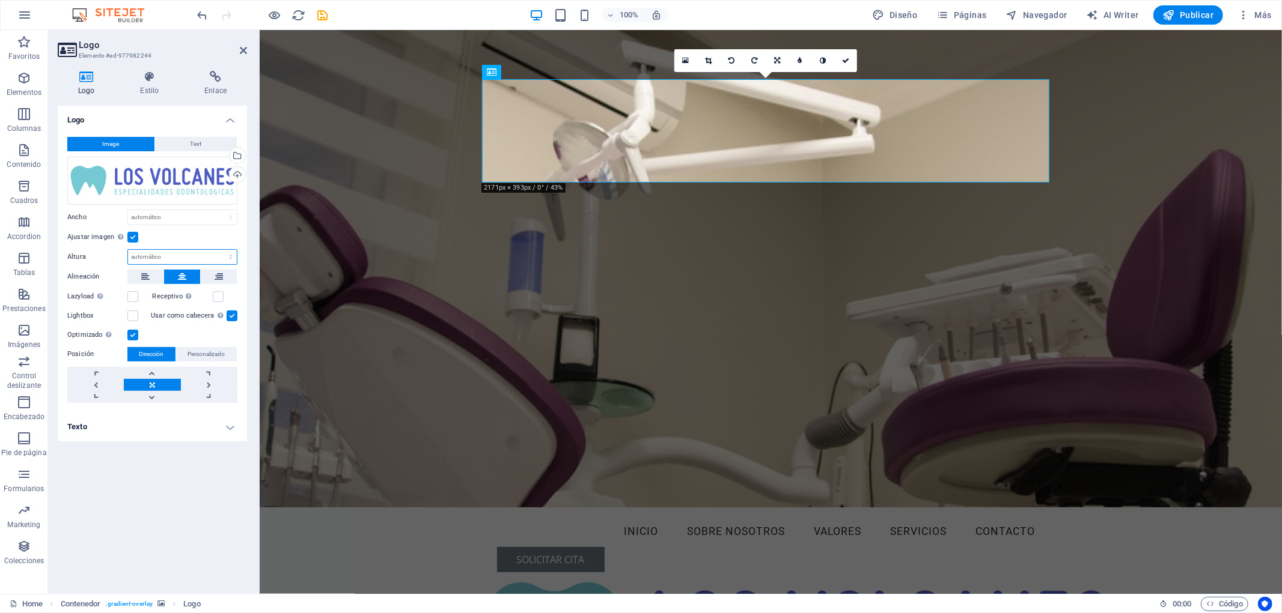
click at [148, 257] on select "Predeterminado automático px" at bounding box center [182, 257] width 109 height 14
select select "px"
click at [219, 250] on select "Predeterminado automático px" at bounding box center [182, 257] width 109 height 14
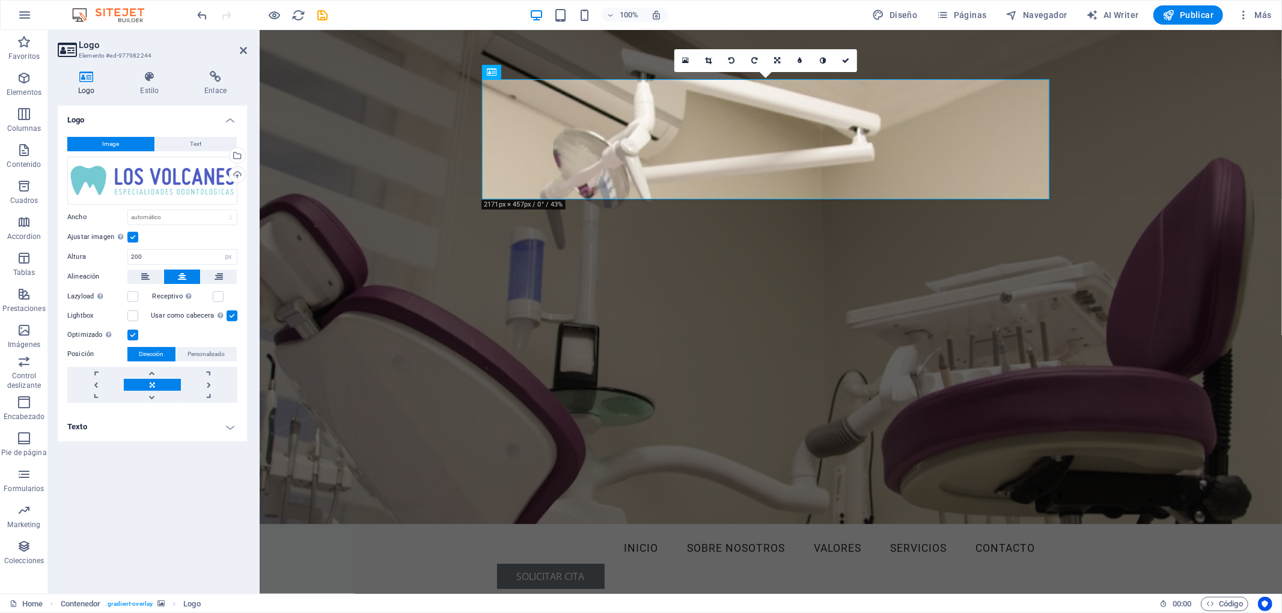
click at [220, 233] on div "Ajustar imagen Ajustar imagen automáticamente a un ancho y alto fijo" at bounding box center [152, 237] width 170 height 14
drag, startPoint x: 161, startPoint y: 259, endPoint x: 87, endPoint y: 250, distance: 75.1
click at [87, 250] on div "Altura 200 Predeterminado automático px" at bounding box center [152, 257] width 170 height 16
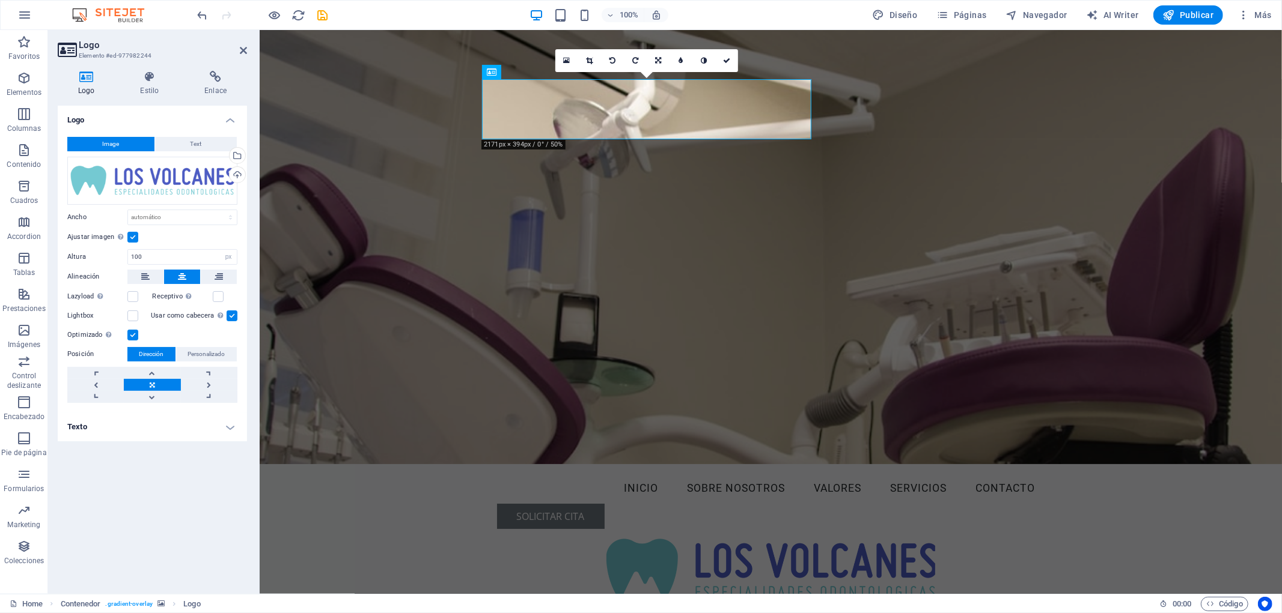
click at [211, 237] on div "Ajustar imagen Ajustar imagen automáticamente a un ancho y alto fijo" at bounding box center [152, 237] width 170 height 14
drag, startPoint x: 124, startPoint y: 254, endPoint x: 95, endPoint y: 249, distance: 29.7
click at [97, 249] on div "Altura 100 Predeterminado automático px" at bounding box center [152, 257] width 170 height 16
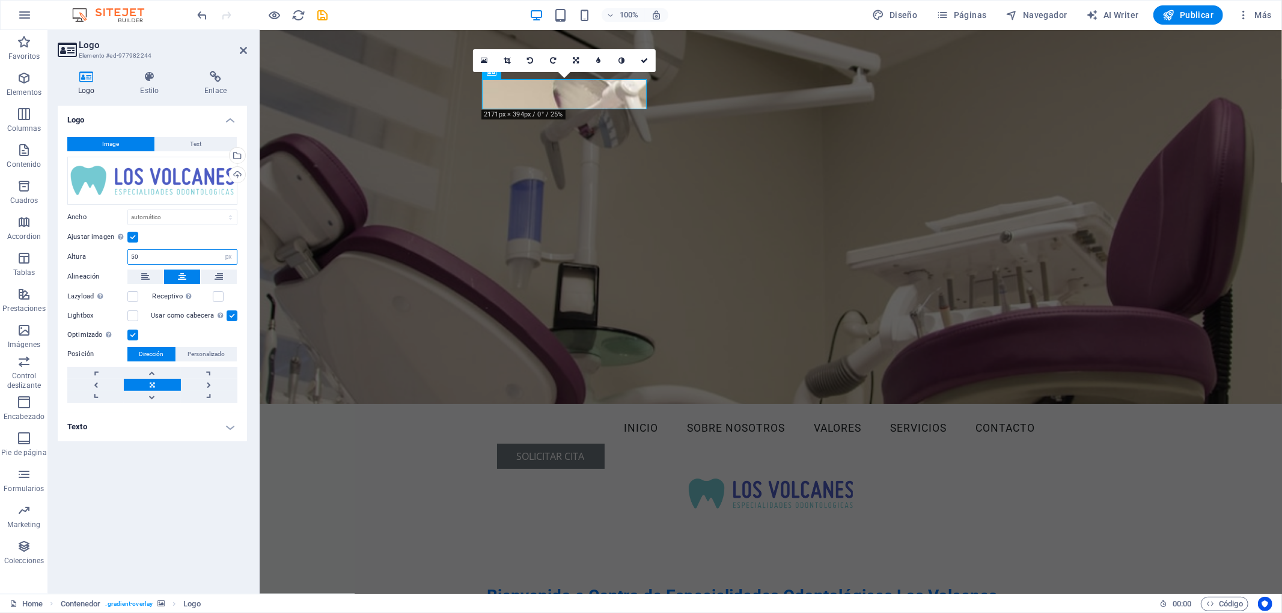
drag, startPoint x: 154, startPoint y: 260, endPoint x: 112, endPoint y: 255, distance: 41.7
click at [112, 255] on div "Altura 50 Predeterminado automático px" at bounding box center [152, 257] width 170 height 16
type input "75"
click at [178, 235] on div "Ajustar imagen Ajustar imagen automáticamente a un ancho y alto fijo" at bounding box center [152, 237] width 170 height 14
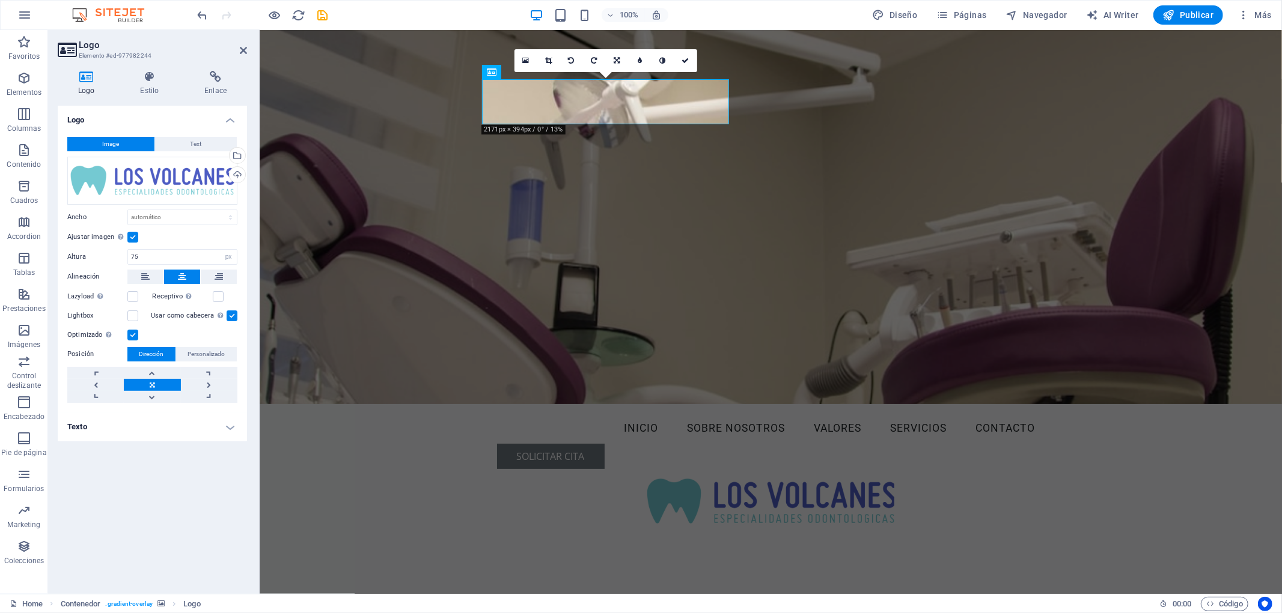
click at [661, 198] on figure at bounding box center [770, 216] width 1022 height 374
select select "header"
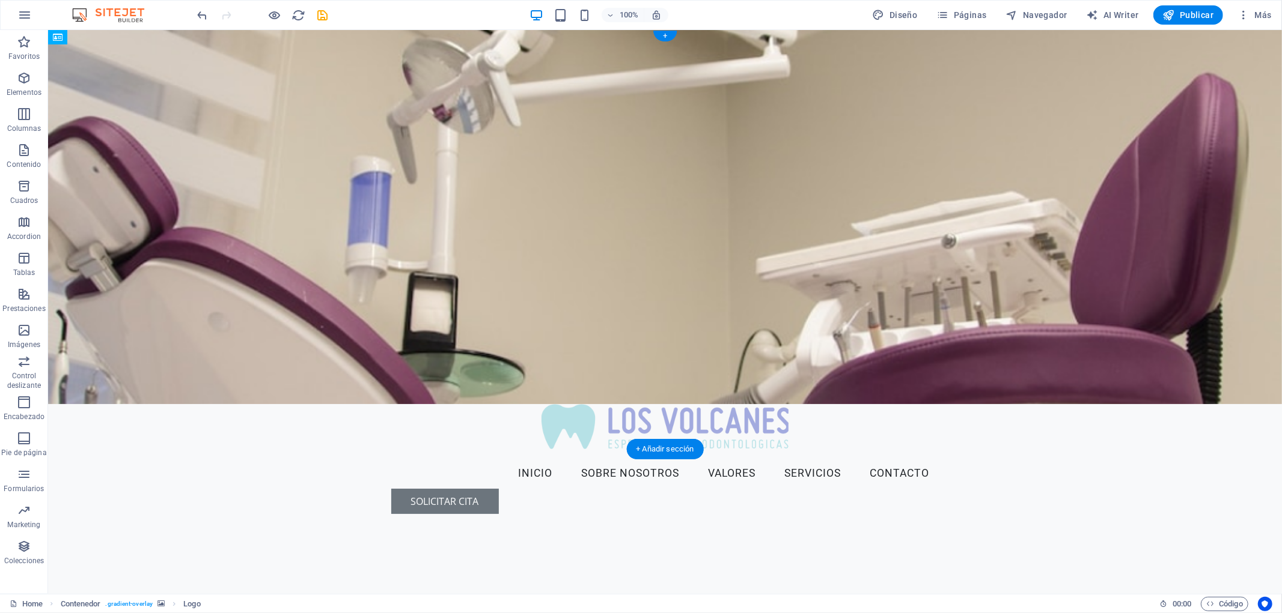
drag, startPoint x: 410, startPoint y: 109, endPoint x: 452, endPoint y: 72, distance: 56.2
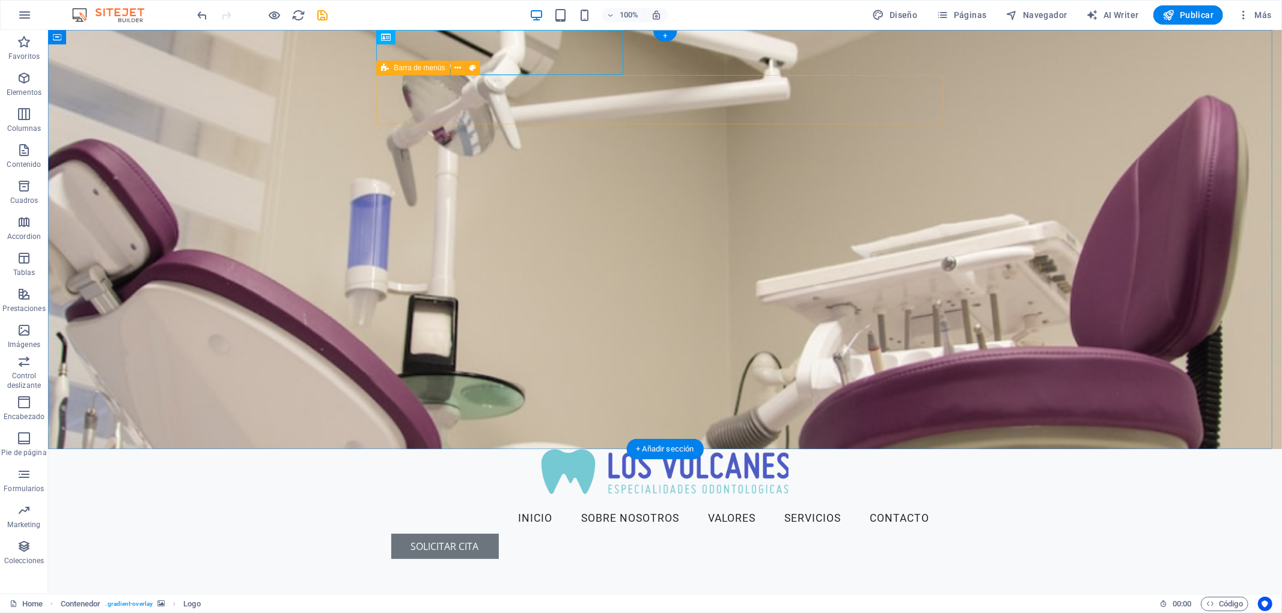
click at [397, 494] on div "Menu Inicio Sobre nosotros Valores Servicios Contacto Solicitar Cita" at bounding box center [664, 531] width 567 height 75
drag, startPoint x: 382, startPoint y: 50, endPoint x: 405, endPoint y: 67, distance: 28.5
click at [405, 449] on div at bounding box center [664, 471] width 567 height 45
click at [1071, 123] on figure at bounding box center [664, 238] width 1234 height 419
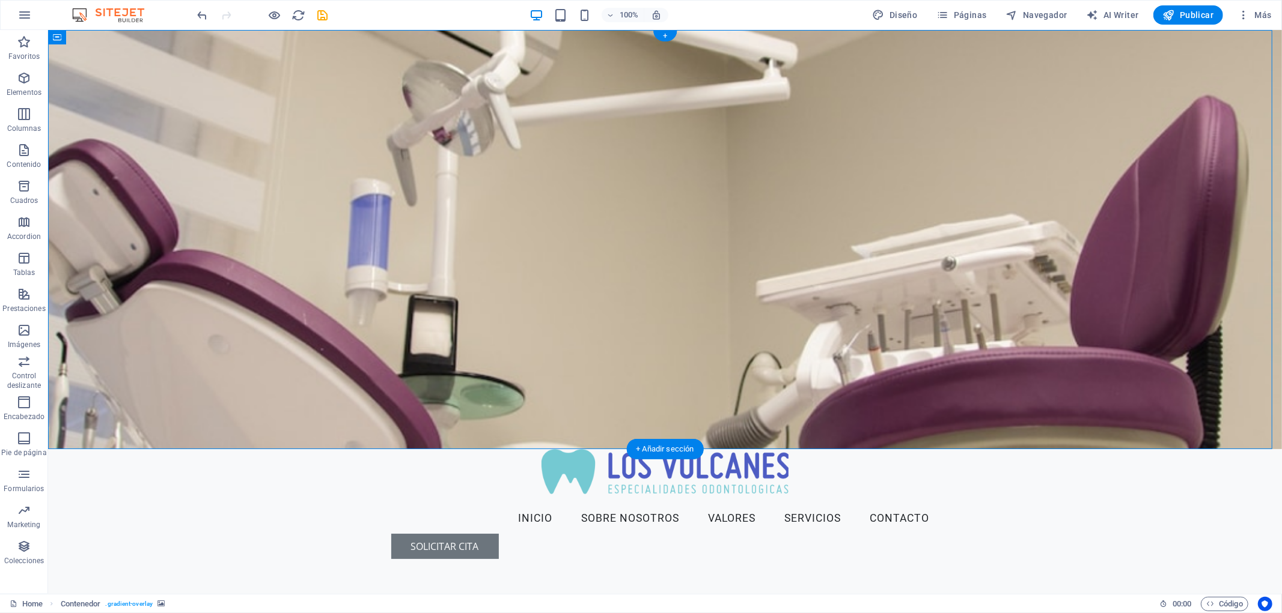
select select "header"
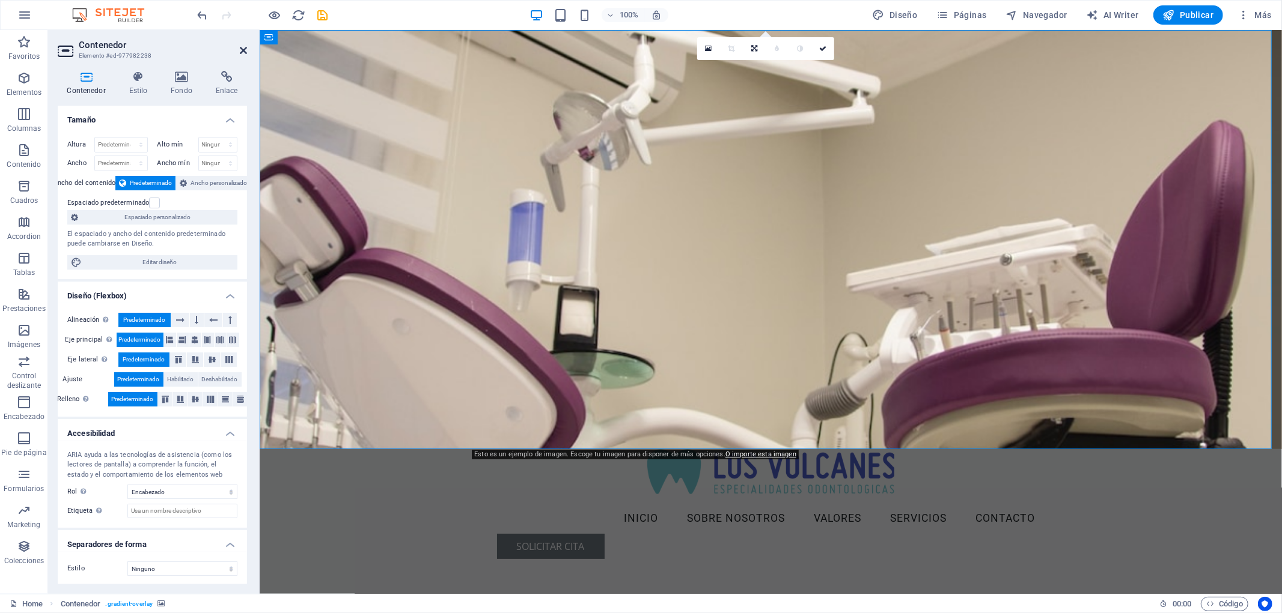
drag, startPoint x: 243, startPoint y: 50, endPoint x: 200, endPoint y: 24, distance: 50.4
click at [243, 50] on icon at bounding box center [243, 51] width 7 height 10
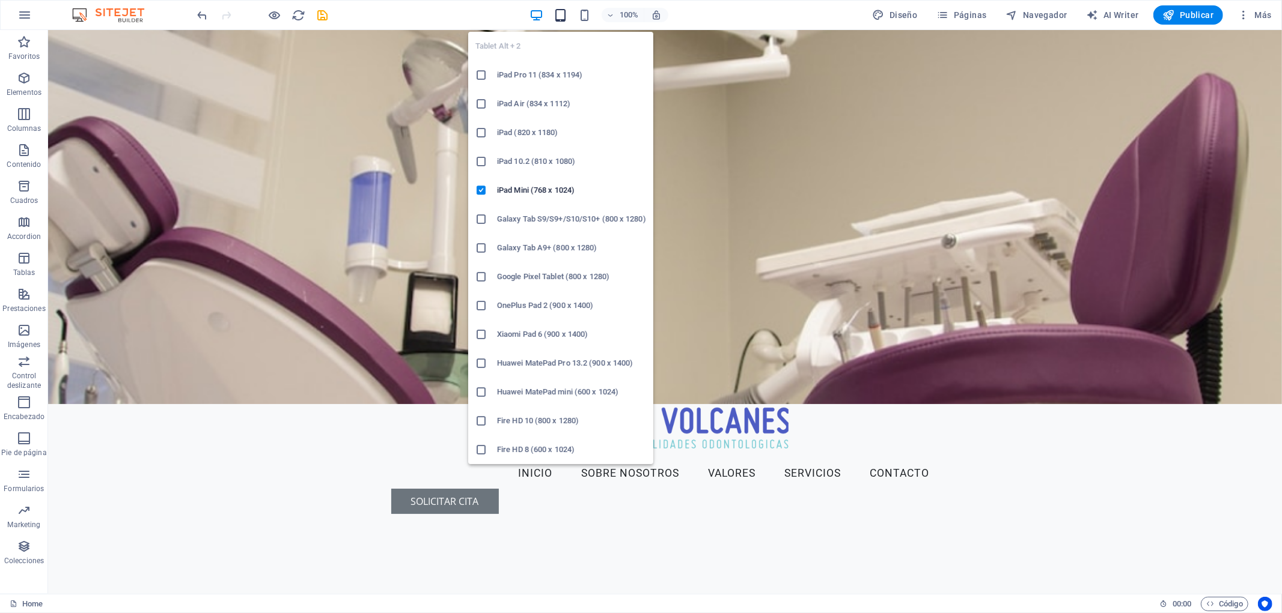
click at [567, 13] on icon "button" at bounding box center [560, 15] width 14 height 14
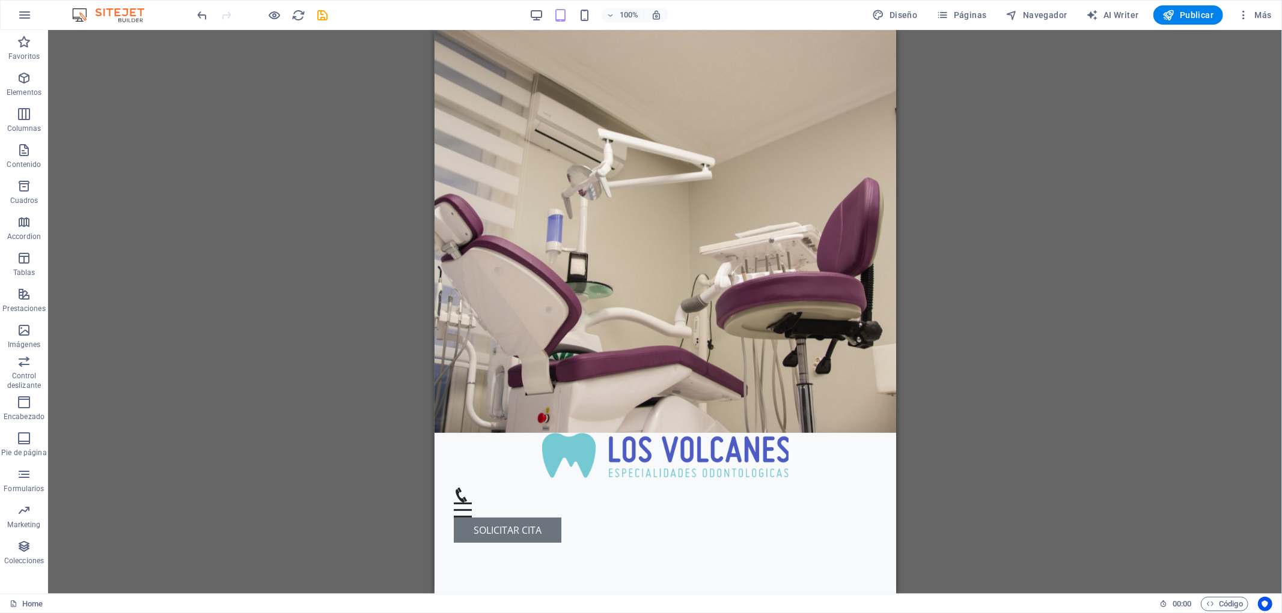
drag, startPoint x: 889, startPoint y: 68, endPoint x: 1354, endPoint y: 67, distance: 464.5
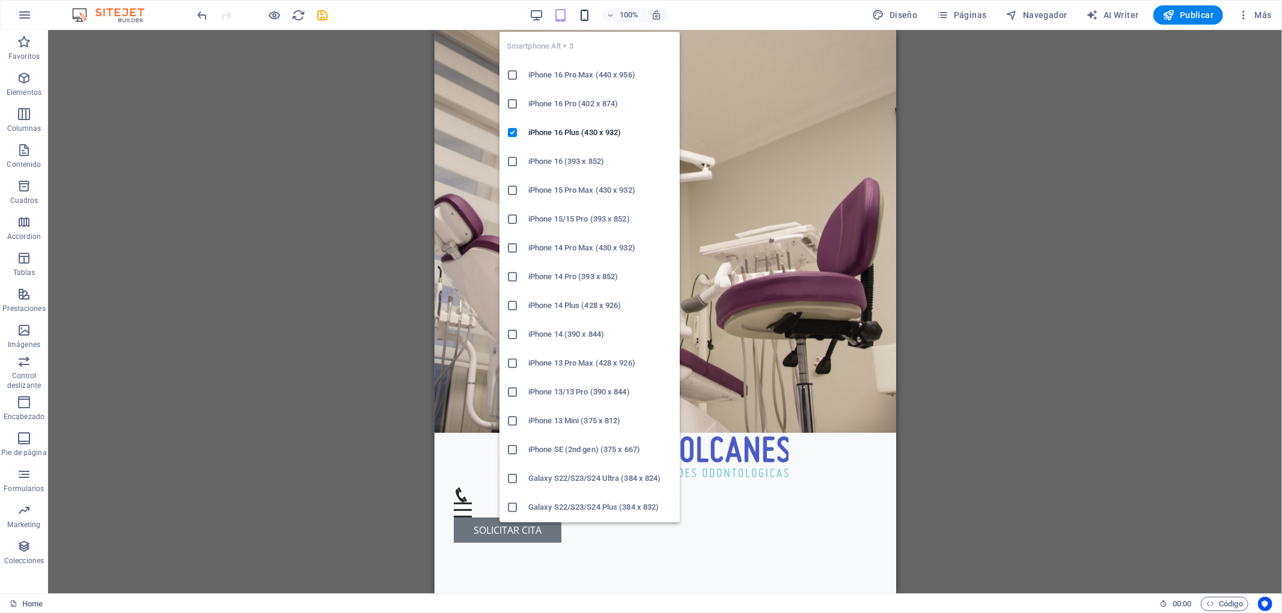
click at [583, 19] on icon "button" at bounding box center [584, 15] width 14 height 14
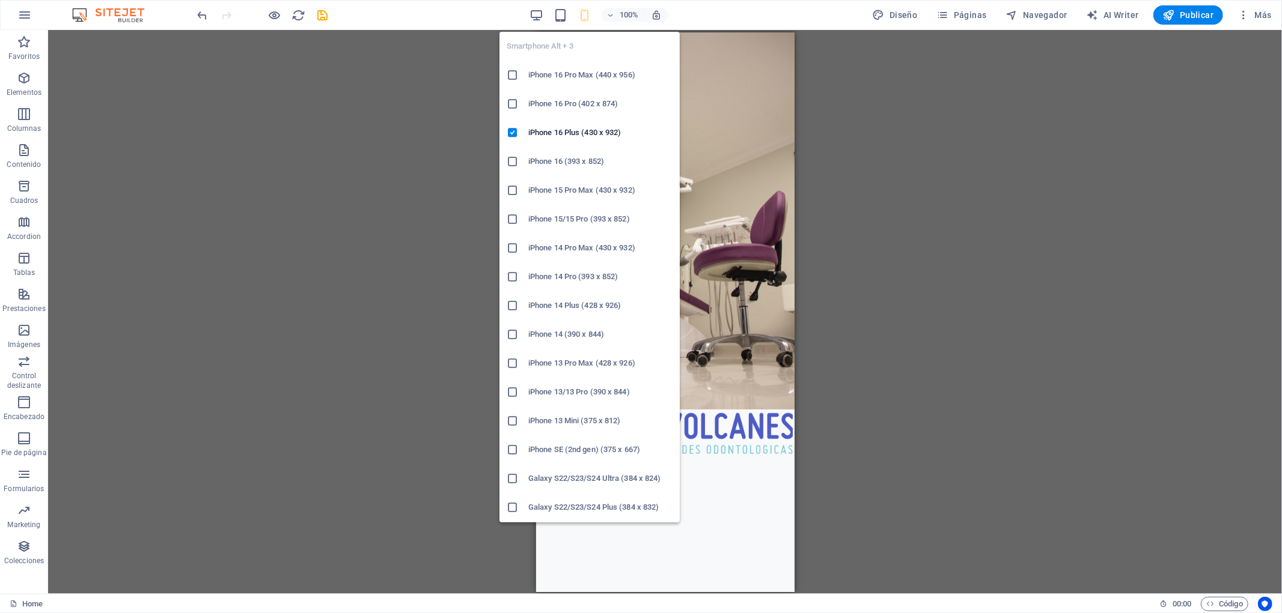
click at [511, 105] on icon at bounding box center [513, 104] width 12 height 12
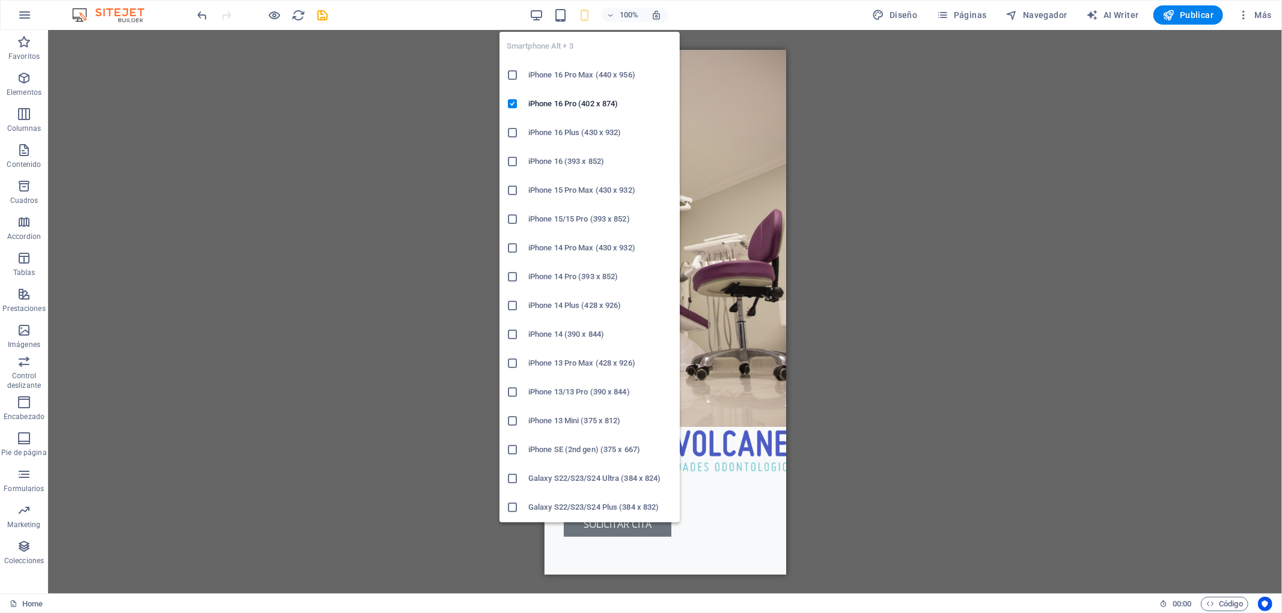
click at [598, 482] on h6 "Galaxy S22/S23/S24 Ultra (384 x 824)" at bounding box center [600, 479] width 144 height 14
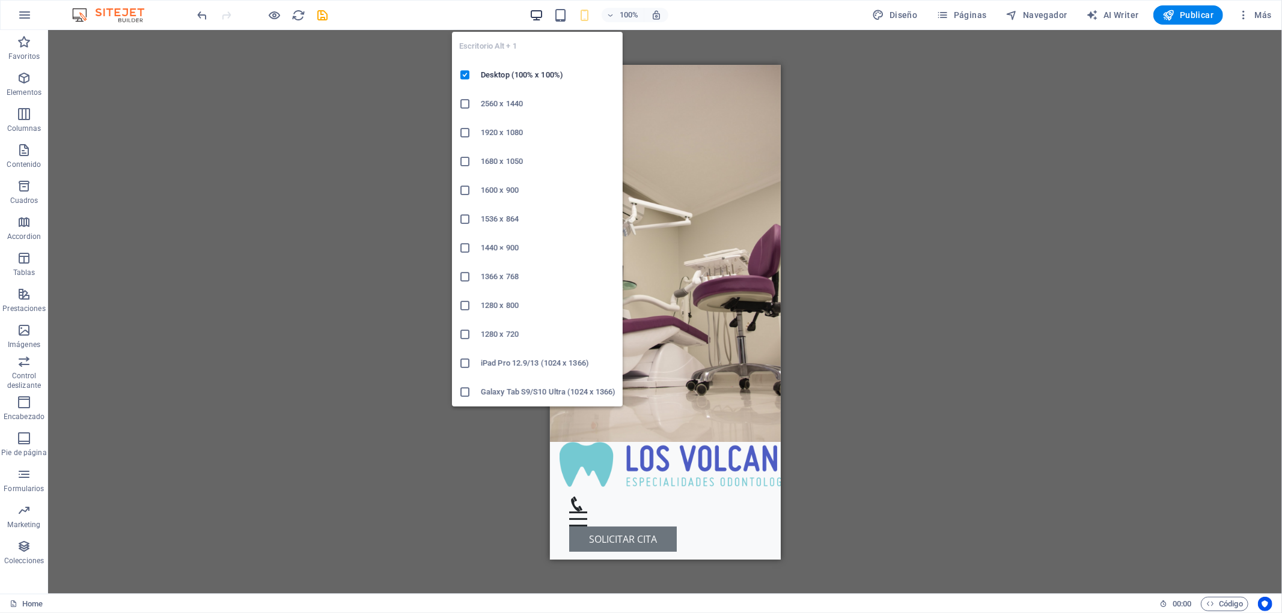
click at [541, 14] on icon "button" at bounding box center [536, 15] width 14 height 14
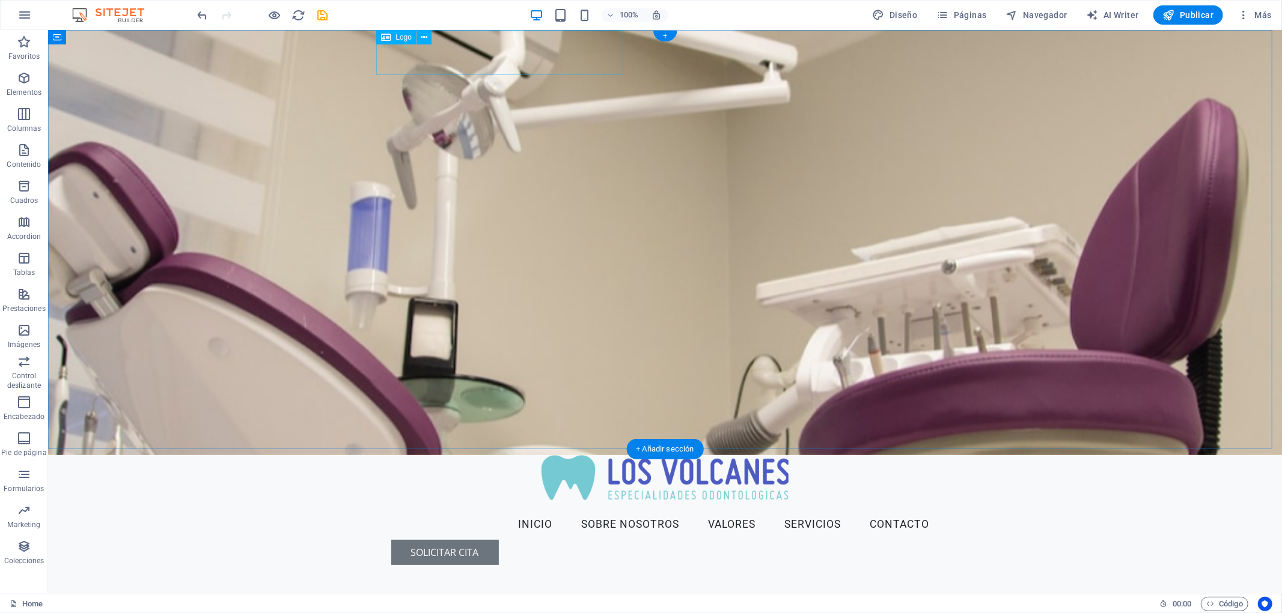
click at [590, 455] on div at bounding box center [664, 477] width 567 height 45
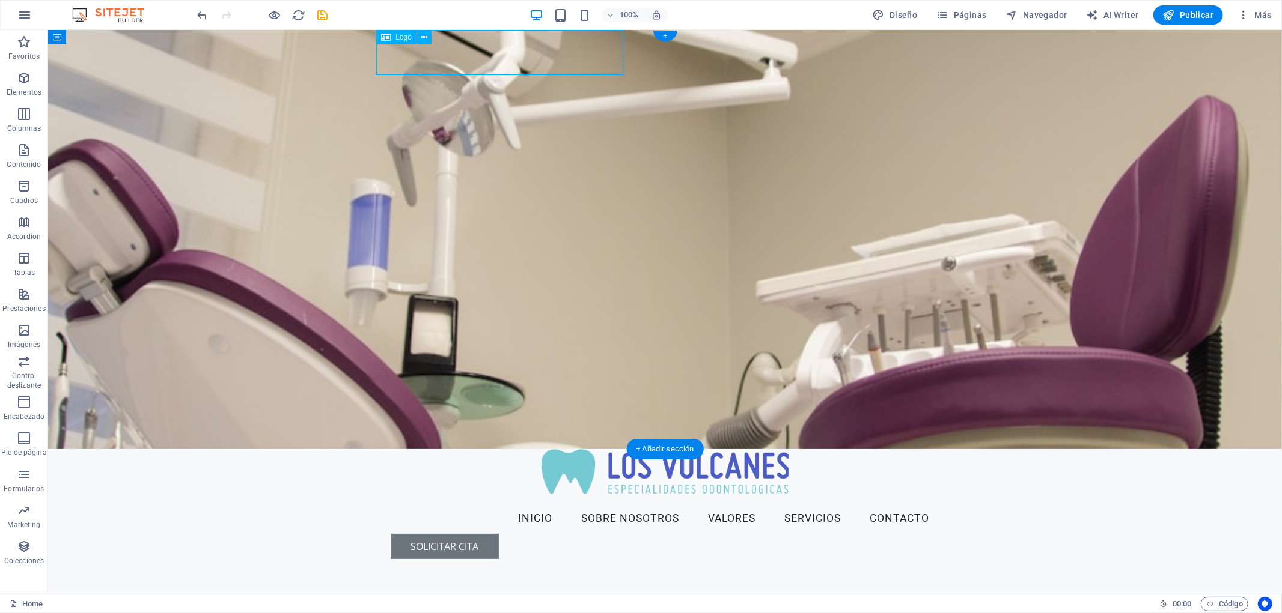
select select "px"
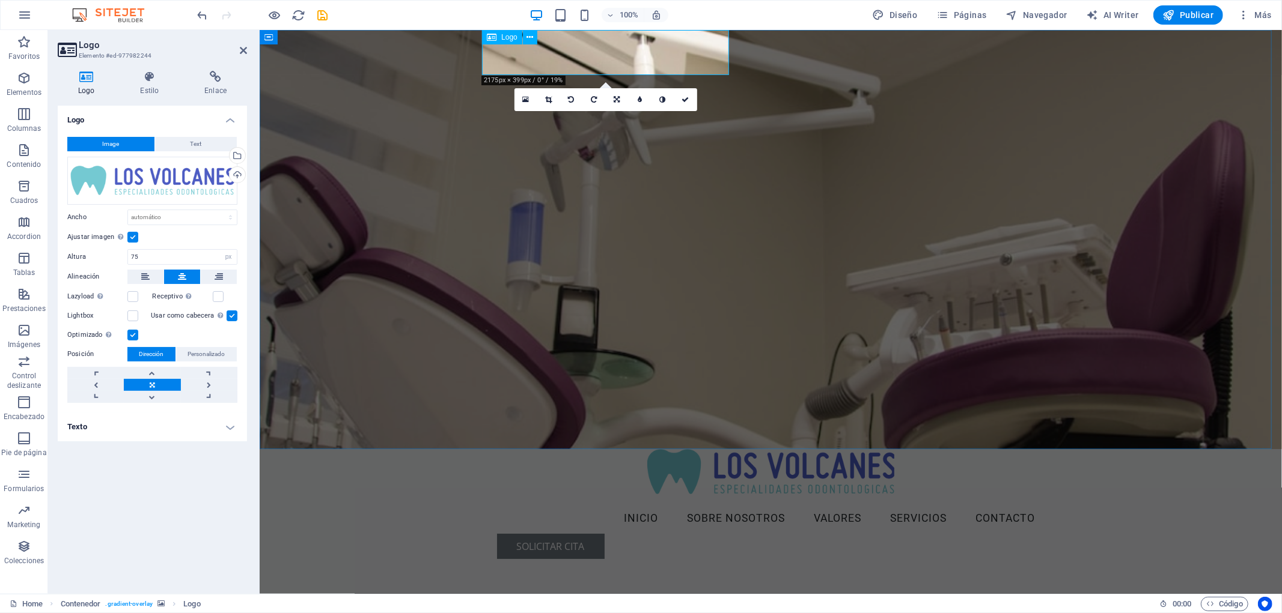
click at [710, 449] on div at bounding box center [770, 471] width 567 height 45
click at [552, 100] on link at bounding box center [548, 99] width 23 height 23
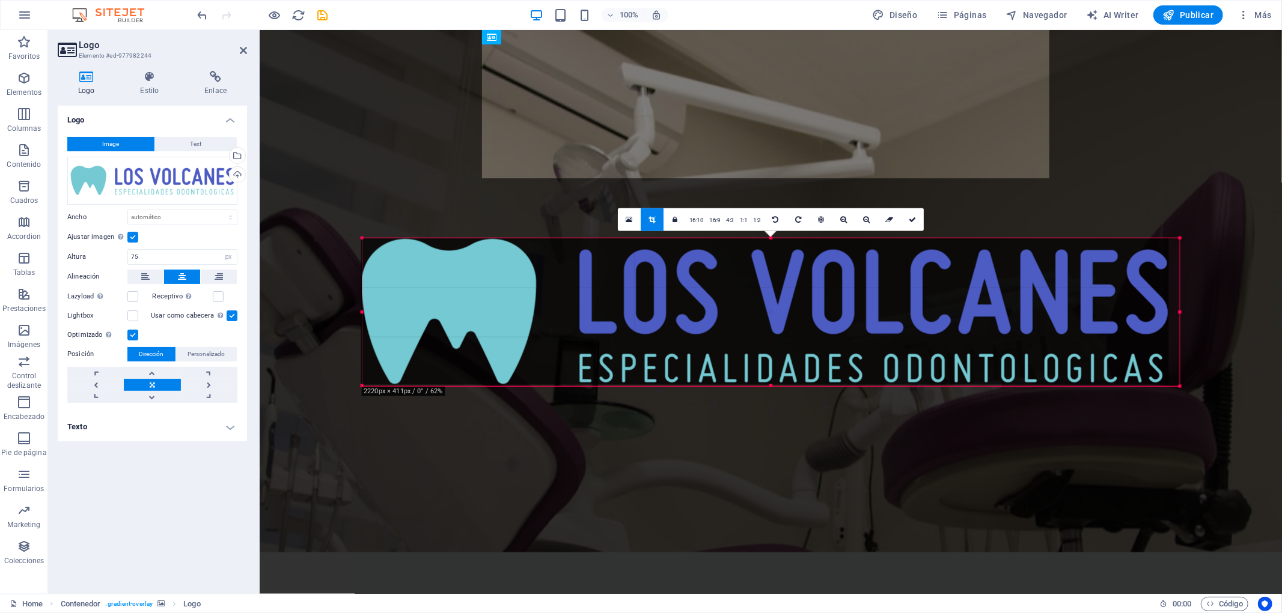
drag, startPoint x: 1178, startPoint y: 389, endPoint x: 1190, endPoint y: 392, distance: 13.0
click at [1153, 392] on div "Arrastra aquí para reemplazar el contenido existente. Si quieres crear un eleme…" at bounding box center [771, 312] width 1022 height 564
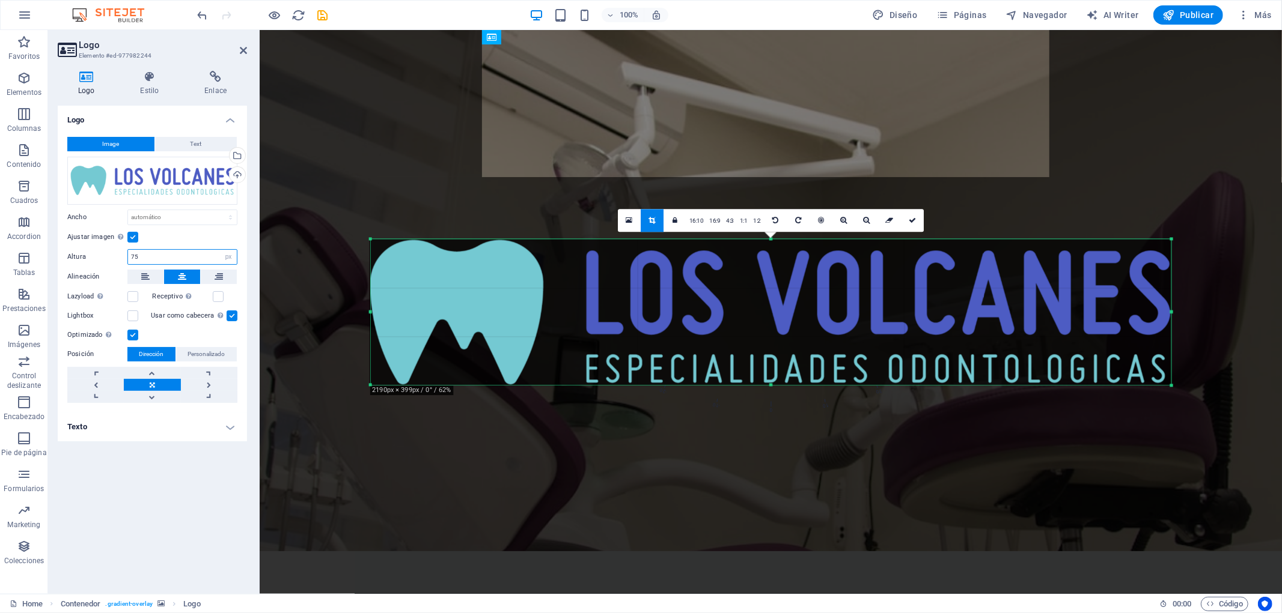
drag, startPoint x: 139, startPoint y: 254, endPoint x: 106, endPoint y: 254, distance: 32.5
click at [111, 254] on div "Altura 75 Predeterminado automático px" at bounding box center [152, 257] width 170 height 16
type input "50"
click at [189, 239] on div "Ajustar imagen Ajustar imagen automáticamente a un ancho y alto fijo" at bounding box center [152, 237] width 170 height 14
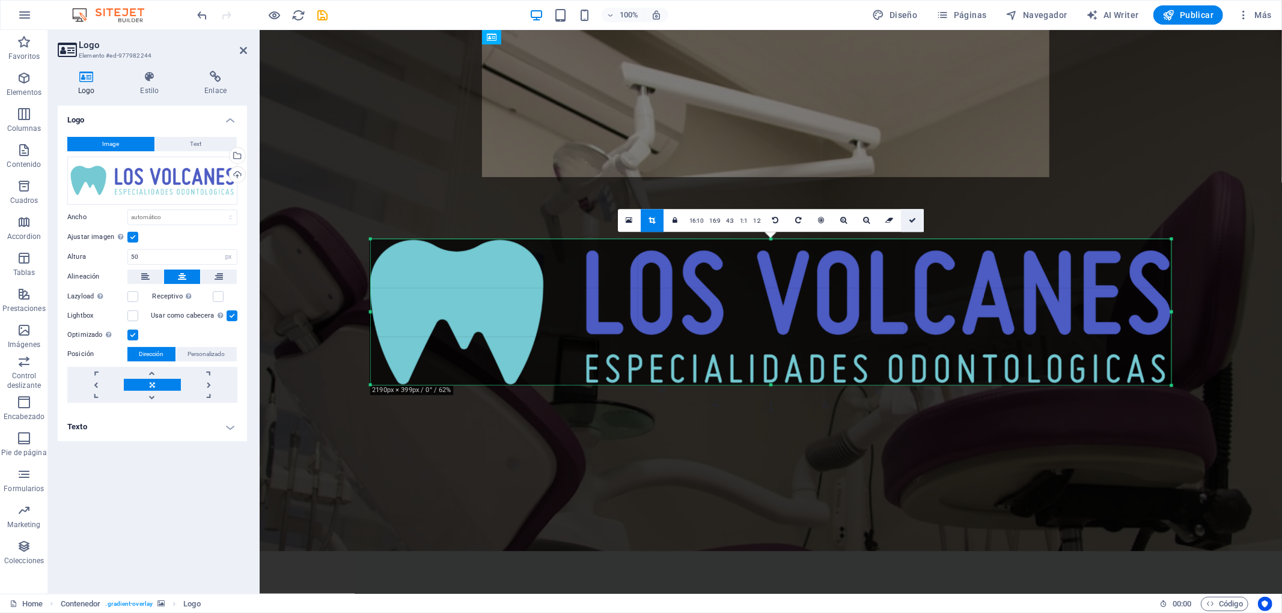
click at [916, 223] on link at bounding box center [912, 220] width 23 height 23
type input "1332"
select select "px"
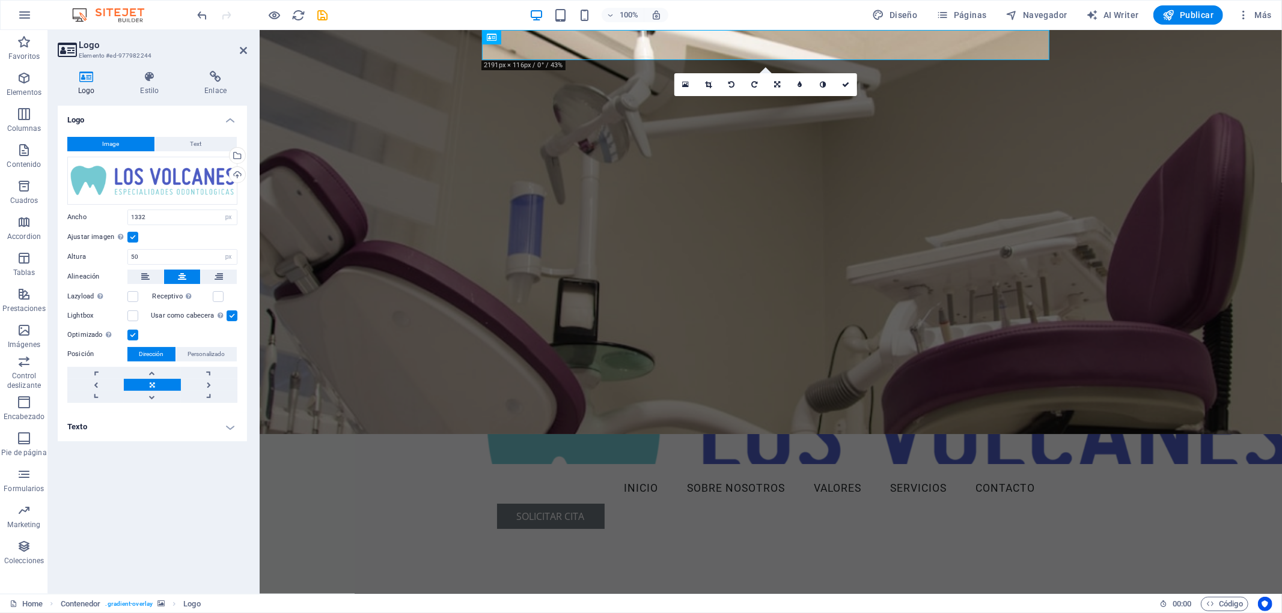
click at [773, 175] on figure at bounding box center [770, 231] width 1022 height 404
select select "header"
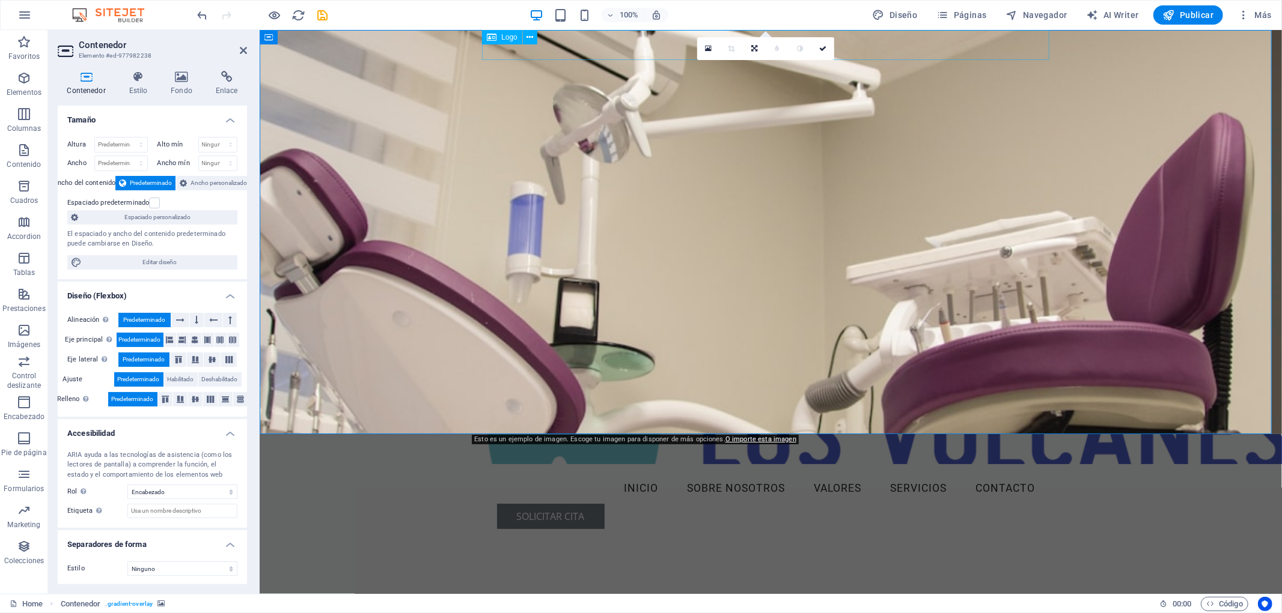
click at [593, 434] on div at bounding box center [770, 449] width 567 height 30
select select "px"
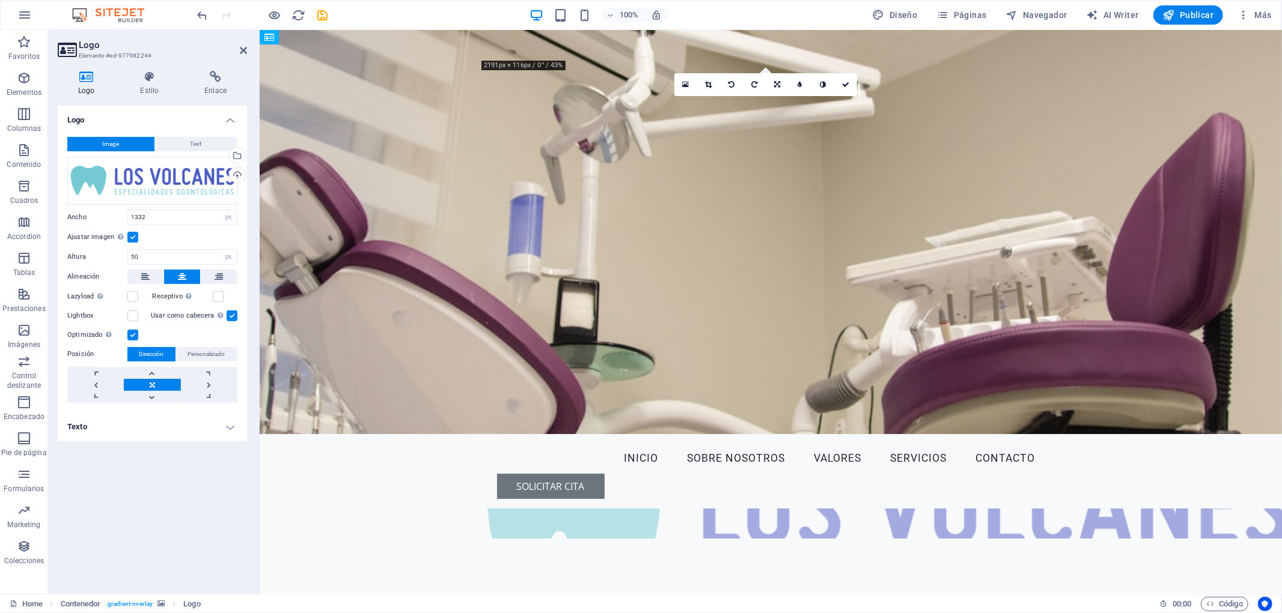
drag, startPoint x: 603, startPoint y: 51, endPoint x: 613, endPoint y: 106, distance: 56.3
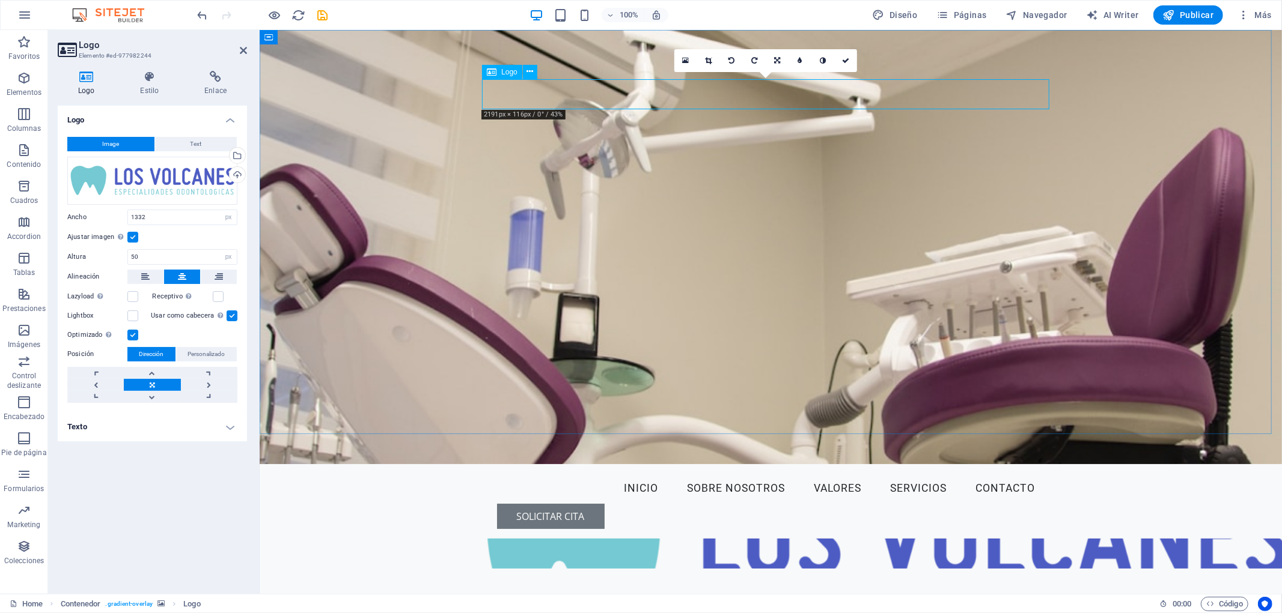
click at [627, 538] on div at bounding box center [770, 553] width 567 height 30
click at [710, 58] on icon at bounding box center [708, 60] width 7 height 7
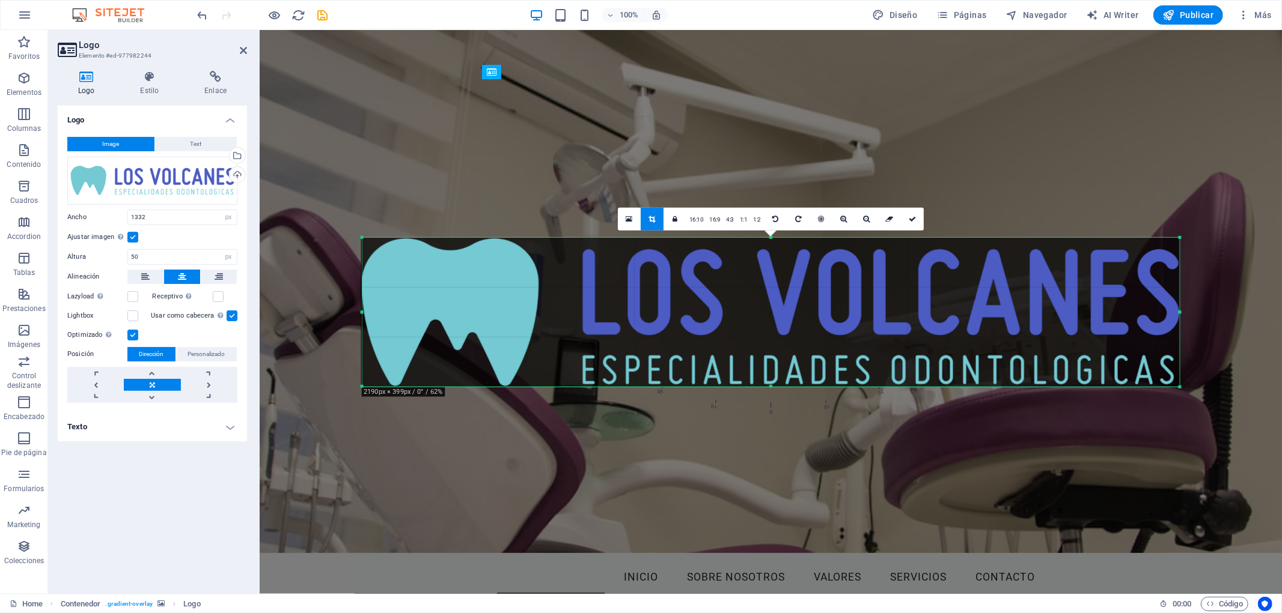
click at [1153, 237] on div "180 170 160 150 140 130 120 110 100 90 80 70 60 50 40 30 20 10 0 -10 -20 -30 -4…" at bounding box center [771, 311] width 818 height 149
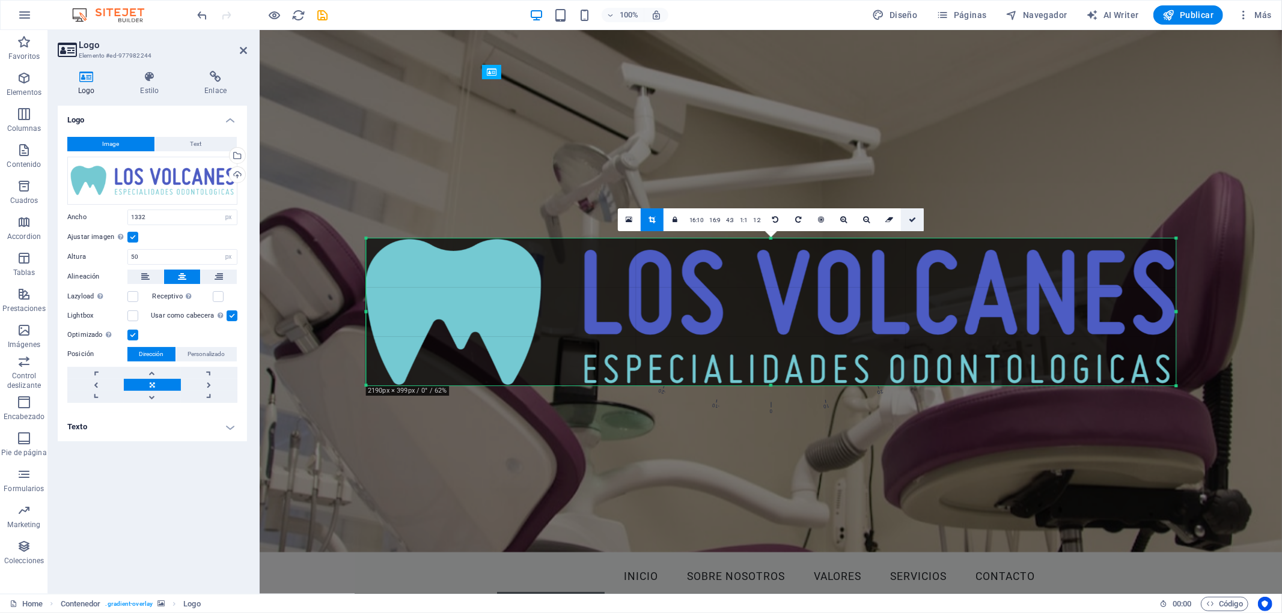
click at [918, 224] on link at bounding box center [912, 219] width 23 height 23
type input "1347"
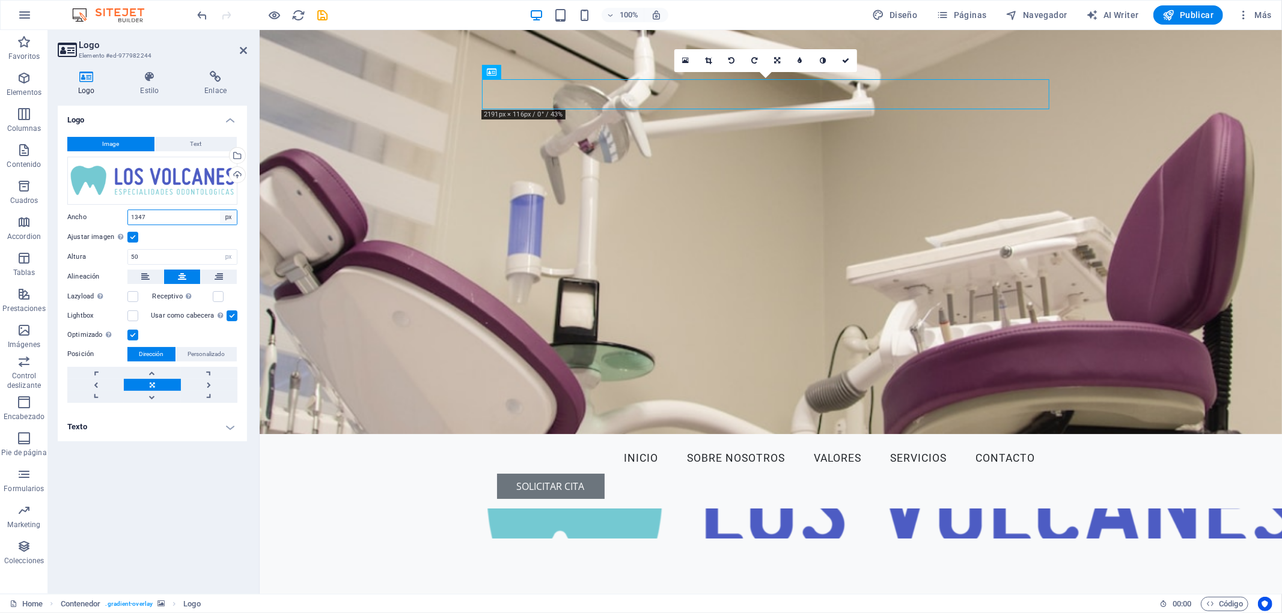
click at [226, 218] on select "Predeterminado automático px rem % em vh vw" at bounding box center [228, 217] width 17 height 14
select select "auto"
click at [220, 210] on select "Predeterminado automático px rem % em vh vw" at bounding box center [228, 217] width 17 height 14
select select "DISABLED_OPTION_VALUE"
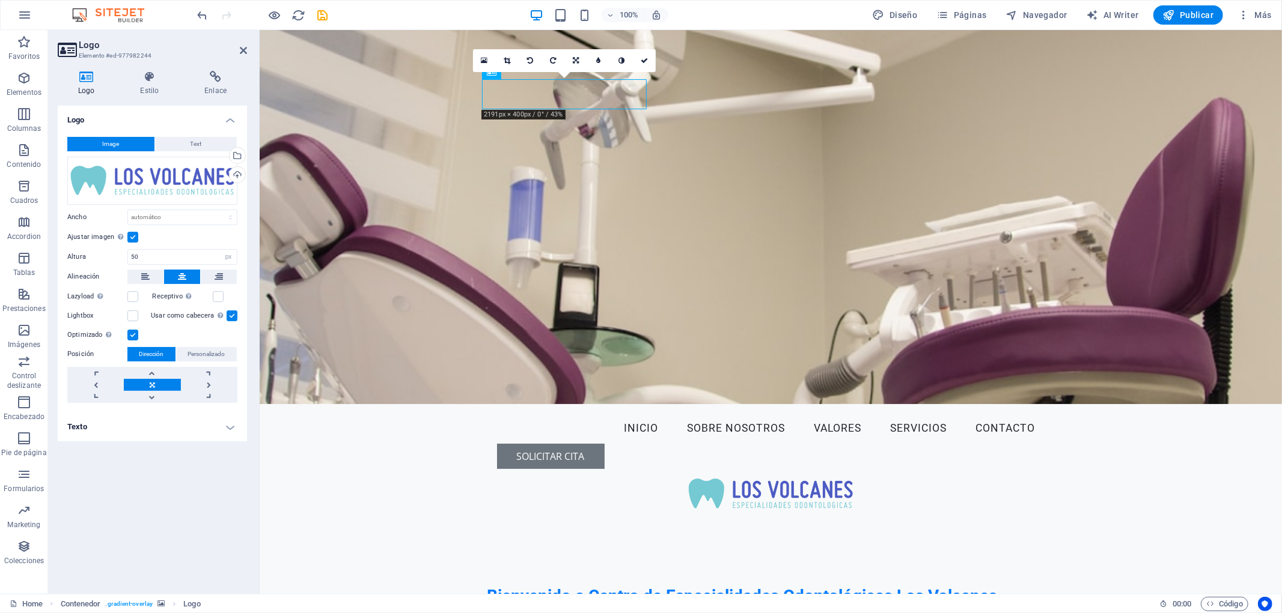
click at [479, 260] on figure at bounding box center [770, 216] width 1022 height 374
select select "header"
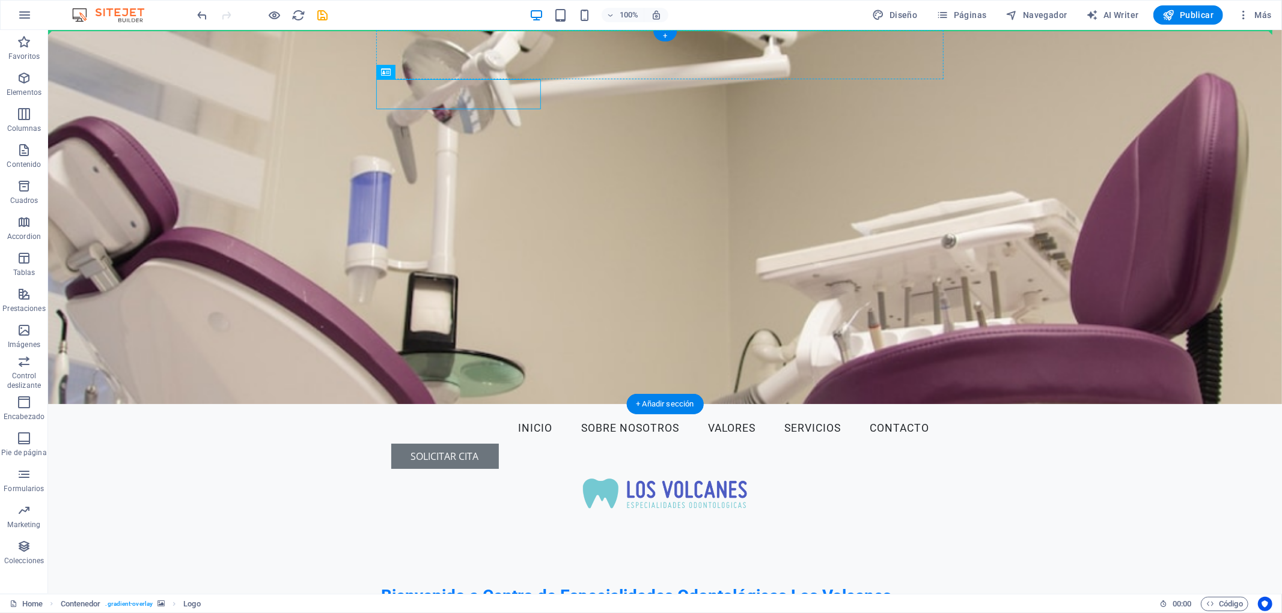
drag, startPoint x: 363, startPoint y: 88, endPoint x: 573, endPoint y: 58, distance: 211.8
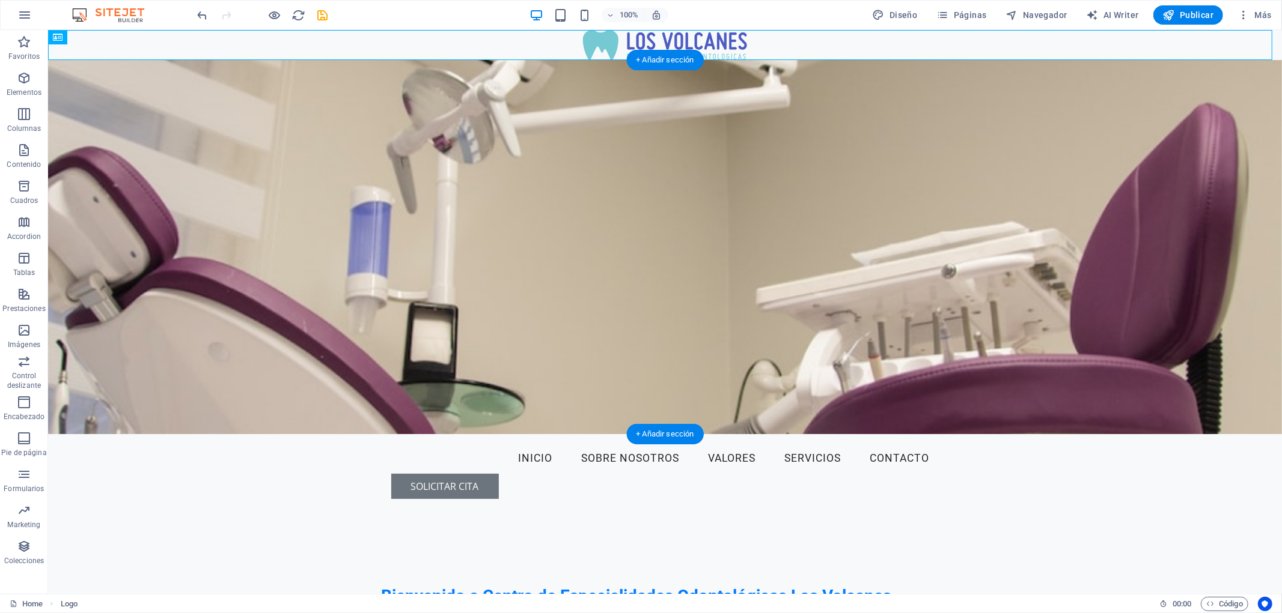
click at [799, 171] on figure at bounding box center [664, 246] width 1234 height 374
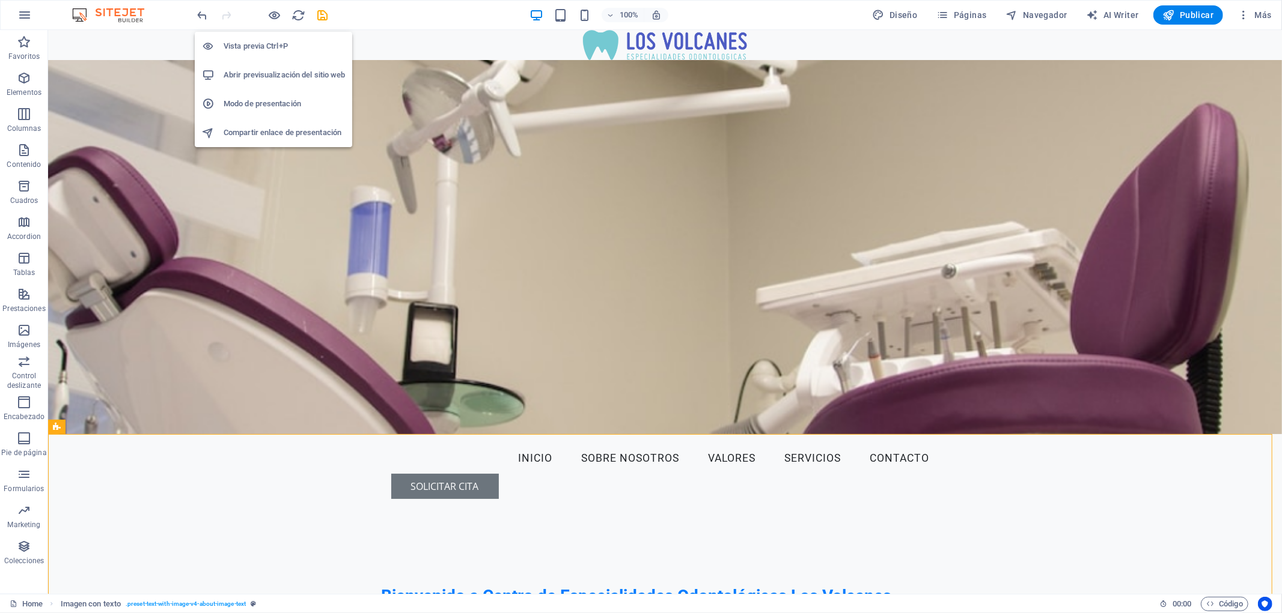
click at [266, 69] on h6 "Abrir previsualización del sitio web" at bounding box center [284, 75] width 121 height 14
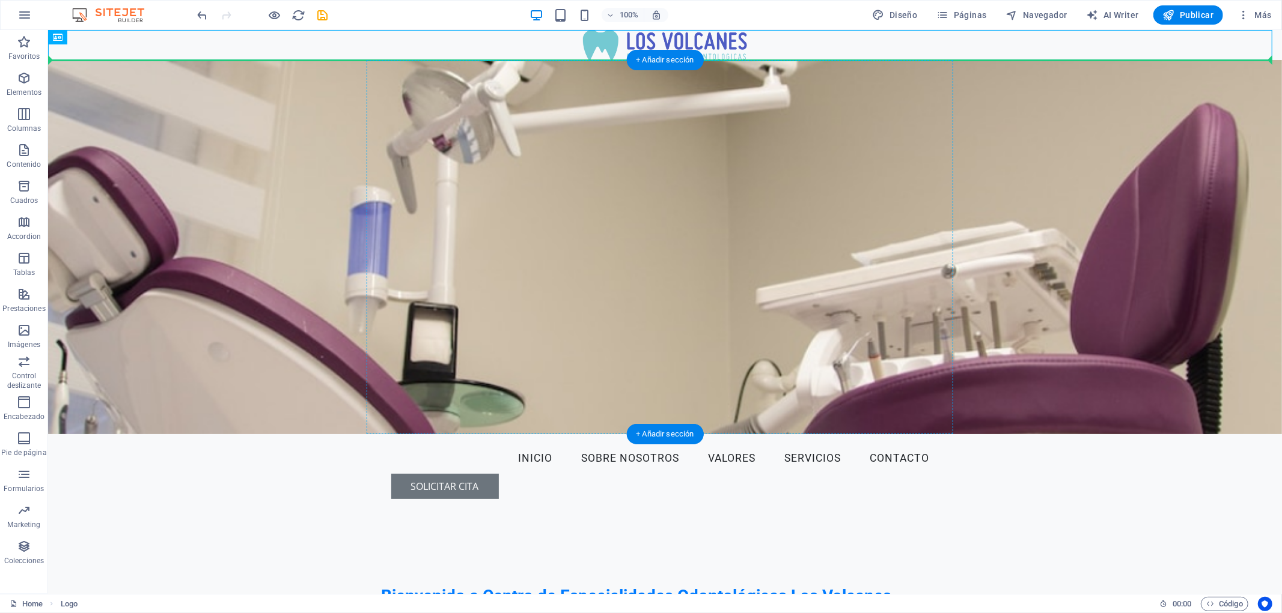
drag, startPoint x: 102, startPoint y: 65, endPoint x: 430, endPoint y: 64, distance: 328.1
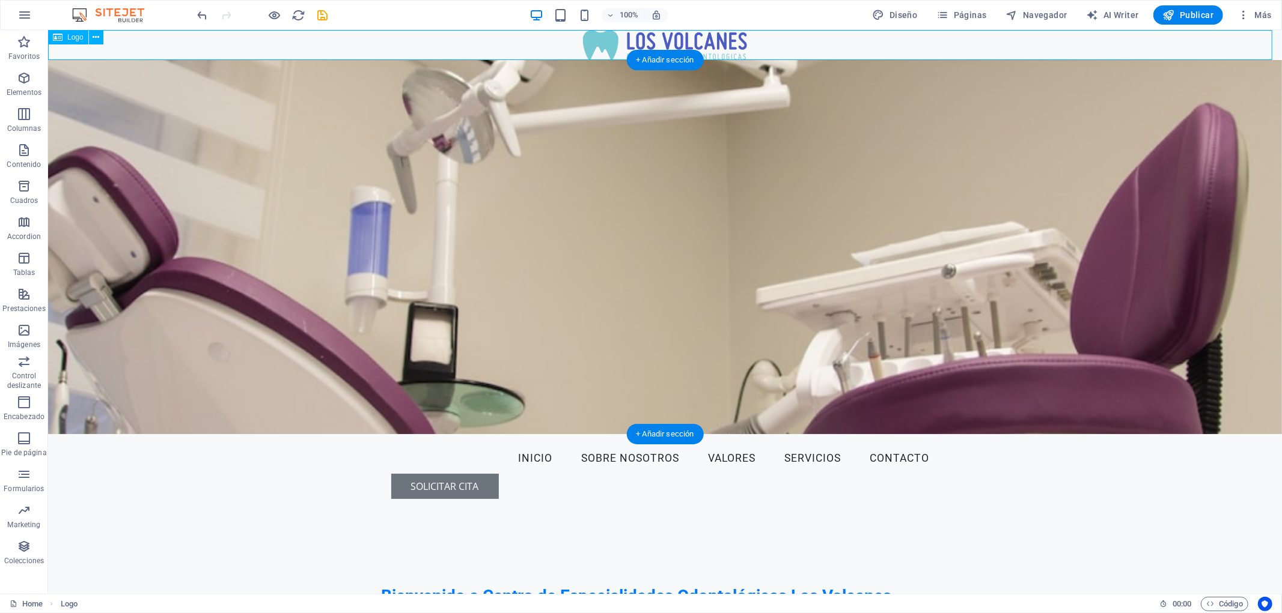
click at [589, 40] on div at bounding box center [664, 44] width 1234 height 30
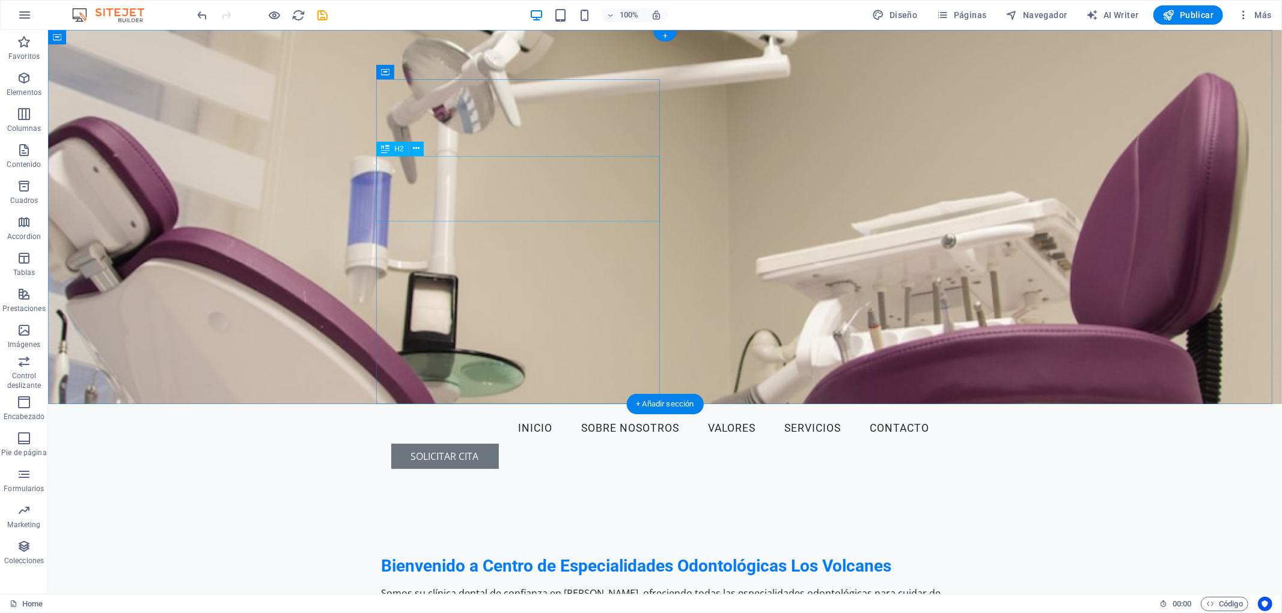
click at [573, 552] on div "Bienvenido a Centro de Especialidades Odontológicas Los Volcanes" at bounding box center [664, 566] width 567 height 22
click at [647, 478] on div "Bienvenido a Centro de Especialidades Odontológicas Los Volcanes Somos su clíni…" at bounding box center [664, 611] width 567 height 267
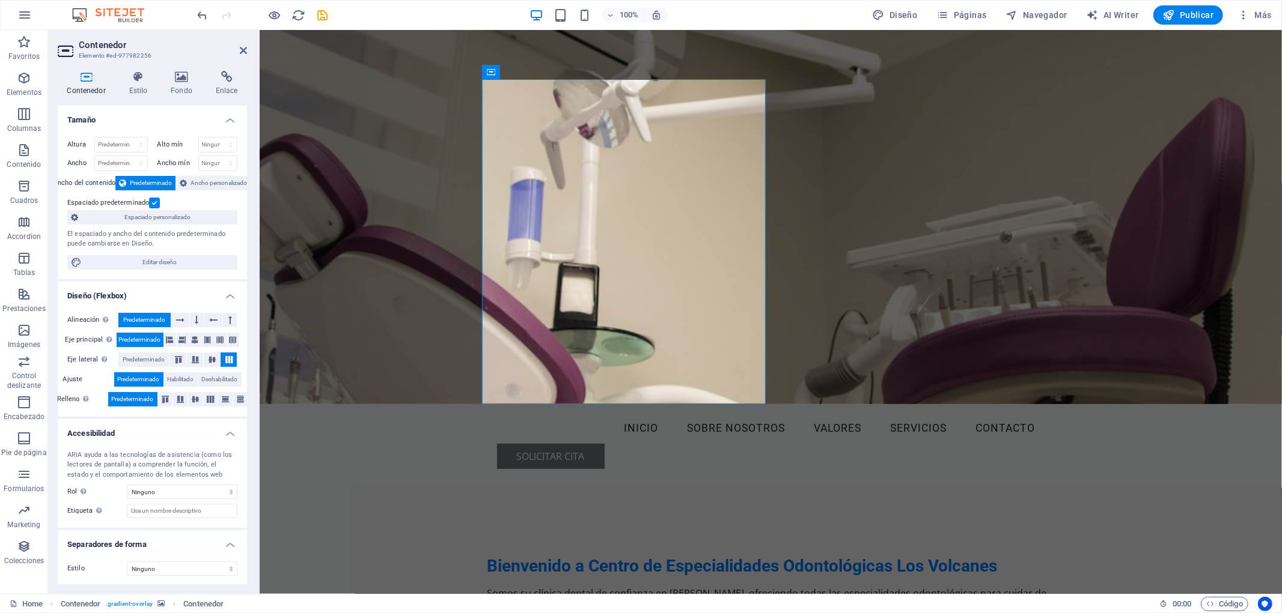
click at [866, 165] on figure at bounding box center [770, 216] width 1022 height 374
select select "header"
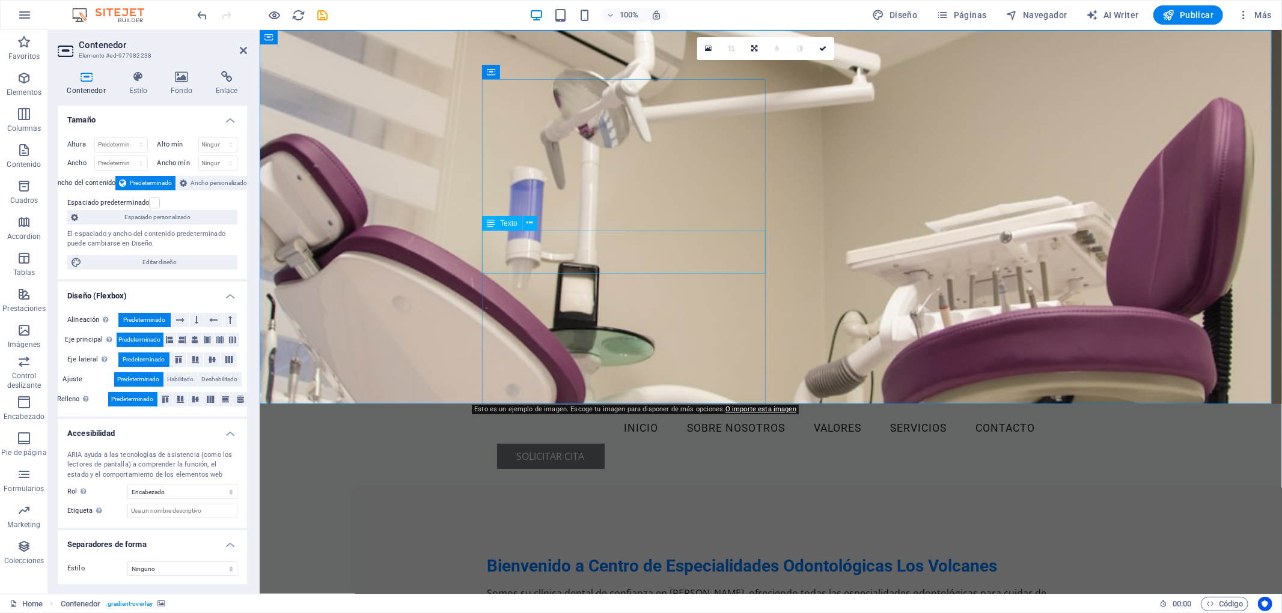
click at [544, 552] on div "Somos su clínica dental de confianza en [PERSON_NAME], ofreciendo todas las esp…" at bounding box center [770, 600] width 567 height 29
click at [755, 478] on div "Bienvenido a Centro de Especialidades Odontológicas Los Volcanes Somos su clíni…" at bounding box center [770, 611] width 567 height 267
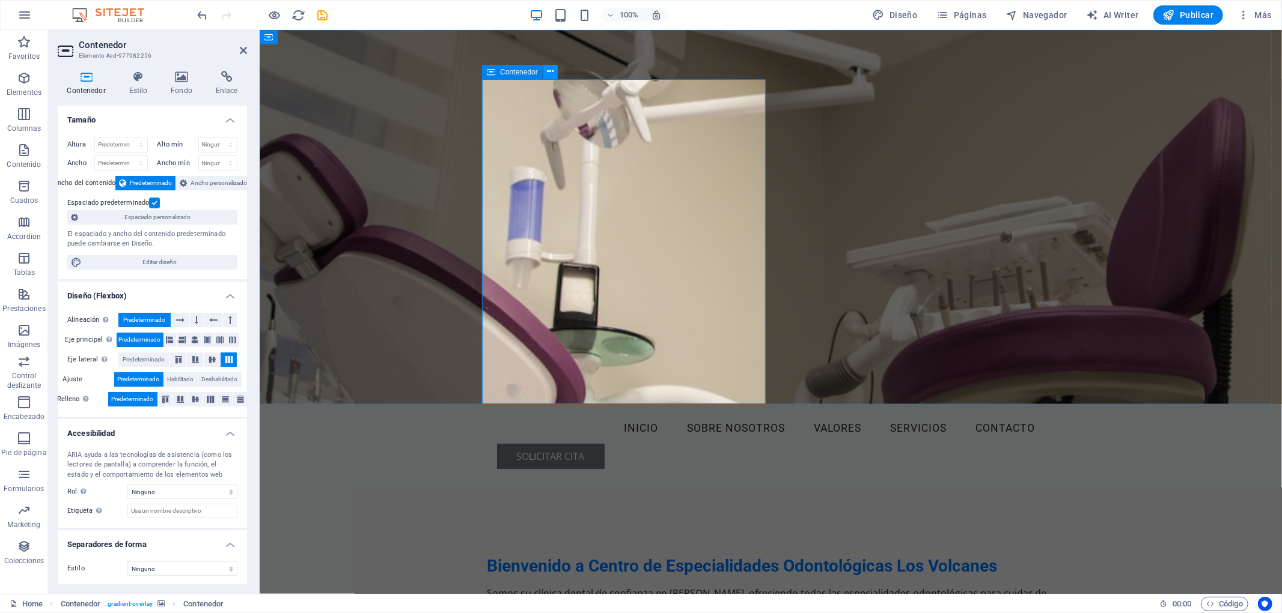
click at [550, 72] on icon at bounding box center [550, 71] width 7 height 13
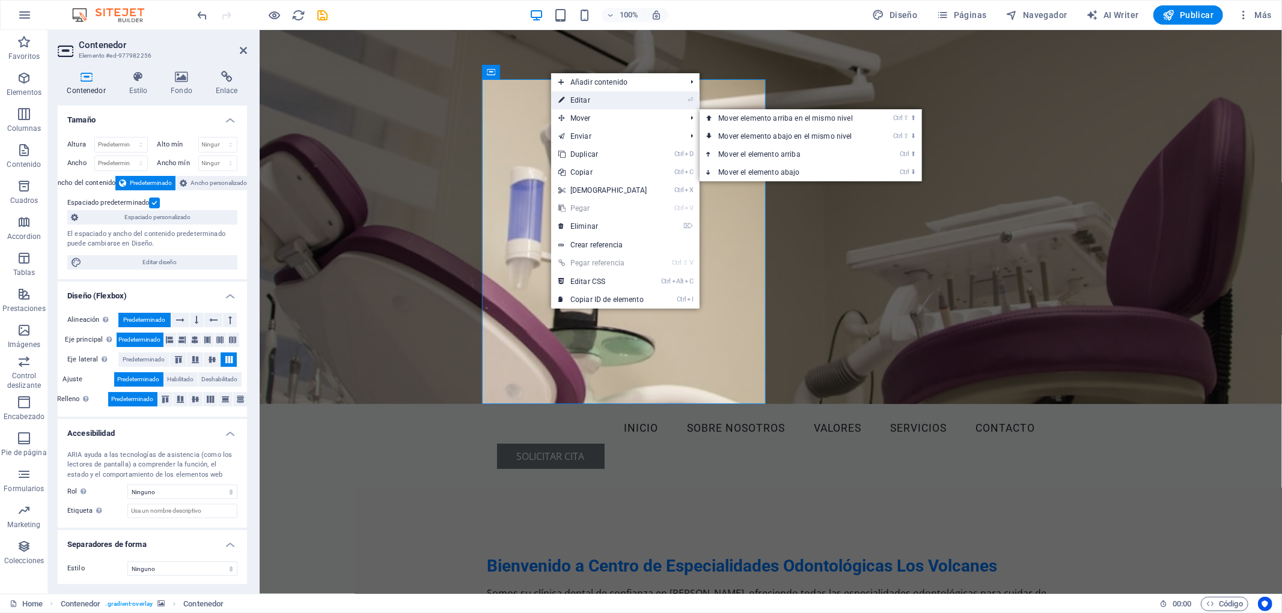
click at [611, 103] on link "⏎ Editar" at bounding box center [602, 100] width 103 height 18
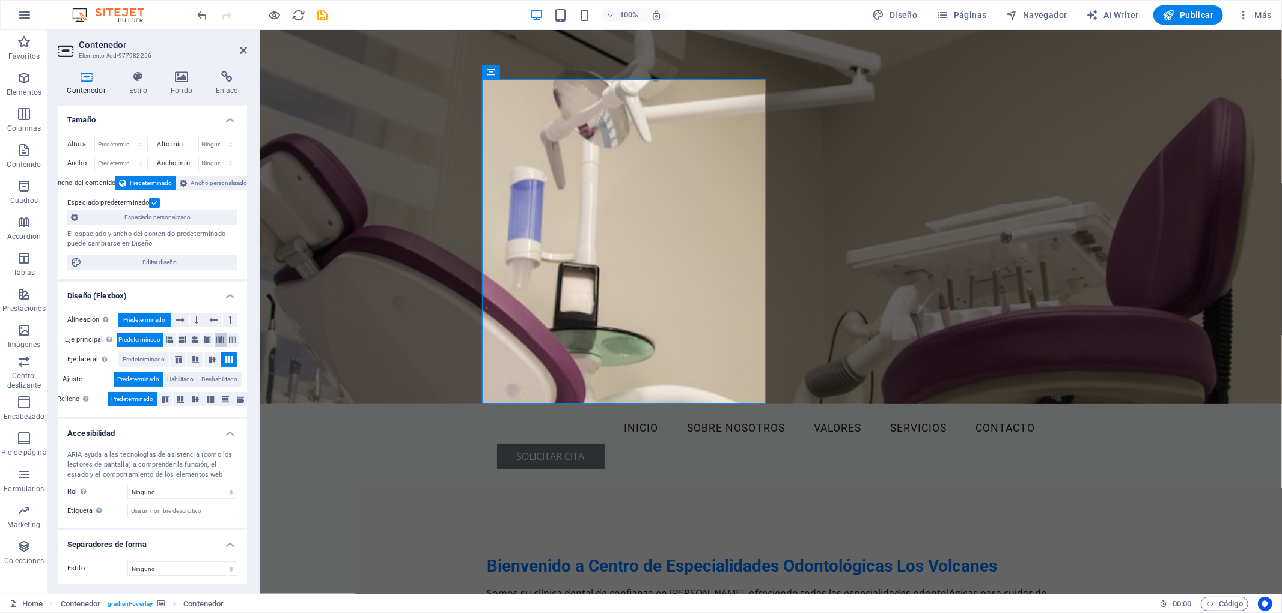
scroll to position [1, 0]
click at [221, 182] on span "Ancho personalizado" at bounding box center [218, 182] width 56 height 14
